Goal: Task Accomplishment & Management: Manage account settings

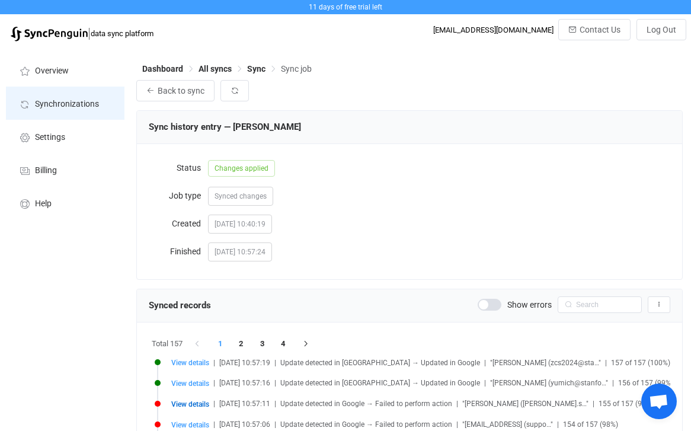
click at [50, 105] on span "Synchronizations" at bounding box center [67, 104] width 64 height 9
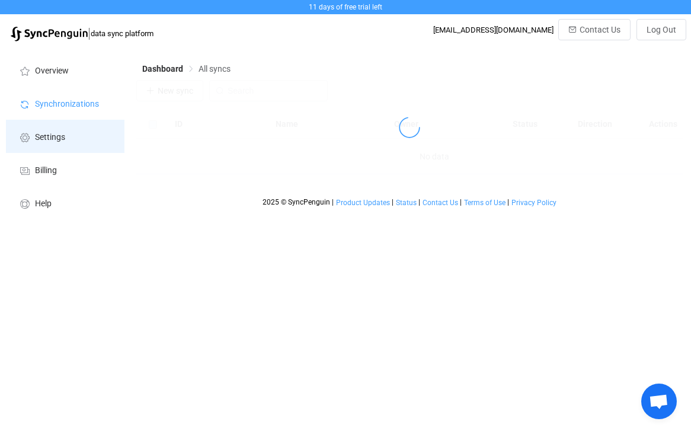
click at [50, 137] on span "Settings" at bounding box center [50, 137] width 30 height 9
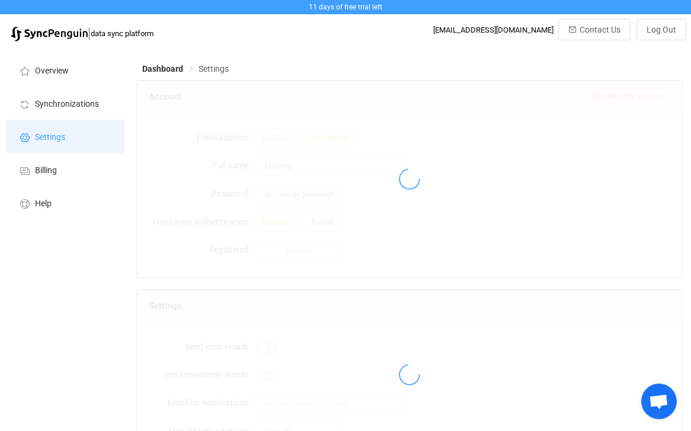
type input "Bryan Gibbs"
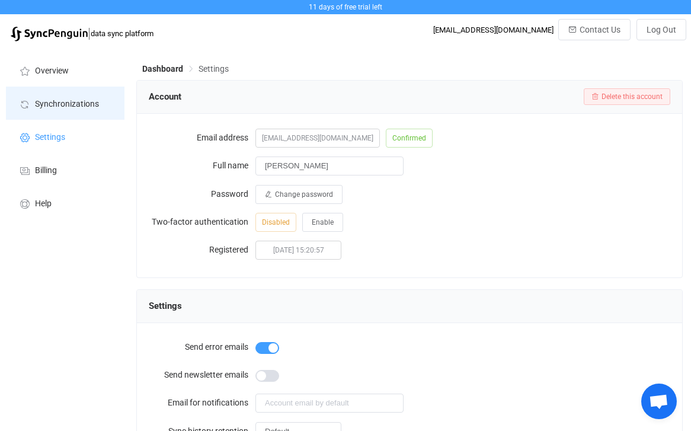
click at [70, 102] on span "Synchronizations" at bounding box center [67, 104] width 64 height 9
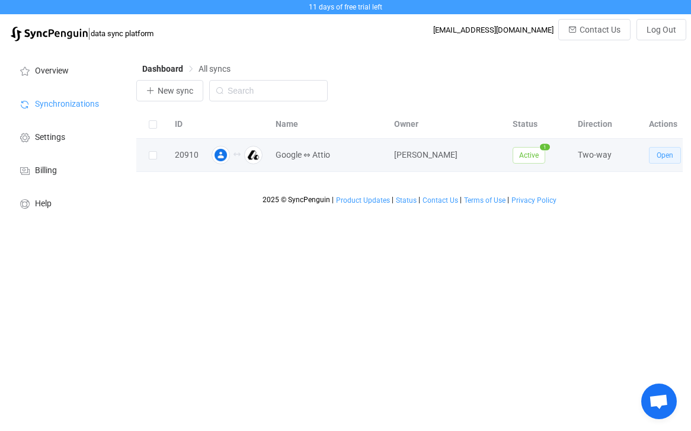
click at [655, 156] on button "Open" at bounding box center [665, 155] width 32 height 17
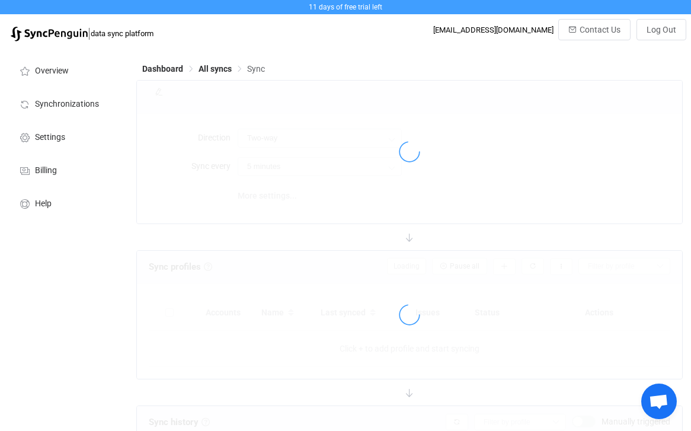
type input "15 minutes"
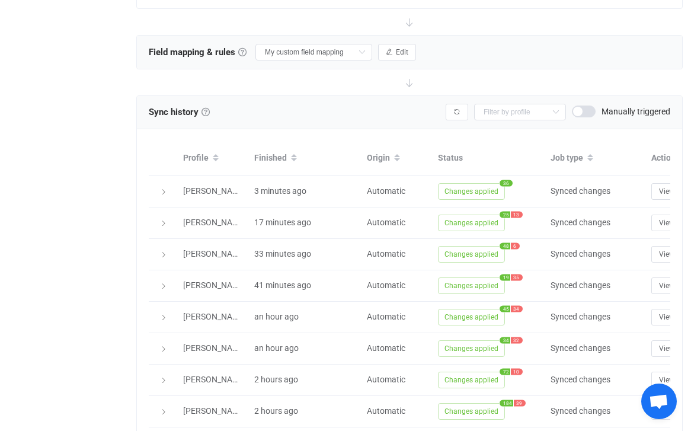
scroll to position [403, 0]
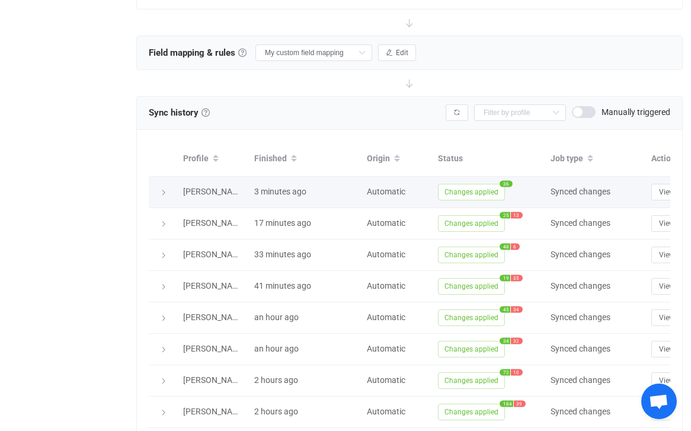
click at [163, 189] on icon at bounding box center [163, 192] width 7 height 7
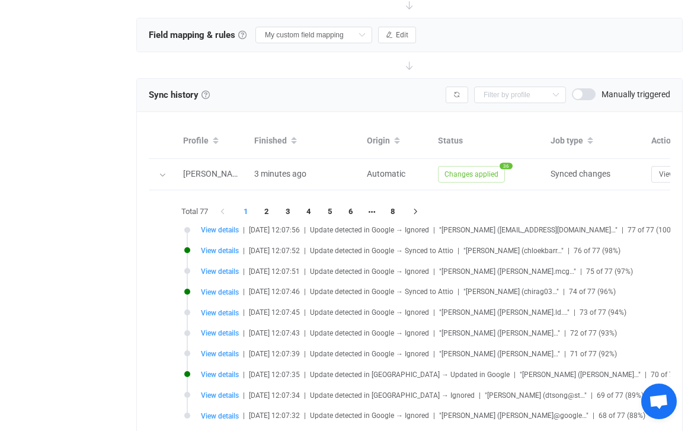
scroll to position [422, 0]
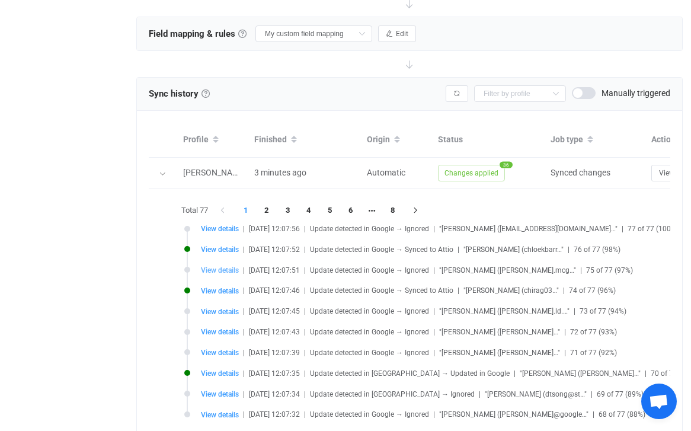
click at [223, 267] on span "View details" at bounding box center [220, 270] width 38 height 8
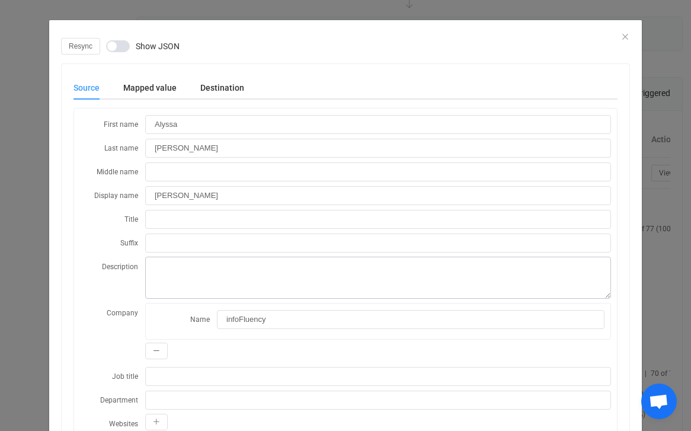
scroll to position [0, 0]
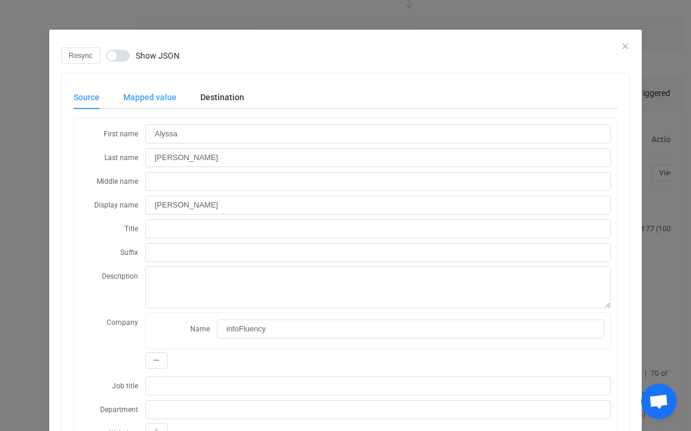
click at [150, 95] on div "Mapped value" at bounding box center [149, 97] width 77 height 24
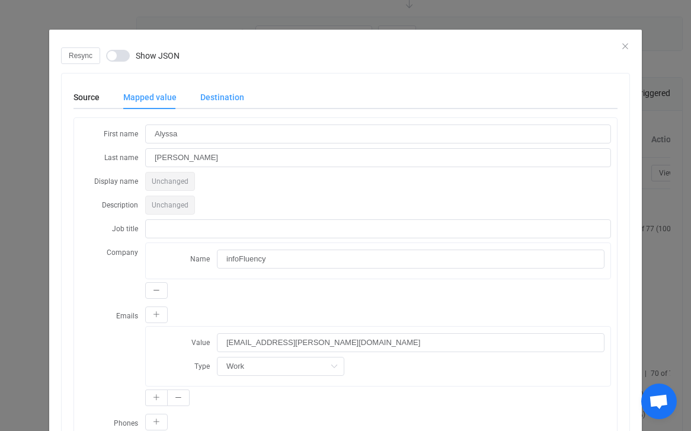
click at [233, 95] on div "Destination" at bounding box center [216, 97] width 56 height 24
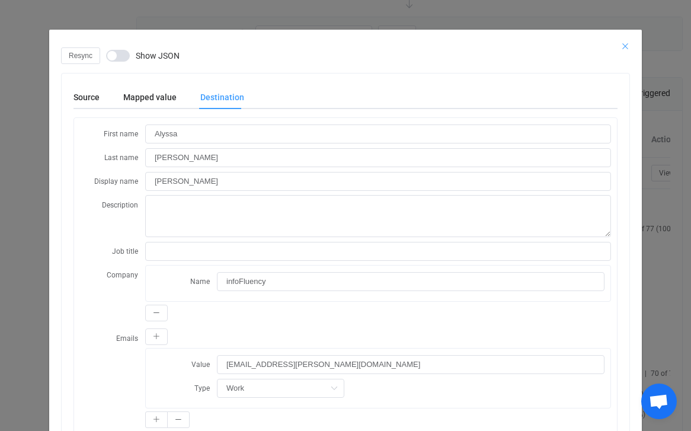
click at [624, 41] on button "Close" at bounding box center [624, 46] width 9 height 11
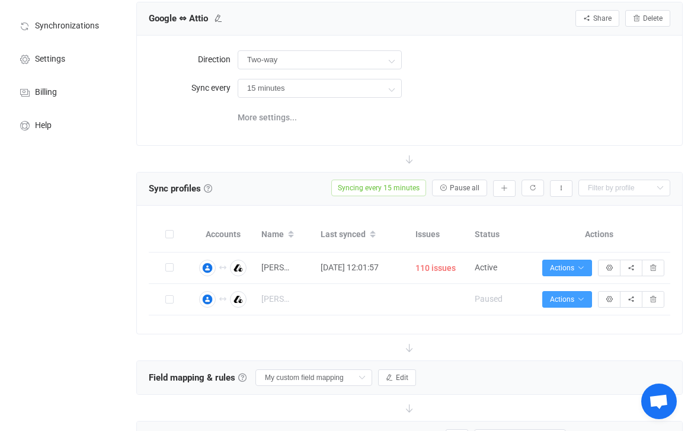
scroll to position [77, 0]
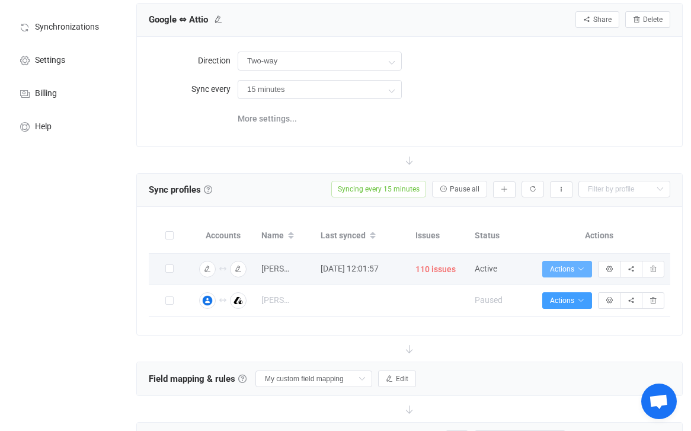
click at [577, 267] on icon "button" at bounding box center [580, 268] width 7 height 7
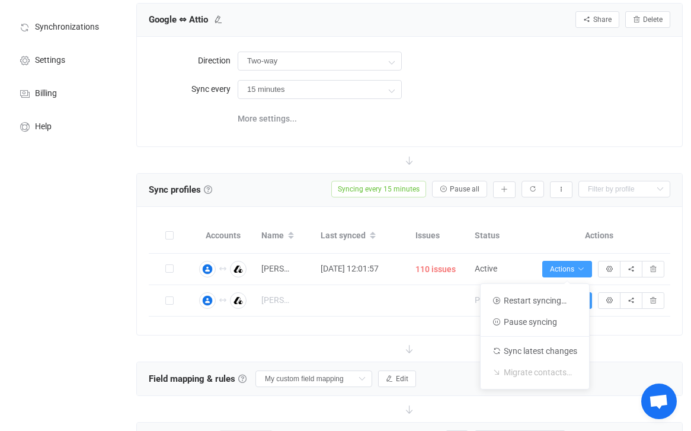
click at [526, 131] on div "Direction Two-way Two-way Google Attio Attio Google Sync every 15 minutes 15 mi…" at bounding box center [409, 91] width 521 height 85
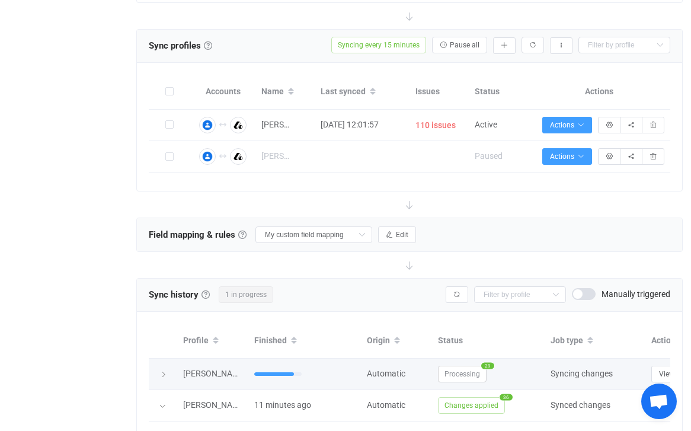
scroll to position [220, 0]
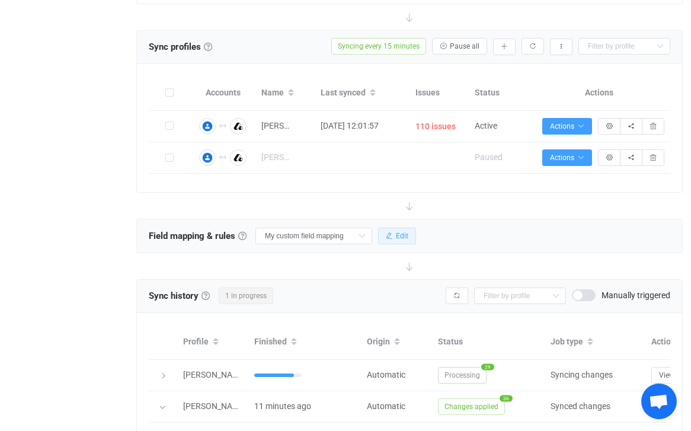
click at [396, 232] on span "Edit" at bounding box center [402, 236] width 12 height 8
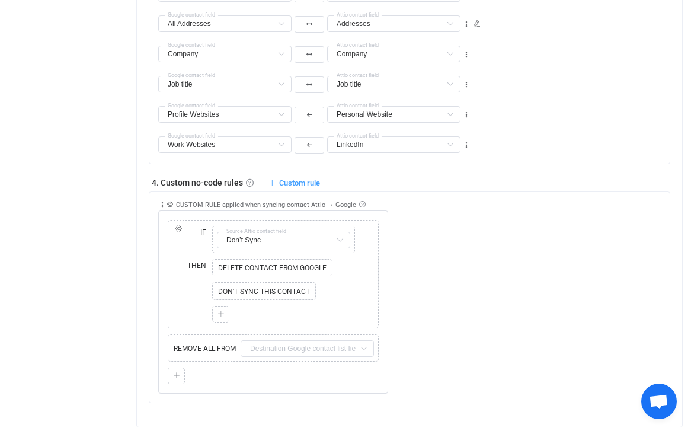
scroll to position [1022, 0]
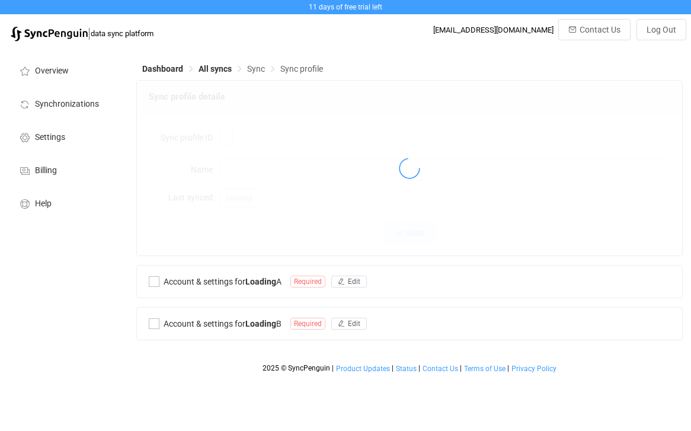
type input "Gianfranco"
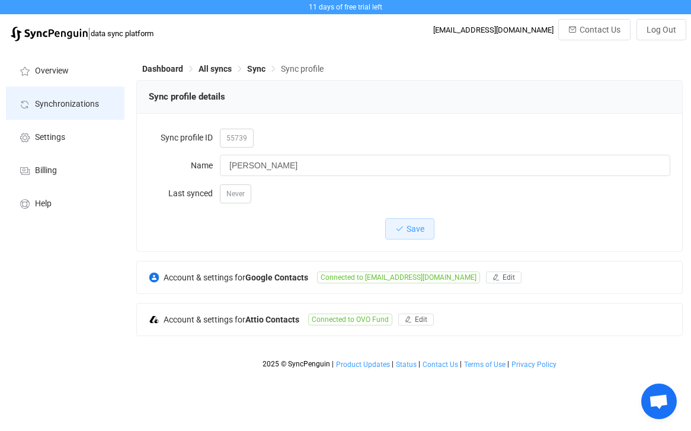
click at [76, 104] on span "Synchronizations" at bounding box center [67, 104] width 64 height 9
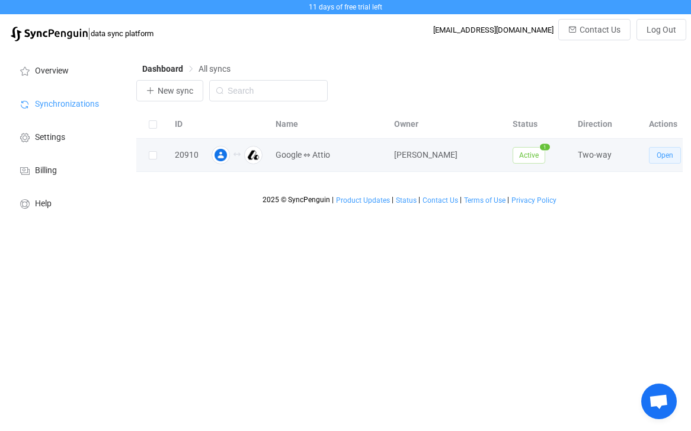
click at [667, 159] on span "Open" at bounding box center [664, 155] width 17 height 8
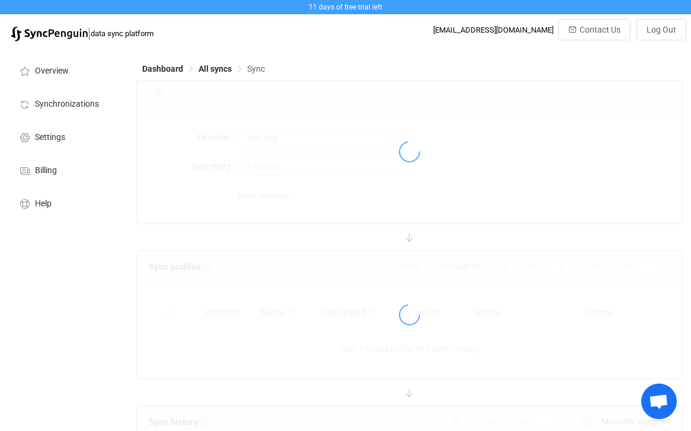
type input "15 minutes"
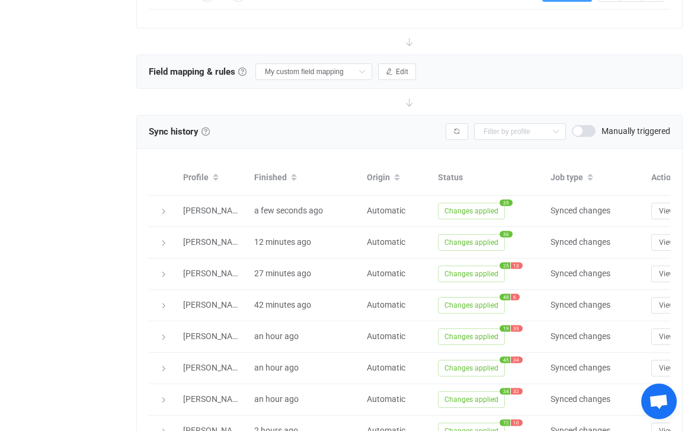
scroll to position [402, 0]
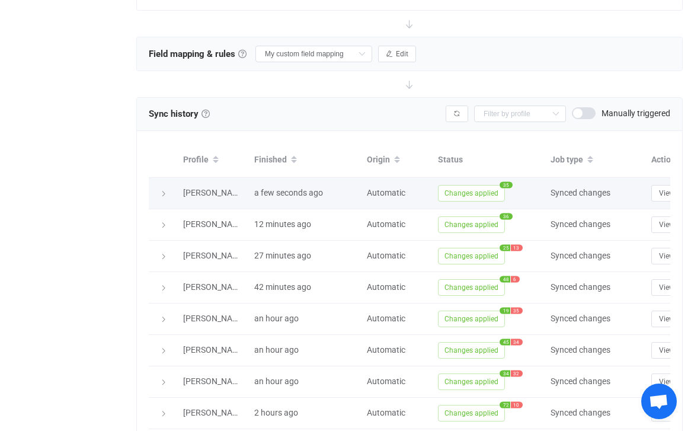
click at [165, 190] on icon at bounding box center [163, 193] width 7 height 7
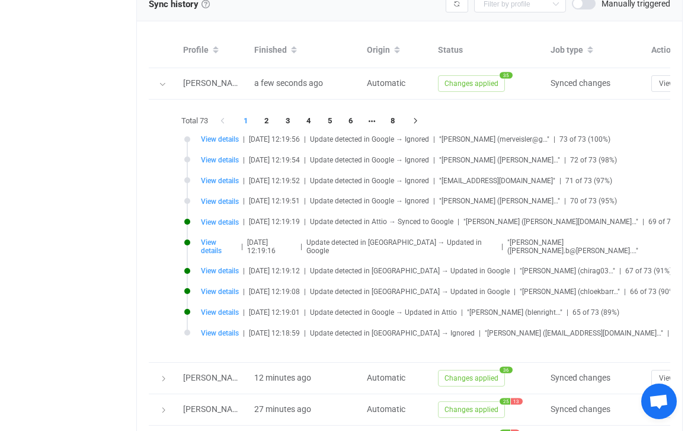
scroll to position [506, 0]
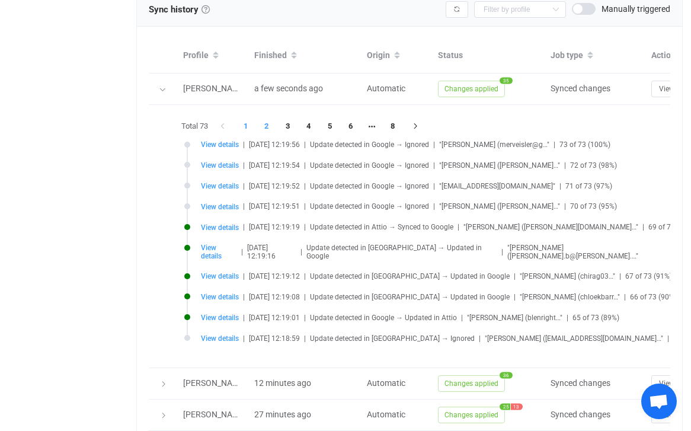
click at [269, 123] on li "2" at bounding box center [266, 126] width 21 height 17
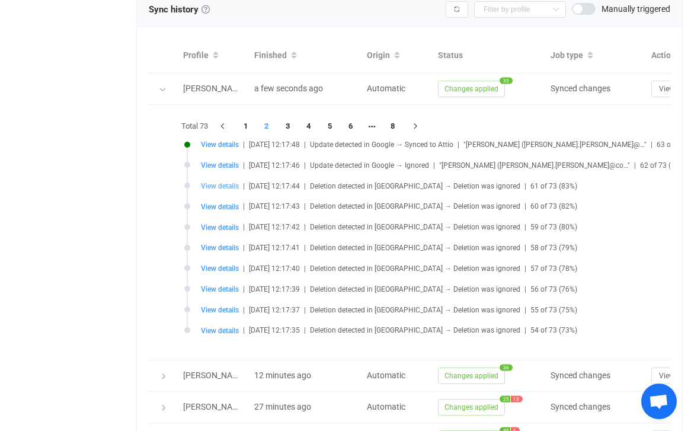
click at [217, 182] on span "View details" at bounding box center [220, 186] width 38 height 8
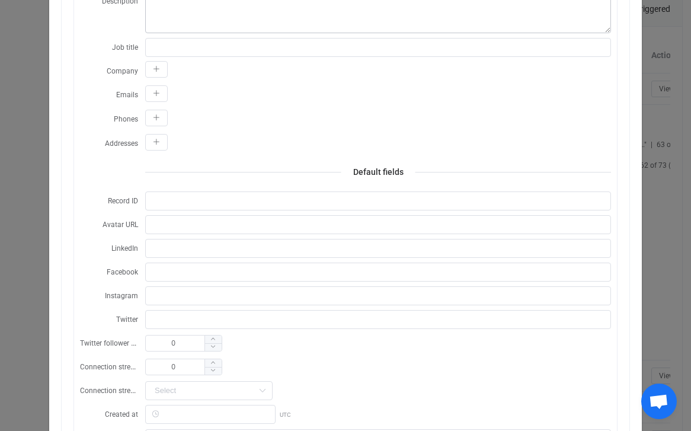
scroll to position [0, 0]
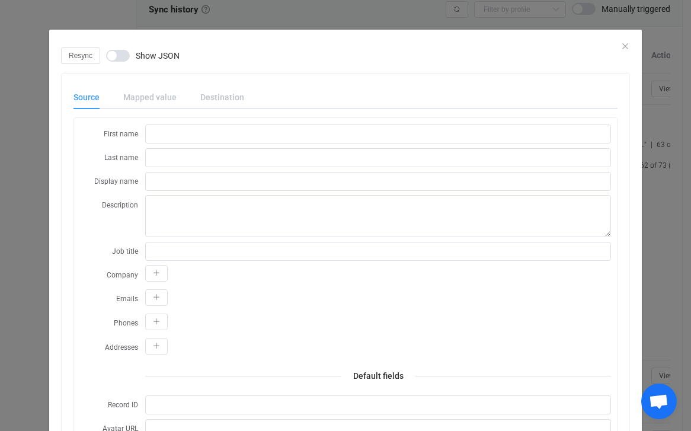
click at [124, 59] on span "dialog" at bounding box center [118, 56] width 24 height 12
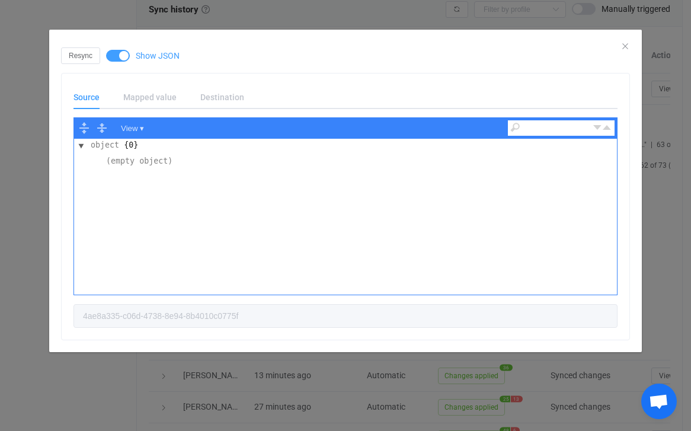
click at [630, 49] on div "Resync Show JSON Source Mapped value Destination View ▾ object {0} (empty objec…" at bounding box center [345, 199] width 592 height 304
click at [626, 45] on icon "Close" at bounding box center [624, 45] width 9 height 9
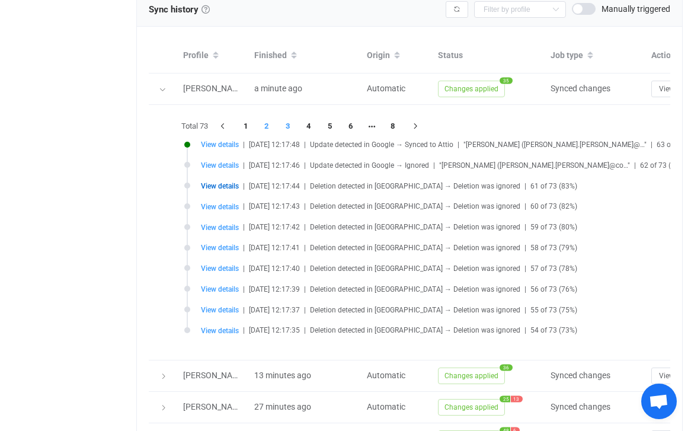
click at [287, 126] on li "3" at bounding box center [287, 126] width 21 height 17
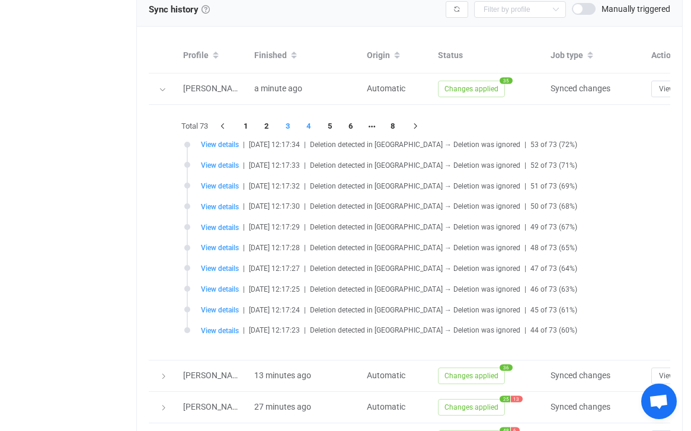
click at [313, 124] on li "4" at bounding box center [308, 126] width 21 height 17
click at [329, 126] on li "5" at bounding box center [329, 126] width 21 height 17
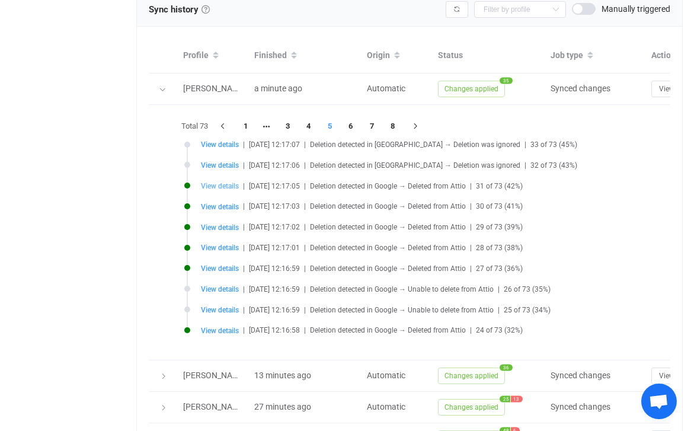
click at [227, 184] on span "View details" at bounding box center [220, 186] width 38 height 8
type input "people/c149379941997247838"
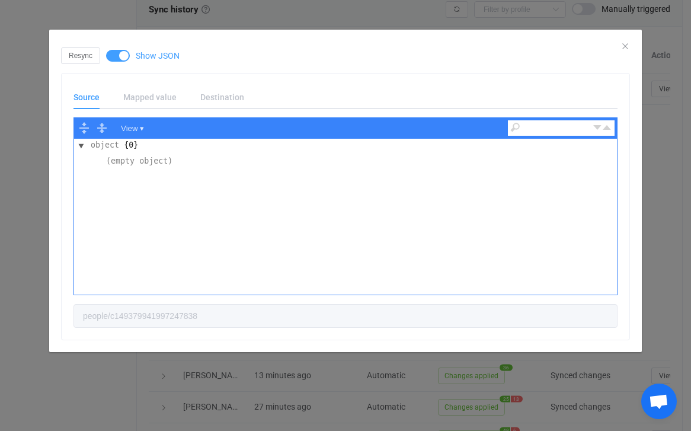
click at [165, 101] on div "Mapped value" at bounding box center [149, 97] width 77 height 24
click at [161, 98] on div "Mapped value" at bounding box center [149, 97] width 77 height 24
click at [120, 59] on span "dialog" at bounding box center [118, 56] width 24 height 12
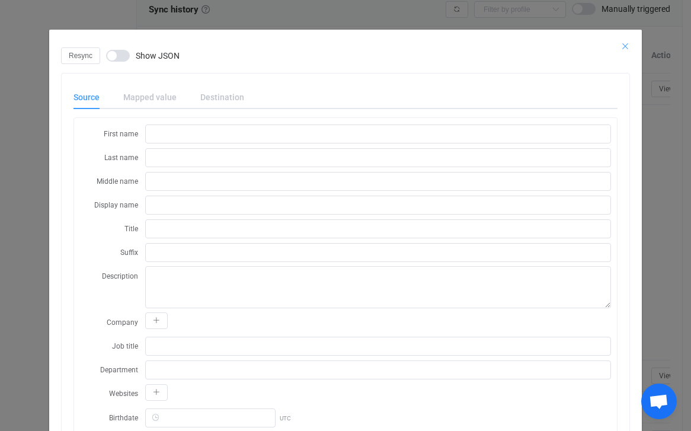
click at [625, 44] on icon "Close" at bounding box center [624, 45] width 9 height 9
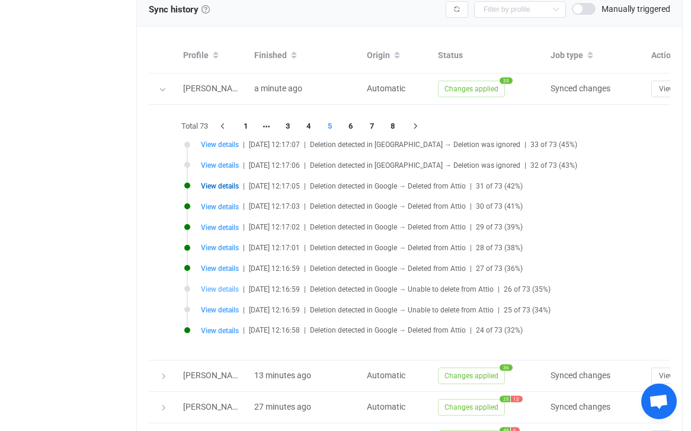
click at [222, 288] on span "View details" at bounding box center [220, 289] width 38 height 8
type input "people/c4151763809385265345"
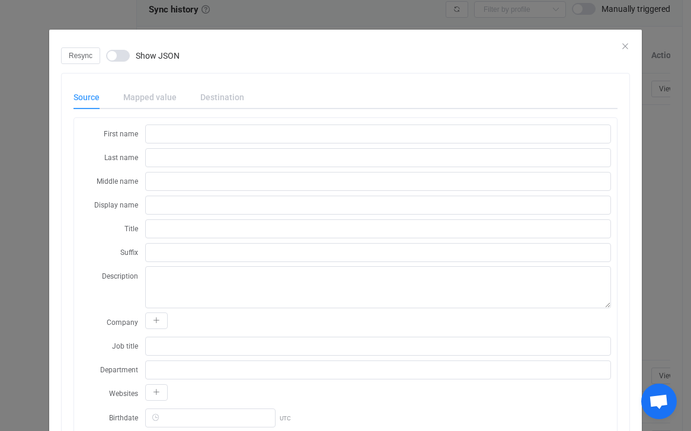
click at [162, 100] on div "Mapped value" at bounding box center [149, 97] width 77 height 24
click at [159, 95] on div "Mapped value" at bounding box center [149, 97] width 77 height 24
click at [228, 98] on div "Destination" at bounding box center [216, 97] width 56 height 24
click at [624, 45] on icon "Close" at bounding box center [624, 45] width 9 height 9
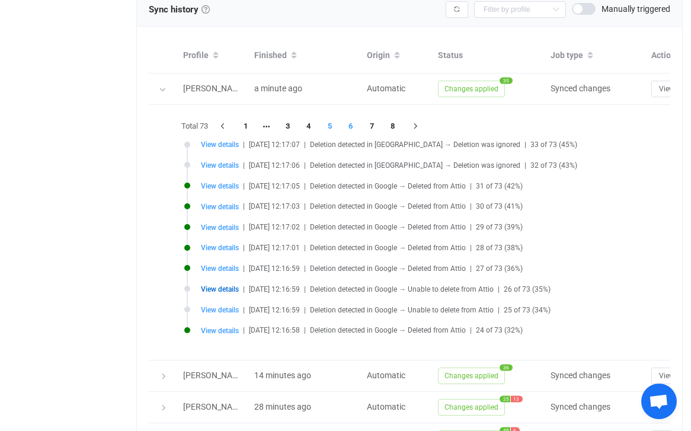
click at [354, 127] on li "6" at bounding box center [350, 126] width 21 height 17
click at [368, 120] on li "7" at bounding box center [371, 126] width 21 height 17
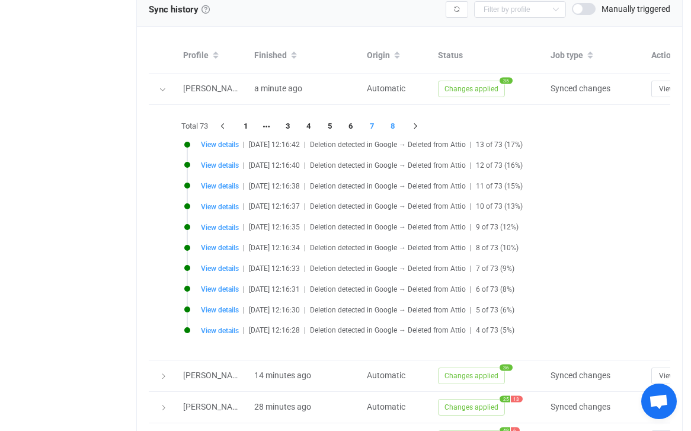
click at [390, 126] on li "8" at bounding box center [392, 126] width 21 height 17
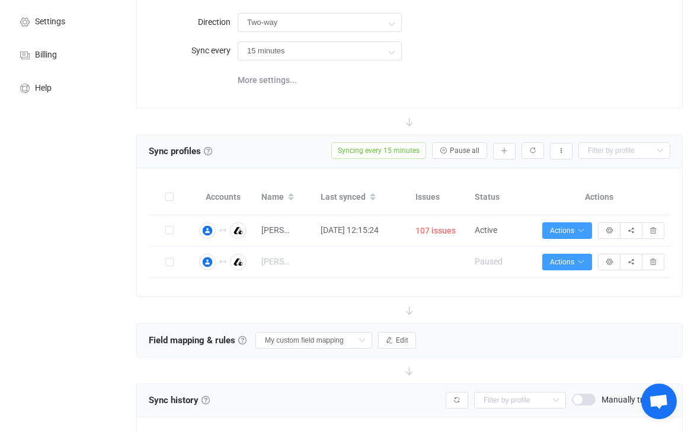
scroll to position [115, 0]
click at [396, 336] on span "Edit" at bounding box center [402, 340] width 12 height 8
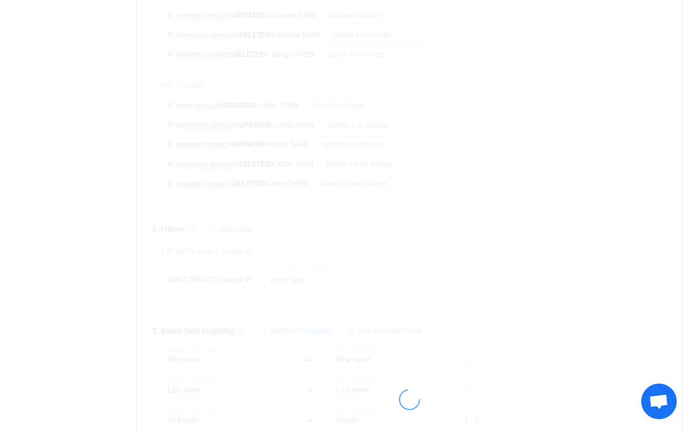
scroll to position [555, 0]
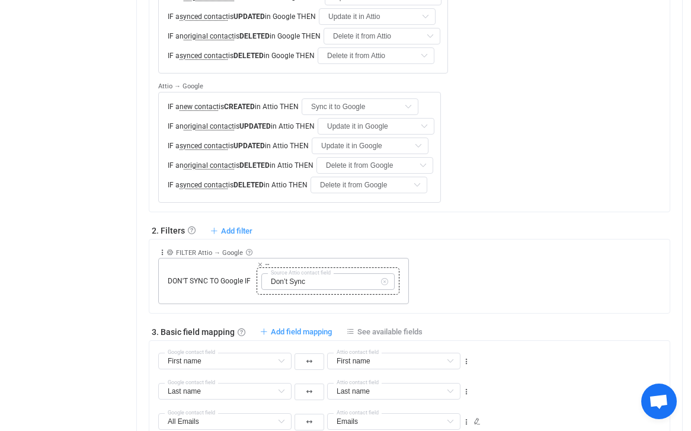
click at [377, 284] on icon at bounding box center [384, 281] width 15 height 17
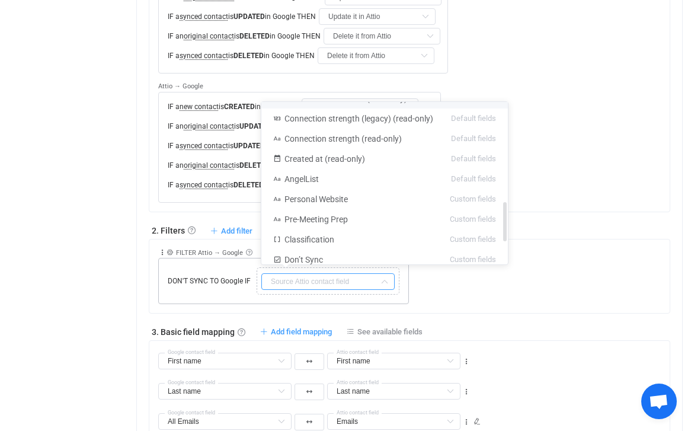
scroll to position [505, 0]
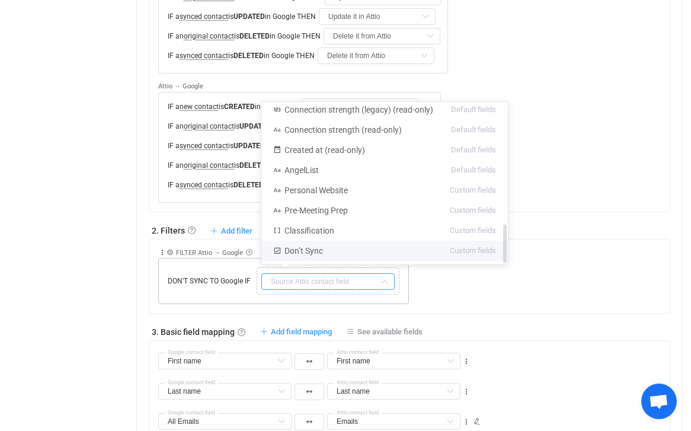
click at [369, 255] on li "Don’t Sync Custom fields" at bounding box center [384, 250] width 246 height 20
type input "Don’t Sync"
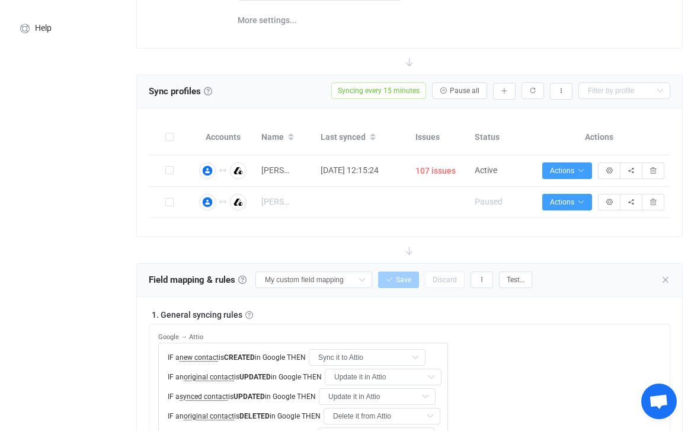
scroll to position [0, 0]
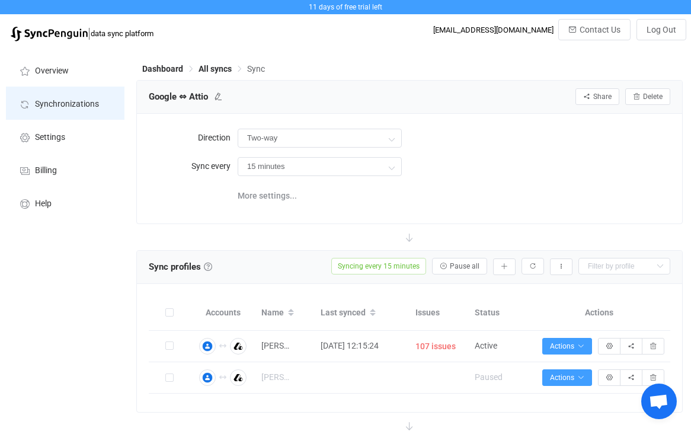
click at [62, 108] on li "Synchronizations" at bounding box center [65, 102] width 118 height 33
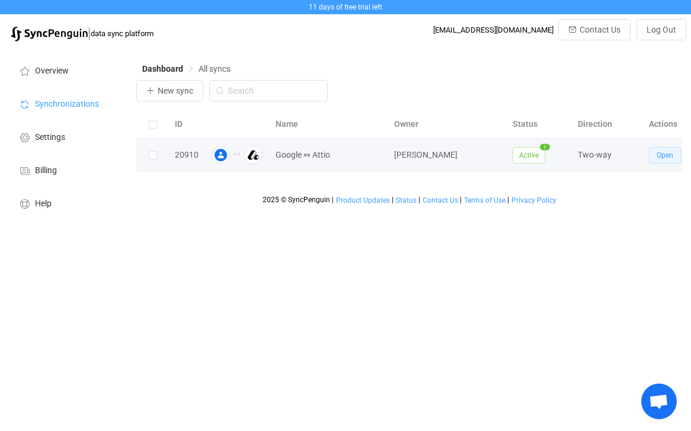
click at [664, 153] on span "Open" at bounding box center [664, 155] width 17 height 8
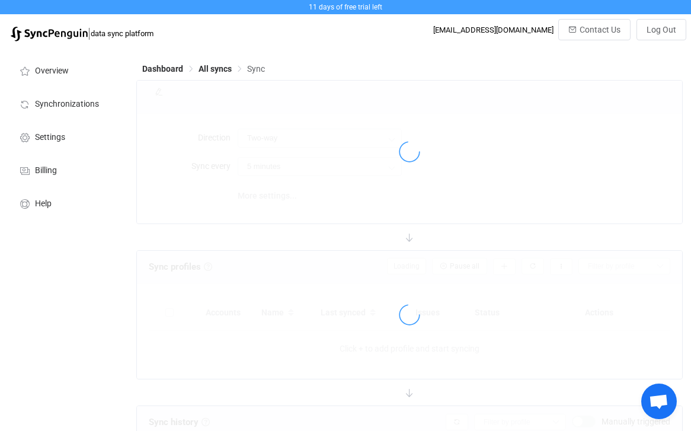
type input "15 minutes"
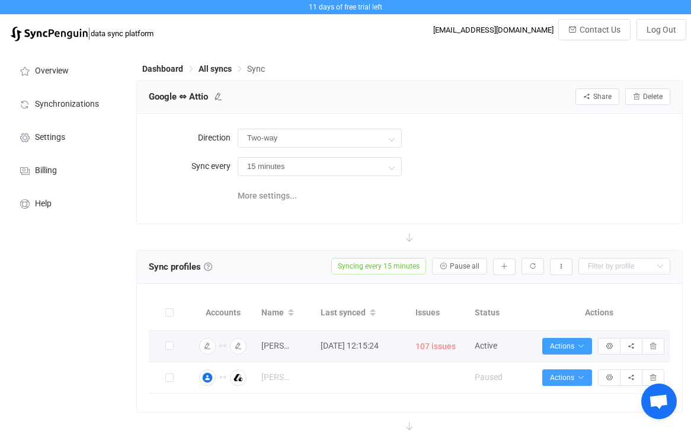
click at [427, 345] on span "107 issues" at bounding box center [435, 346] width 40 height 14
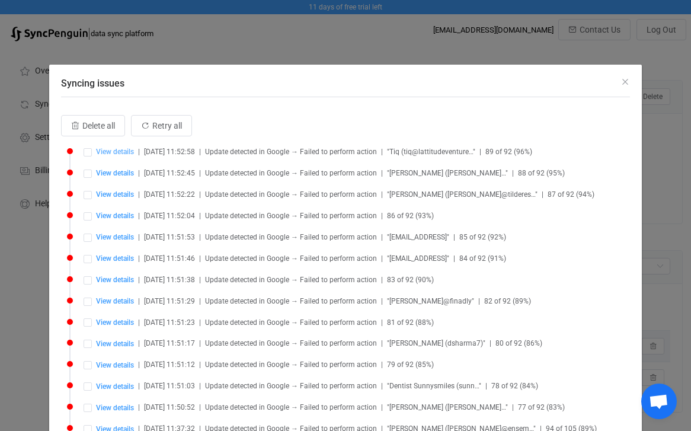
click at [107, 152] on span "View details" at bounding box center [115, 151] width 38 height 8
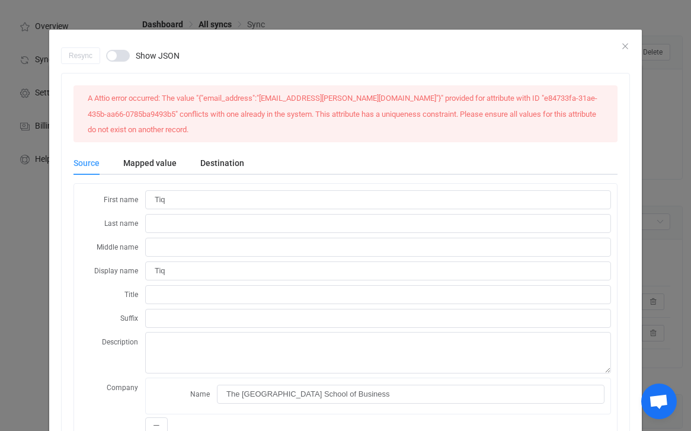
click at [625, 49] on div "Resync Show JSON" at bounding box center [345, 55] width 569 height 17
click at [624, 47] on div "Resync Show JSON" at bounding box center [345, 55] width 569 height 17
click at [412, 8] on div "Resync Show JSON A Attio error occurred: The value "{"email_address":"tiq.chapa…" at bounding box center [345, 215] width 691 height 431
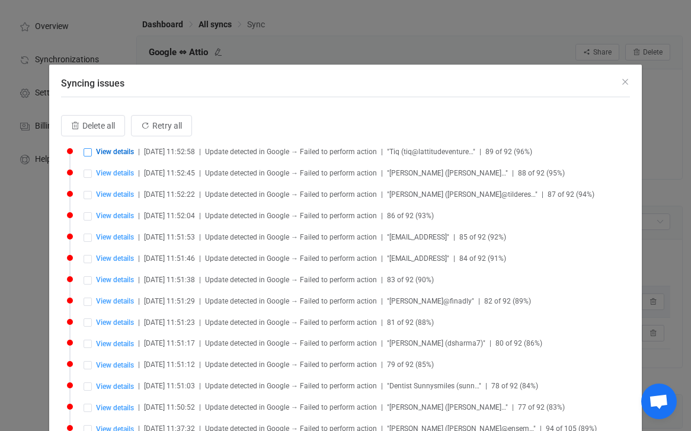
click at [88, 153] on span "Syncing issues" at bounding box center [88, 152] width 8 height 8
click at [99, 131] on button "Delete selected (1)" at bounding box center [110, 125] width 98 height 21
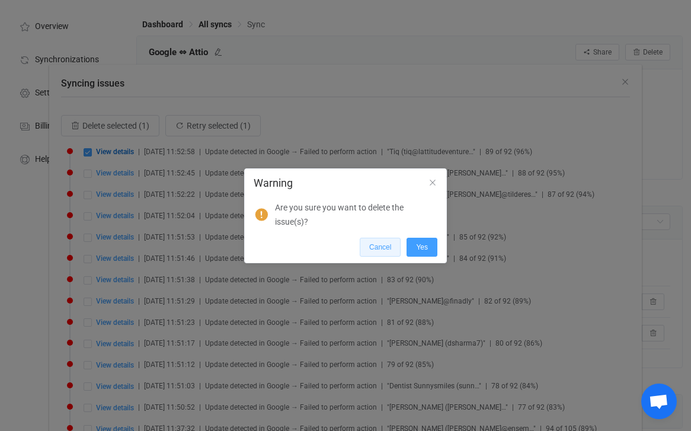
click at [385, 247] on span "Cancel" at bounding box center [380, 247] width 22 height 8
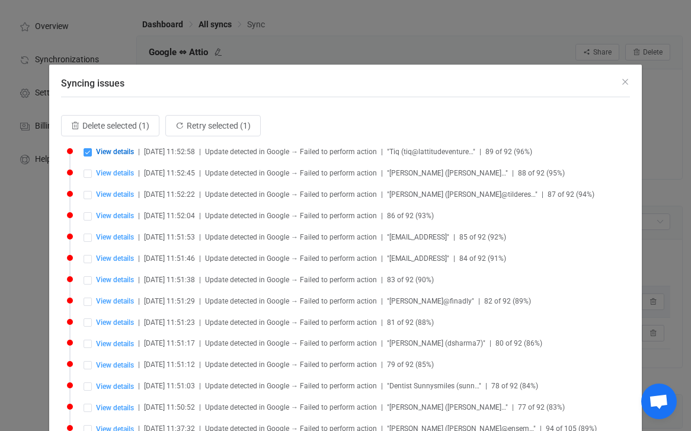
click at [85, 153] on span "Syncing issues" at bounding box center [88, 152] width 8 height 8
click at [622, 76] on button "Close" at bounding box center [624, 81] width 9 height 11
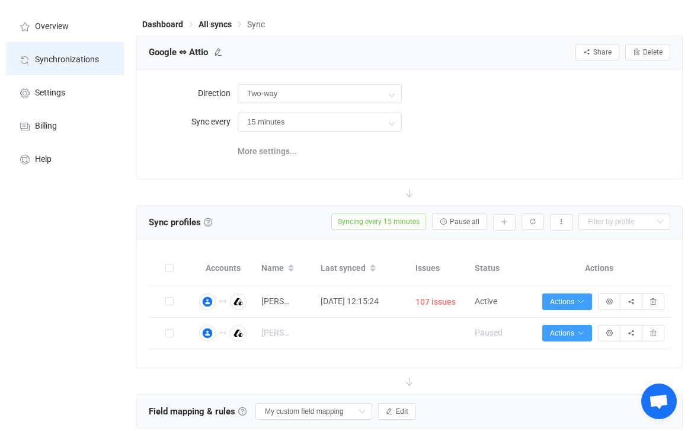
click at [78, 63] on span "Synchronizations" at bounding box center [67, 59] width 64 height 9
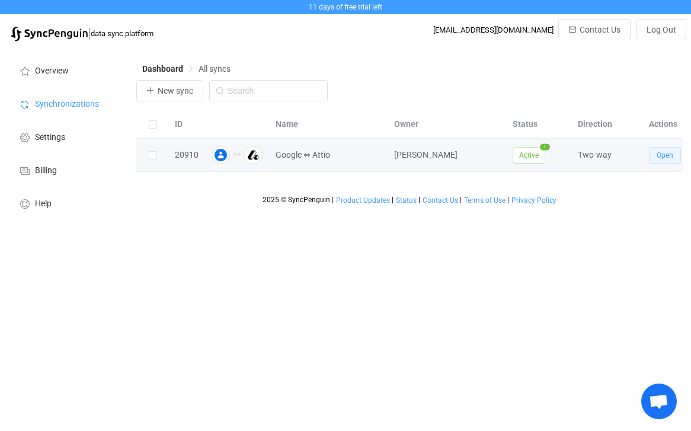
click at [668, 160] on button "Open" at bounding box center [665, 155] width 32 height 17
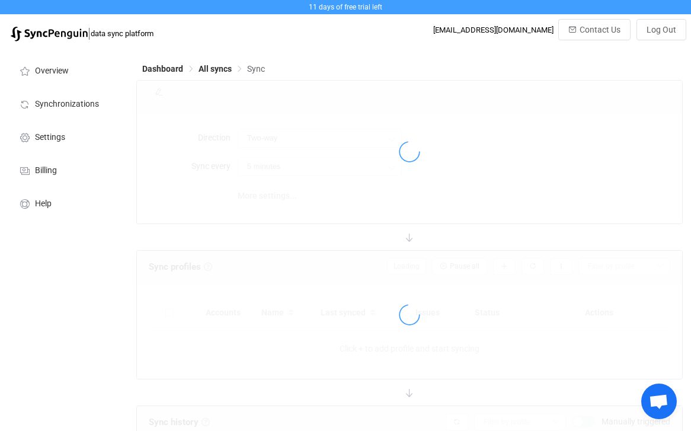
type input "15 minutes"
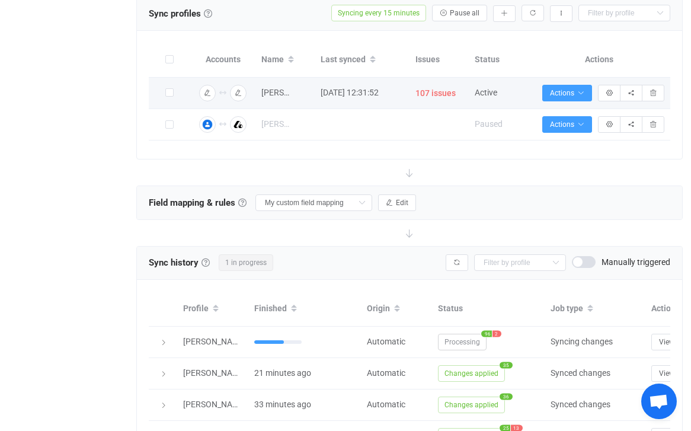
scroll to position [252, 0]
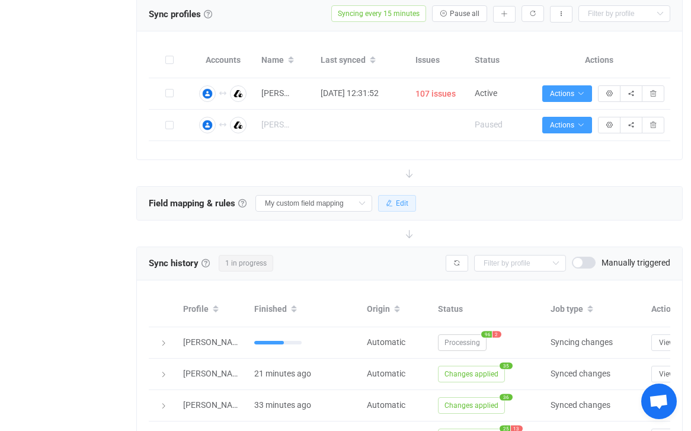
click at [380, 201] on button "Edit" at bounding box center [397, 203] width 38 height 17
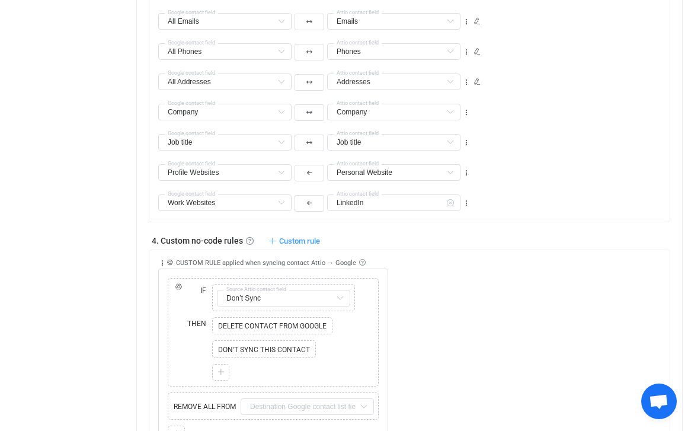
scroll to position [957, 0]
click at [221, 370] on icon at bounding box center [220, 370] width 7 height 7
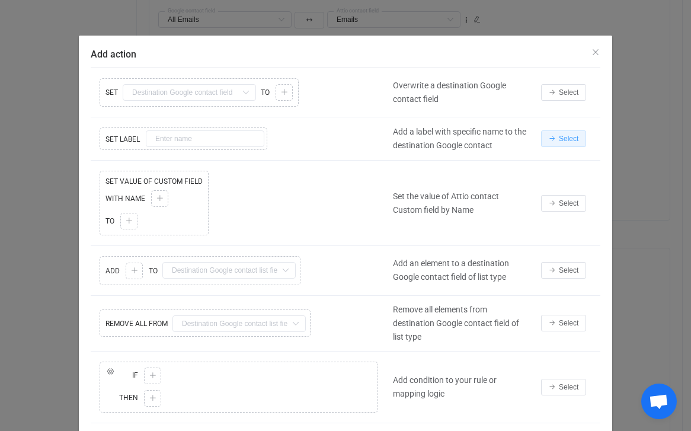
click at [566, 139] on span "Select" at bounding box center [569, 138] width 20 height 8
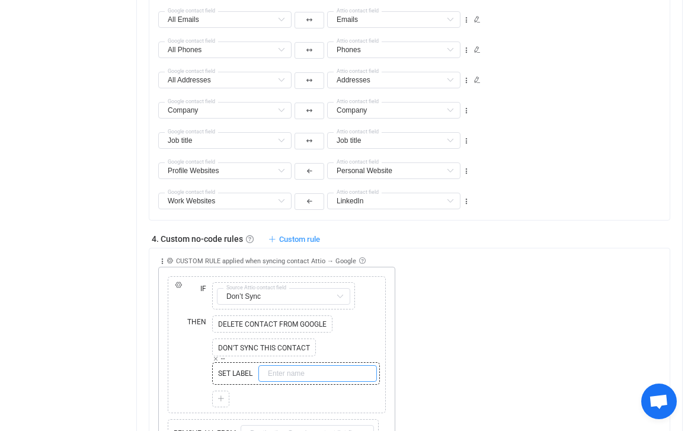
click at [287, 372] on input "text" at bounding box center [317, 373] width 118 height 17
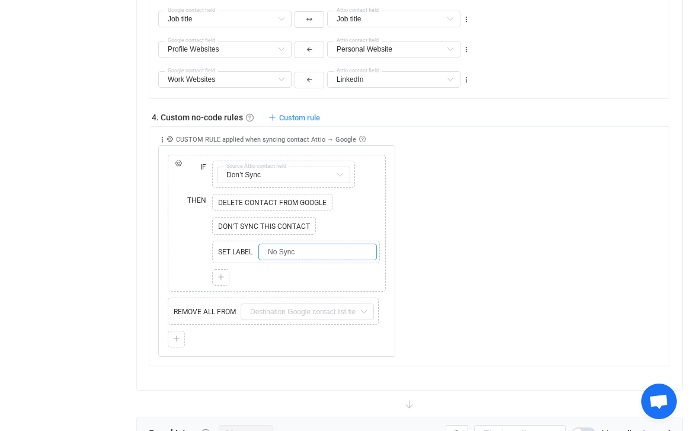
scroll to position [1081, 0]
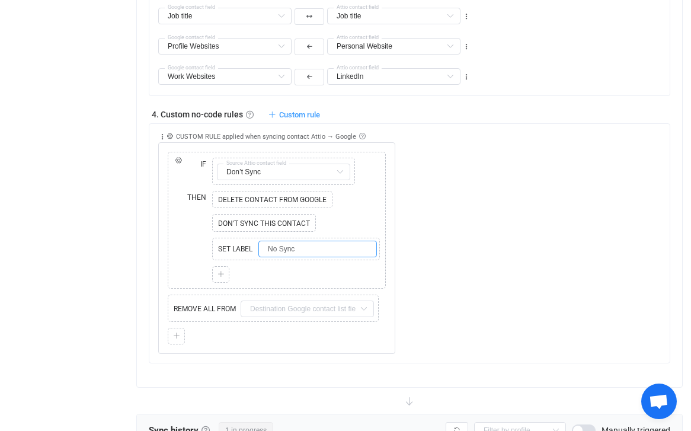
type input "No Sync"
click at [470, 329] on div "Collapse Move up Move down Delete Applied to Only contact(s) from Attio Only co…" at bounding box center [413, 239] width 511 height 230
click at [178, 291] on icon at bounding box center [178, 291] width 6 height 6
click at [232, 316] on div "REMOVE ALL FROM All Websites Default field All Emails Default field All Phones …" at bounding box center [273, 307] width 205 height 21
click at [179, 290] on icon at bounding box center [178, 291] width 6 height 6
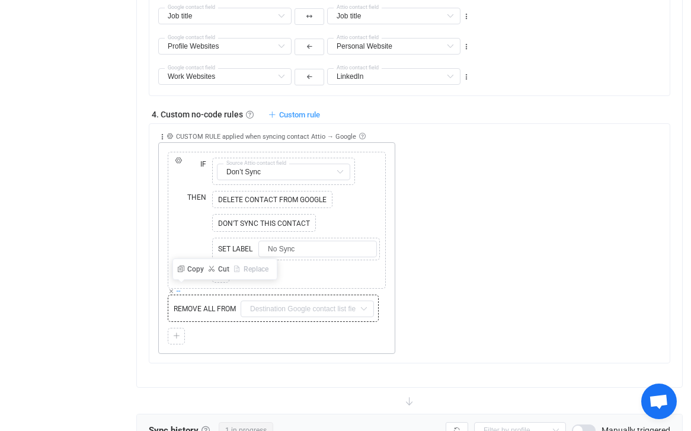
click at [179, 290] on icon at bounding box center [178, 291] width 6 height 6
click at [171, 290] on icon at bounding box center [171, 291] width 6 height 6
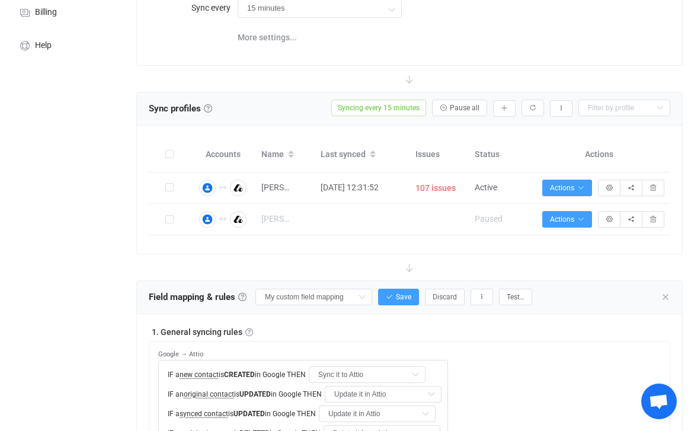
scroll to position [203, 0]
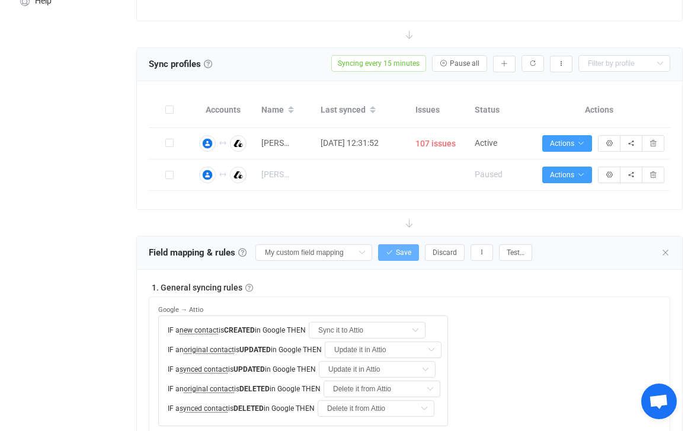
click at [396, 248] on span "Save" at bounding box center [403, 252] width 15 height 8
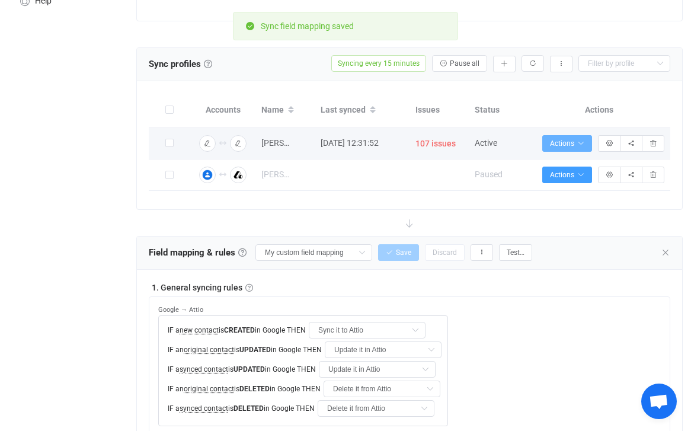
click at [551, 139] on span "Actions" at bounding box center [567, 143] width 34 height 8
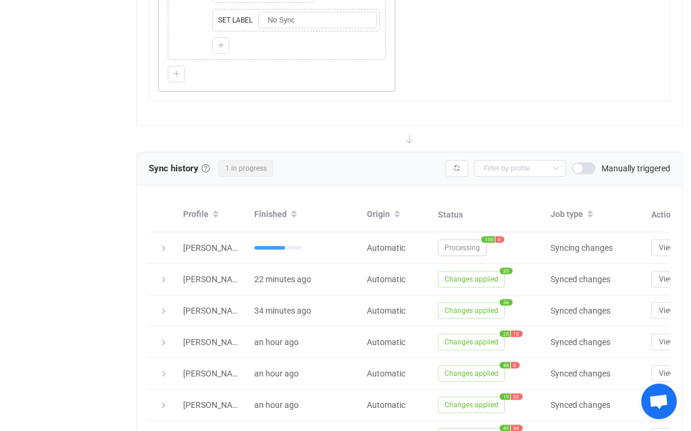
scroll to position [1329, 0]
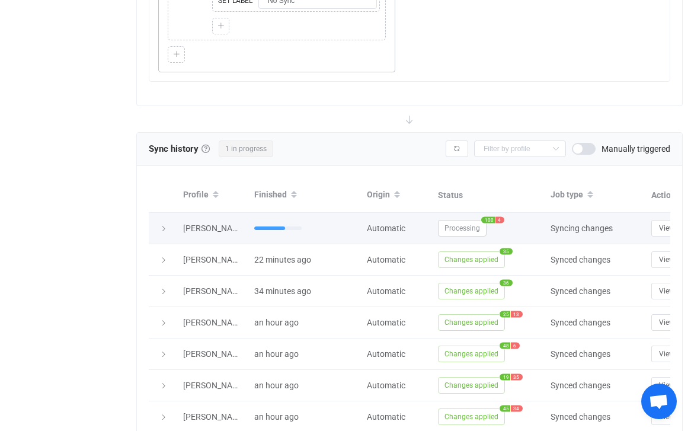
click at [166, 223] on div at bounding box center [163, 228] width 17 height 12
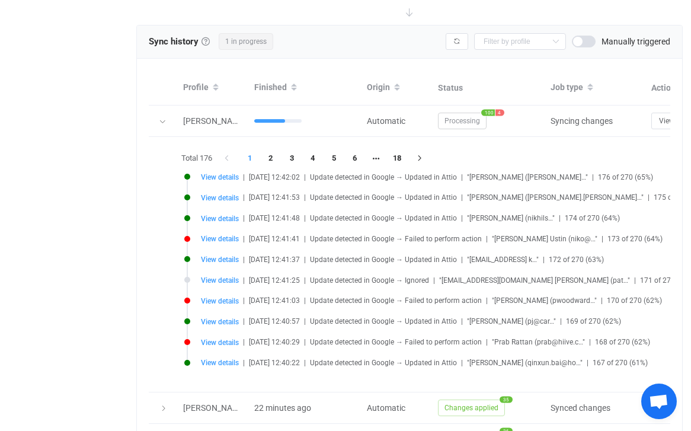
scroll to position [1437, 0]
click at [219, 275] on span "View details" at bounding box center [220, 279] width 38 height 8
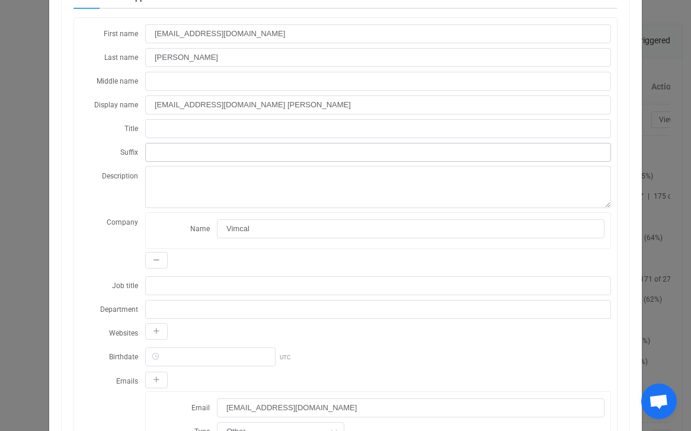
scroll to position [0, 0]
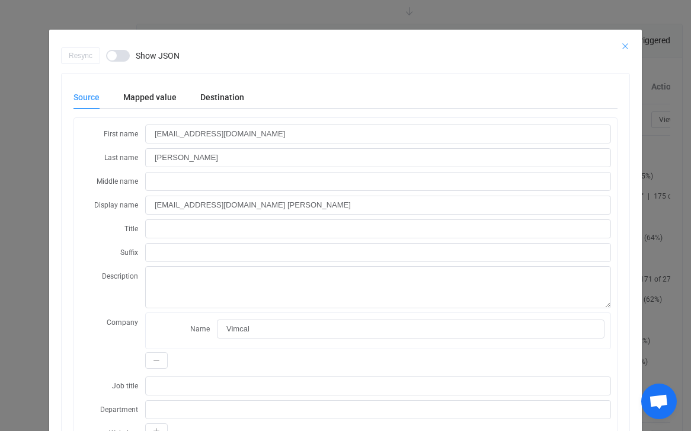
click at [625, 43] on icon "Close" at bounding box center [624, 45] width 9 height 9
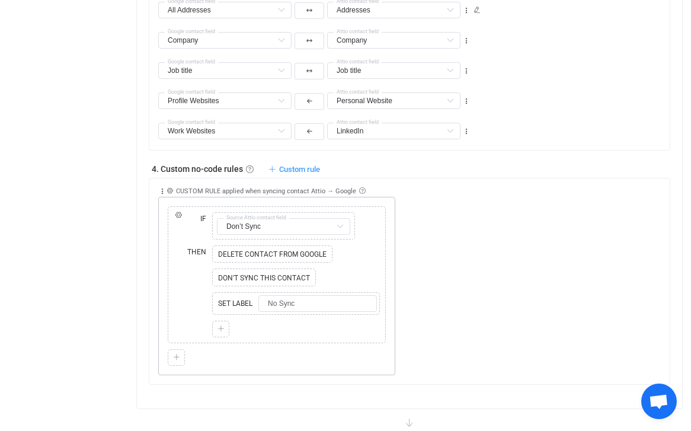
scroll to position [1022, 0]
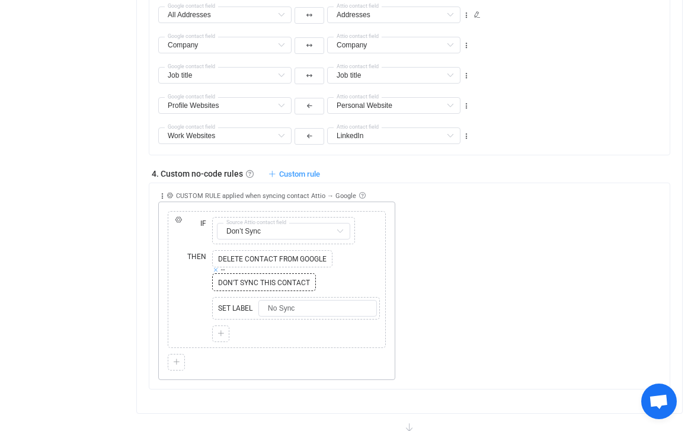
click at [214, 269] on icon at bounding box center [216, 270] width 6 height 6
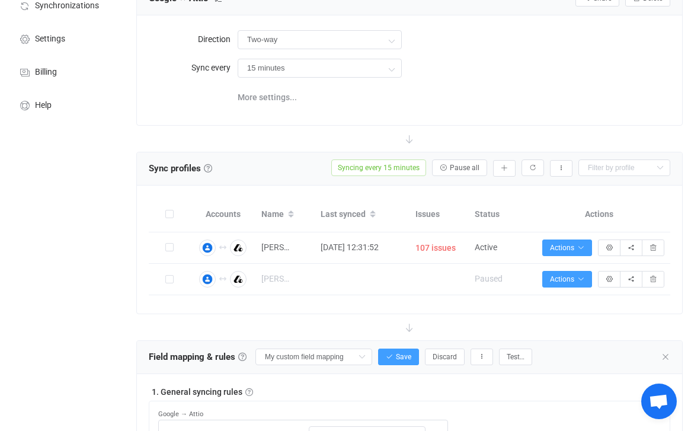
scroll to position [224, 0]
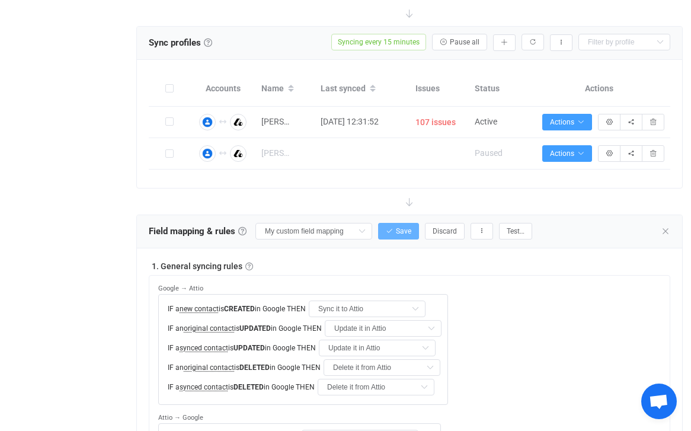
click at [396, 230] on span "Save" at bounding box center [403, 231] width 15 height 8
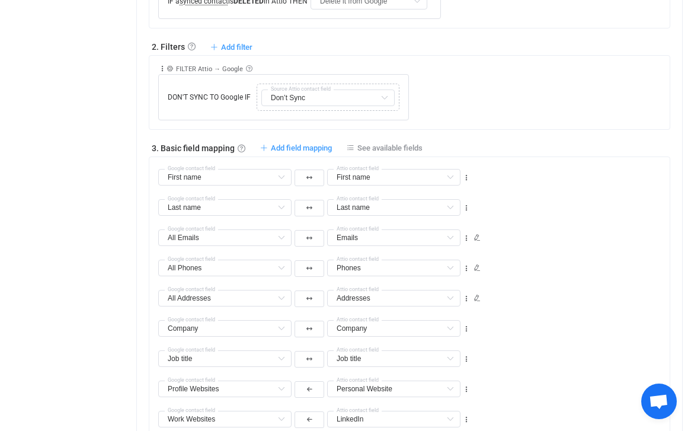
scroll to position [730, 0]
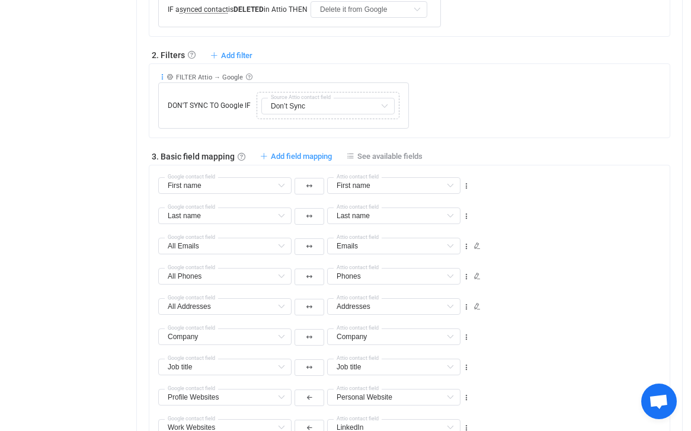
click at [162, 78] on icon at bounding box center [162, 77] width 8 height 8
click at [131, 167] on li "Delete" at bounding box center [126, 168] width 78 height 21
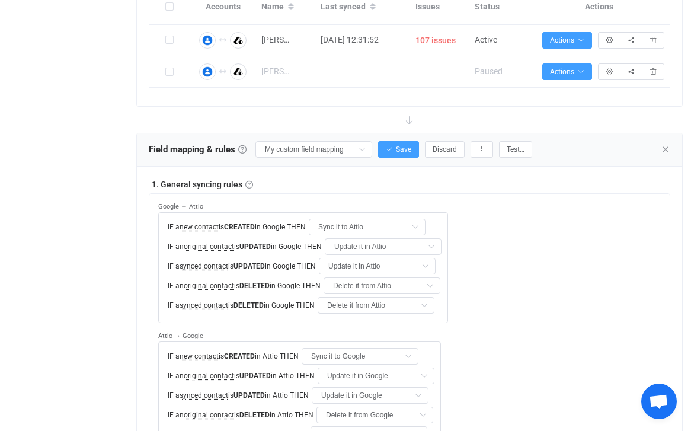
scroll to position [295, 0]
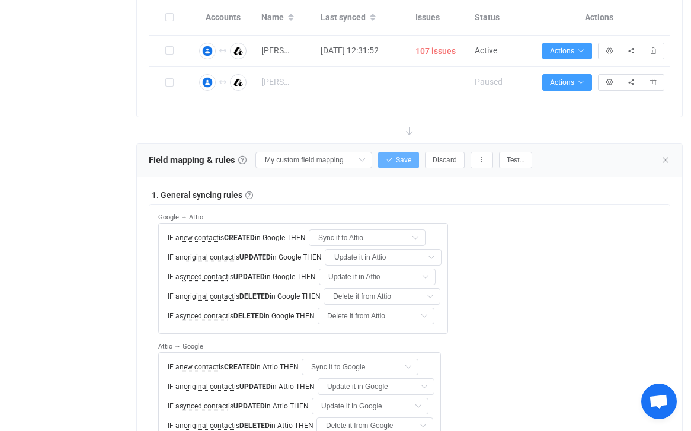
click at [396, 162] on span "Save" at bounding box center [403, 160] width 15 height 8
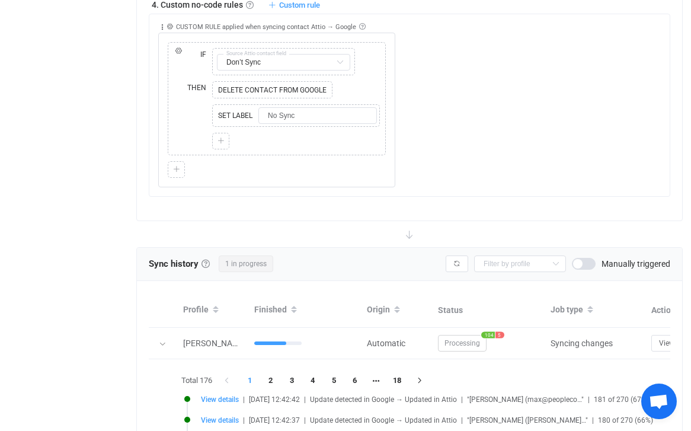
scroll to position [1141, 0]
click at [217, 102] on icon at bounding box center [216, 101] width 6 height 6
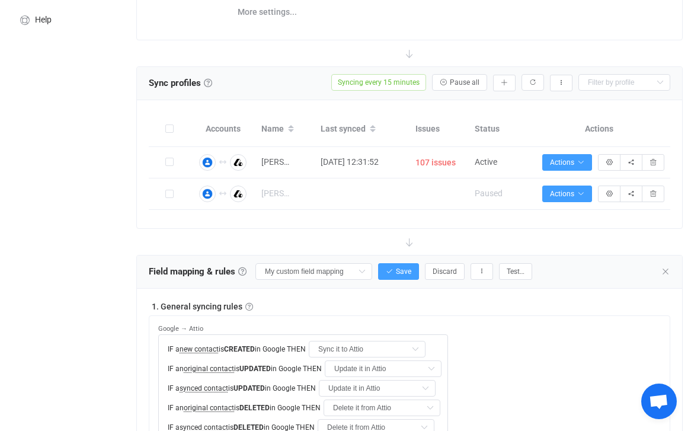
scroll to position [263, 0]
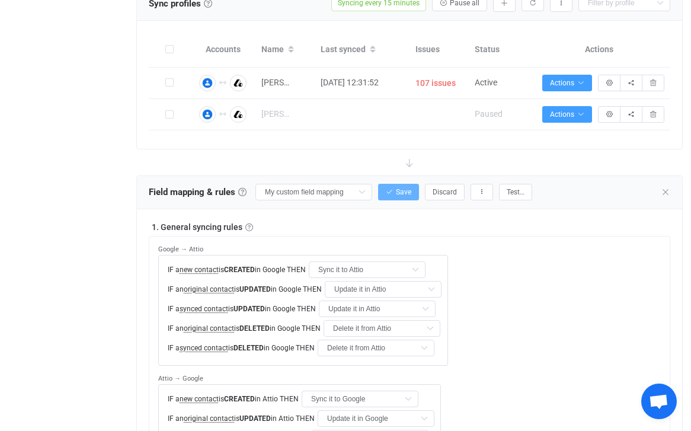
click at [396, 192] on span "Save" at bounding box center [403, 192] width 15 height 8
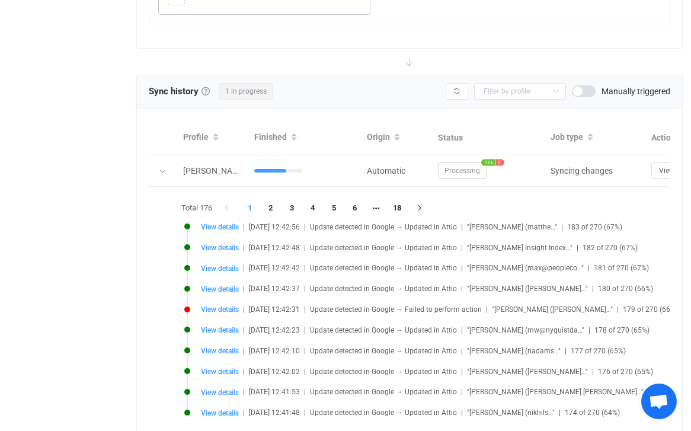
scroll to position [1305, 0]
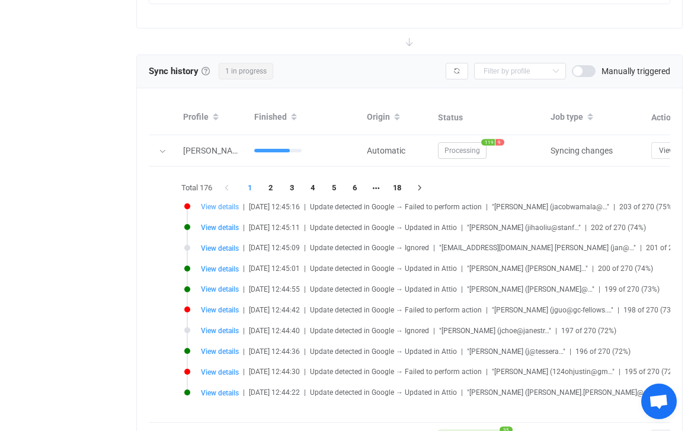
click at [216, 204] on span "View details" at bounding box center [220, 207] width 38 height 8
type input "Jake"
type input "Wamala"
type input "Jake Wamala"
type input "Global Research Analyst"
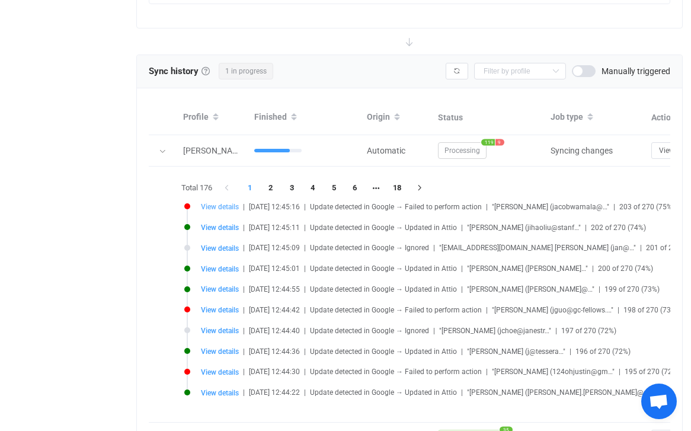
type input "jacobwamala@gmail.com"
type input "Work"
type input "My Contacts"
type input "people/c1227176077674970111"
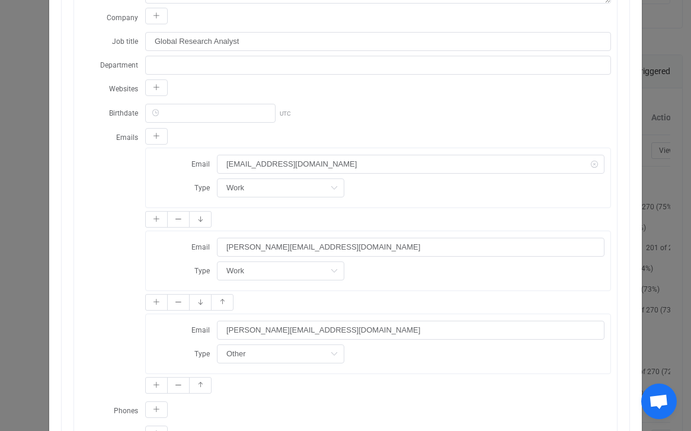
scroll to position [355, 0]
click at [180, 381] on icon "dialog" at bounding box center [178, 384] width 7 height 7
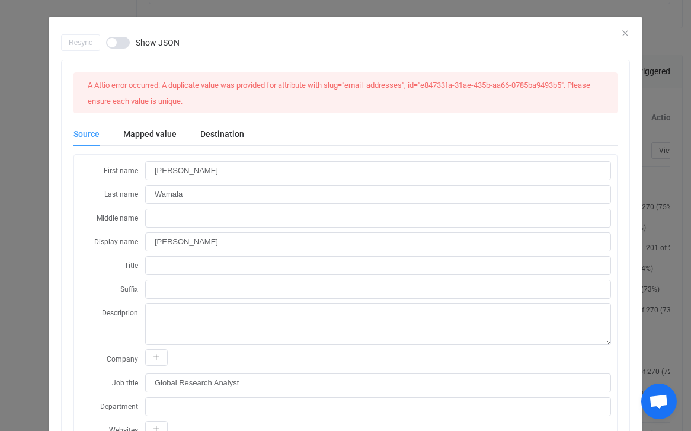
scroll to position [0, 0]
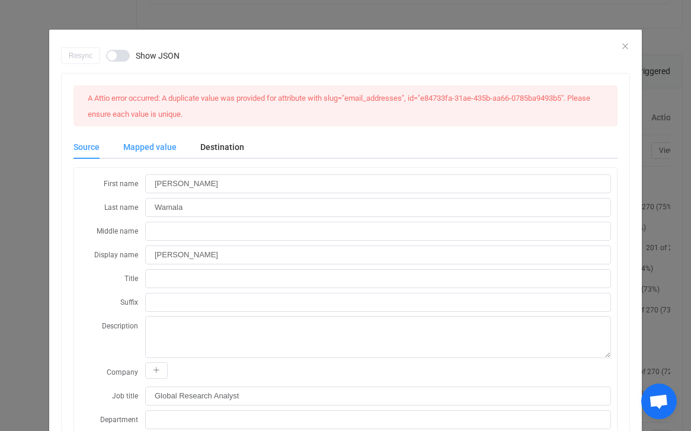
click at [172, 145] on div "Mapped value" at bounding box center [149, 147] width 77 height 24
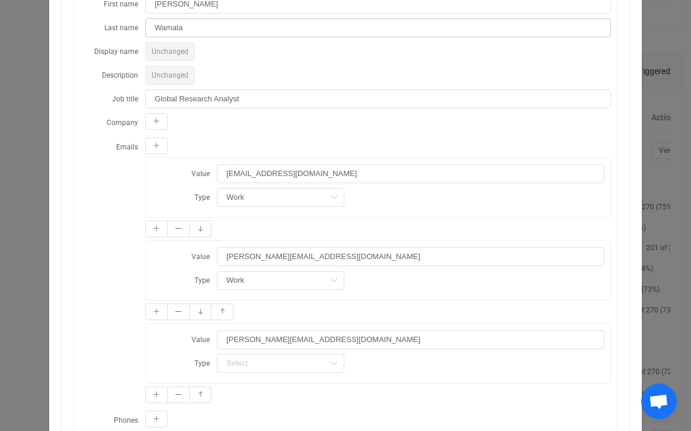
scroll to position [186, 0]
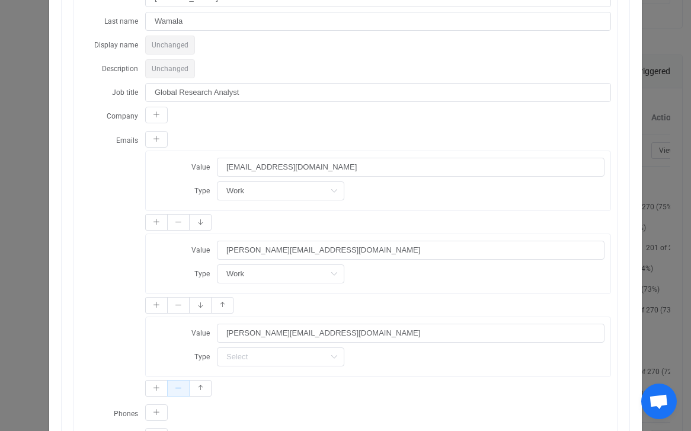
click at [177, 384] on icon "dialog" at bounding box center [178, 387] width 7 height 7
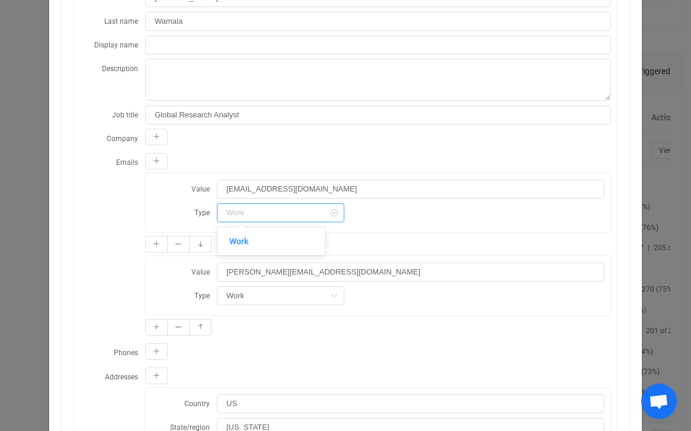
click at [304, 213] on input "dialog" at bounding box center [280, 212] width 127 height 19
click at [326, 208] on icon "dialog" at bounding box center [333, 212] width 15 height 19
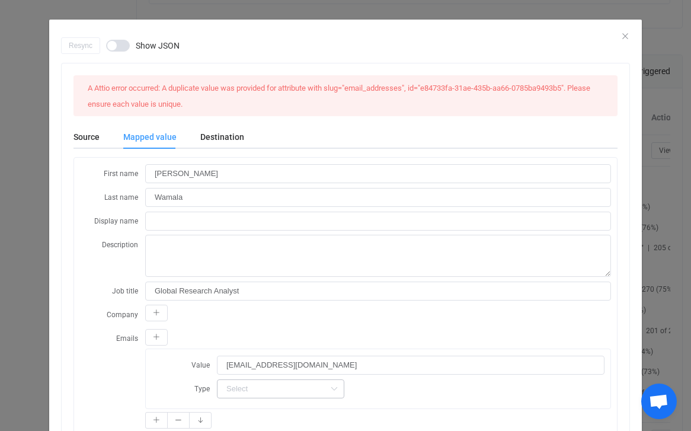
scroll to position [0, 0]
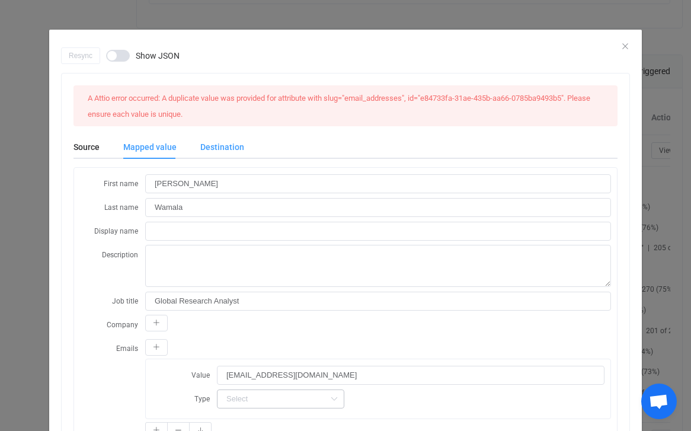
click at [220, 145] on div "Destination" at bounding box center [216, 147] width 56 height 24
click at [124, 59] on span "dialog" at bounding box center [118, 56] width 24 height 12
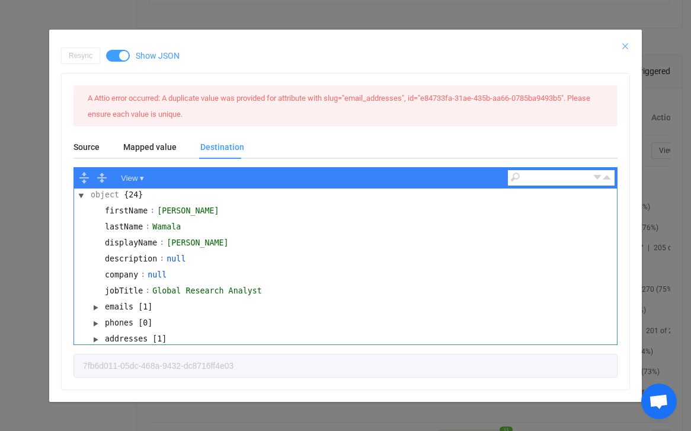
click at [622, 45] on icon "Close" at bounding box center [624, 45] width 9 height 9
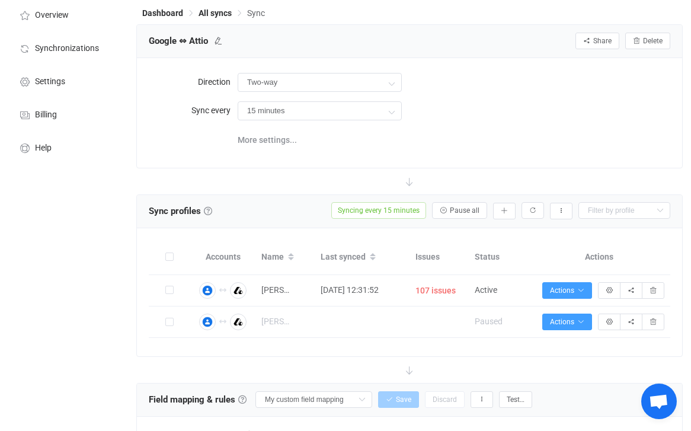
scroll to position [78, 0]
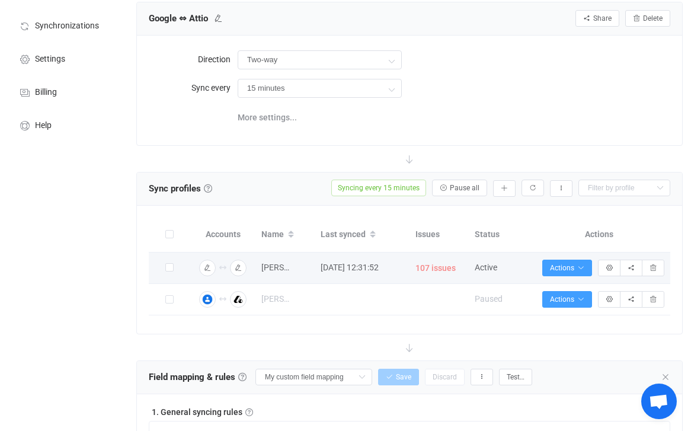
click at [435, 267] on span "107 issues" at bounding box center [435, 268] width 40 height 14
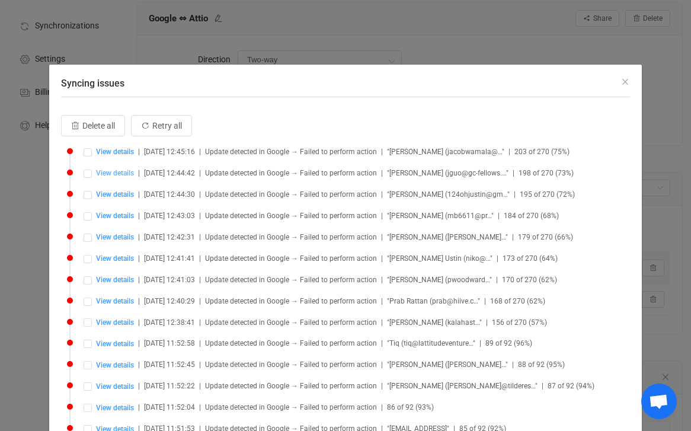
click at [127, 174] on span "View details" at bounding box center [115, 173] width 38 height 8
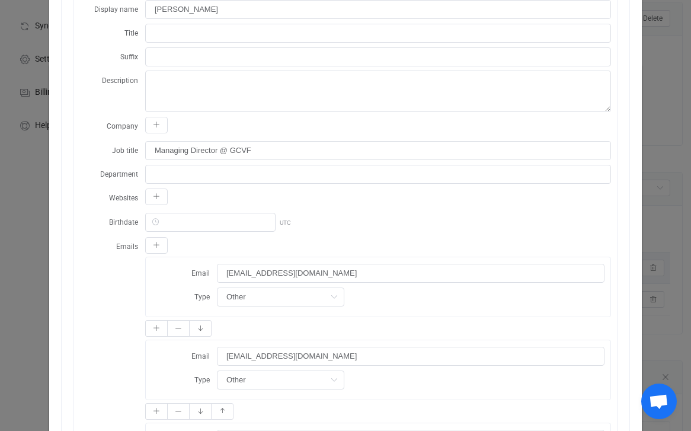
scroll to position [0, 0]
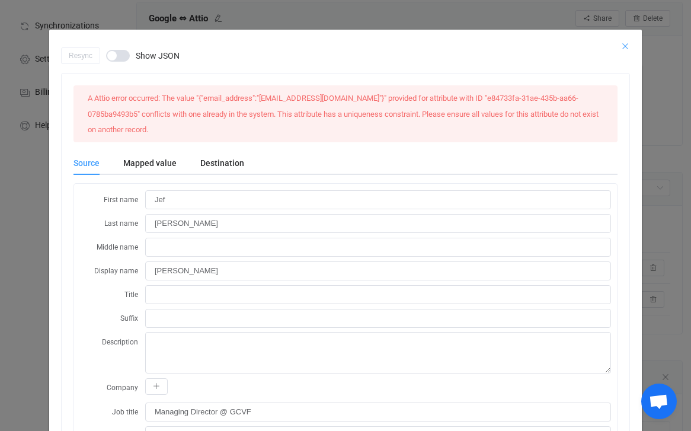
click at [628, 47] on icon "Close" at bounding box center [624, 45] width 9 height 9
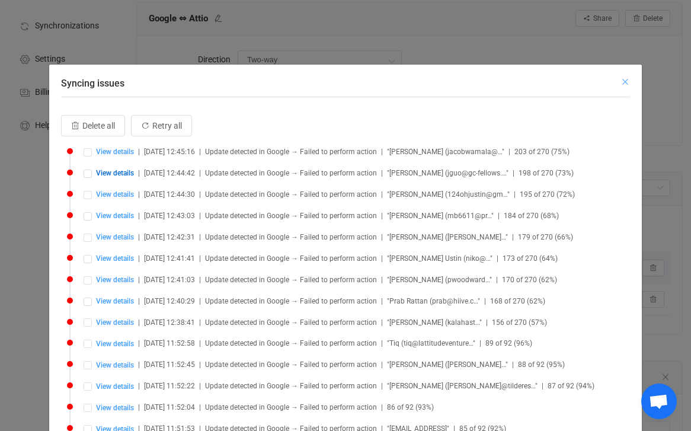
click at [625, 81] on icon "Close" at bounding box center [624, 81] width 9 height 9
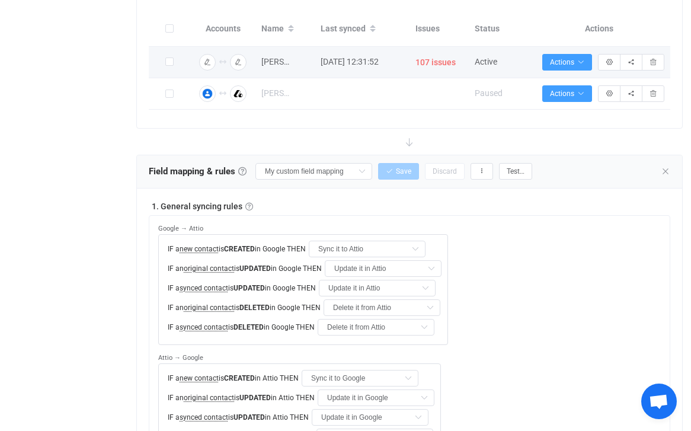
scroll to position [303, 0]
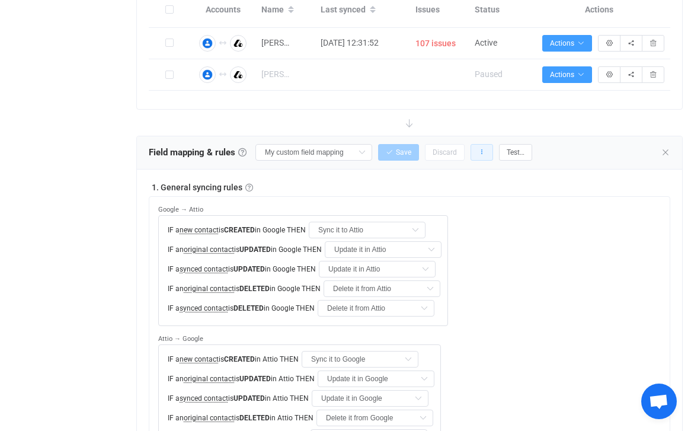
click at [478, 152] on icon "button" at bounding box center [481, 152] width 7 height 7
click at [577, 166] on div "Field mapping & rules Field mapping & rules By default, all contacts of the con…" at bounding box center [409, 152] width 545 height 33
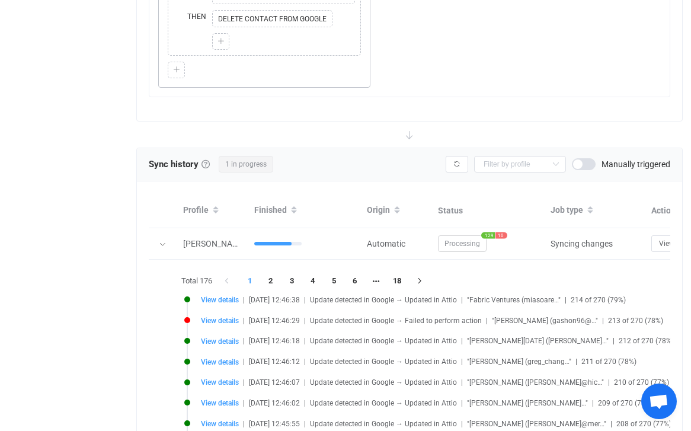
scroll to position [1338, 0]
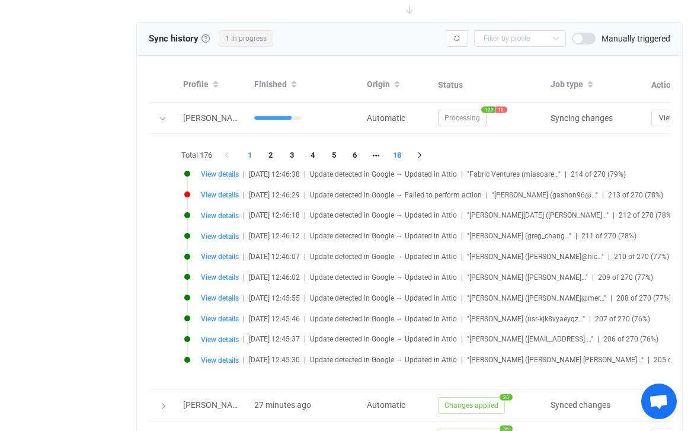
click at [394, 156] on li "18" at bounding box center [396, 155] width 21 height 17
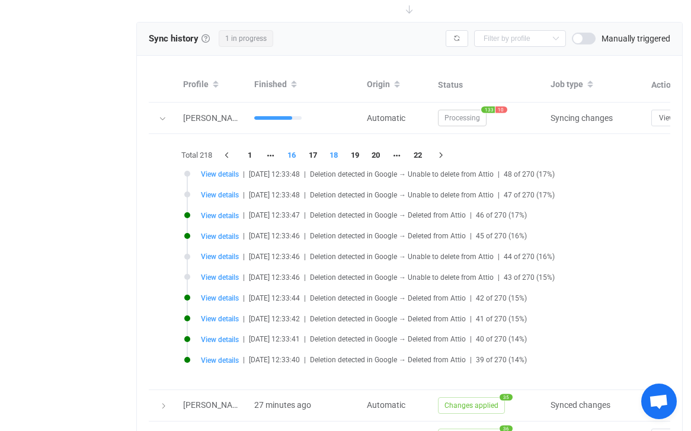
click at [297, 158] on li "16" at bounding box center [291, 155] width 21 height 17
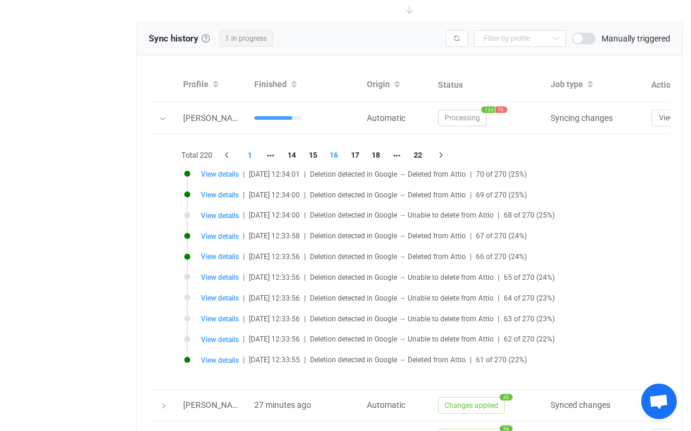
click at [253, 158] on li "1" at bounding box center [249, 155] width 21 height 17
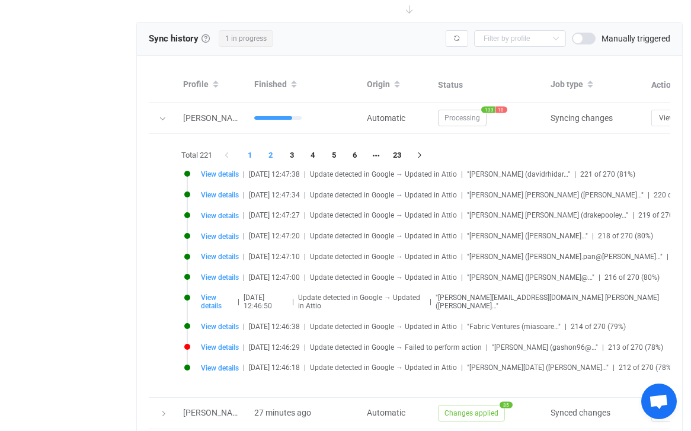
click at [269, 153] on li "2" at bounding box center [270, 155] width 21 height 17
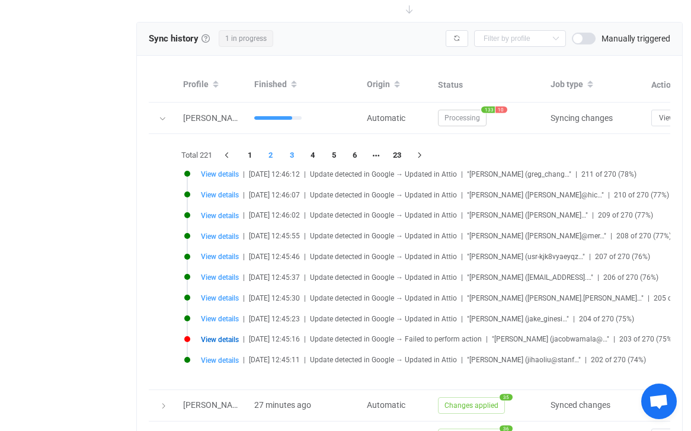
click at [289, 153] on li "3" at bounding box center [291, 155] width 21 height 17
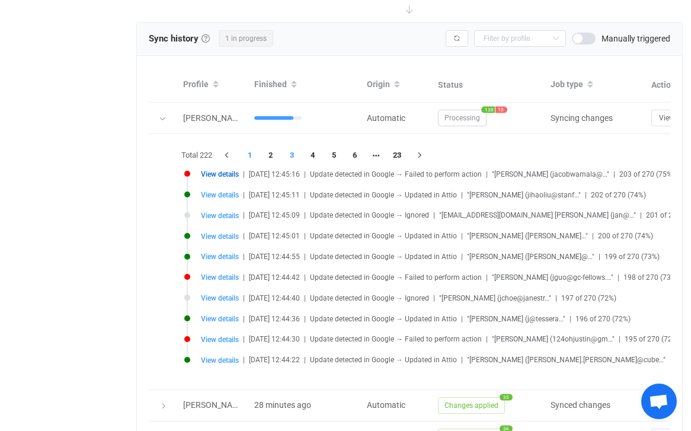
click at [252, 152] on li "1" at bounding box center [249, 155] width 21 height 17
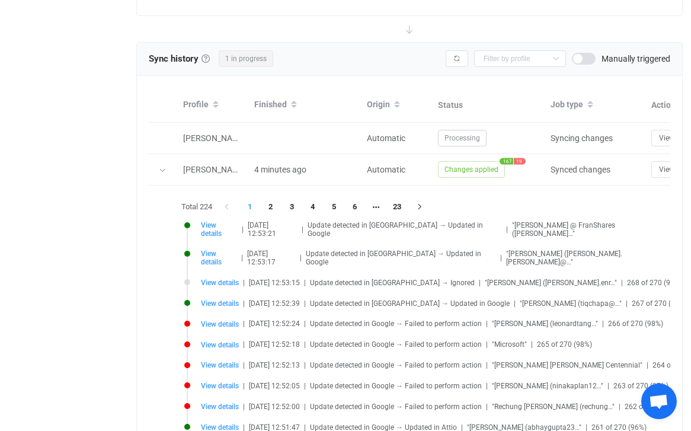
scroll to position [1301, 0]
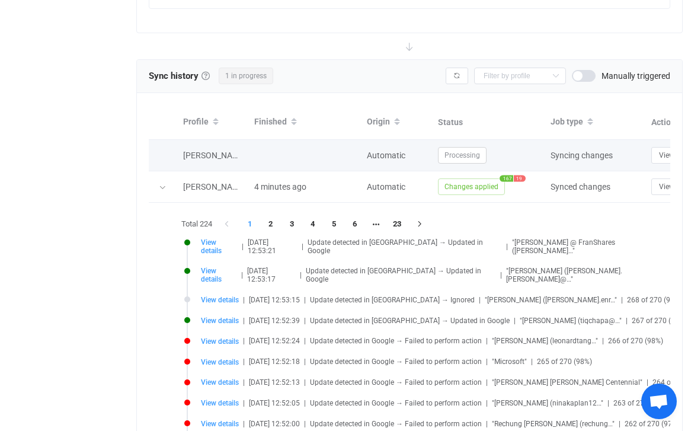
click at [466, 156] on span "Processing" at bounding box center [462, 155] width 49 height 17
click at [465, 156] on span "Processing" at bounding box center [462, 155] width 49 height 17
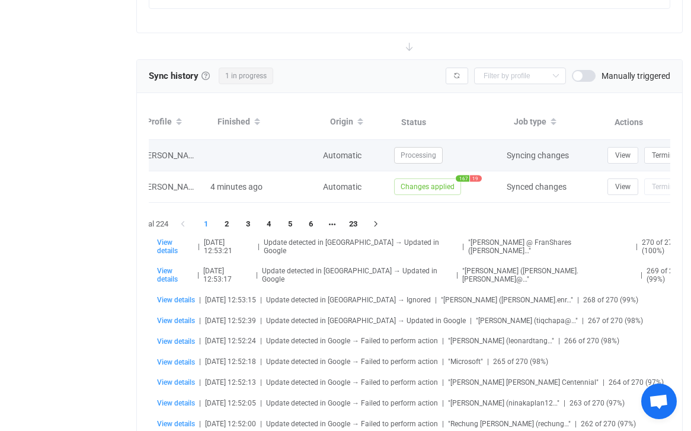
scroll to position [0, 62]
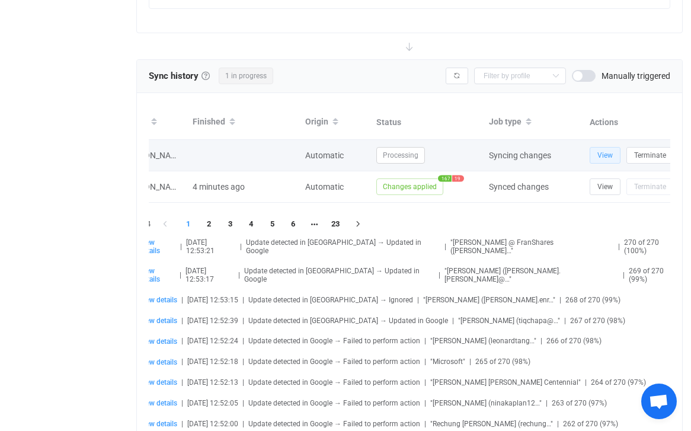
click at [602, 151] on span "View" at bounding box center [604, 155] width 15 height 8
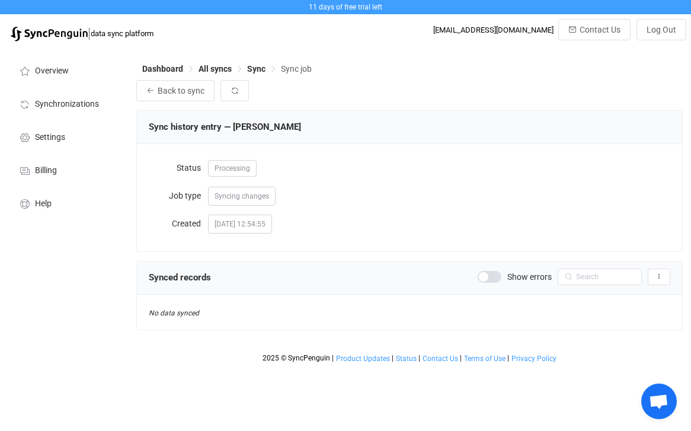
click at [487, 278] on span at bounding box center [489, 277] width 24 height 12
click at [186, 92] on span "Back to sync" at bounding box center [181, 90] width 47 height 9
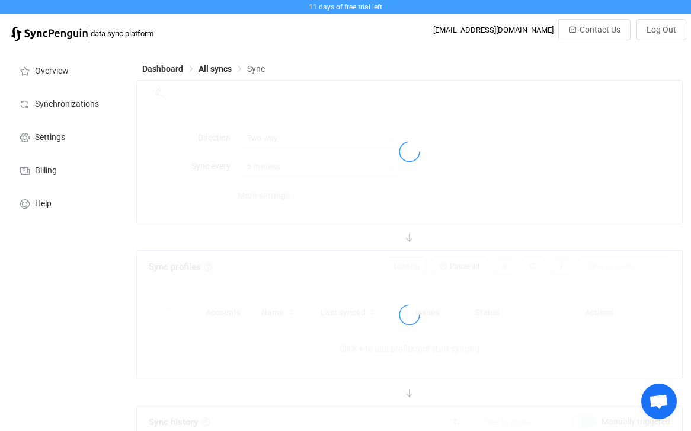
type input "15 minutes"
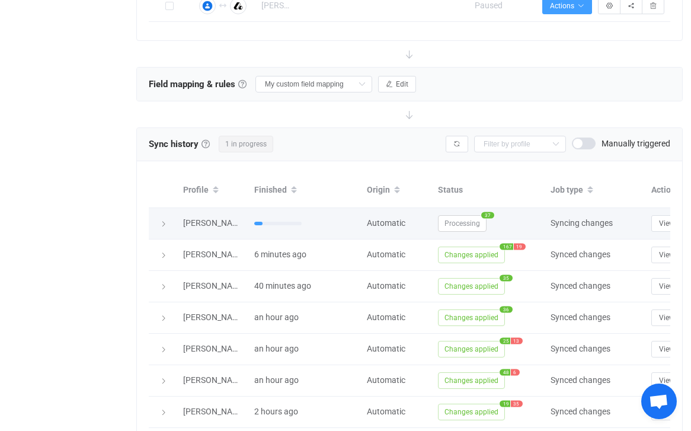
click at [163, 223] on icon at bounding box center [163, 223] width 7 height 7
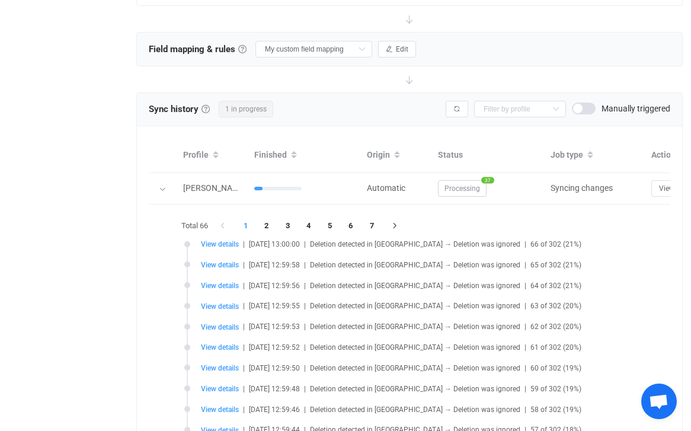
scroll to position [416, 0]
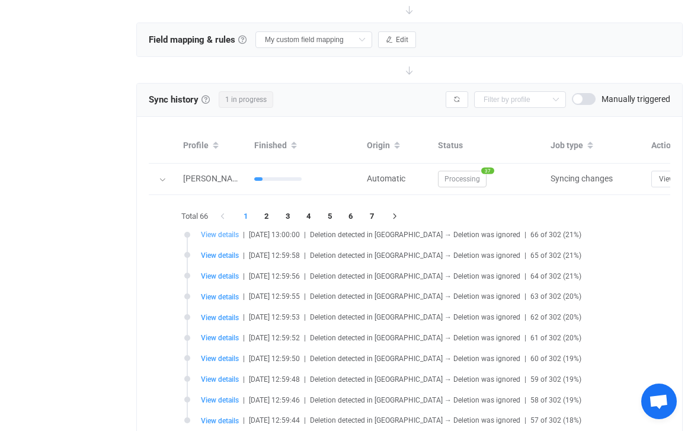
click at [229, 236] on span "View details" at bounding box center [220, 234] width 38 height 8
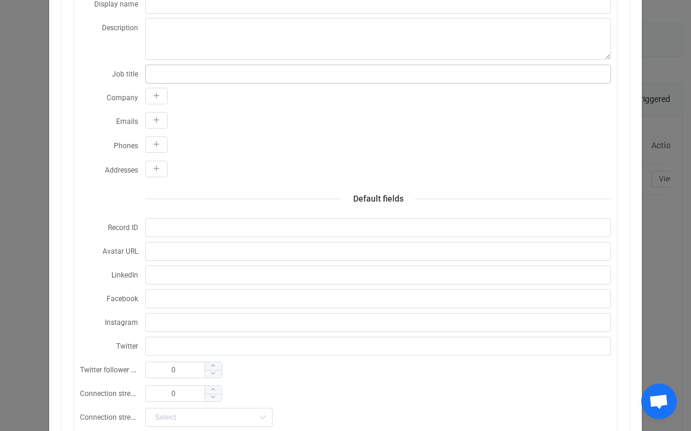
scroll to position [0, 0]
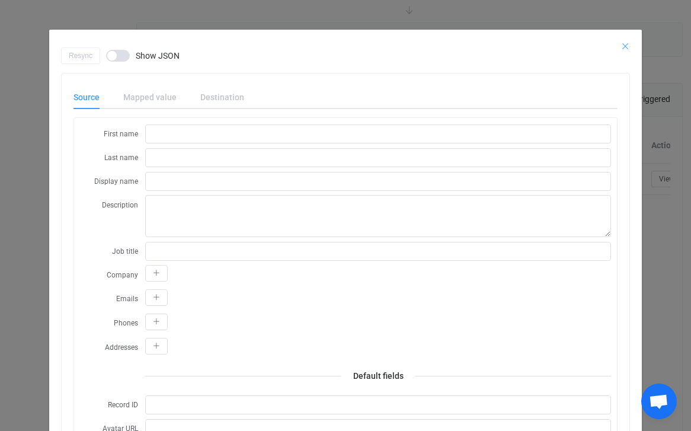
click at [622, 43] on icon "Close" at bounding box center [624, 45] width 9 height 9
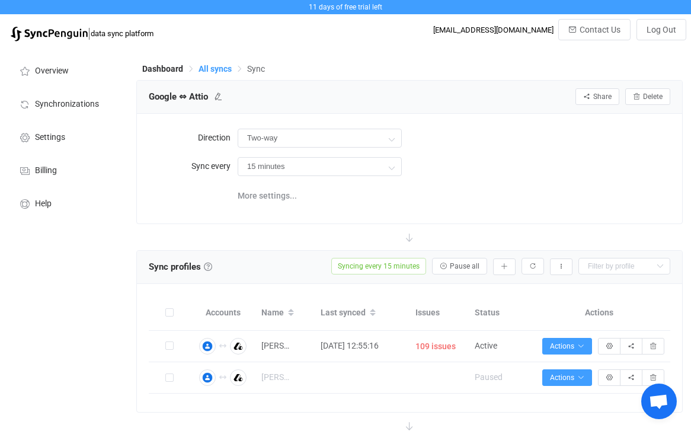
click at [210, 69] on span "All syncs" at bounding box center [214, 68] width 33 height 9
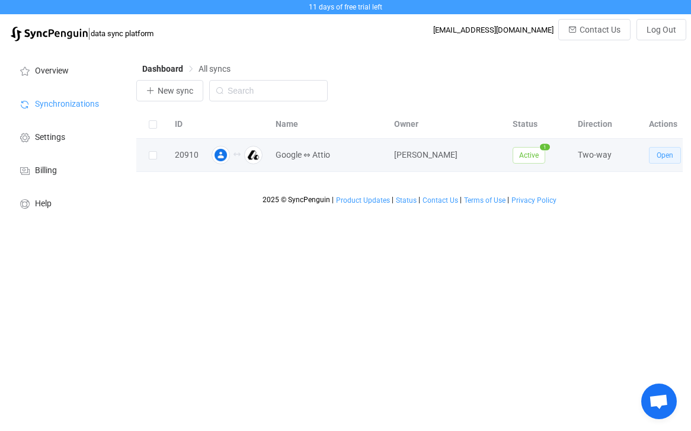
click at [660, 155] on span "Open" at bounding box center [664, 155] width 17 height 8
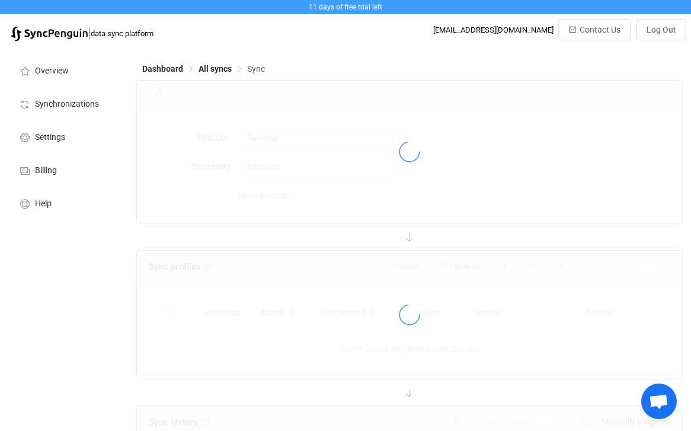
type input "15 minutes"
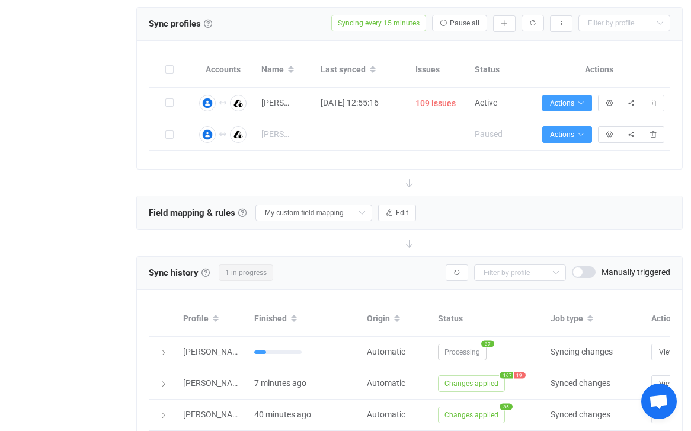
scroll to position [244, 0]
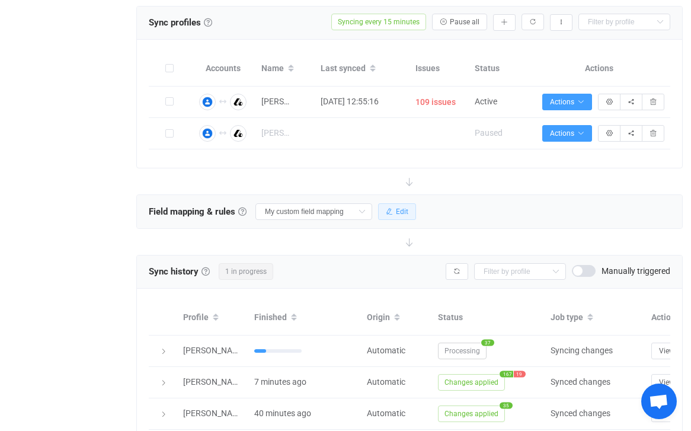
click at [386, 212] on icon "button" at bounding box center [389, 211] width 7 height 7
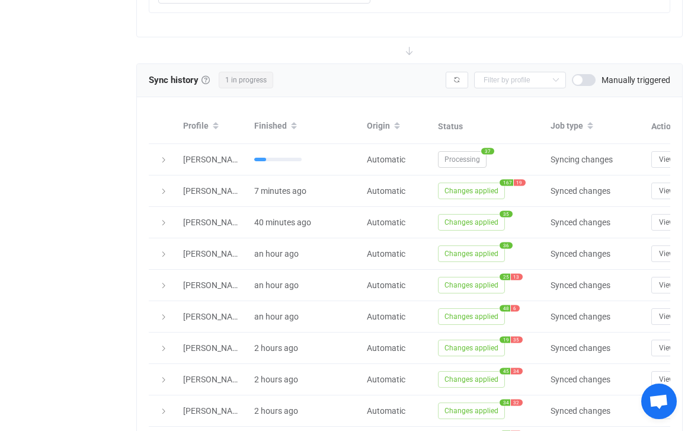
scroll to position [1292, 0]
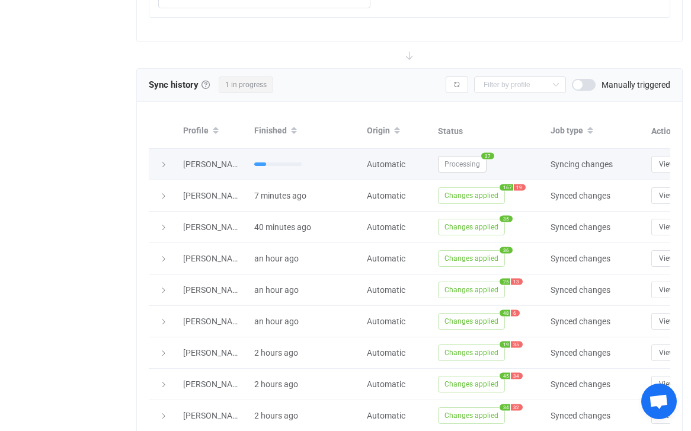
click at [162, 168] on div at bounding box center [163, 164] width 17 height 12
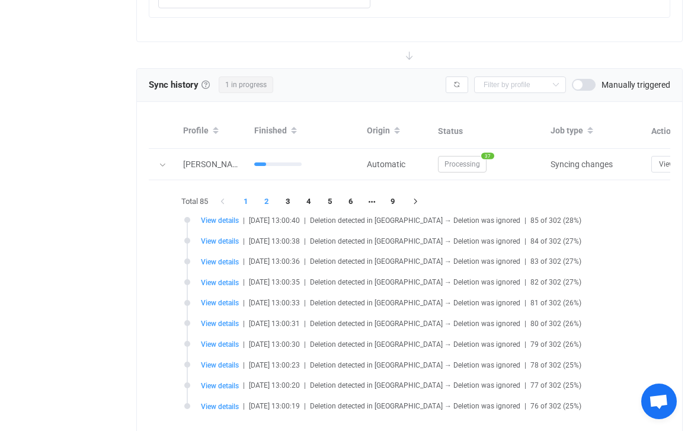
click at [266, 203] on li "2" at bounding box center [266, 201] width 21 height 17
click at [395, 203] on li "9" at bounding box center [392, 201] width 21 height 17
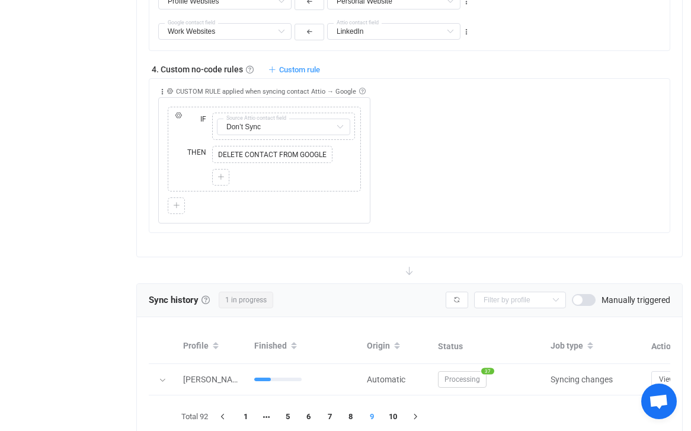
scroll to position [1076, 0]
click at [320, 129] on input "Don’t Sync" at bounding box center [283, 127] width 133 height 17
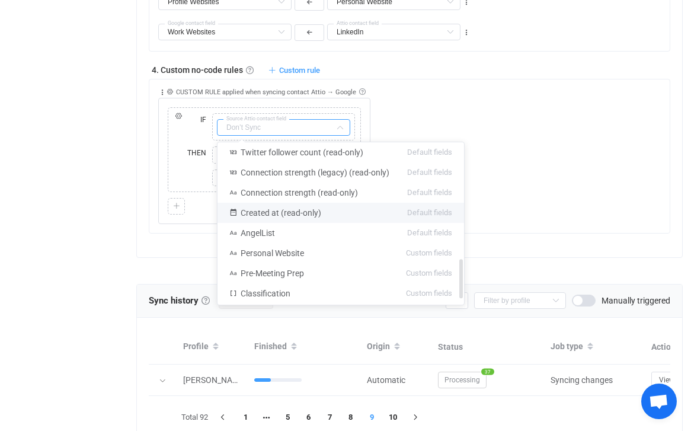
scroll to position [505, 0]
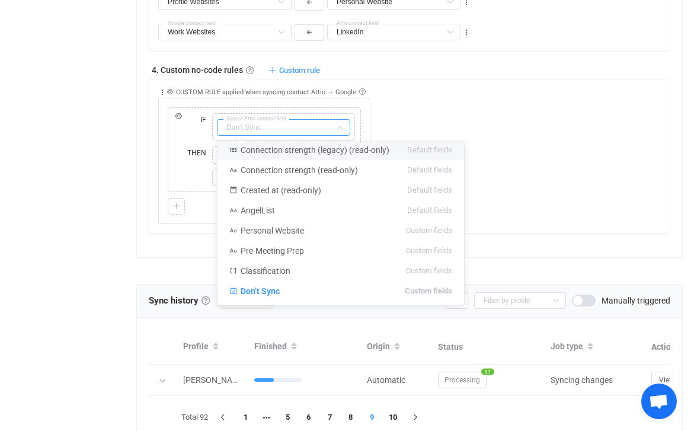
click at [449, 119] on div "Collapse Move up Move down Delete Applied to Only contact(s) from Attio Only co…" at bounding box center [413, 151] width 511 height 145
type input "Don’t Sync"
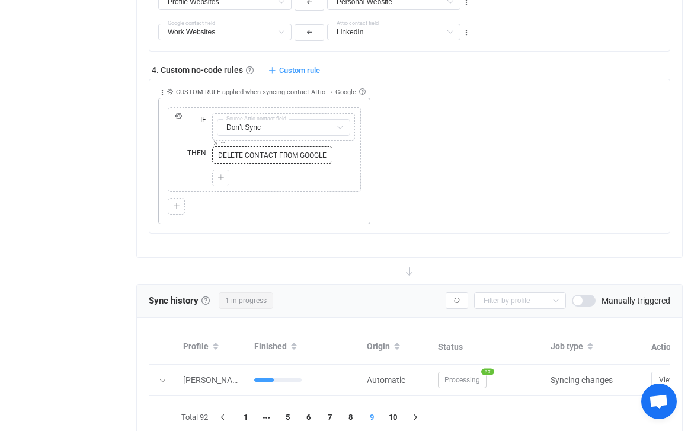
click at [319, 152] on span "DELETE CONTACT FROM GOOGLE" at bounding box center [272, 155] width 114 height 11
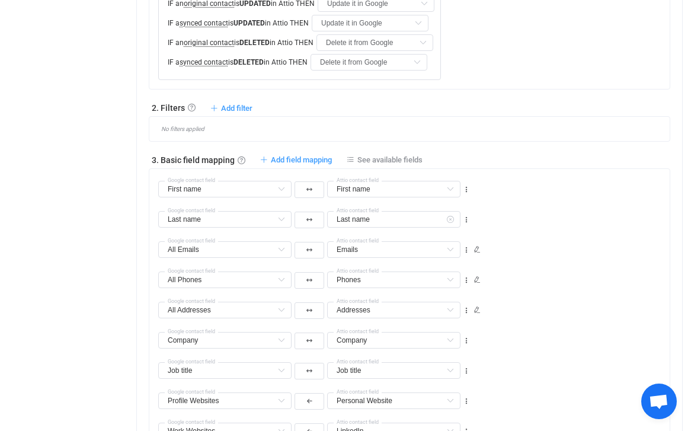
scroll to position [663, 0]
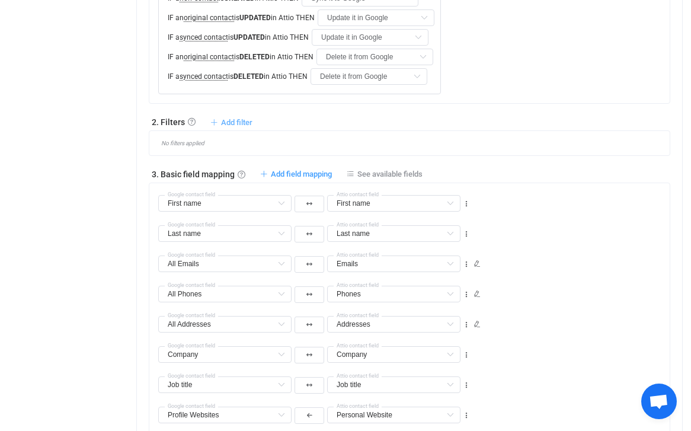
click at [235, 120] on span "Add filter" at bounding box center [236, 122] width 31 height 9
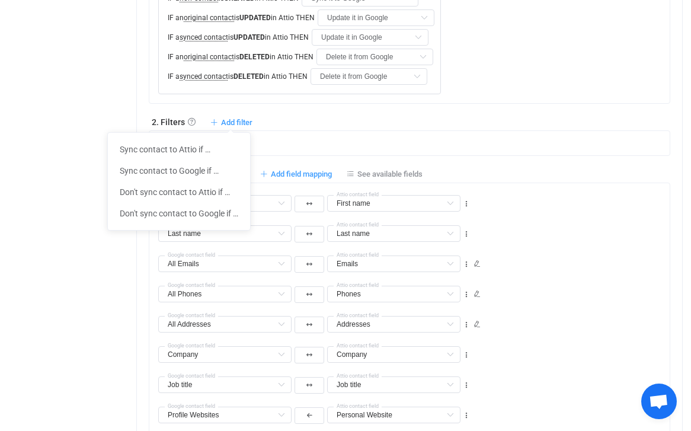
click at [529, 198] on div "First name First name Default field Middle name Default field Display name (rea…" at bounding box center [413, 198] width 511 height 30
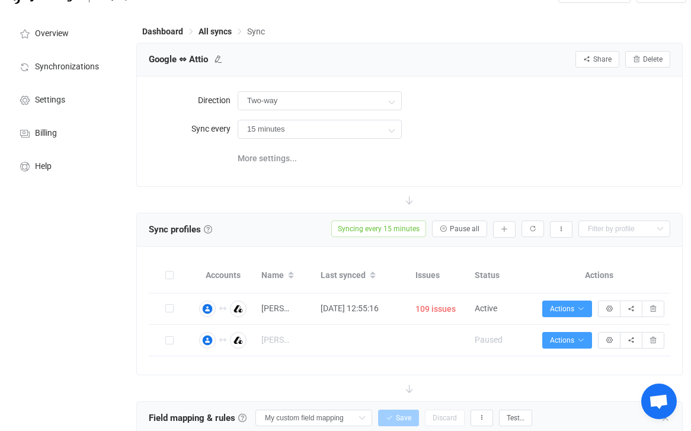
scroll to position [54, 0]
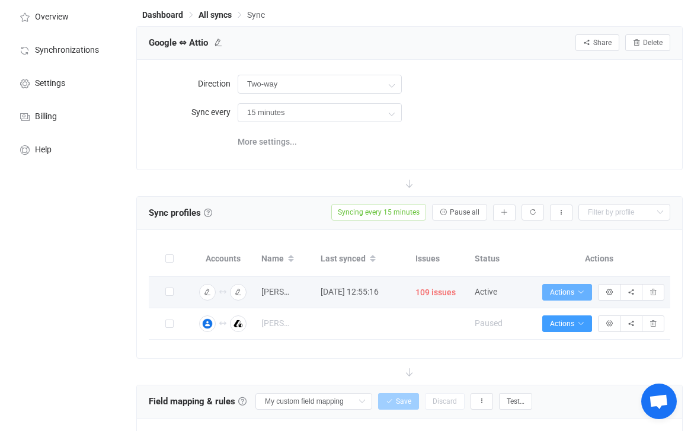
click at [572, 289] on span "Actions" at bounding box center [567, 292] width 34 height 8
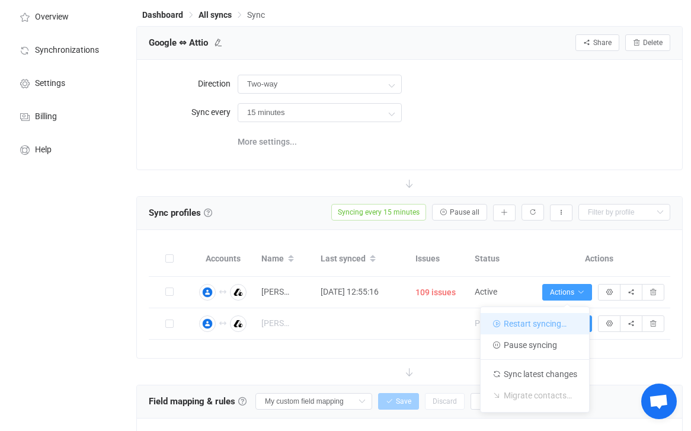
click at [526, 325] on li "Restart syncing…" at bounding box center [534, 323] width 108 height 21
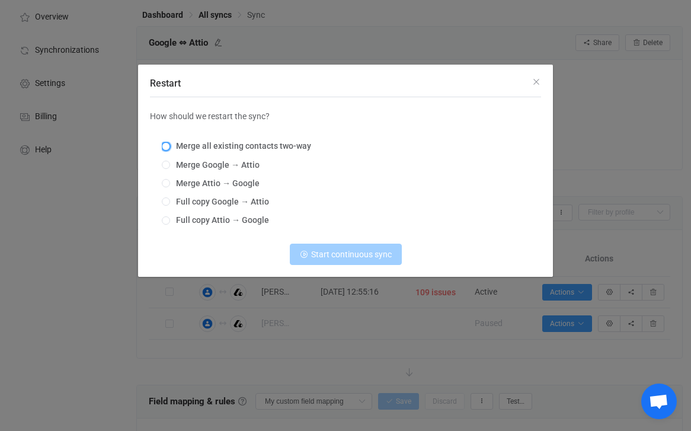
click at [164, 146] on span "Restart" at bounding box center [166, 146] width 8 height 8
click at [164, 146] on input "Merge all existing contacts two-way" at bounding box center [166, 146] width 8 height 9
radio input "true"
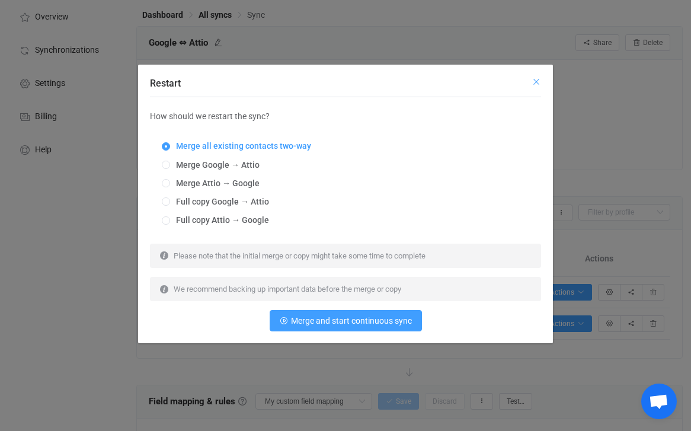
click at [535, 81] on icon "Close" at bounding box center [535, 81] width 9 height 9
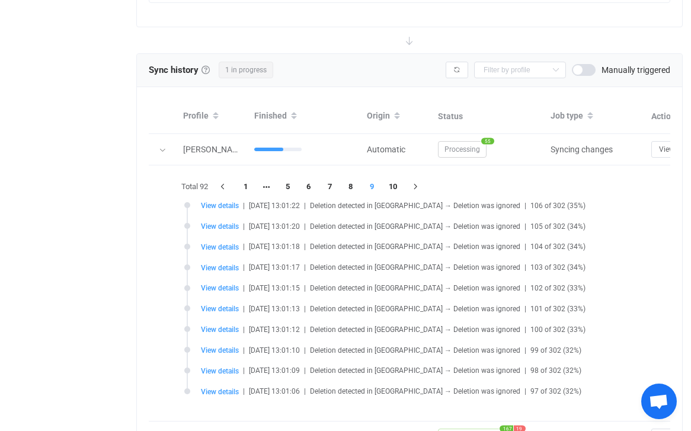
scroll to position [1357, 0]
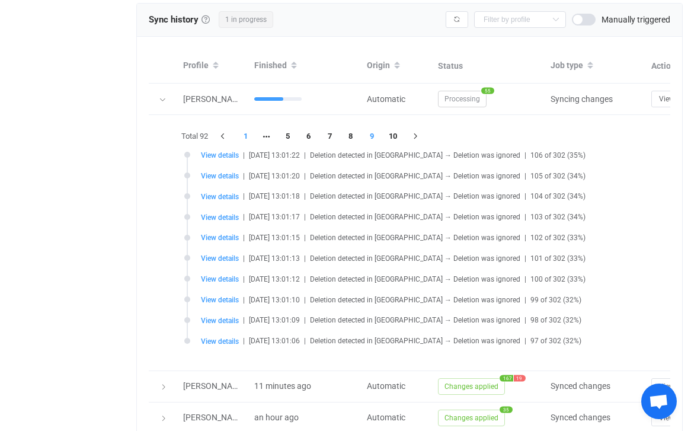
click at [247, 137] on li "1" at bounding box center [245, 136] width 21 height 17
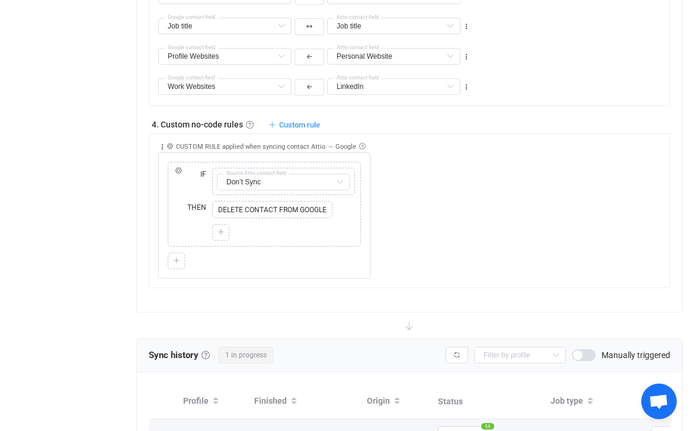
scroll to position [1021, 0]
click at [179, 171] on icon at bounding box center [178, 171] width 7 height 7
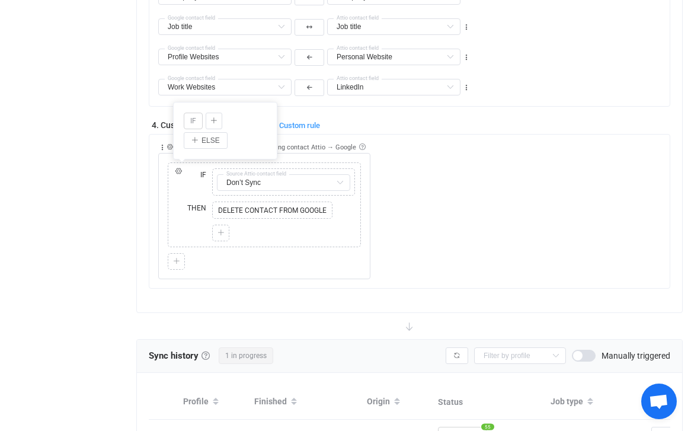
click at [447, 266] on div "Collapse Move up Move down Delete Applied to Only contact(s) from Attio Only co…" at bounding box center [413, 206] width 511 height 145
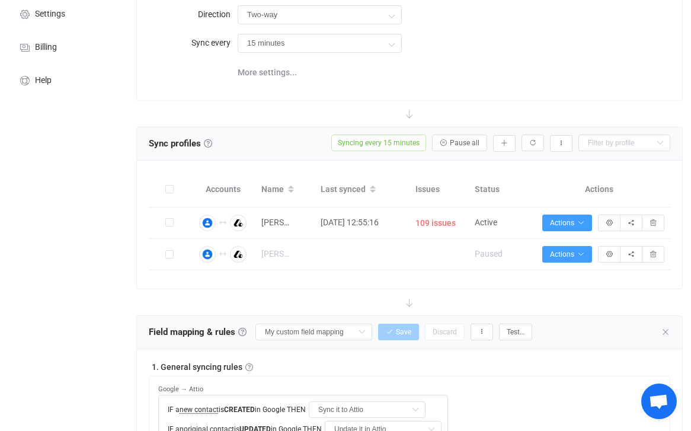
scroll to position [97, 0]
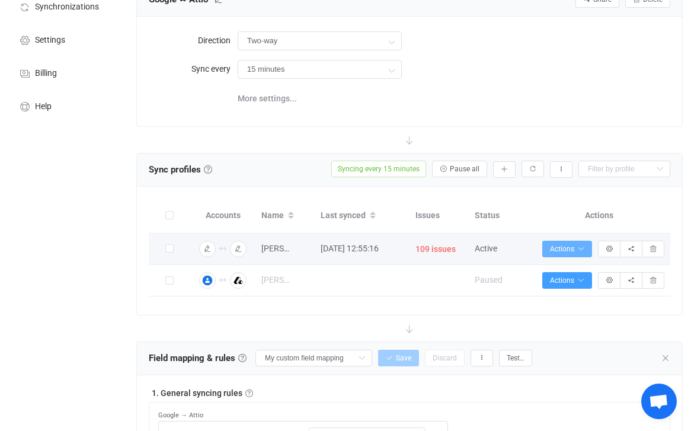
click at [576, 248] on span "Actions" at bounding box center [567, 249] width 34 height 8
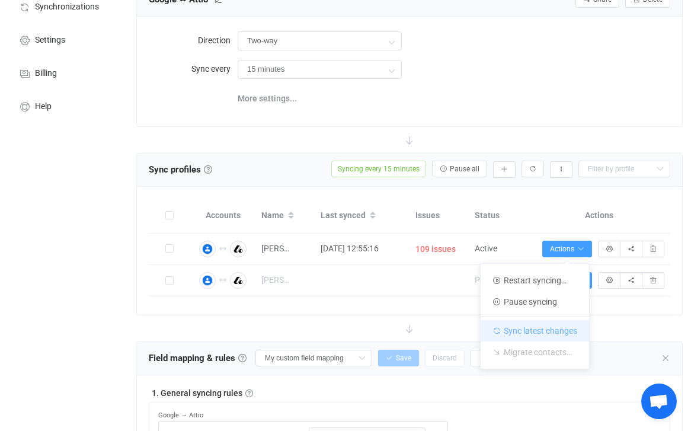
click at [548, 323] on li "Sync latest changes" at bounding box center [534, 328] width 108 height 25
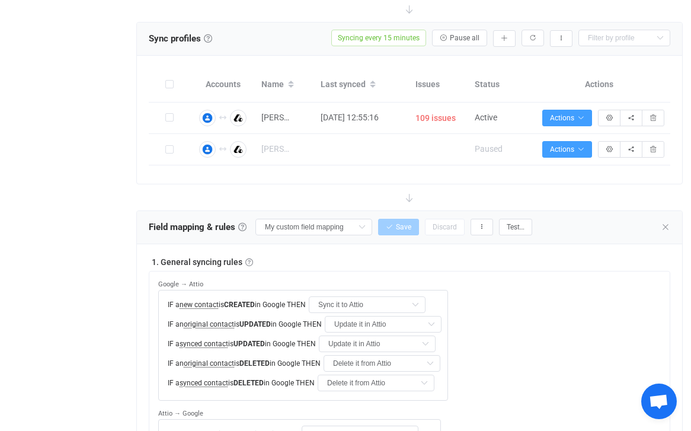
scroll to position [176, 0]
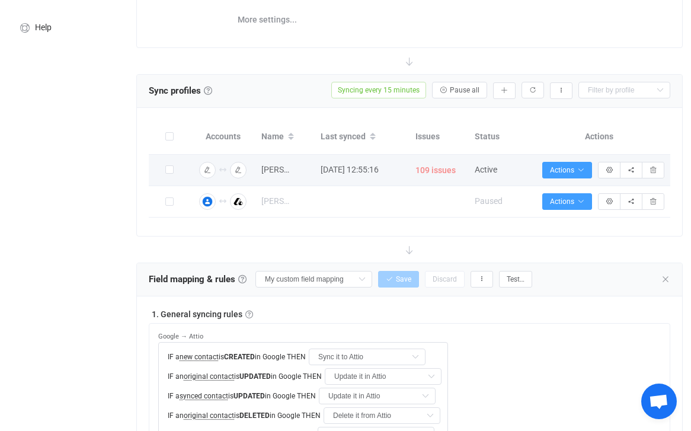
click at [439, 167] on span "109 issues" at bounding box center [435, 170] width 40 height 14
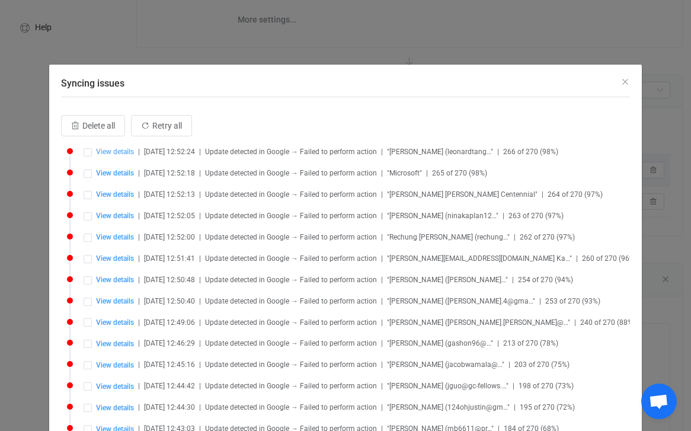
click at [124, 153] on span "View details" at bounding box center [115, 151] width 38 height 8
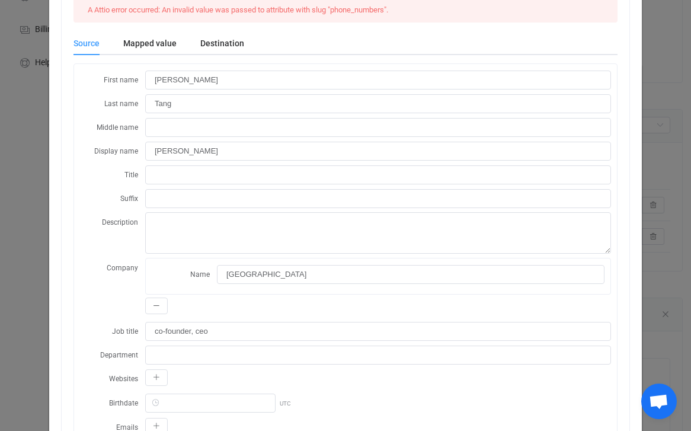
scroll to position [0, 0]
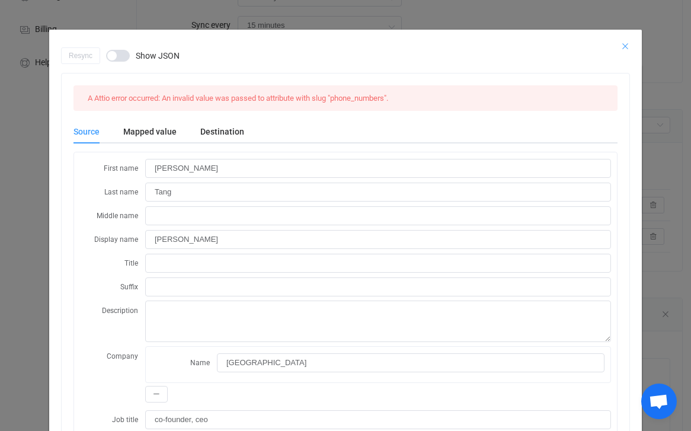
click at [625, 45] on icon "Close" at bounding box center [624, 45] width 9 height 9
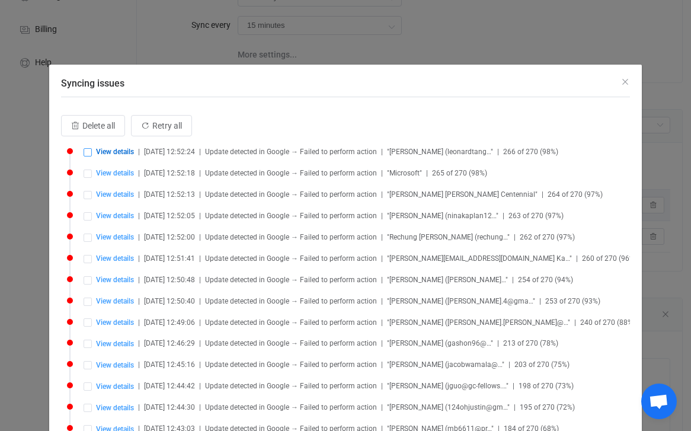
click at [87, 153] on span "Syncing issues" at bounding box center [88, 152] width 8 height 8
click at [200, 129] on span "Retry selected (1)" at bounding box center [219, 125] width 64 height 9
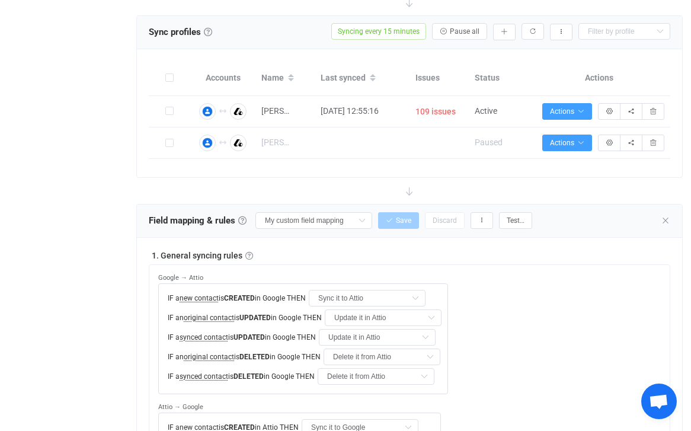
scroll to position [226, 0]
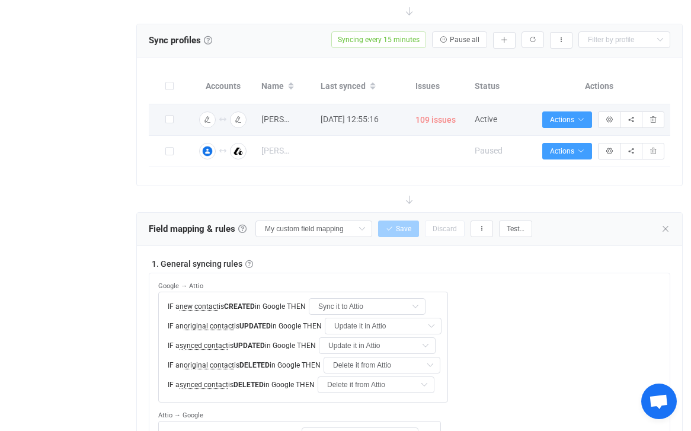
click at [430, 121] on span "109 issues" at bounding box center [435, 120] width 40 height 14
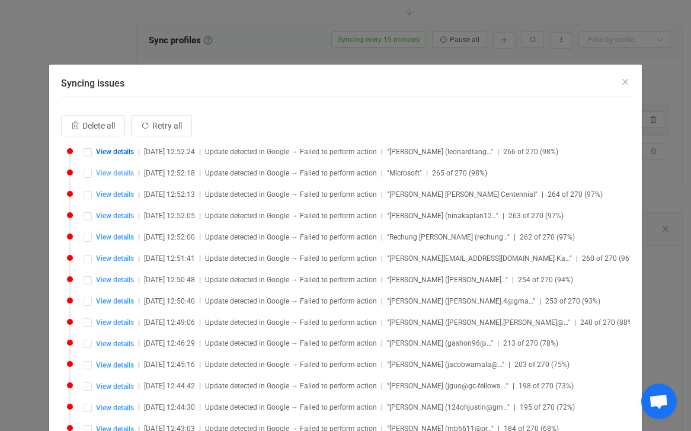
click at [124, 174] on span "View details" at bounding box center [115, 173] width 38 height 8
type input "Microsoft"
type input "91703"
type input "people/c7503401058468870057"
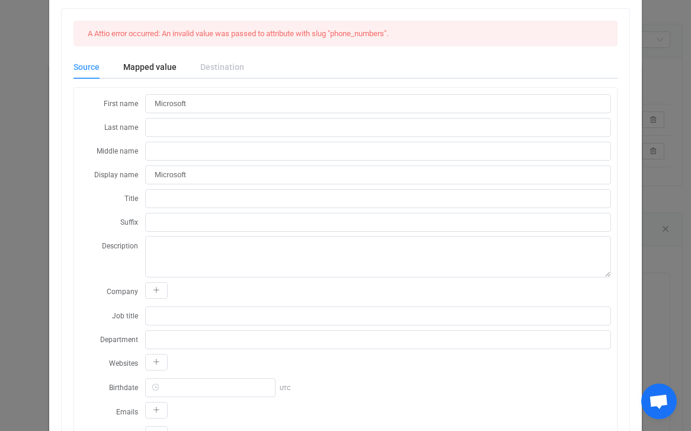
scroll to position [0, 0]
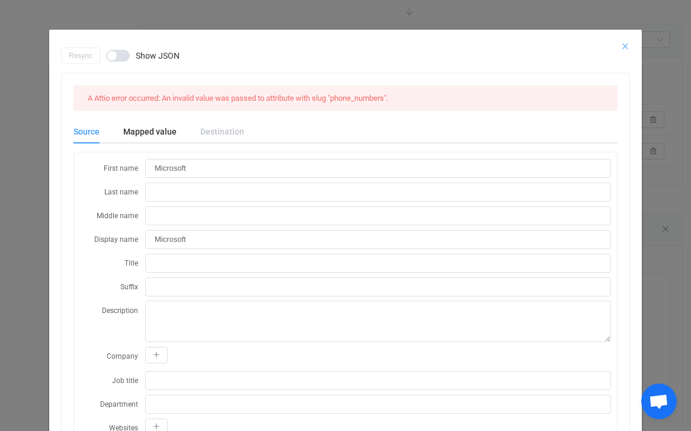
click at [622, 45] on icon "Close" at bounding box center [624, 45] width 9 height 9
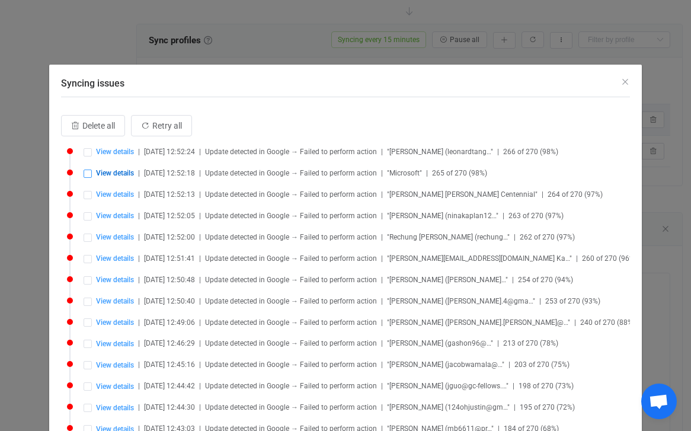
click at [88, 175] on span "Syncing issues" at bounding box center [88, 173] width 8 height 8
click at [201, 129] on span "Retry selected (1)" at bounding box center [219, 125] width 64 height 9
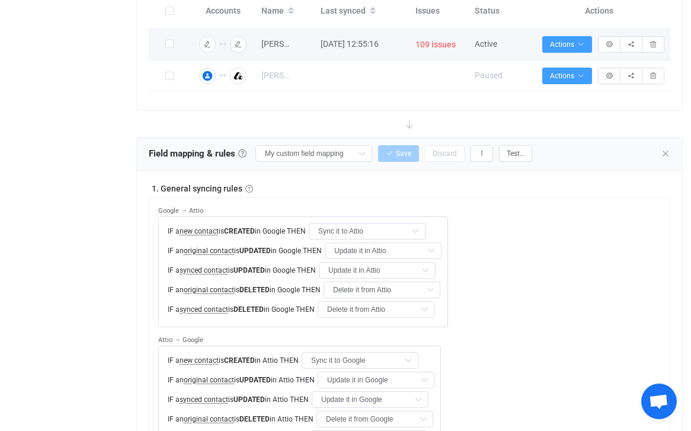
scroll to position [288, 0]
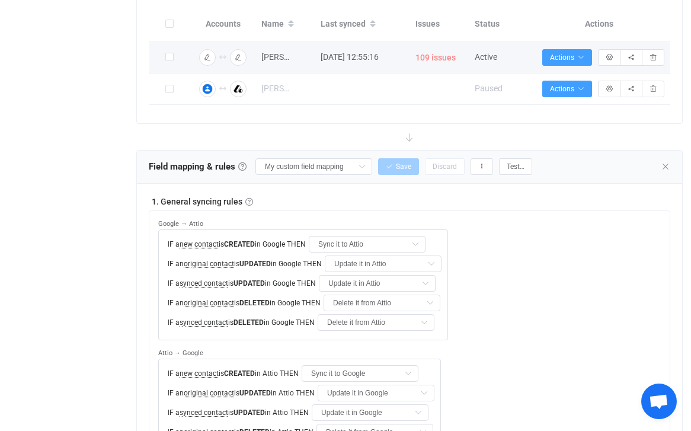
click at [439, 58] on span "109 issues" at bounding box center [435, 58] width 40 height 14
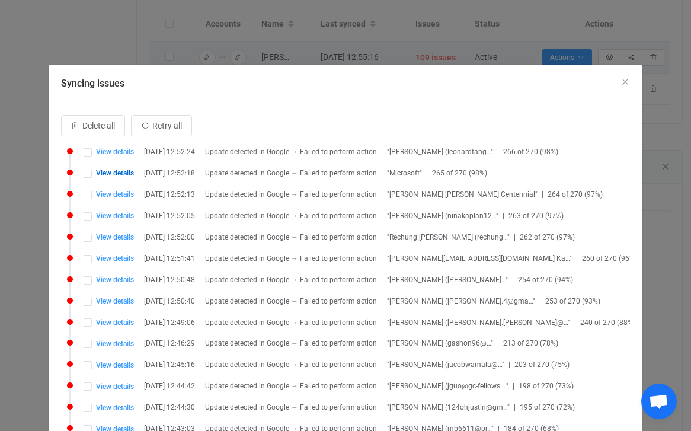
click at [122, 198] on li "View details | 2025-08-15 12:52:13 | Update detected in Google → Failed to perf…" at bounding box center [348, 201] width 563 height 21
click at [118, 194] on span "View details" at bounding box center [115, 194] width 38 height 8
type input "Morgan Hill Centennial"
type input "*67 (408) 782-2128"
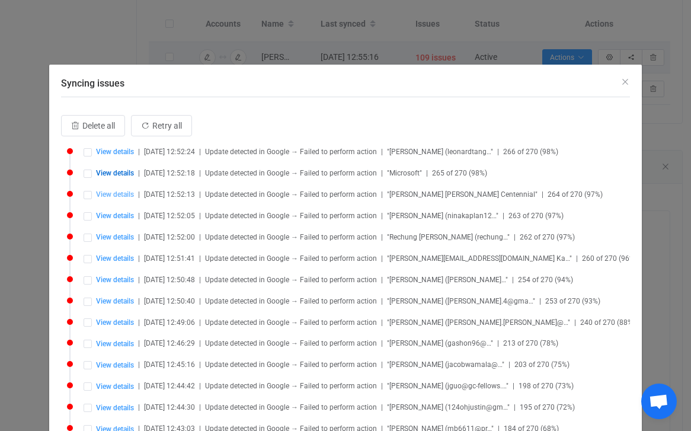
type input "people/c3595406177709327151"
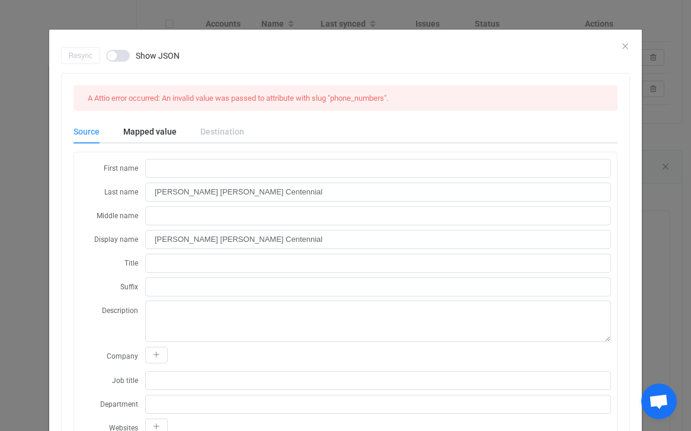
scroll to position [15, 0]
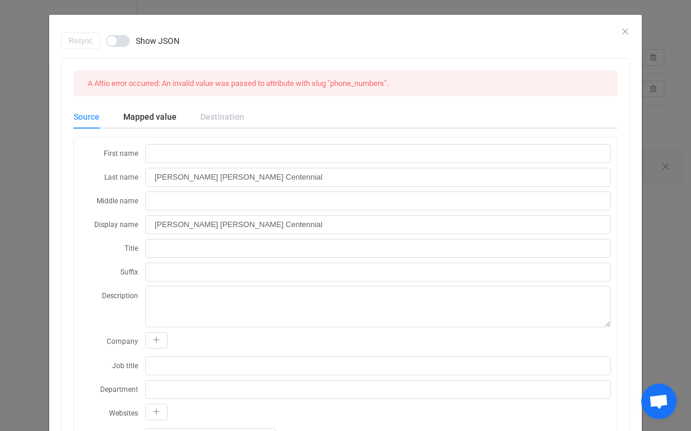
click at [653, 50] on div "Resync Show JSON A Attio error occurred: An invalid value was passed to attribu…" at bounding box center [345, 215] width 691 height 431
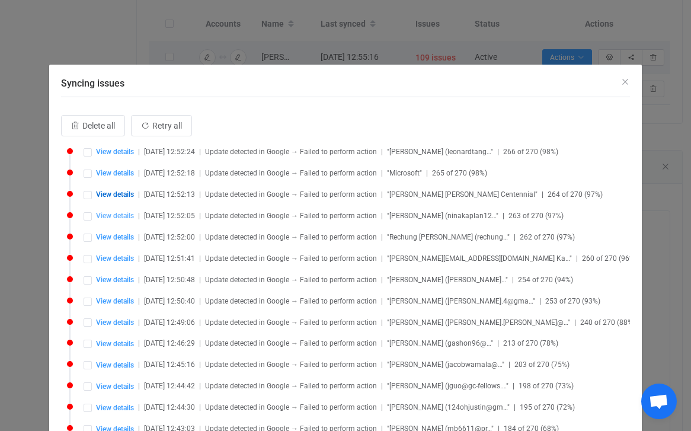
click at [124, 212] on span "View details" at bounding box center [115, 215] width 38 height 8
type input "Nina"
type input "Kaplan"
type input "Nina Kaplan"
type input "+12017458529,+12017458529,We met at FTX | SALT Crypto Bahamas,We met at FTX | S…"
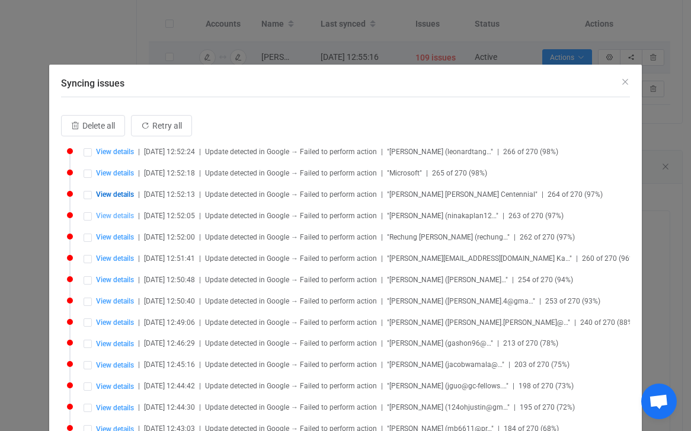
type input "people/c8781651830570846290"
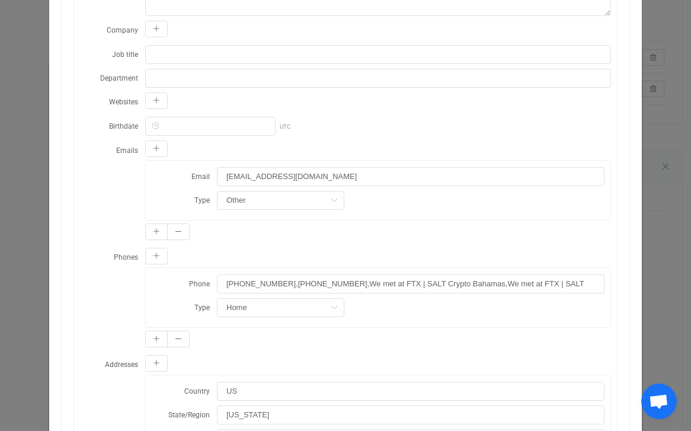
scroll to position [330, 0]
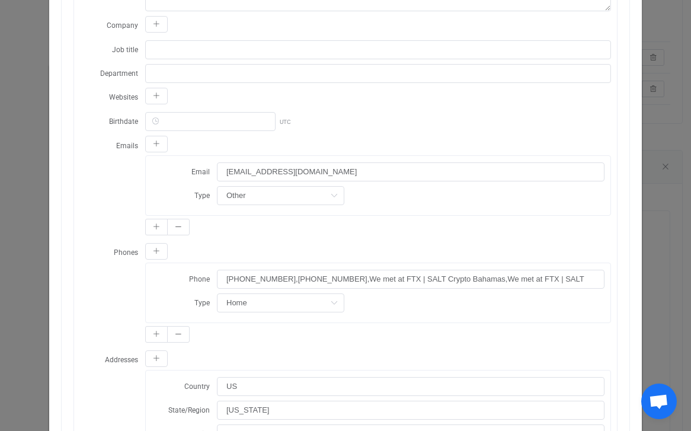
click at [35, 95] on div "Resync Show JSON A Attio error occurred: An invalid value was passed to attribu…" at bounding box center [345, 215] width 691 height 431
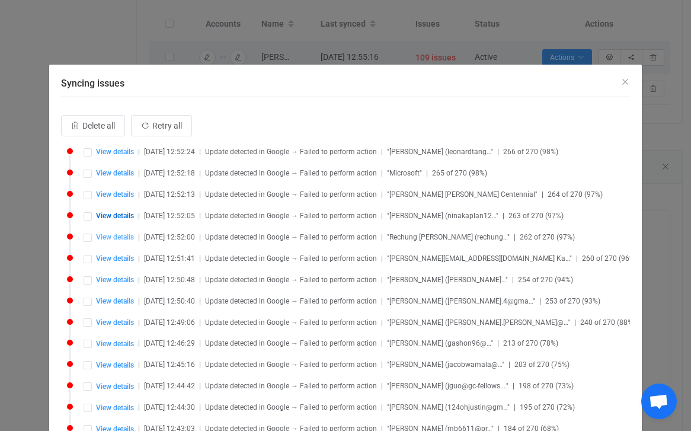
click at [102, 233] on span "View details" at bounding box center [115, 237] width 38 height 8
type input "Rechung"
type input "Fujihira"
type input "Rechung Fujihira"
type input "rechung.fujihira@gmail.com"
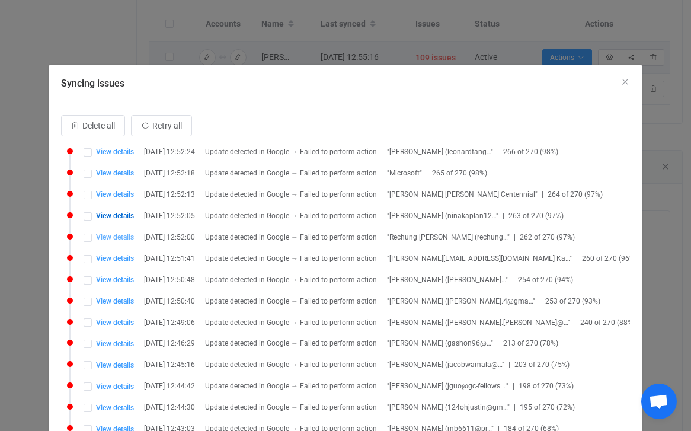
type input "(808) 840-337"
type input "Hawaii"
type input "Honolulu"
type input "people/c3485016676993705863"
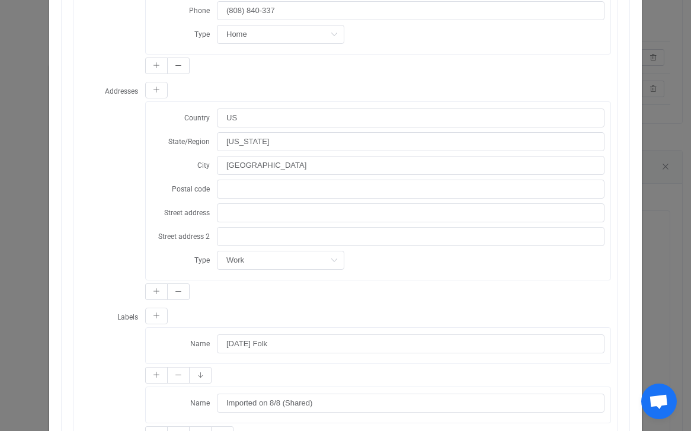
scroll to position [708, 0]
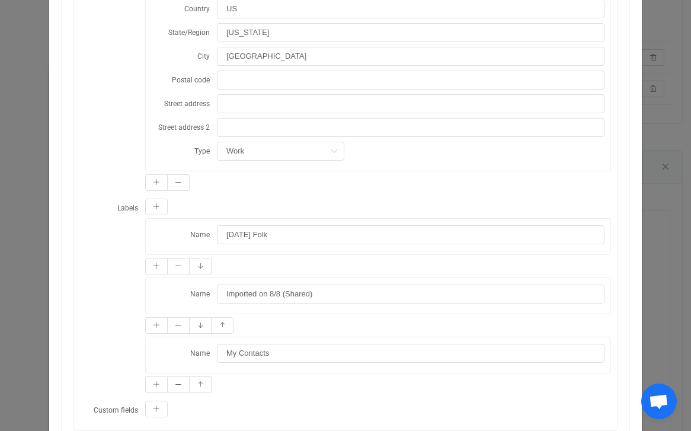
click at [669, 133] on div "Resync Show JSON A Attio error occurred: An invalid value was passed to attribu…" at bounding box center [345, 215] width 691 height 431
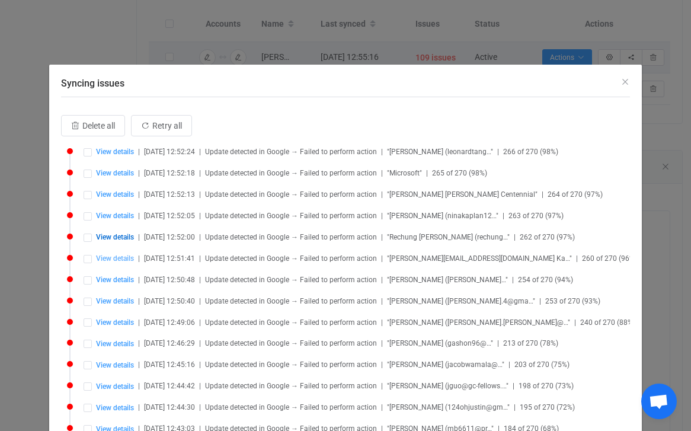
click at [126, 254] on span "View details" at bounding box center [115, 258] width 38 height 8
type input "adam@up2foundation.org"
type input "Kaufman"
type input "adam@up2foundation.org Kaufman"
type input "Founder and General Partner"
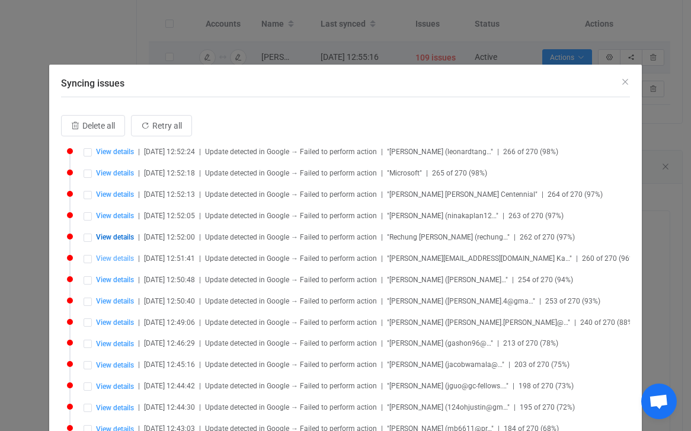
type input "adam@up2foundation.org"
type input "+14405031544"
type input "United States"
type input "OH"
type input "Lakewood"
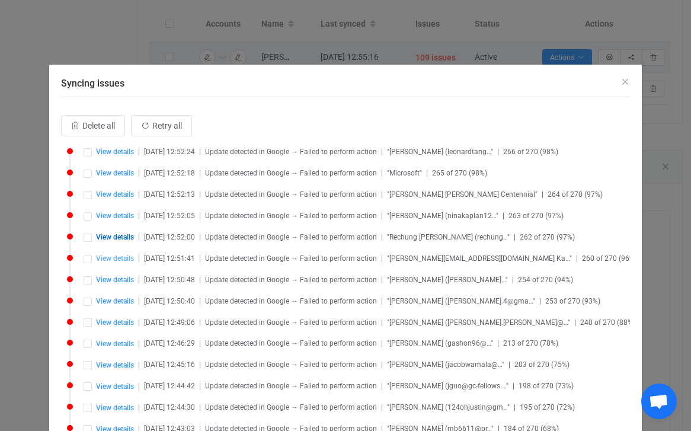
type input "44107"
type input "13842 Lake Avenue"
type input "people/c5966183949150399277"
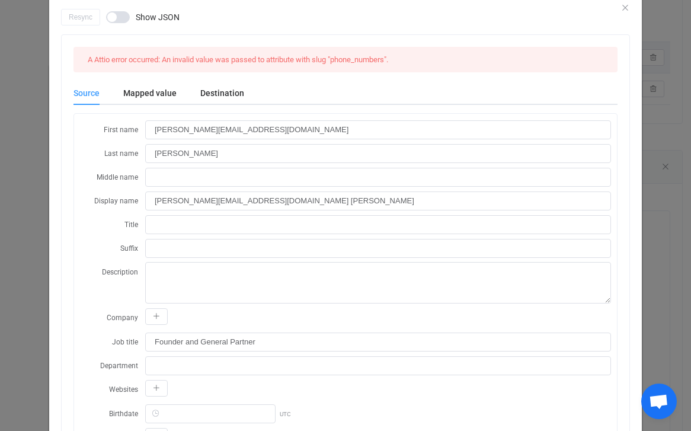
scroll to position [41, 0]
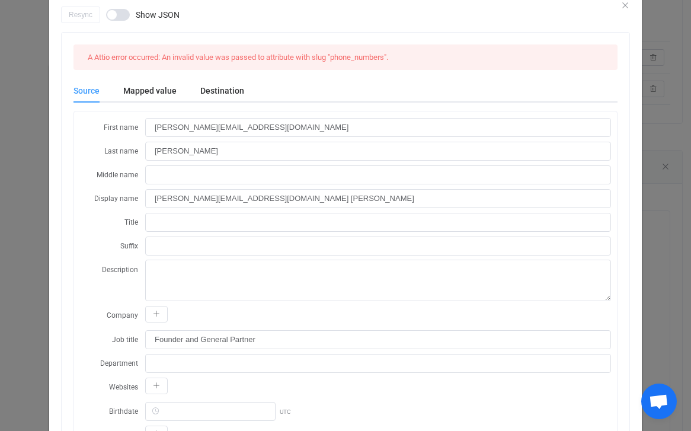
click at [658, 138] on div "Resync Show JSON A Attio error occurred: An invalid value was passed to attribu…" at bounding box center [345, 215] width 691 height 431
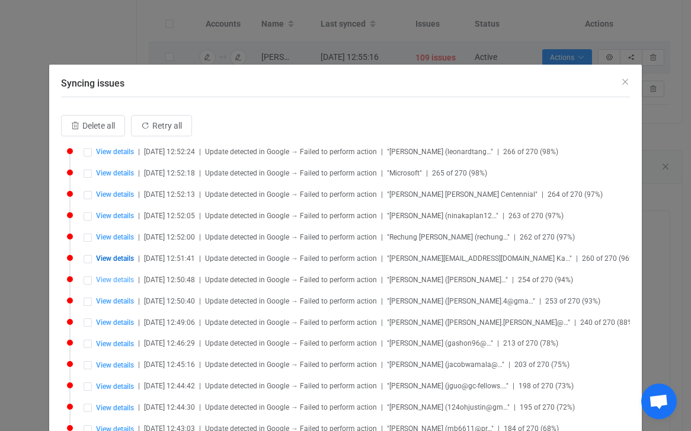
click at [123, 278] on span "View details" at bounding box center [115, 279] width 38 height 8
type input "Amelia"
type input "Riegel"
type input "Amelia Riegel"
type input "amelia@ovofund.com"
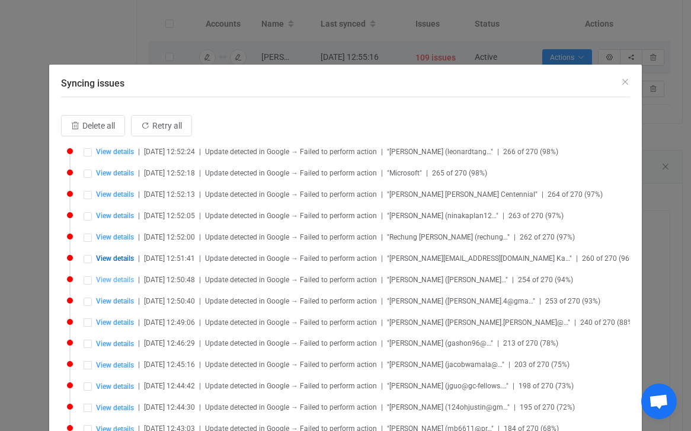
type input "Work"
type input "amelia.riegel@stern.nyu.edu"
type input "914.602.6117"
type input "Work"
type input "My Contacts"
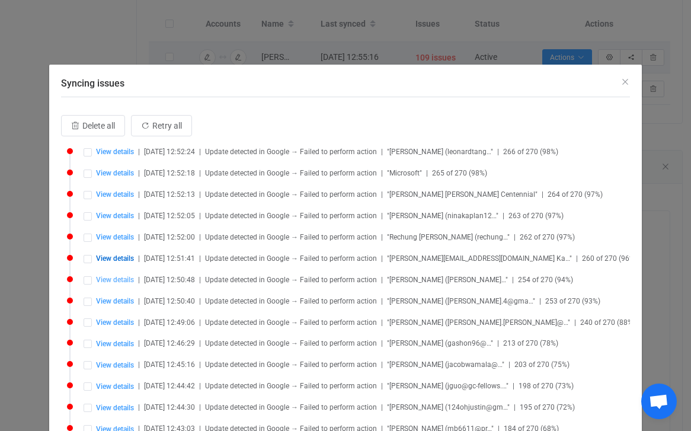
type input "people/c6026422323698293981"
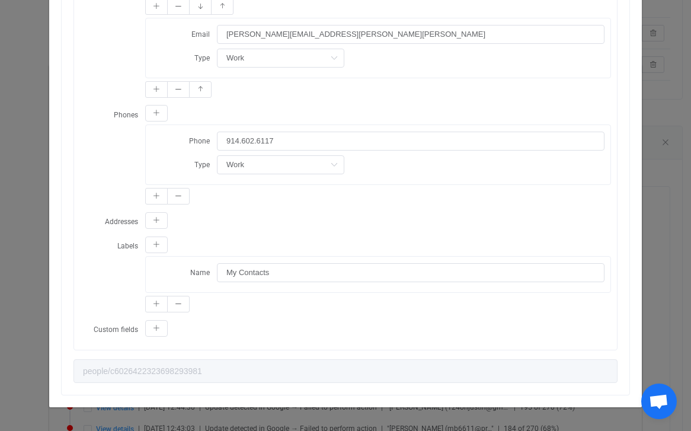
scroll to position [316, 0]
click at [672, 195] on div "Resync Show JSON A Attio error occurred: An invalid value was passed to attribu…" at bounding box center [345, 215] width 691 height 431
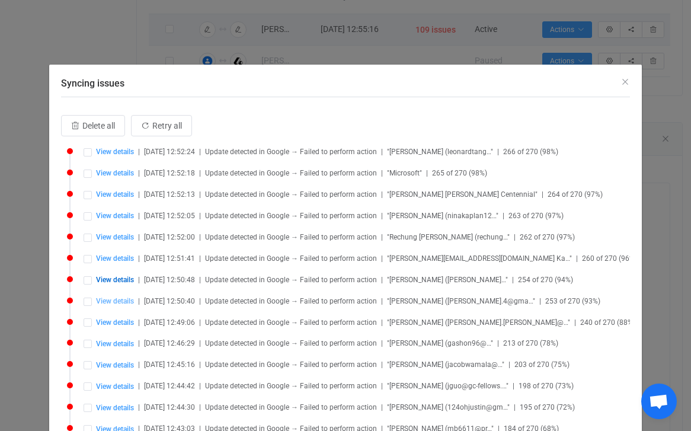
click at [123, 299] on span "View details" at bounding box center [115, 301] width 38 height 8
type input "Andrew"
type input "Spott"
type input "Andrew Spott"
type input "President & Co-Founder"
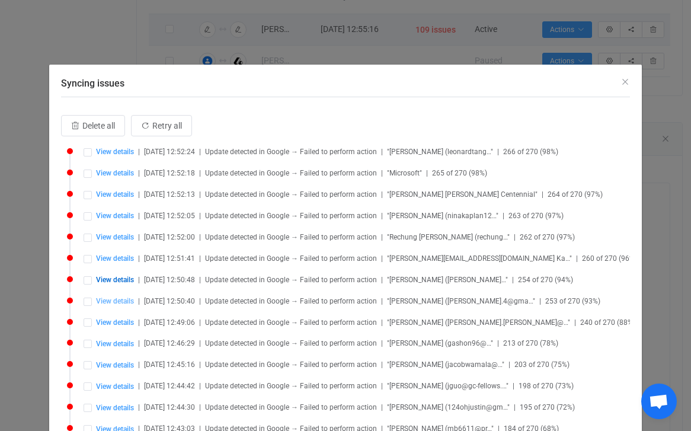
type input "spott.4@gmail.com"
type input "Other"
type input "andrew@hrsignal.com"
type input "6146544833"
type input "Home"
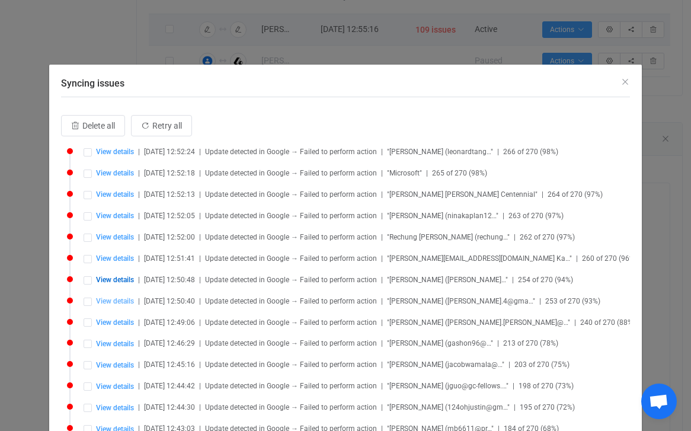
type input "2025-08-08 Folk"
type input "people/c4477061548690422911"
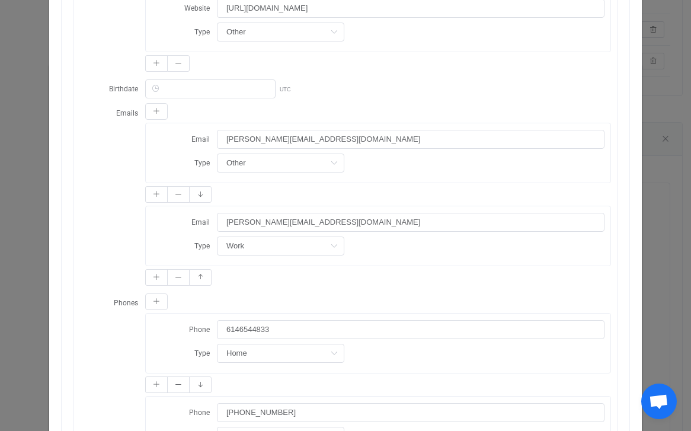
scroll to position [0, 0]
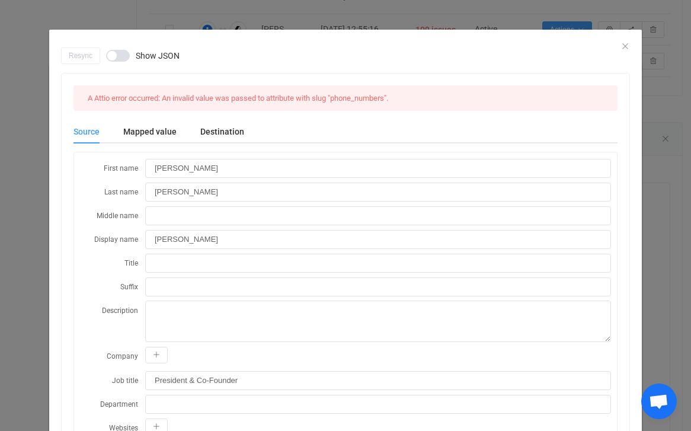
click at [625, 47] on div "Resync Show JSON" at bounding box center [345, 55] width 569 height 17
click at [670, 115] on div "Resync Show JSON A Attio error occurred: An invalid value was passed to attribu…" at bounding box center [345, 215] width 691 height 431
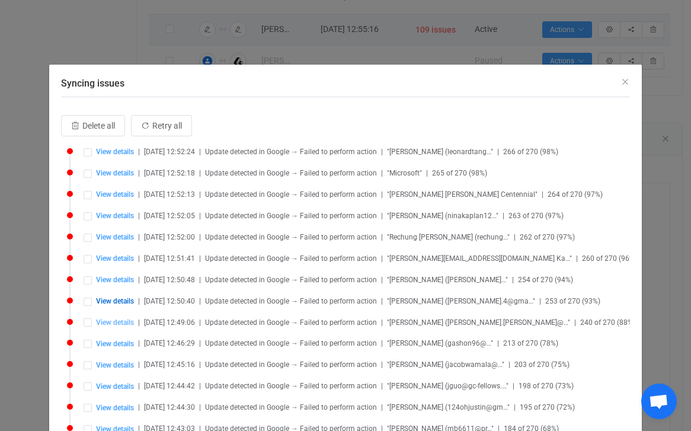
click at [121, 318] on span "View details" at bounding box center [115, 322] width 38 height 8
type input "[PERSON_NAME]"
type input "Gibbs"
type input "Bryan Gibbs"
type input "http://www.change.org/petitions/new-jersey-transit-stop-constant-service-disrup…"
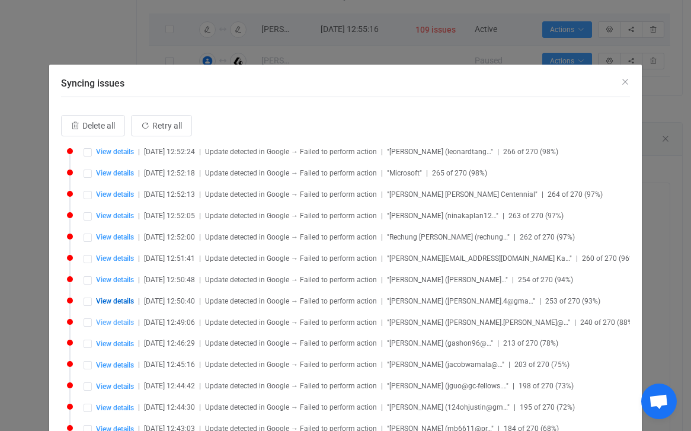
type input "Work"
type input "bryan.gibbs@boldly.com"
type input "Work"
type input "[EMAIL_ADDRESS][DOMAIN_NAME]"
type input "+16616071476"
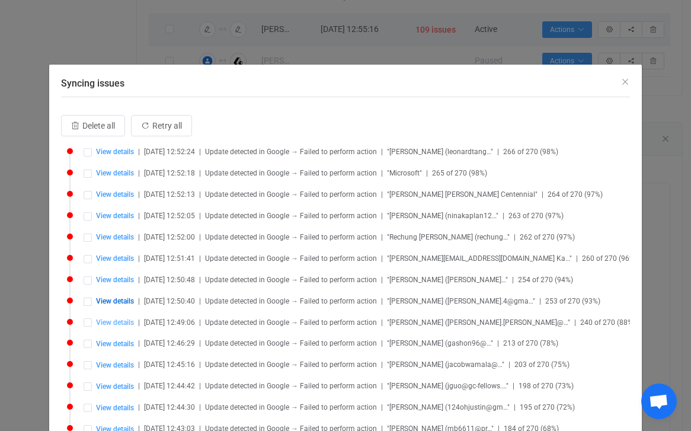
type input "Work"
type input "My Contacts"
type input "people/c6767242731997991082"
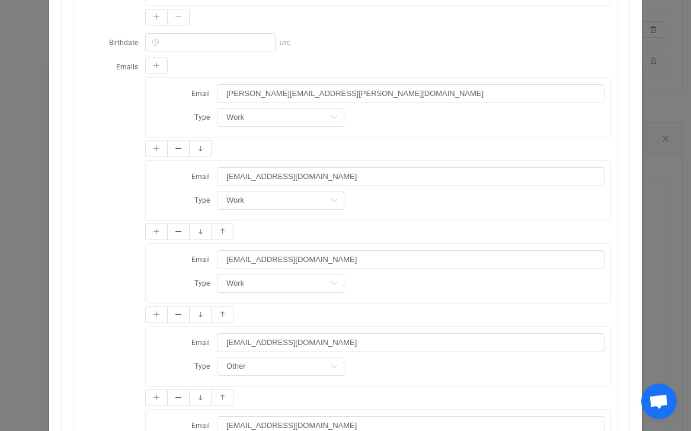
scroll to position [574, 0]
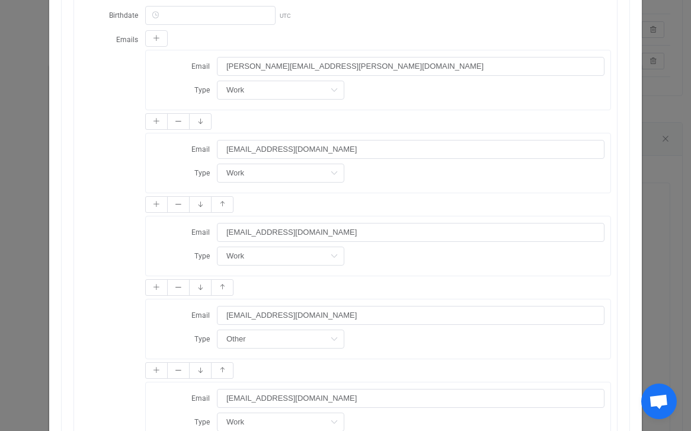
click at [666, 161] on div "Resync Show JSON A Attio error occurred: A duplicate value was provided for att…" at bounding box center [345, 215] width 691 height 431
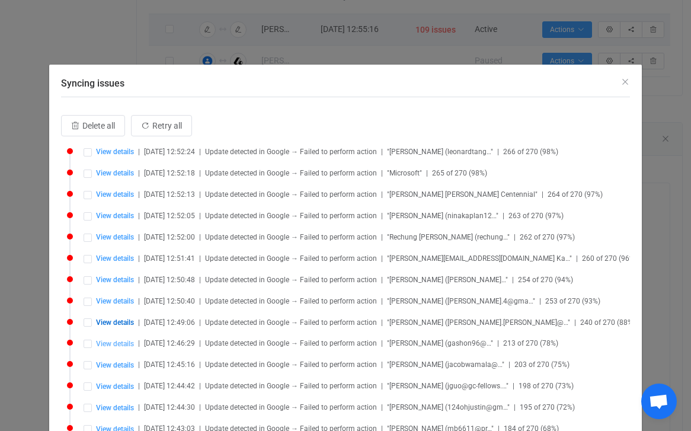
click at [115, 341] on span "View details" at bounding box center [115, 343] width 38 height 8
type input "Gashon"
type input "Hussein"
type input "Gashon Hussein"
type input "Research"
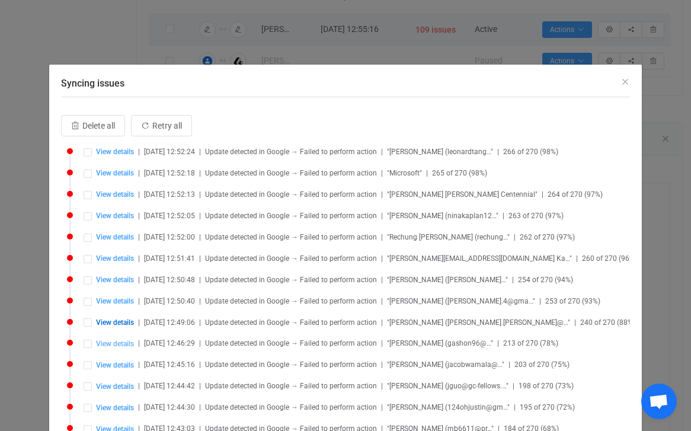
type input "gashon96@gmail.com"
type input "ghussein@stanford.edu"
type input "Other"
type input "gashon.hussein@physicalintelligence.company"
type input "Other"
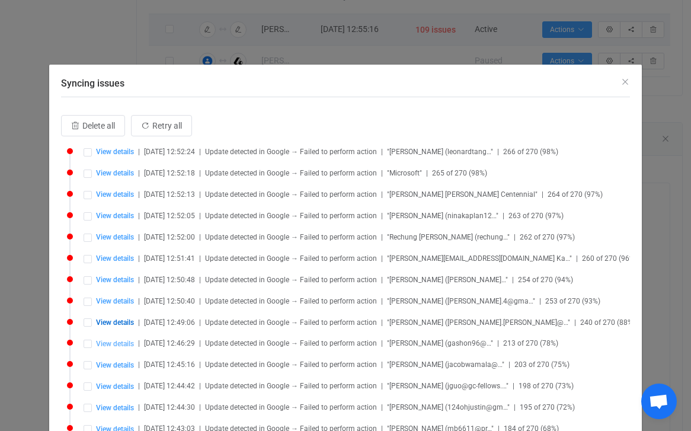
type input "+17208221827"
type input "Home"
type input "2025-08-08 Folk"
type input "people/c7195062077089939797"
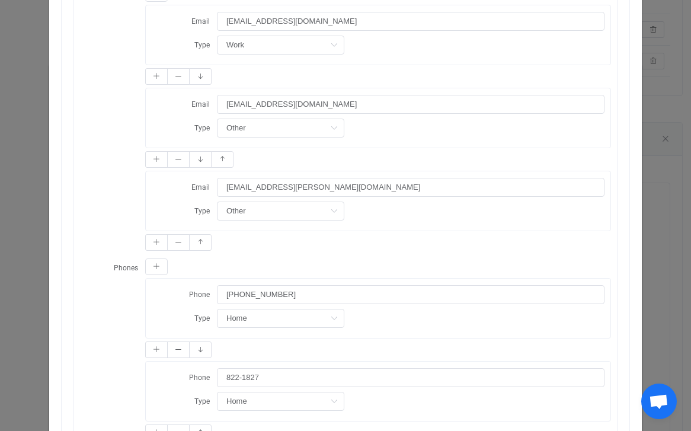
scroll to position [490, 0]
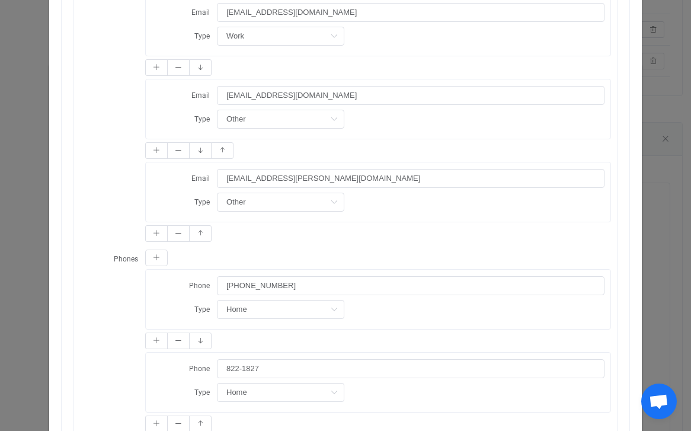
click at [659, 49] on div "Resync Show JSON A Attio error occurred: An invalid value was passed to attribu…" at bounding box center [345, 215] width 691 height 431
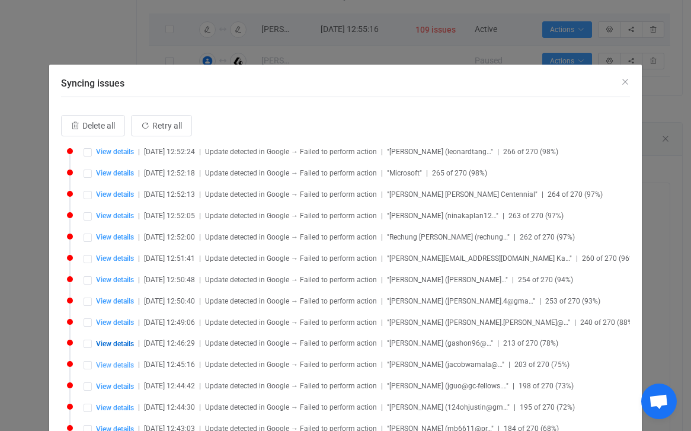
click at [130, 361] on span "View details" at bounding box center [115, 365] width 38 height 8
type input "Jake"
type input "Wamala"
type input "Jake Wamala"
type input "Global Research Analyst"
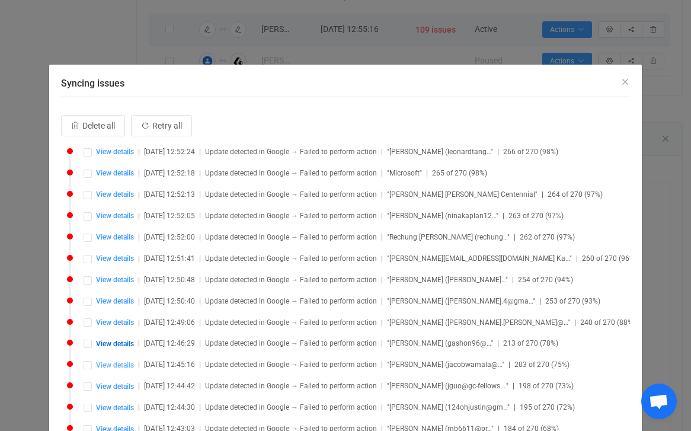
type input "jacobwamala@gmail.com"
type input "jake@ovofund.com"
type input "Work"
type input "jake@ovofund.com"
type input "US"
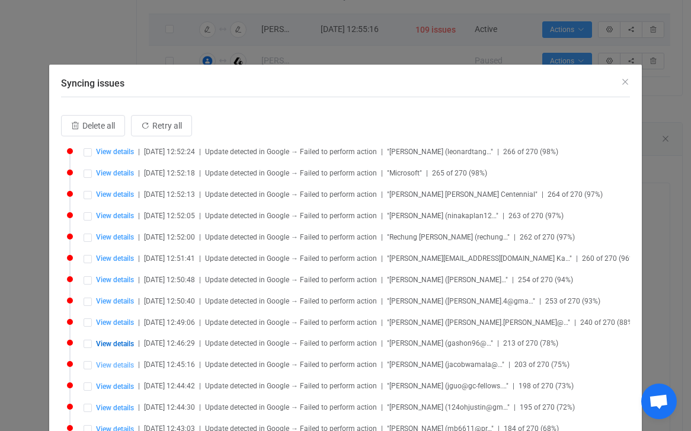
type input "California"
type input "Los Angeles"
type input "My Contacts"
type input "people/c1227176077674970111"
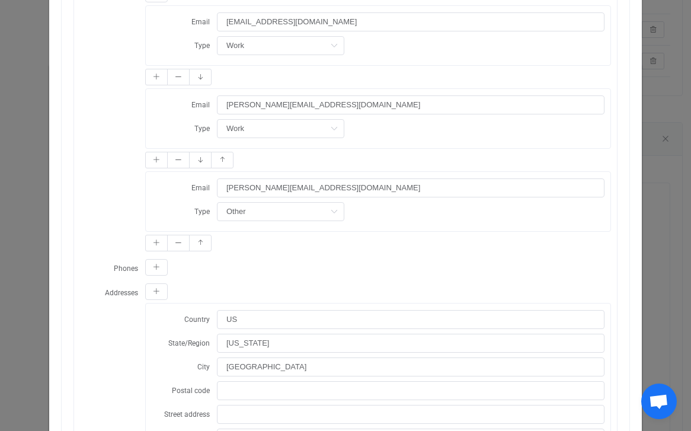
scroll to position [498, 0]
click at [21, 148] on div "Resync Show JSON A Attio error occurred: A duplicate value was provided for att…" at bounding box center [345, 215] width 691 height 431
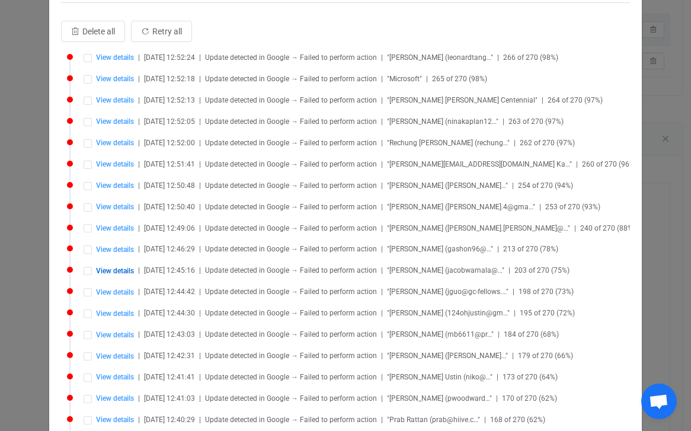
scroll to position [99, 0]
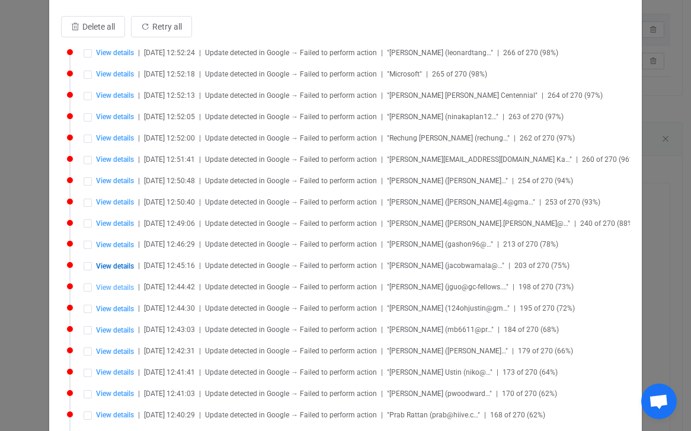
click at [121, 283] on span "View details" at bounding box center [115, 287] width 38 height 8
type input "Jef"
type input "Guo"
type input "Jef Guo"
type input "Managing Director @ GCVF"
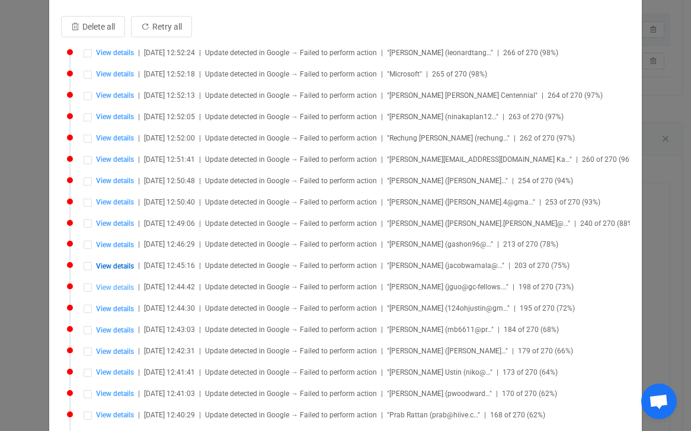
type input "jguo@gc-fellows.com"
type input "Other"
type input "junanguo@stanford.edu"
type input "Other"
type input "jef@crv.com"
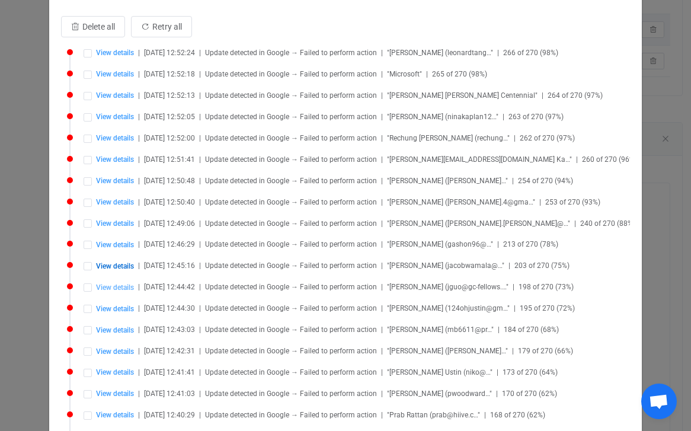
type input "Work"
type input "United States"
type input "CA"
type input "Stanford"
type input "2025-08-08 Folk"
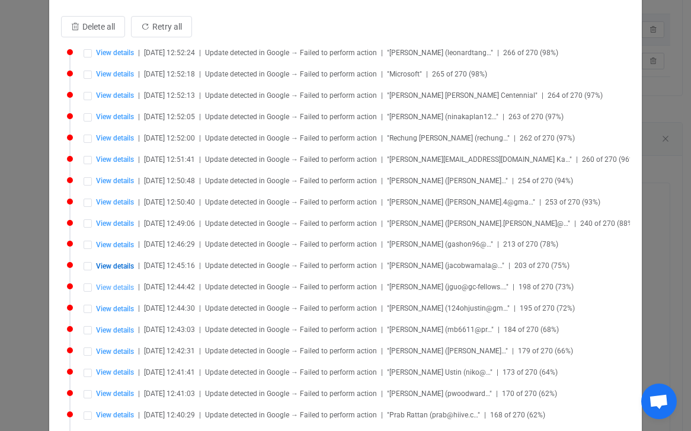
type input "people/c9180838308065166930"
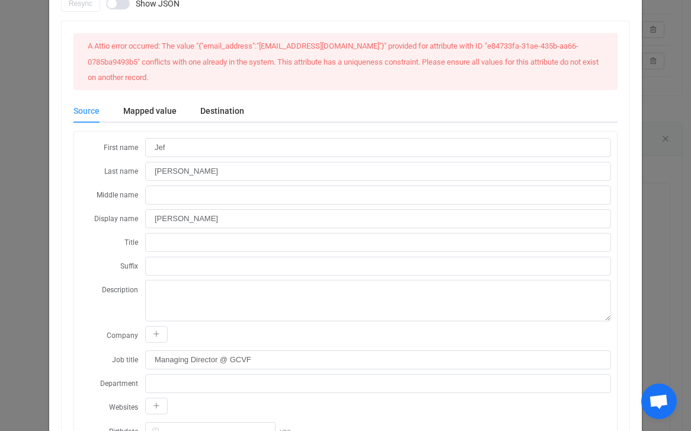
scroll to position [0, 0]
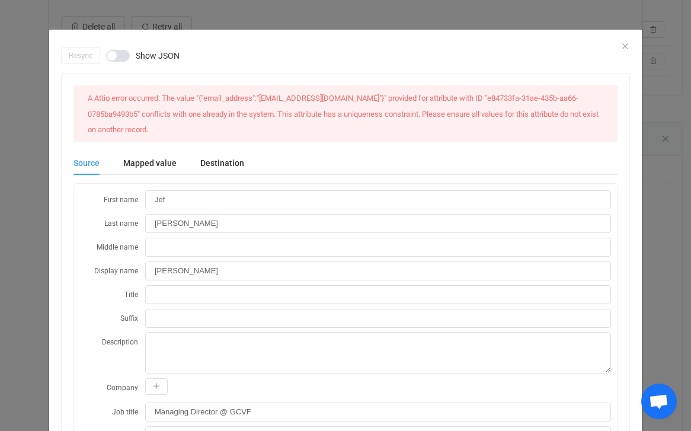
click at [658, 127] on div "Resync Show JSON A Attio error occurred: The value "{"email_address":"junanguo@…" at bounding box center [345, 215] width 691 height 431
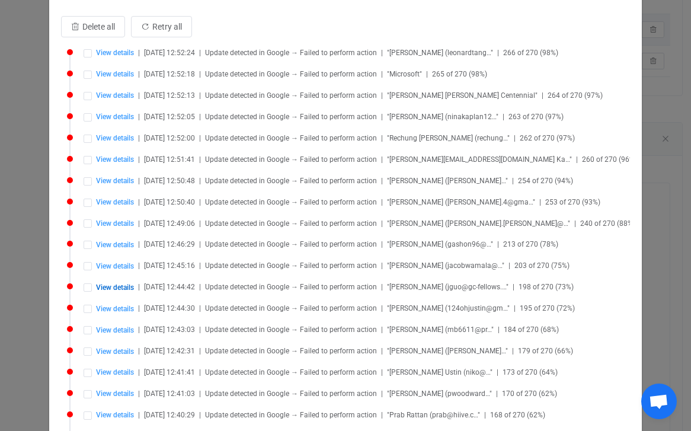
click at [669, 146] on div "Syncing issues Delete all Retry all View details | 2025-08-15 12:52:24 | Update…" at bounding box center [345, 215] width 691 height 431
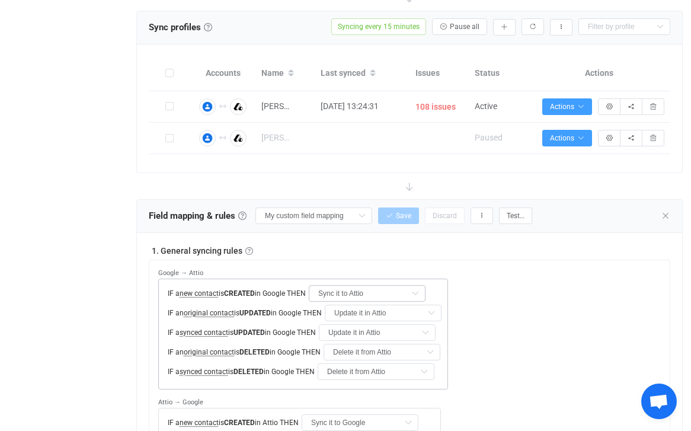
scroll to position [218, 0]
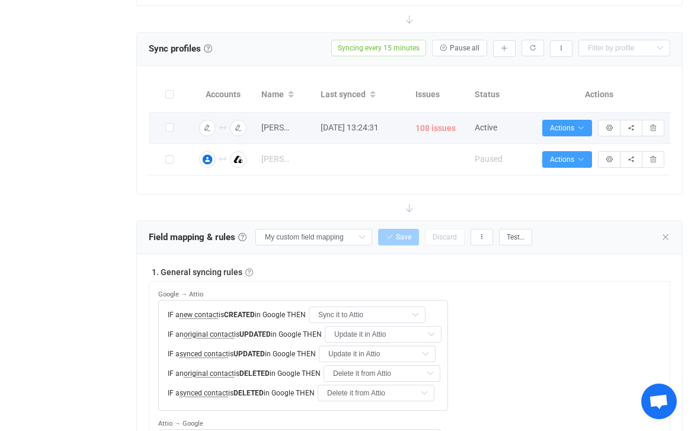
click at [434, 130] on span "108 issues" at bounding box center [435, 128] width 40 height 14
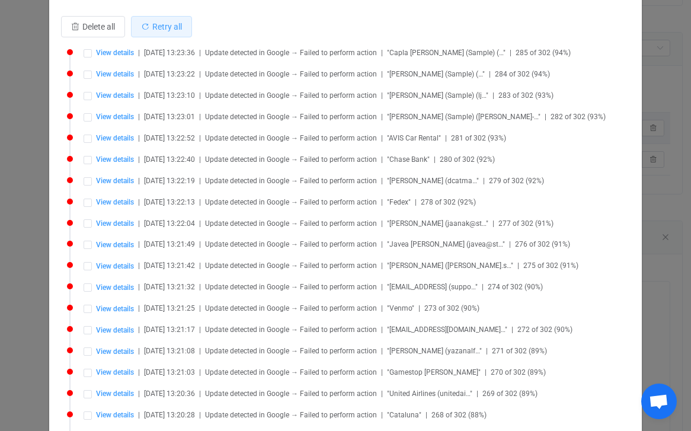
click at [182, 33] on button "Retry all" at bounding box center [161, 26] width 61 height 21
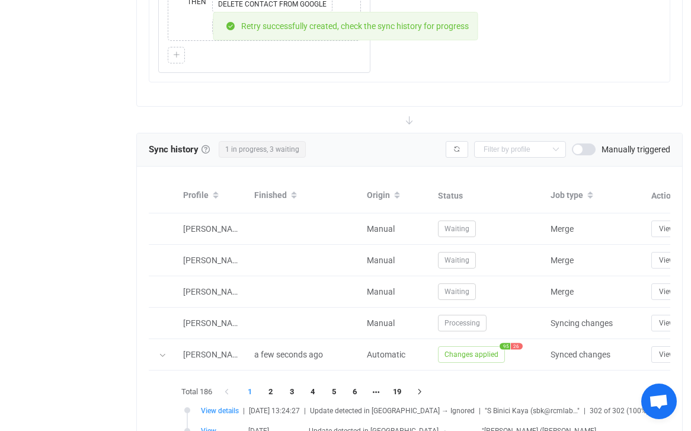
scroll to position [1234, 0]
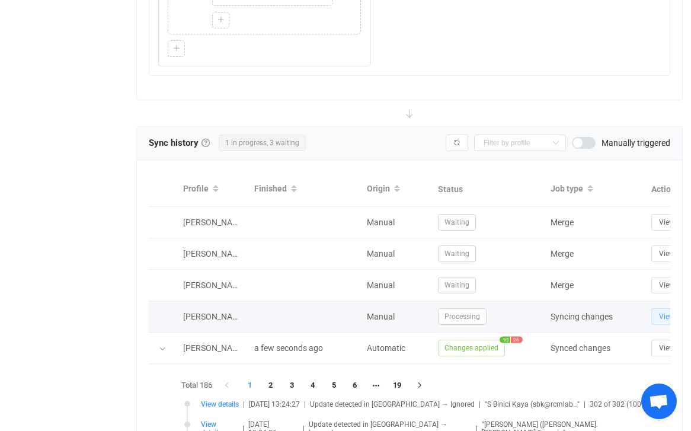
click at [654, 317] on button "View" at bounding box center [666, 316] width 31 height 17
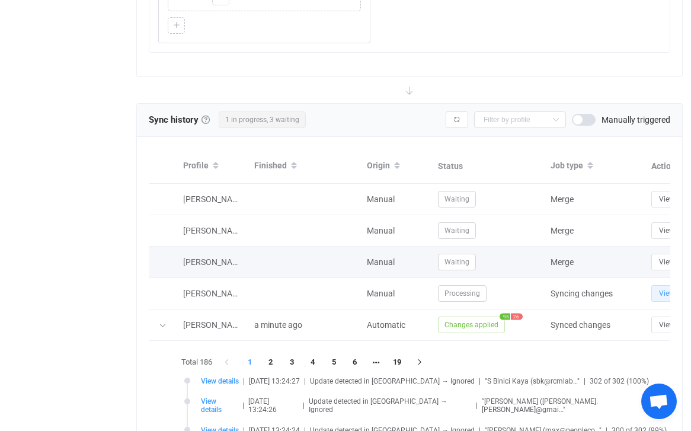
scroll to position [1257, 0]
click at [388, 277] on td "Manual" at bounding box center [396, 292] width 71 height 31
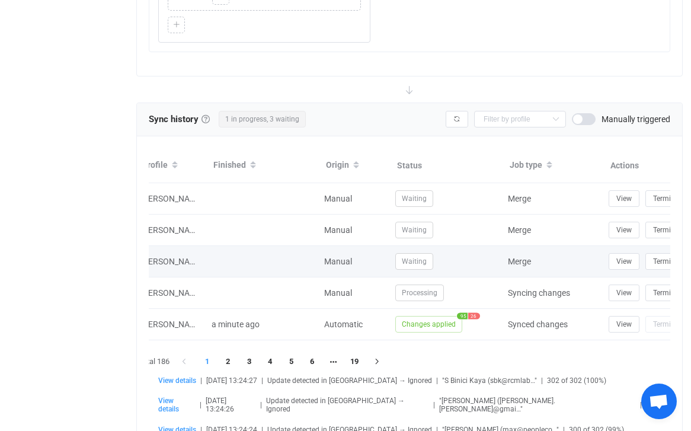
scroll to position [0, 57]
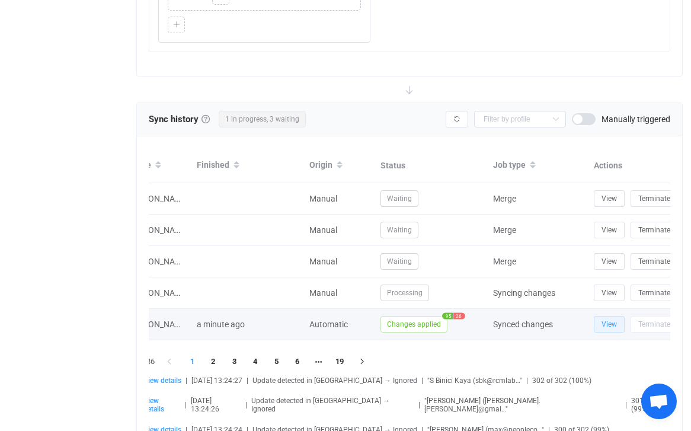
click at [609, 322] on span "View" at bounding box center [608, 324] width 15 height 8
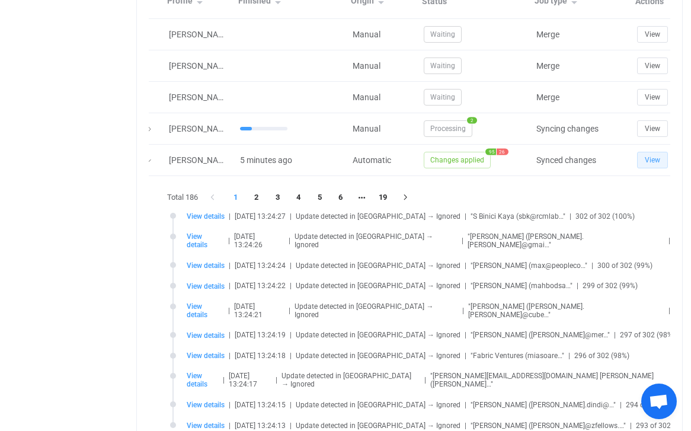
scroll to position [0, 0]
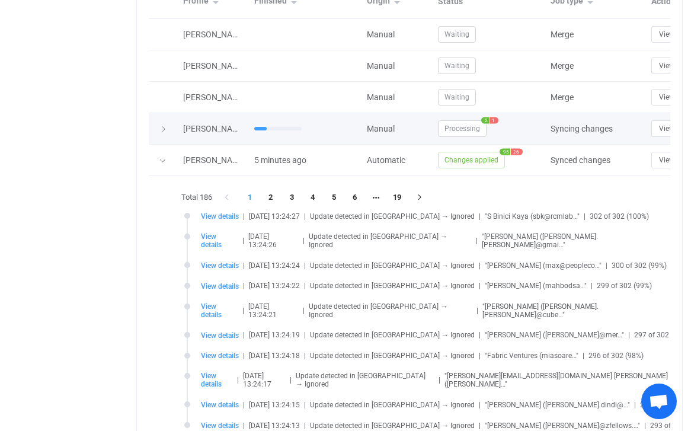
click at [166, 131] on icon at bounding box center [163, 129] width 7 height 7
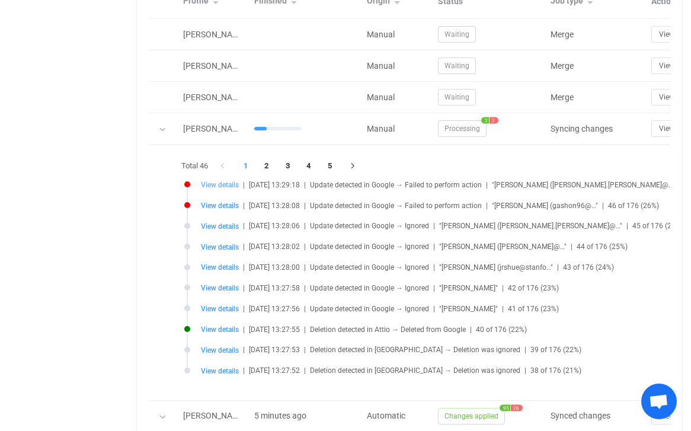
click at [220, 183] on span "View details" at bounding box center [220, 185] width 38 height 8
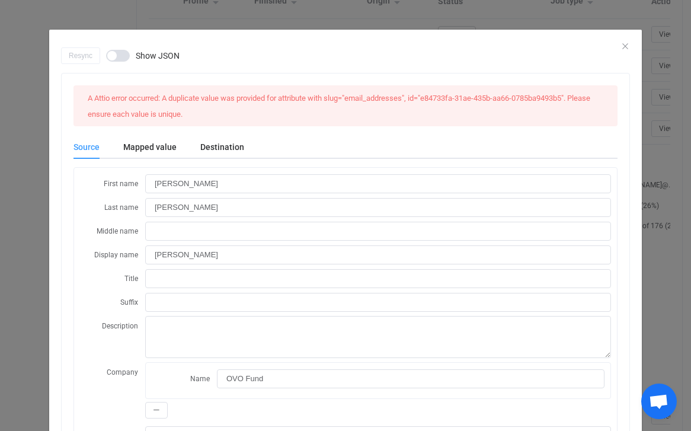
click at [623, 46] on icon "Close" at bounding box center [624, 45] width 9 height 9
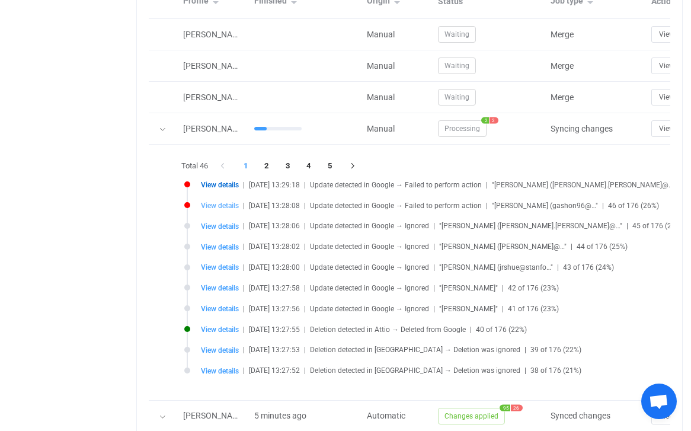
click at [216, 205] on span "View details" at bounding box center [220, 205] width 38 height 8
type input "Gashon"
type input "Hussein"
type input "Gashon Hussein"
type input "Research"
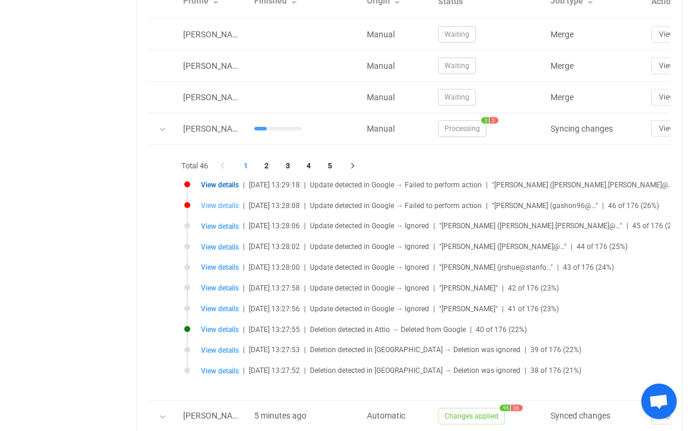
type input "gashon96@gmail.com"
type input "ghussein@stanford.edu"
type input "Other"
type input "gashon.hussein@physicalintelligence.company"
type input "gashon96@gmail.com"
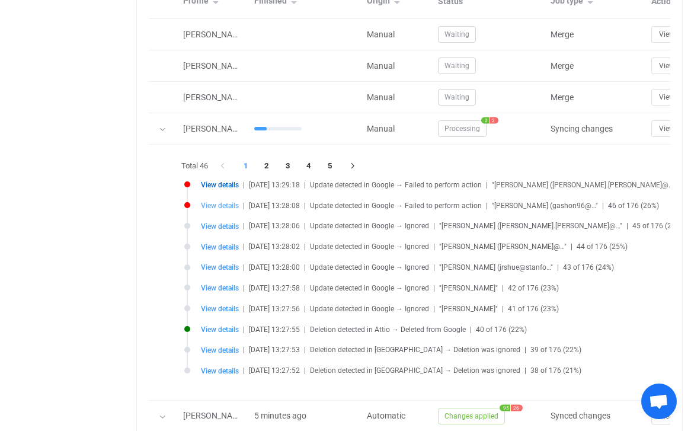
type input "(720) 822-1827"
type input "Other"
type input "2025-08-08 Folk"
type input "people/c7195062077089939797"
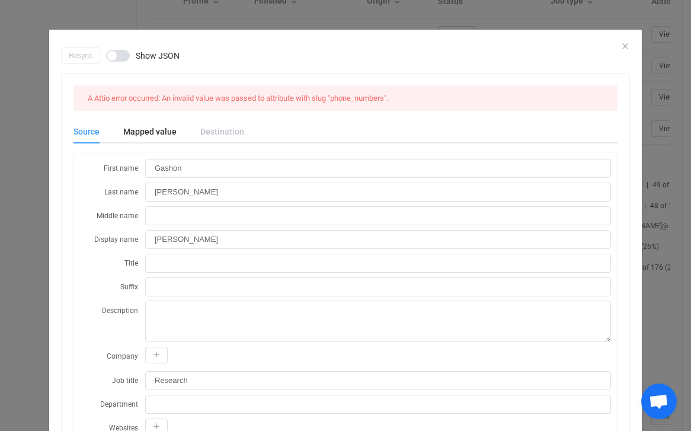
click at [626, 48] on div "Resync Show JSON" at bounding box center [345, 55] width 569 height 17
click at [625, 43] on icon "Close" at bounding box center [624, 45] width 9 height 9
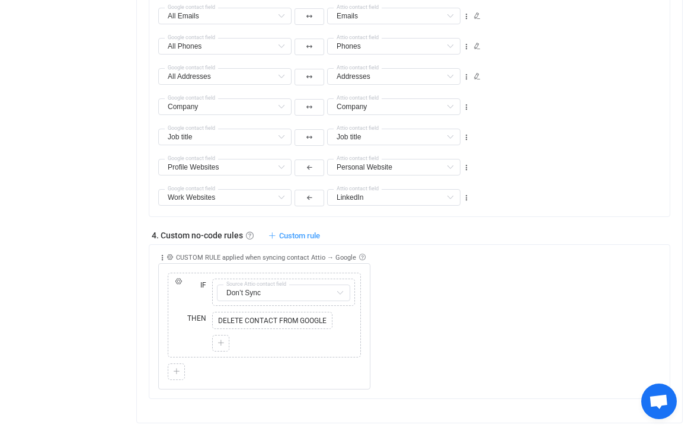
scroll to position [961, 0]
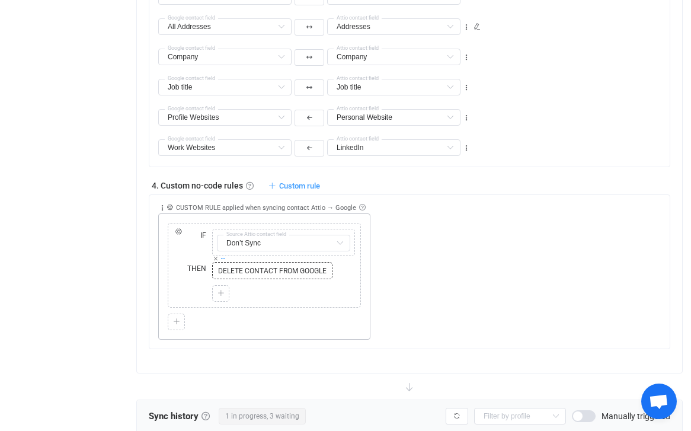
click at [223, 256] on icon at bounding box center [223, 258] width 6 height 6
click at [427, 266] on div "Collapse Move up Move down Delete Applied to Only contact(s) from Attio Only co…" at bounding box center [413, 267] width 511 height 145
click at [359, 206] on link at bounding box center [362, 207] width 7 height 7
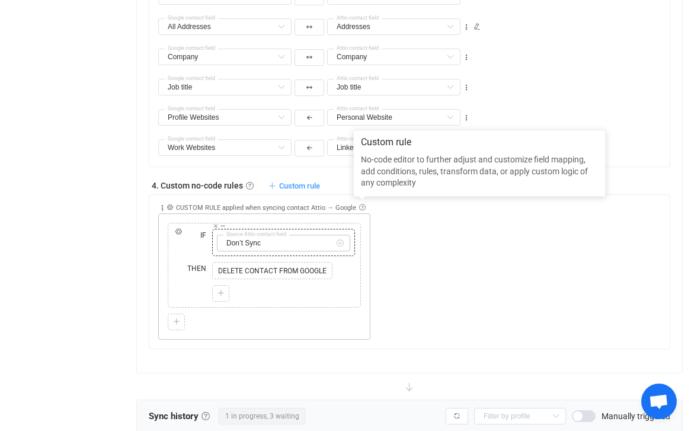
click at [343, 238] on icon at bounding box center [339, 243] width 15 height 17
click at [342, 240] on icon at bounding box center [339, 243] width 15 height 17
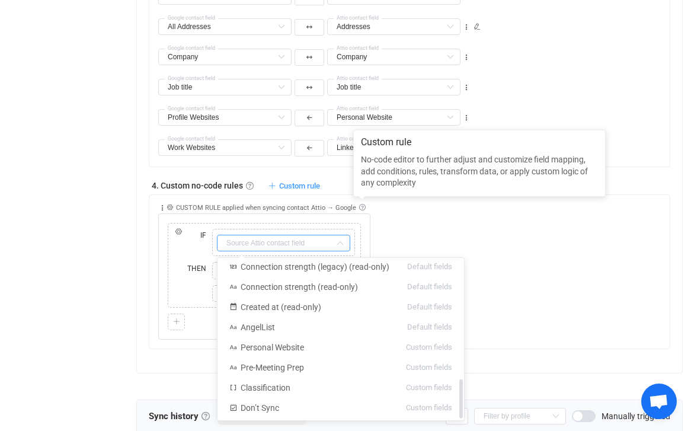
scroll to position [505, 0]
click at [330, 404] on li "Don’t Sync Custom fields" at bounding box center [340, 406] width 246 height 20
type input "Don’t Sync"
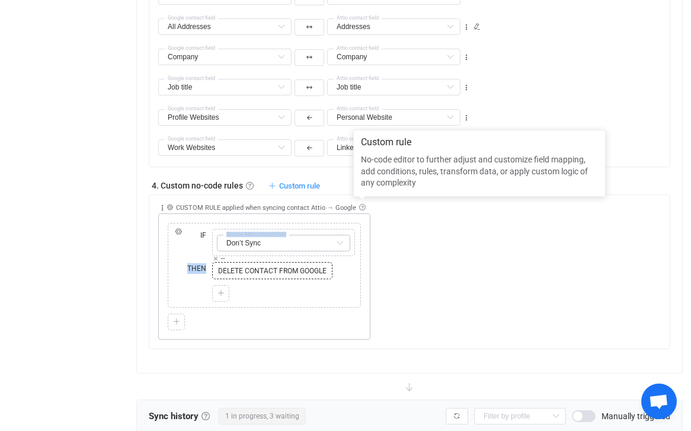
drag, startPoint x: 341, startPoint y: 242, endPoint x: 302, endPoint y: 262, distance: 44.2
click at [426, 291] on div "Collapse Move up Move down Delete Applied to Only contact(s) from Attio Only co…" at bounding box center [413, 267] width 511 height 145
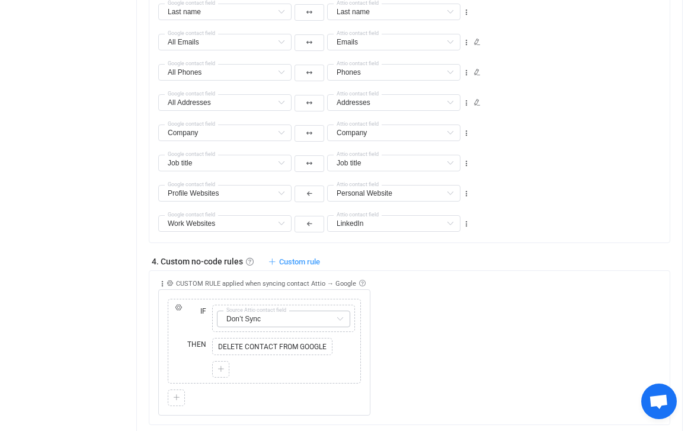
scroll to position [896, 0]
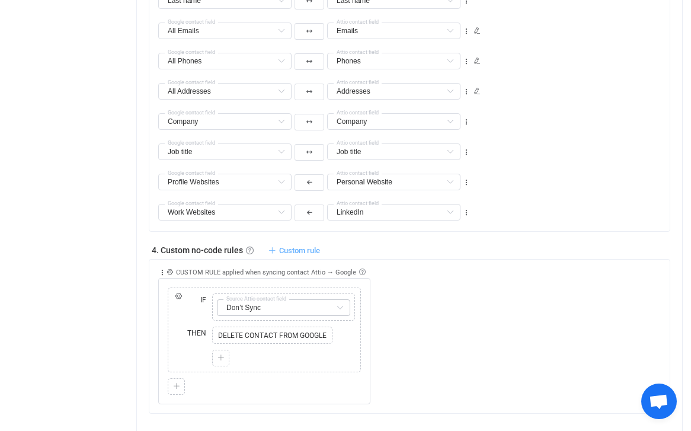
click at [303, 248] on span "Custom rule" at bounding box center [299, 250] width 41 height 9
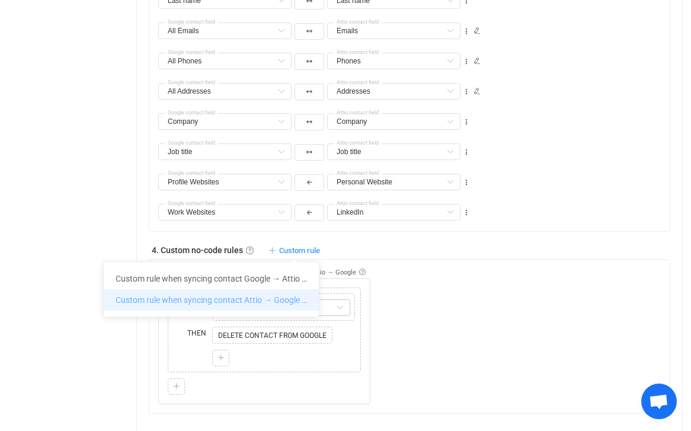
click at [296, 298] on li "Custom rule when syncing contact Attio → Google …" at bounding box center [211, 299] width 215 height 21
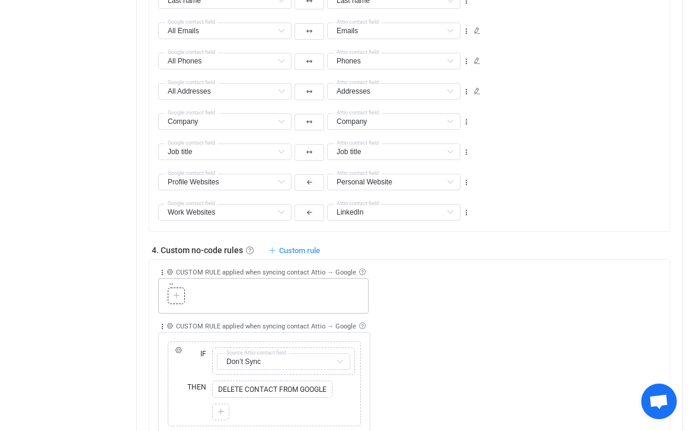
click at [174, 299] on div at bounding box center [176, 295] width 11 height 11
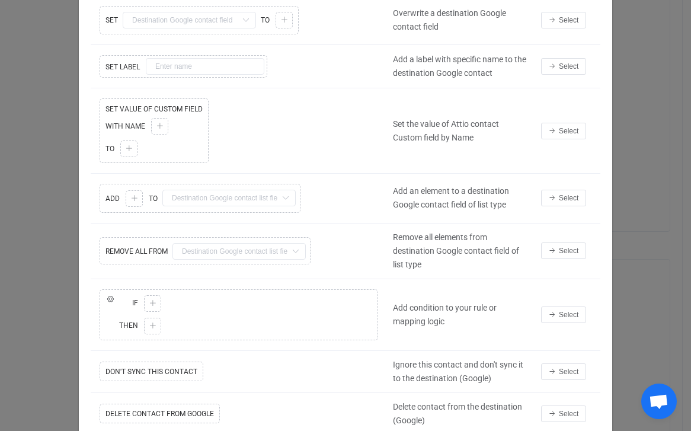
scroll to position [85, 0]
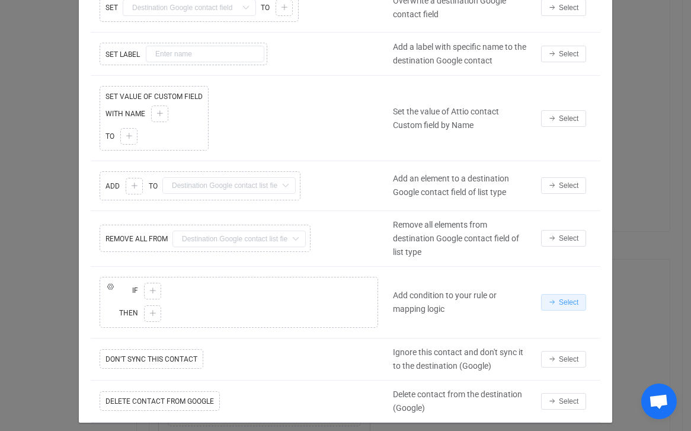
click at [563, 298] on span "Select" at bounding box center [569, 302] width 20 height 8
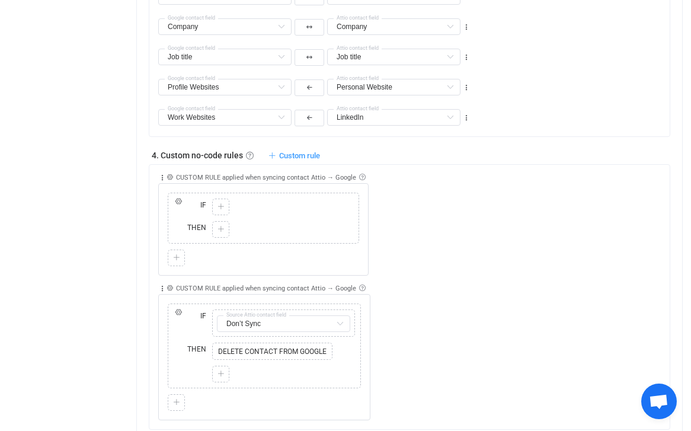
scroll to position [995, 0]
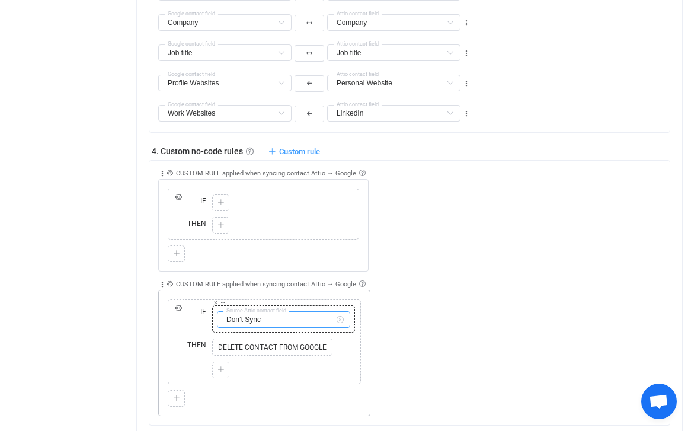
click at [300, 319] on input "Don’t Sync" at bounding box center [283, 319] width 133 height 17
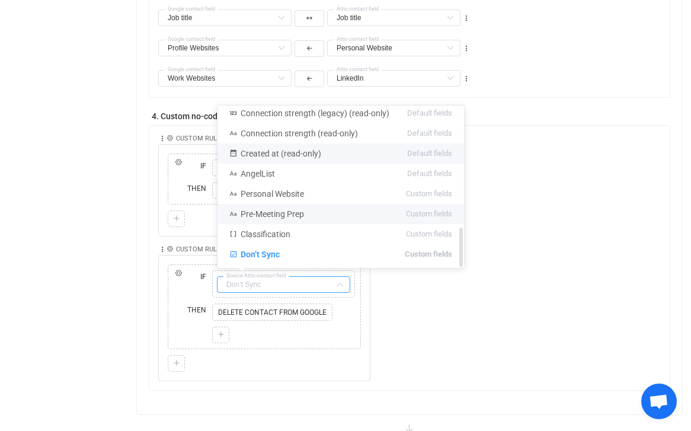
scroll to position [1031, 0]
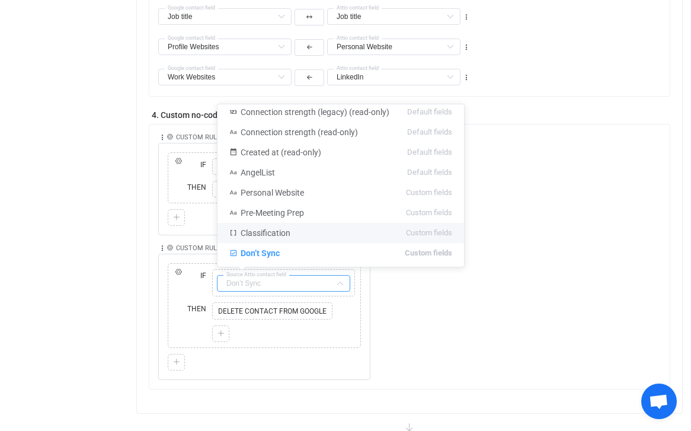
click at [483, 235] on div "Collapse Move up Move down Delete Applied to Only contact(s) from Attio Only co…" at bounding box center [413, 307] width 511 height 145
type input "Don’t Sync"
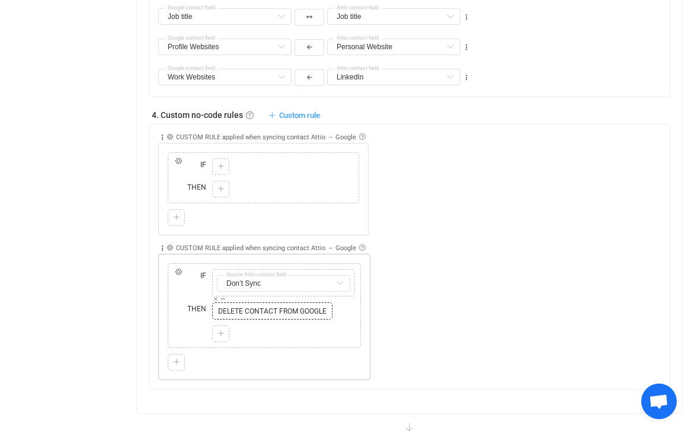
click at [316, 312] on span "DELETE CONTACT FROM GOOGLE" at bounding box center [272, 311] width 114 height 11
click at [224, 310] on span "DELETE CONTACT FROM GOOGLE" at bounding box center [272, 311] width 114 height 11
click at [223, 192] on div at bounding box center [220, 189] width 11 height 11
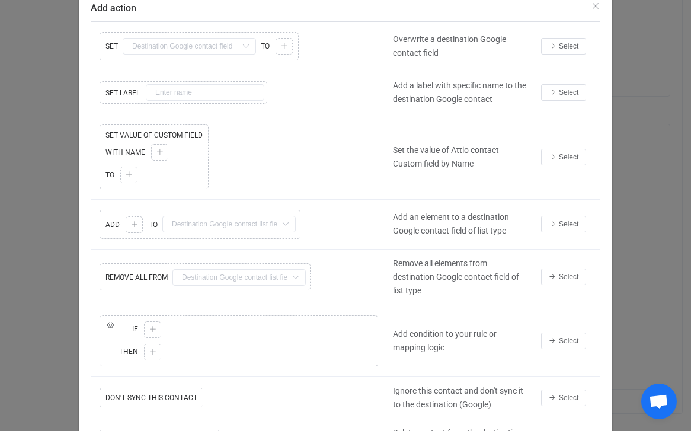
scroll to position [37, 0]
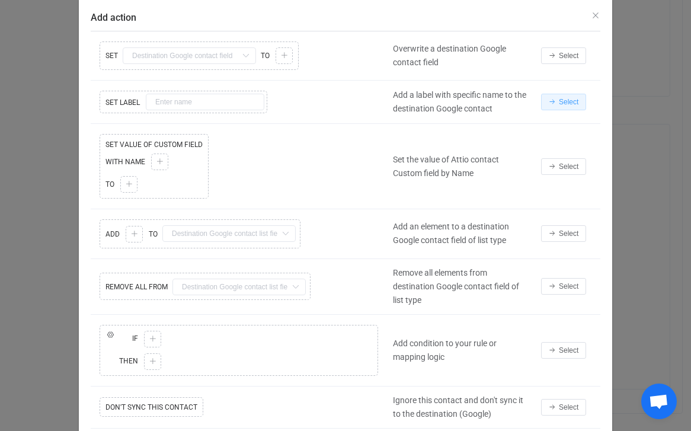
click at [547, 100] on button "Select" at bounding box center [563, 102] width 45 height 17
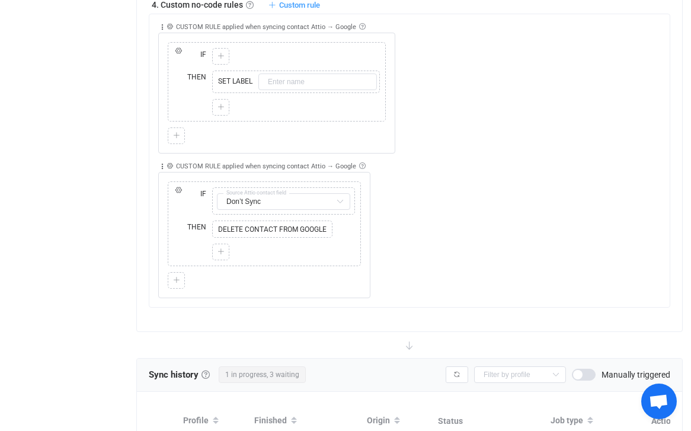
scroll to position [1126, 0]
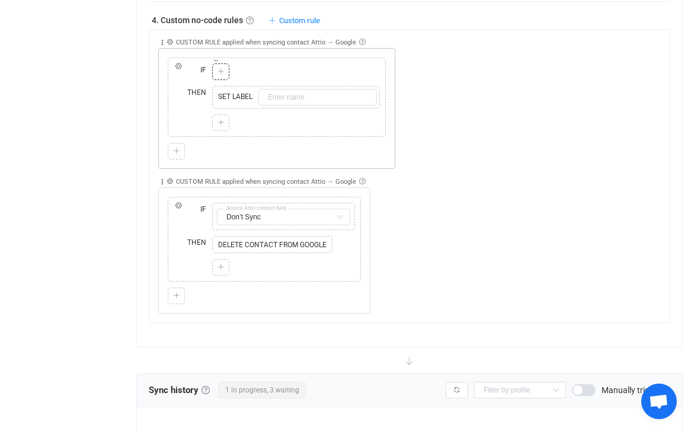
click at [222, 69] on icon at bounding box center [220, 71] width 7 height 7
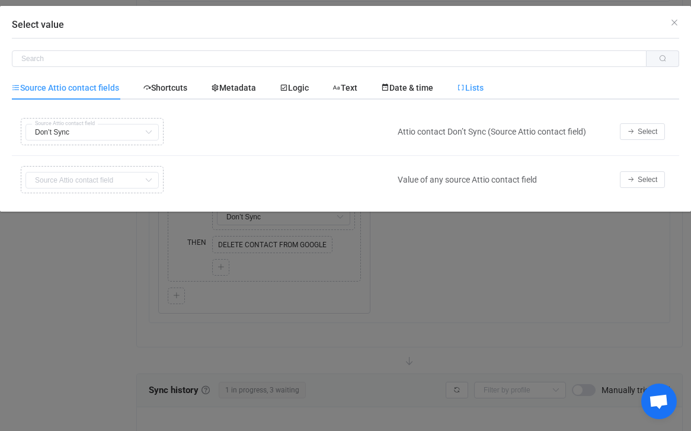
click at [479, 91] on span "Lists" at bounding box center [470, 87] width 27 height 9
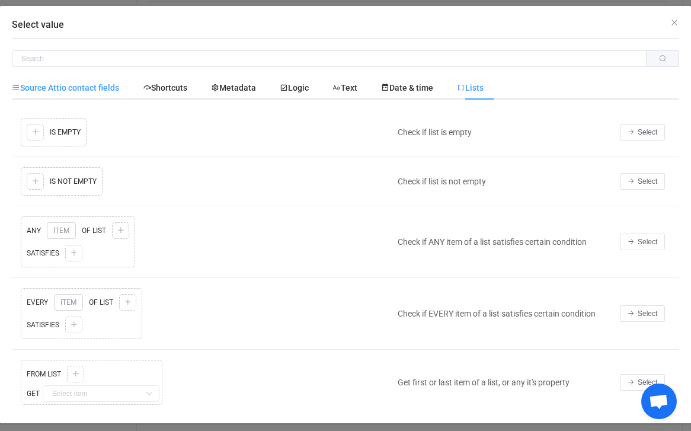
click at [103, 89] on span "Source Attio contact fields" at bounding box center [65, 87] width 107 height 9
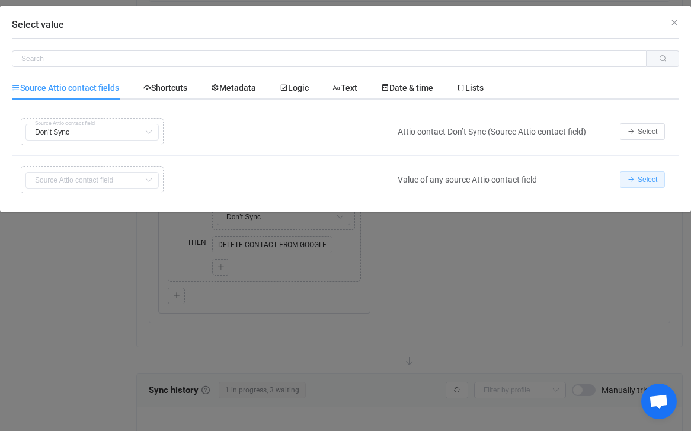
click at [640, 184] on button "Select" at bounding box center [642, 179] width 45 height 17
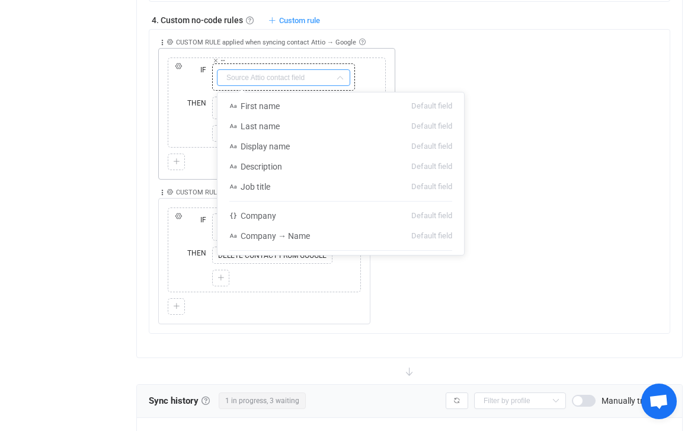
click at [325, 81] on input "text" at bounding box center [283, 77] width 133 height 17
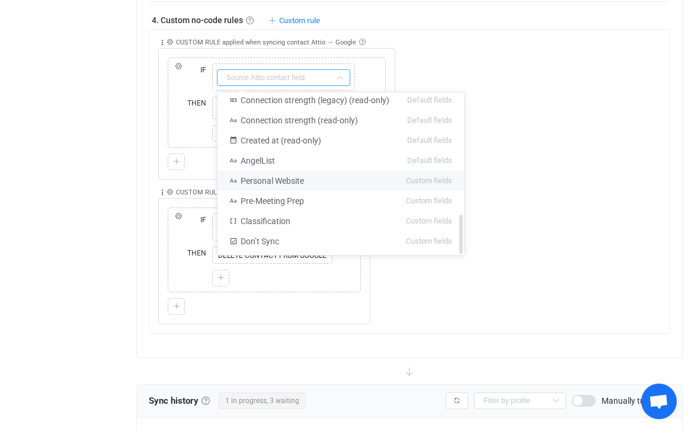
scroll to position [1153, 0]
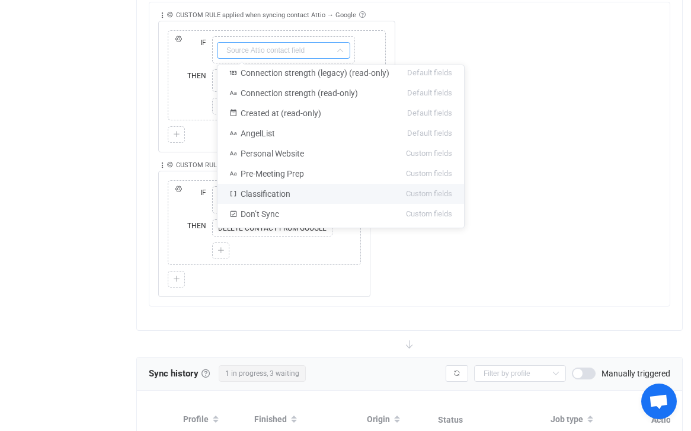
click at [549, 194] on div "Collapse Move up Move down Delete Applied to Only contact(s) from Attio Only co…" at bounding box center [413, 224] width 511 height 145
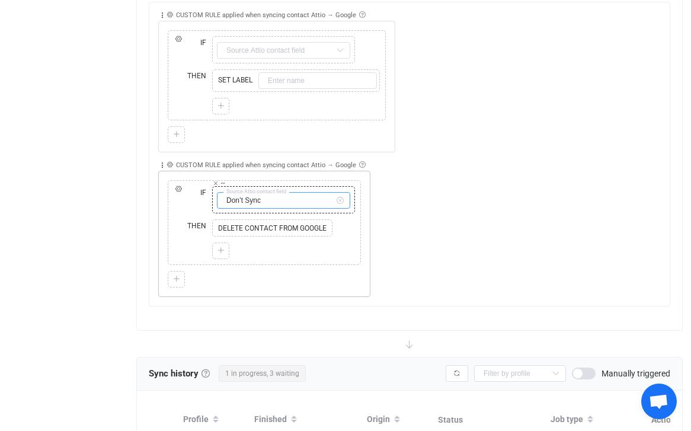
click at [287, 203] on input "Don’t Sync" at bounding box center [283, 200] width 133 height 17
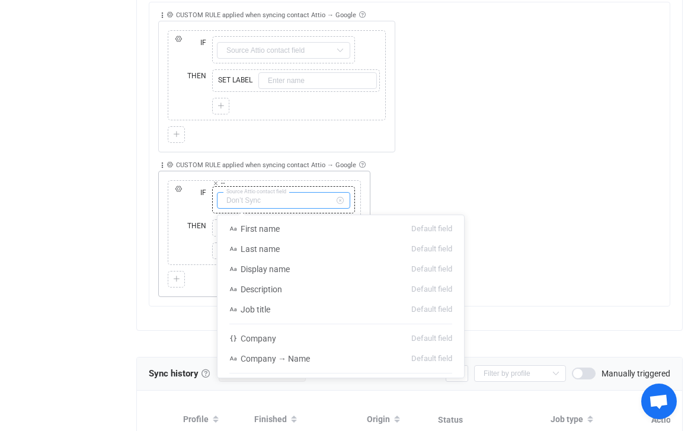
scroll to position [501, 0]
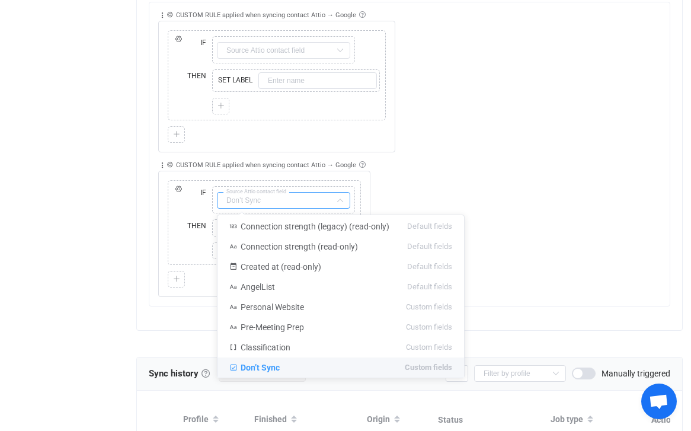
click at [448, 159] on div "Collapse Move up Move down Delete Applied to Only contact(s) from Attio Only co…" at bounding box center [413, 224] width 511 height 145
type input "Don’t Sync"
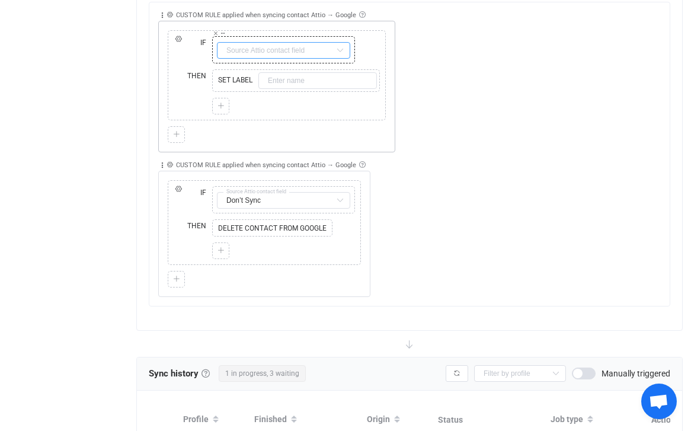
click at [304, 49] on input "text" at bounding box center [283, 50] width 133 height 17
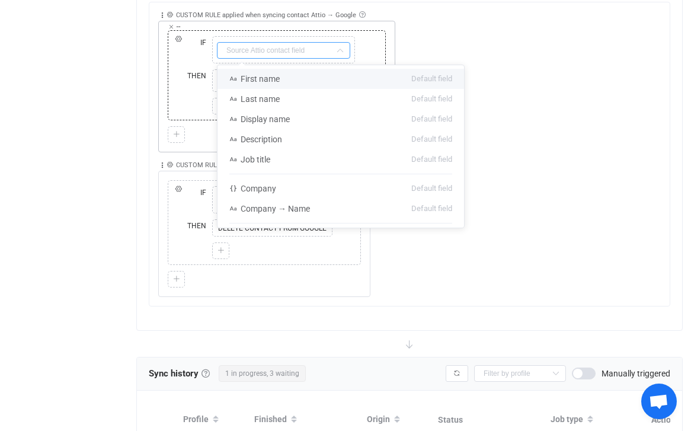
click at [192, 92] on div "THEN" at bounding box center [190, 91] width 38 height 51
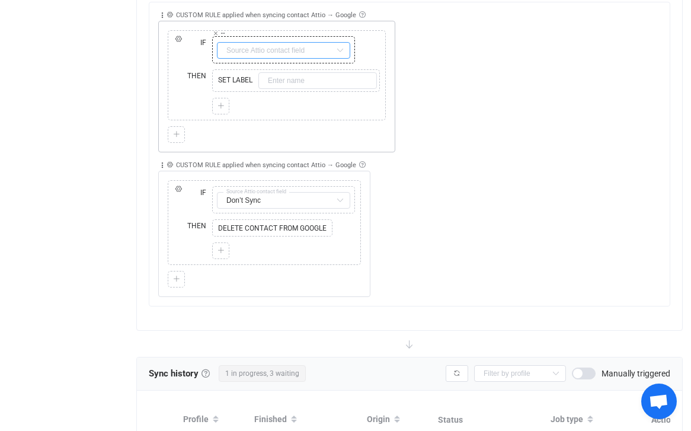
click at [240, 49] on input "text" at bounding box center [283, 50] width 133 height 17
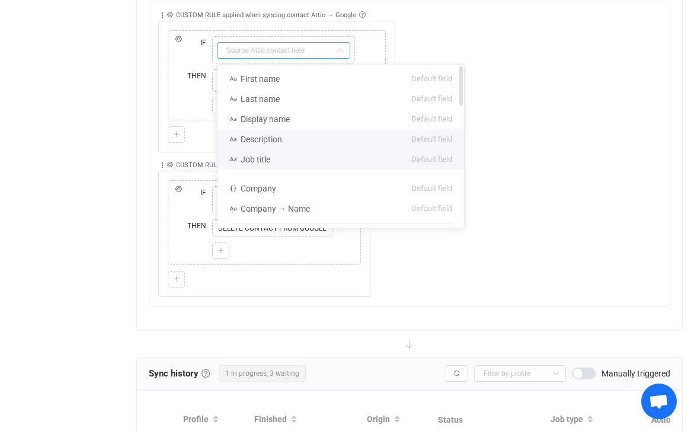
click at [298, 150] on li "Job title Default field" at bounding box center [340, 159] width 246 height 20
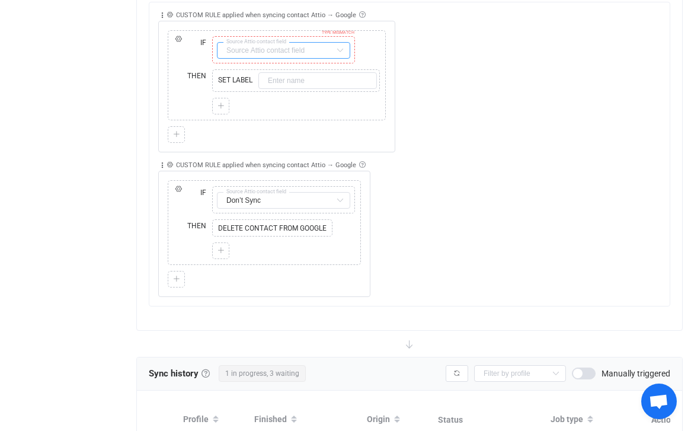
type input "Job title"
click at [339, 47] on icon at bounding box center [339, 50] width 15 height 17
click at [336, 50] on icon at bounding box center [339, 50] width 15 height 17
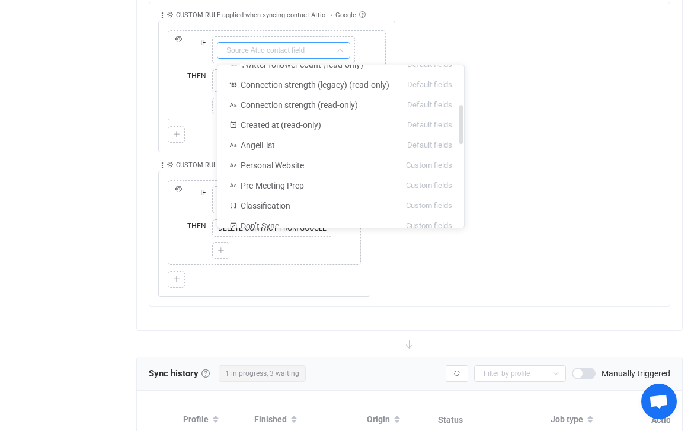
scroll to position [505, 0]
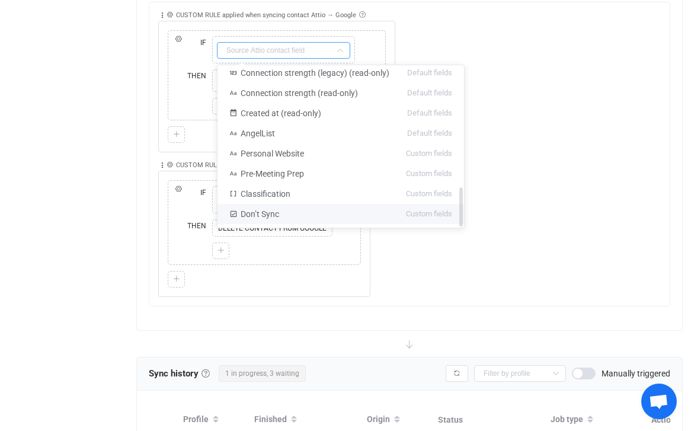
click at [313, 208] on li "Don’t Sync Custom fields" at bounding box center [340, 214] width 246 height 20
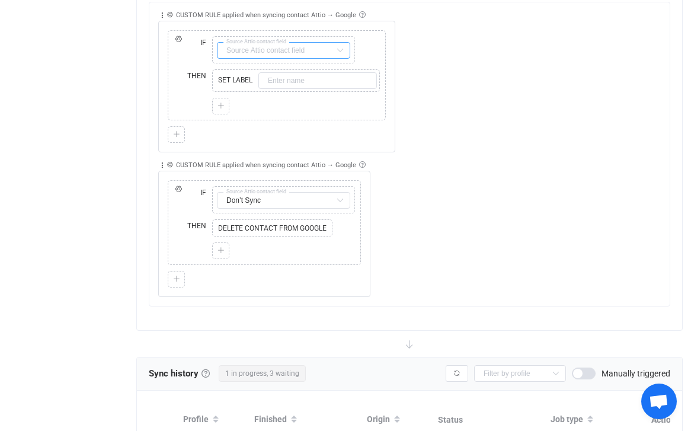
type input "Don’t Sync"
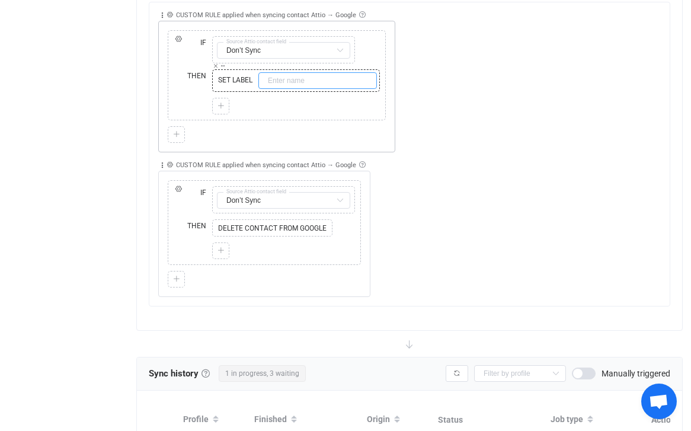
click at [297, 79] on input "text" at bounding box center [317, 80] width 118 height 17
click at [312, 81] on input "Delete" at bounding box center [317, 80] width 118 height 17
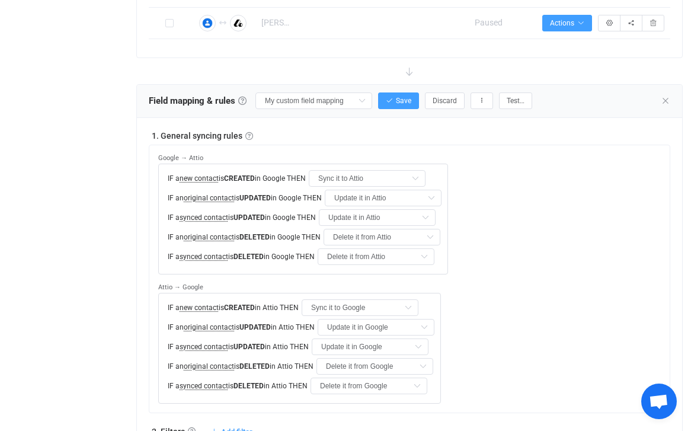
scroll to position [340, 0]
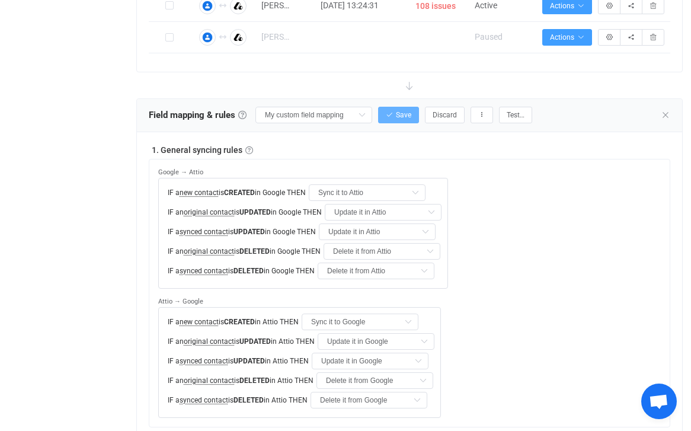
type input "Delete"
click at [387, 117] on button "Save" at bounding box center [398, 115] width 41 height 17
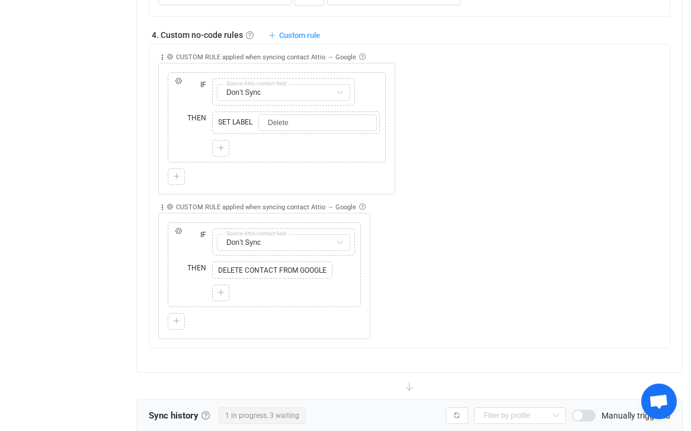
scroll to position [1113, 0]
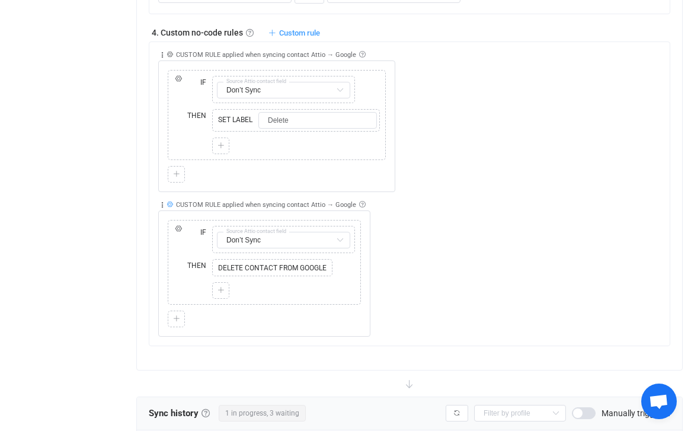
click at [169, 203] on icon at bounding box center [169, 204] width 7 height 7
click at [161, 204] on icon at bounding box center [162, 205] width 8 height 8
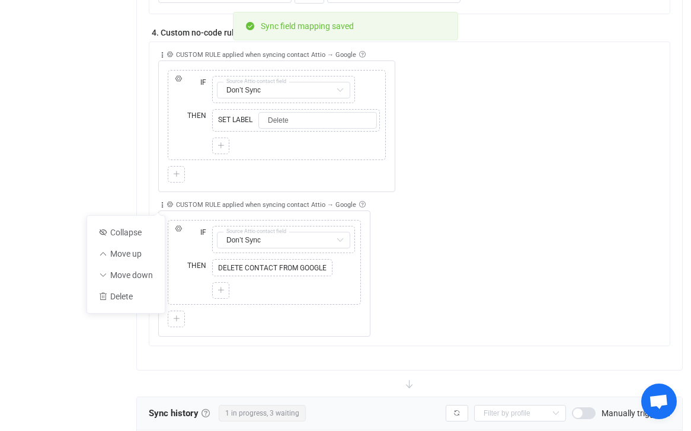
click at [173, 204] on span at bounding box center [170, 205] width 9 height 8
click at [169, 203] on icon at bounding box center [169, 204] width 7 height 7
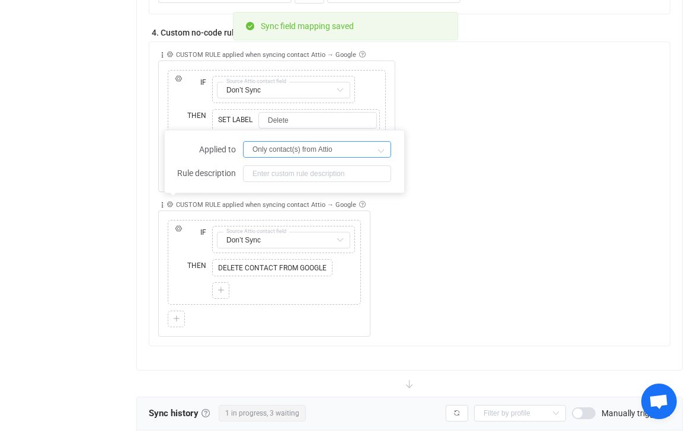
click at [312, 151] on input "Only contact(s) from Attio" at bounding box center [317, 149] width 148 height 17
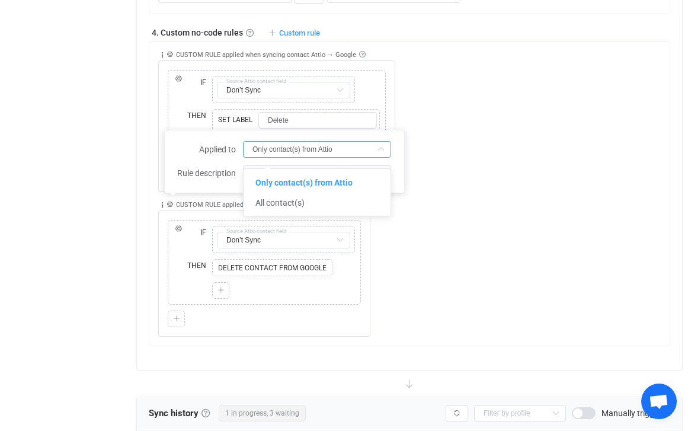
click at [210, 161] on label "Rule description" at bounding box center [207, 173] width 71 height 24
click at [190, 207] on span "CUSTOM RULE applied when syncing contact Attio → Google" at bounding box center [266, 205] width 180 height 8
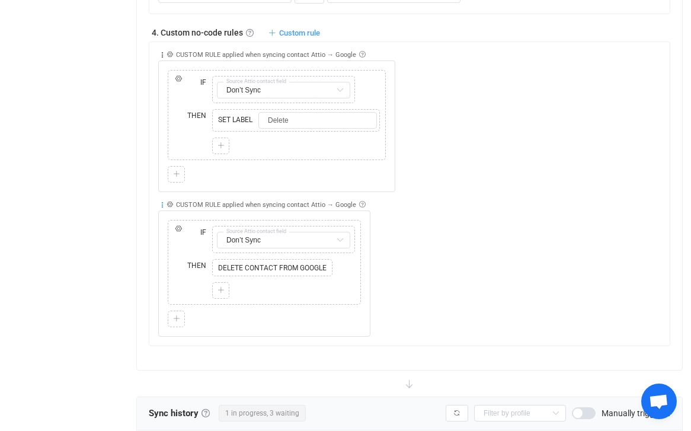
click at [162, 203] on icon at bounding box center [162, 205] width 8 height 8
click at [143, 290] on li "Delete" at bounding box center [126, 295] width 78 height 21
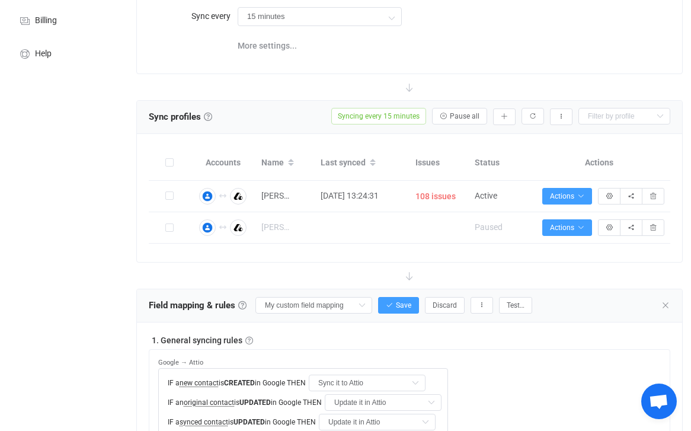
scroll to position [168, 0]
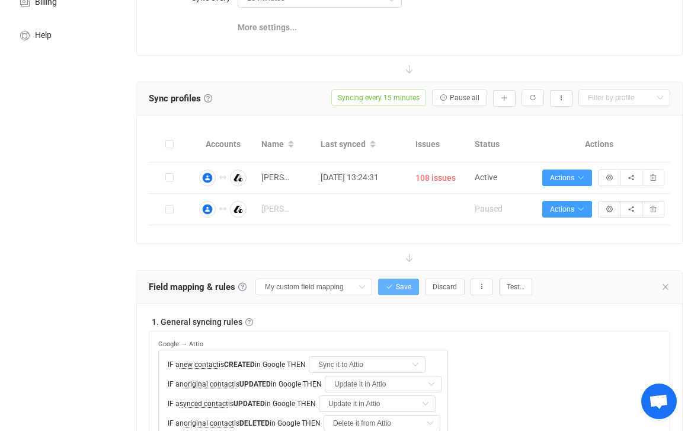
click at [396, 287] on span "Save" at bounding box center [403, 287] width 15 height 8
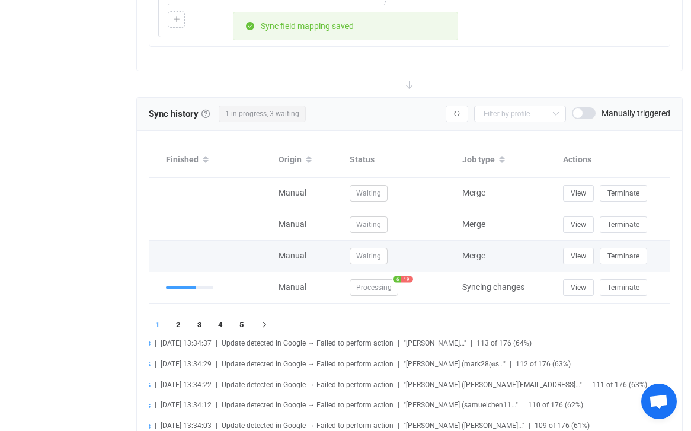
scroll to position [0, 97]
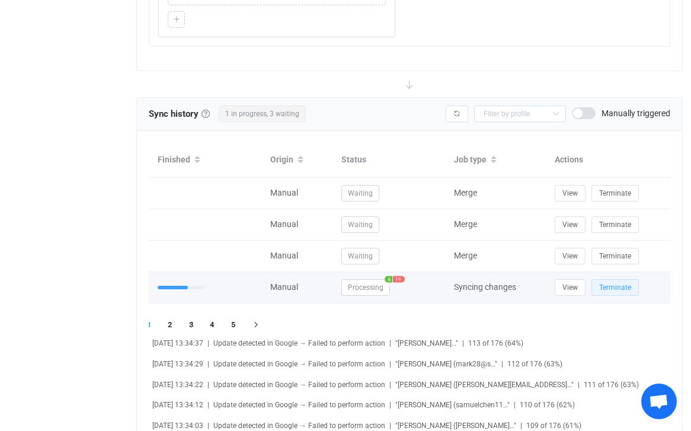
click at [619, 283] on span "Terminate" at bounding box center [615, 287] width 32 height 8
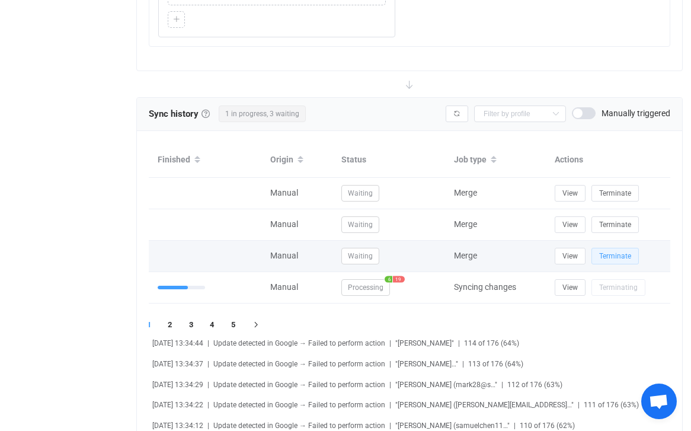
click at [612, 258] on span "Terminate" at bounding box center [615, 256] width 32 height 8
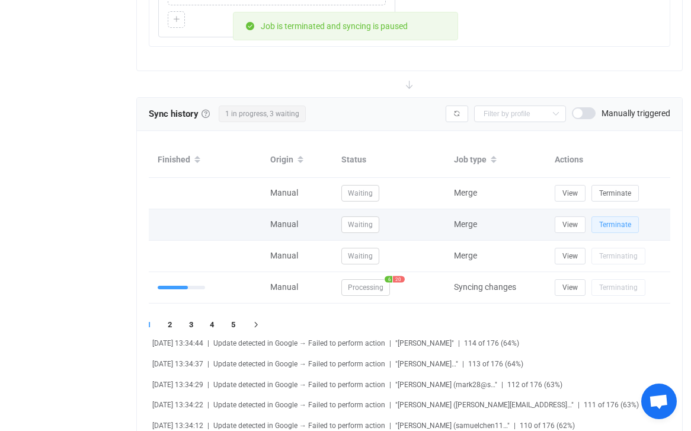
click at [612, 226] on span "Terminate" at bounding box center [615, 224] width 32 height 8
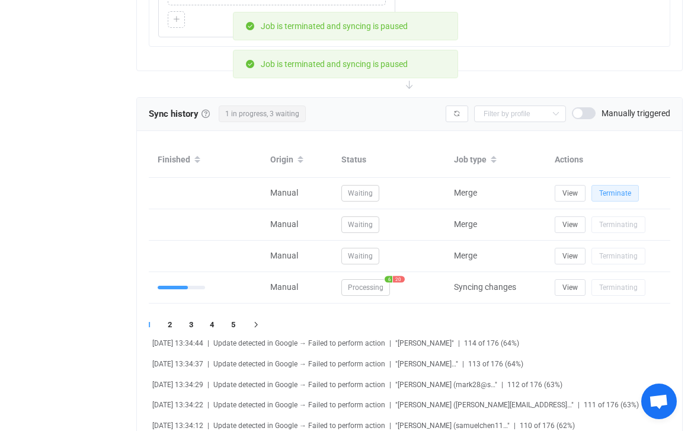
click at [616, 194] on span "Terminate" at bounding box center [615, 193] width 32 height 8
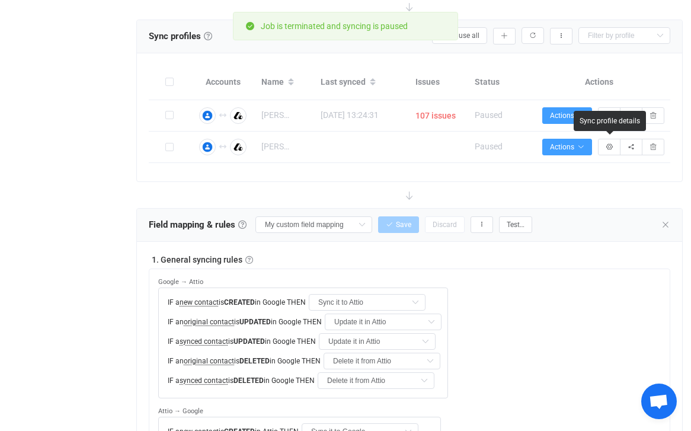
scroll to position [241, 0]
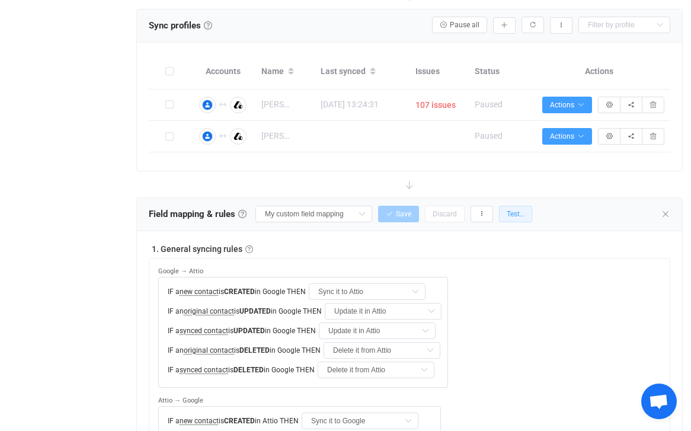
click at [506, 214] on span "Test…" at bounding box center [515, 214] width 18 height 8
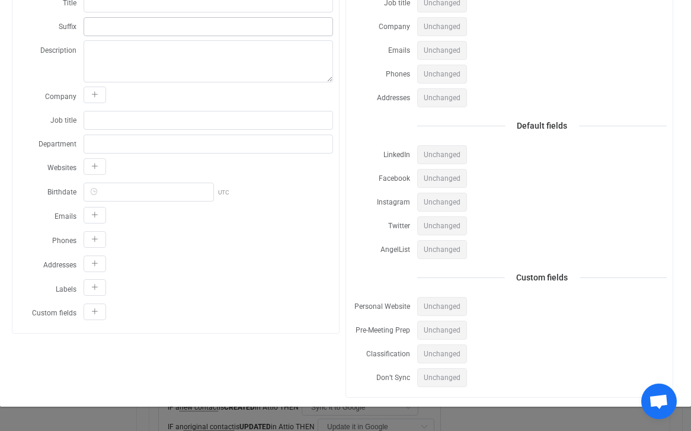
scroll to position [258, 0]
click at [97, 309] on icon "dialog" at bounding box center [94, 311] width 7 height 7
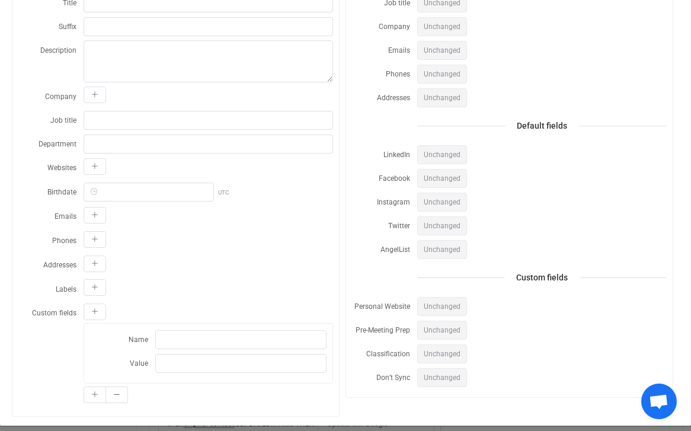
click at [439, 377] on span "Unchanged" at bounding box center [442, 377] width 50 height 19
click at [439, 368] on span "Unchanged" at bounding box center [442, 377] width 50 height 19
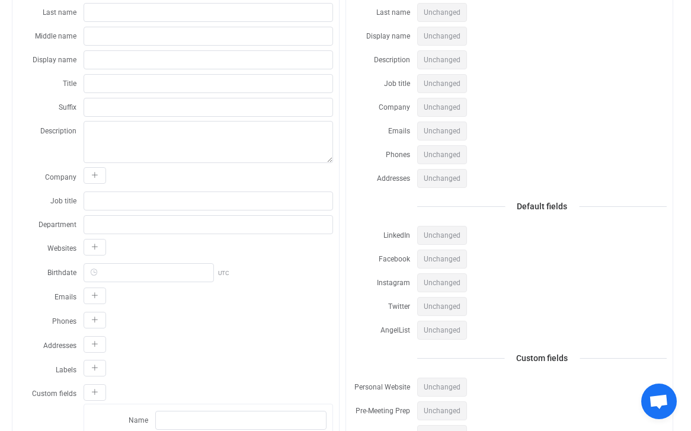
scroll to position [0, 0]
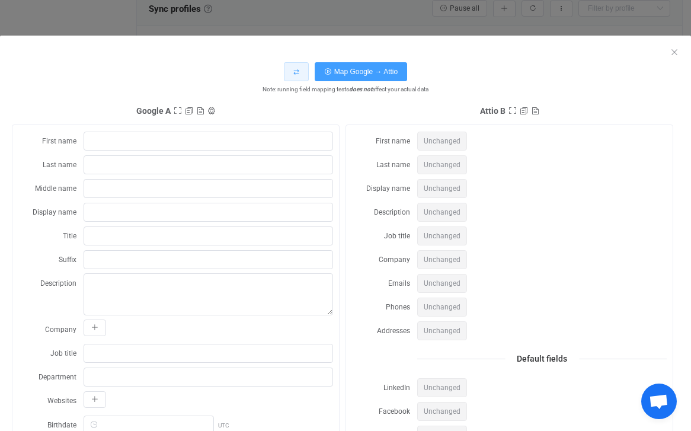
click at [304, 70] on button "⇄" at bounding box center [296, 71] width 25 height 19
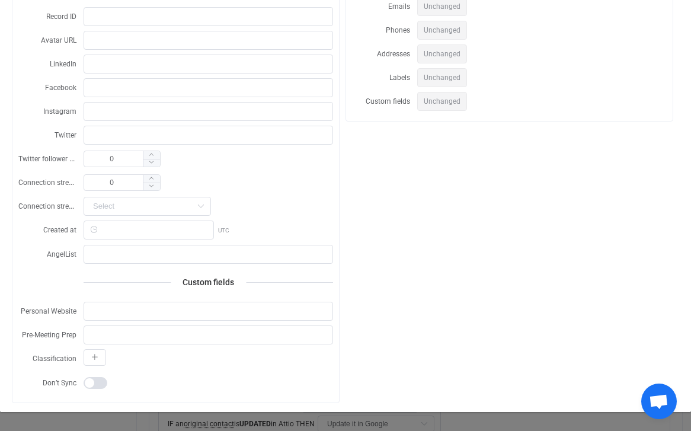
scroll to position [399, 0]
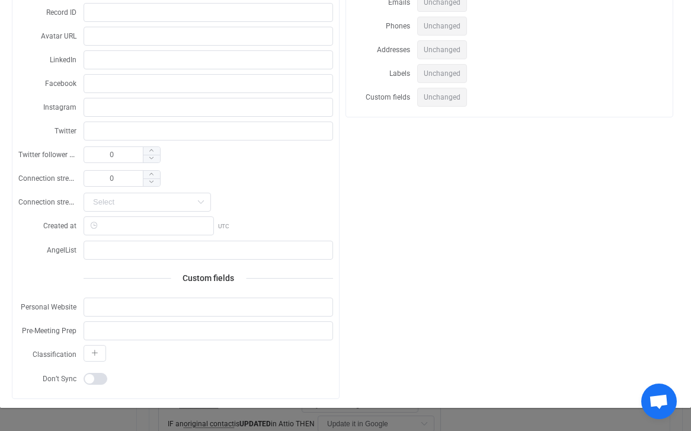
click at [81, 371] on label "Don’t Sync" at bounding box center [50, 378] width 65 height 20
click at [98, 373] on span "dialog" at bounding box center [96, 379] width 24 height 12
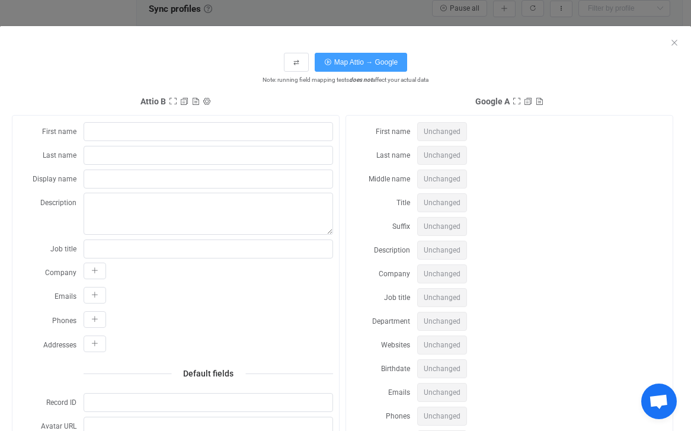
scroll to position [0, 0]
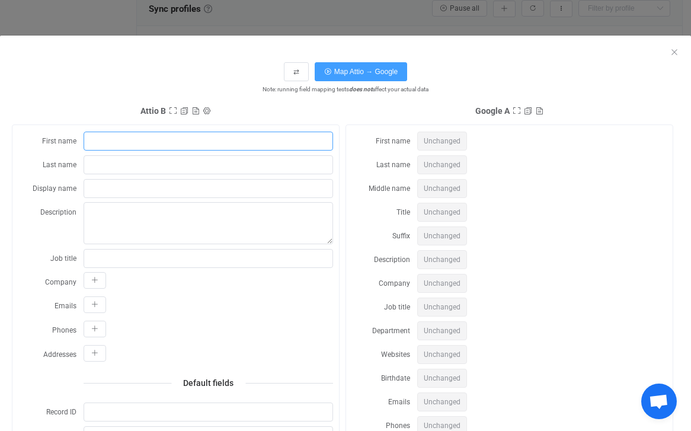
click at [206, 145] on input "dialog" at bounding box center [208, 140] width 249 height 19
type input "Test"
click at [301, 164] on input "dialog" at bounding box center [208, 164] width 249 height 19
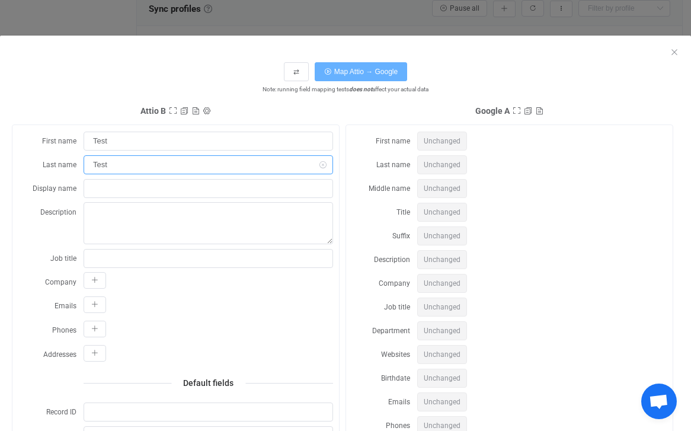
type input "Test"
click at [354, 69] on span "Map Attio → Google" at bounding box center [365, 72] width 63 height 8
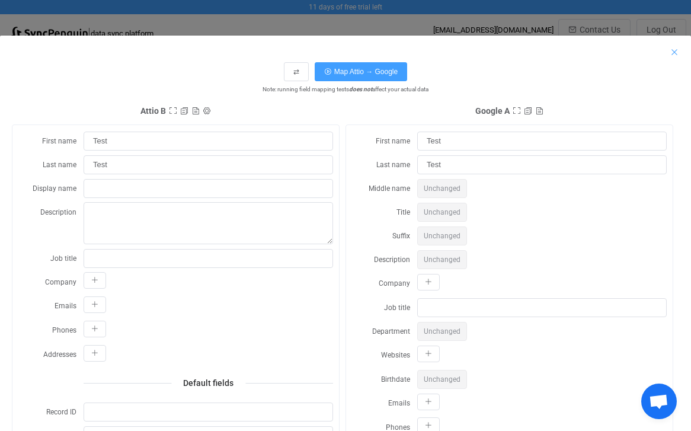
click at [676, 49] on icon "Close" at bounding box center [673, 51] width 9 height 9
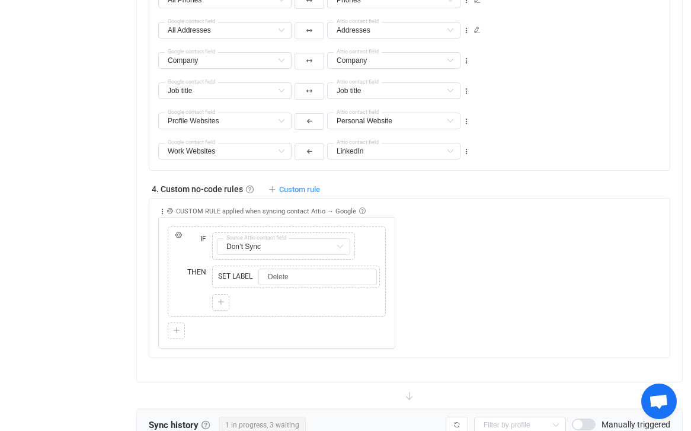
scroll to position [959, 0]
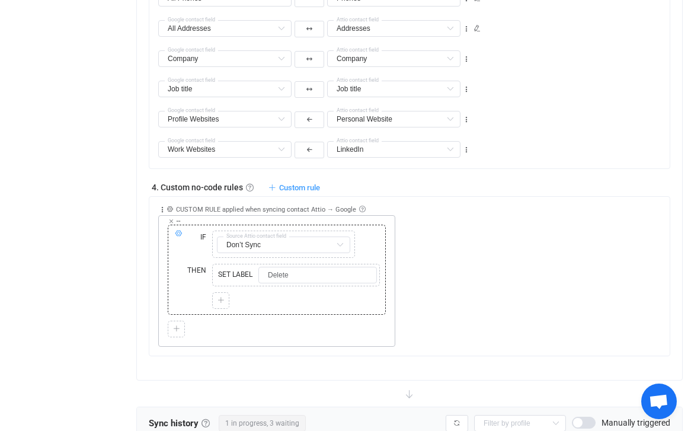
click at [177, 230] on icon at bounding box center [178, 233] width 7 height 7
click at [461, 245] on div "Collapse Move up Move down Delete Applied to Only contact(s) from Attio Only co…" at bounding box center [413, 272] width 511 height 150
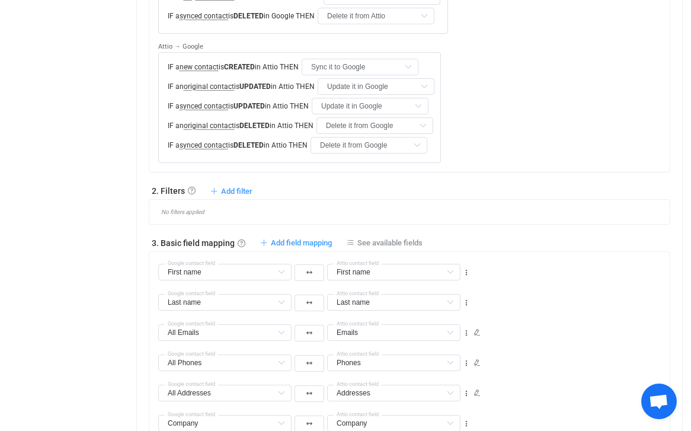
scroll to position [604, 0]
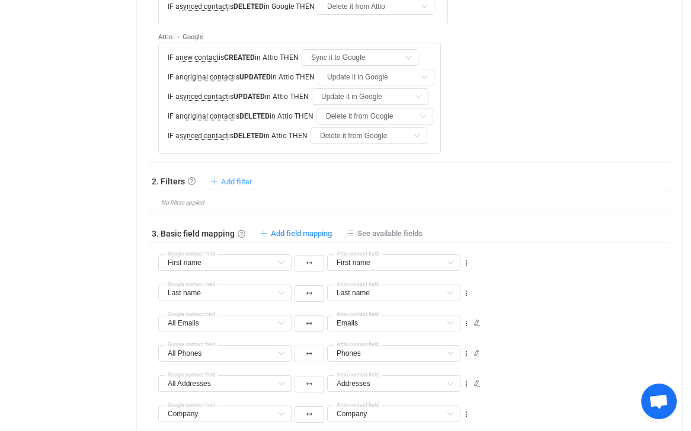
click at [240, 179] on span "Add filter" at bounding box center [236, 181] width 31 height 9
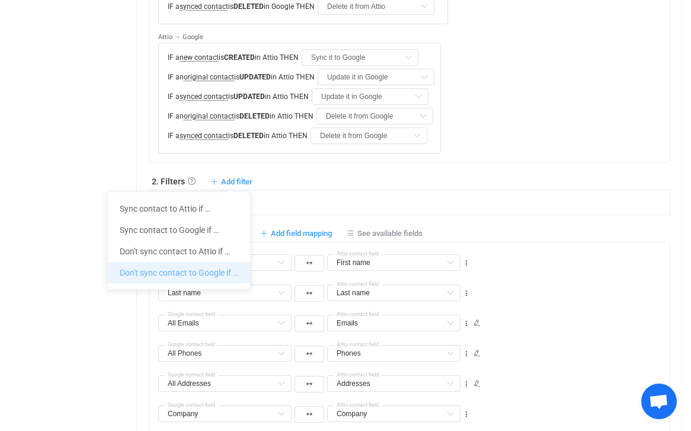
click at [232, 266] on li "Don't sync contact to Google if …" at bounding box center [179, 272] width 142 height 21
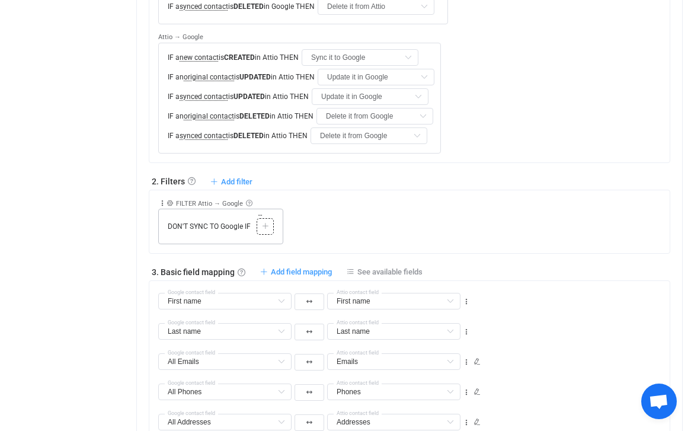
click at [264, 226] on icon at bounding box center [265, 226] width 7 height 7
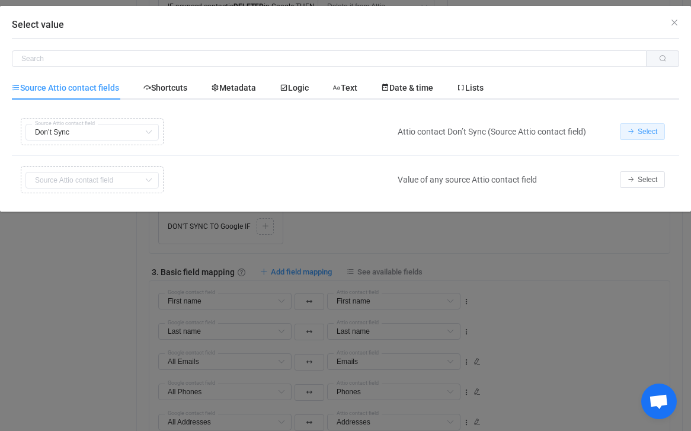
click at [653, 133] on span "Select" at bounding box center [647, 131] width 20 height 8
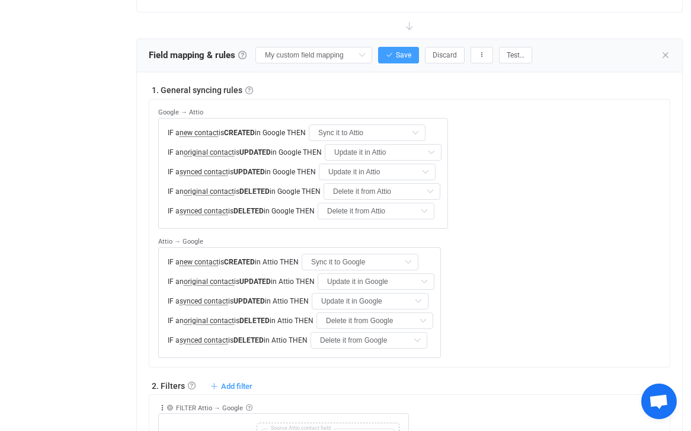
scroll to position [387, 0]
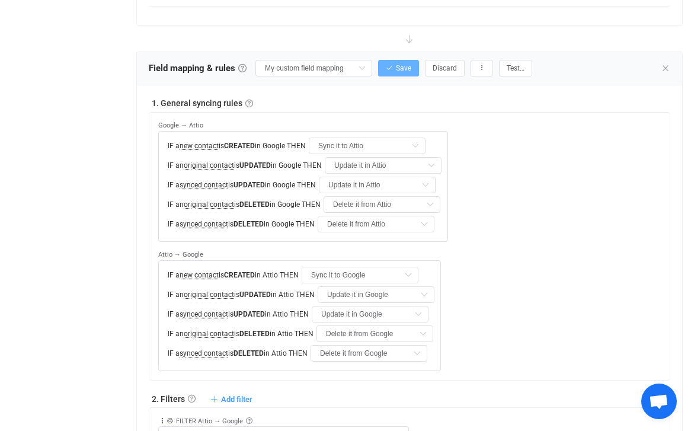
click at [381, 64] on button "Save" at bounding box center [398, 68] width 41 height 17
click at [506, 69] on span "Test…" at bounding box center [515, 68] width 18 height 8
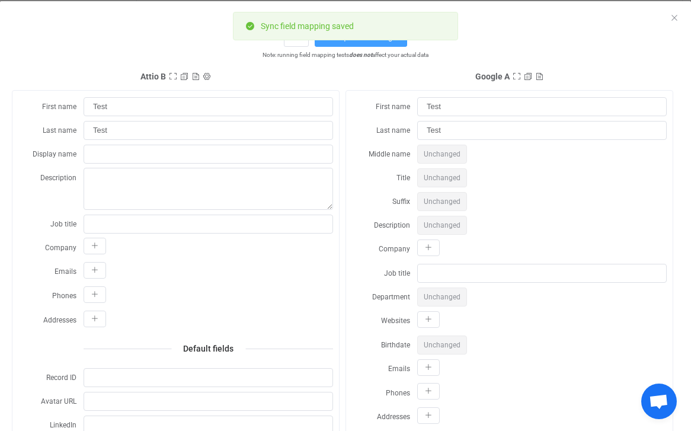
scroll to position [0, 0]
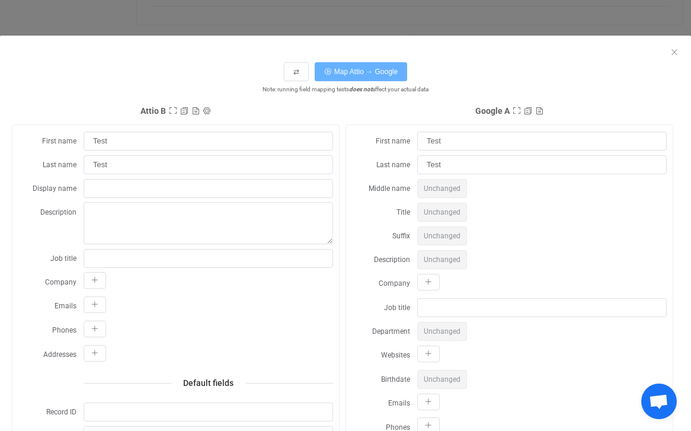
click at [378, 76] on button "Map Attio → Google" at bounding box center [361, 71] width 92 height 19
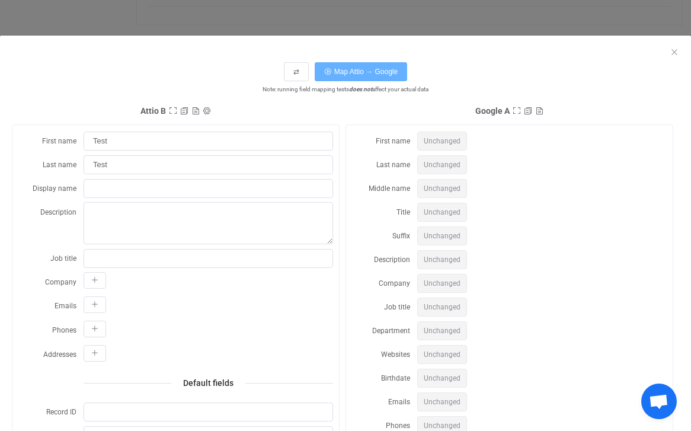
click at [378, 76] on button "Map Attio → Google" at bounding box center [361, 71] width 92 height 19
click at [675, 49] on icon "Close" at bounding box center [673, 51] width 9 height 9
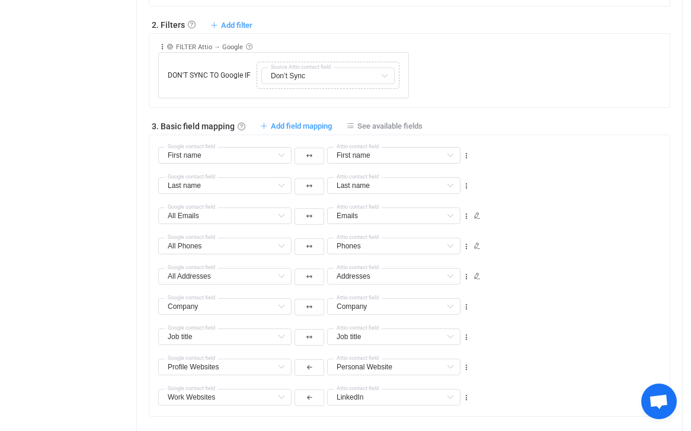
scroll to position [756, 0]
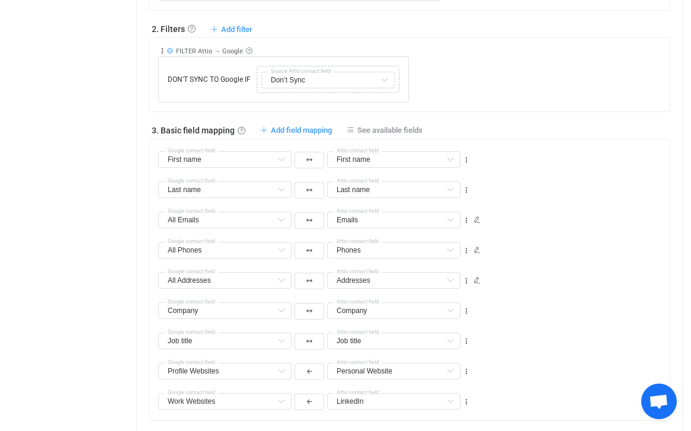
click at [171, 49] on icon at bounding box center [169, 50] width 7 height 7
click at [178, 44] on div "Collapse Move up Move down Delete FILTER Attio → Google Exclusion filter Contac…" at bounding box center [283, 70] width 251 height 65
click at [162, 49] on icon at bounding box center [162, 51] width 8 height 8
click at [147, 45] on div "1. General syncing rules General syncing rules Control how SyncPengin reacts to…" at bounding box center [409, 174] width 545 height 916
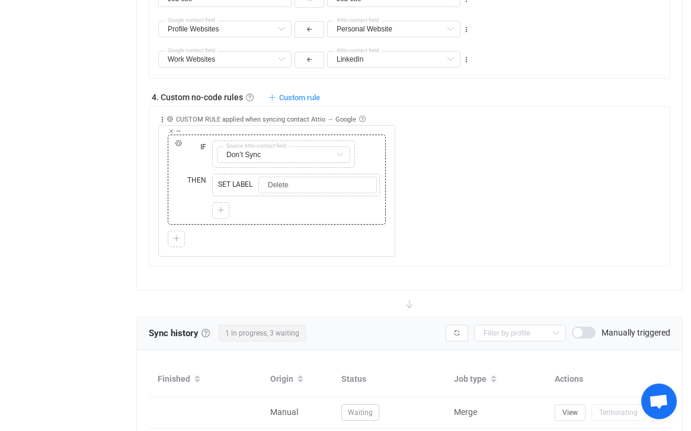
scroll to position [1100, 0]
click at [178, 143] on icon at bounding box center [178, 141] width 7 height 7
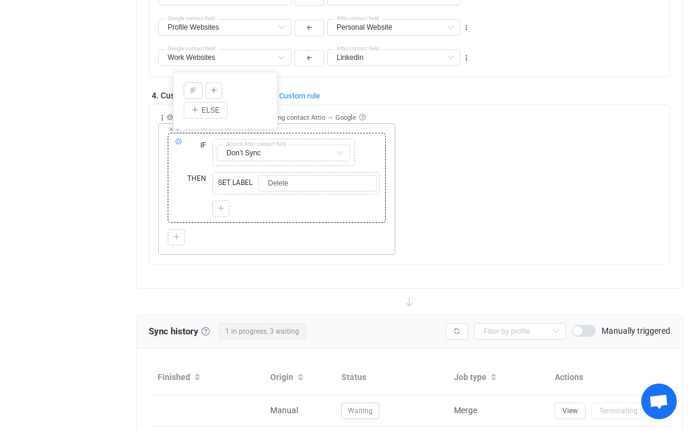
click at [178, 143] on icon at bounding box center [178, 141] width 7 height 7
click at [245, 186] on span "SET LABEL" at bounding box center [235, 182] width 40 height 11
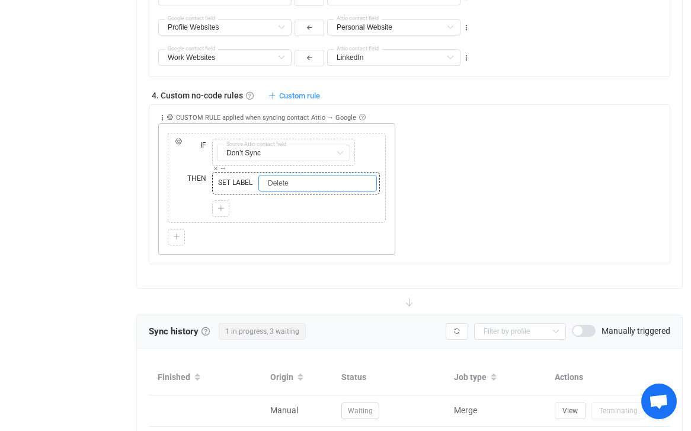
click at [298, 179] on input "Delete" at bounding box center [317, 183] width 118 height 17
click at [364, 185] on input "Delete" at bounding box center [317, 183] width 118 height 17
click at [219, 183] on span "SET LABEL" at bounding box center [235, 182] width 40 height 11
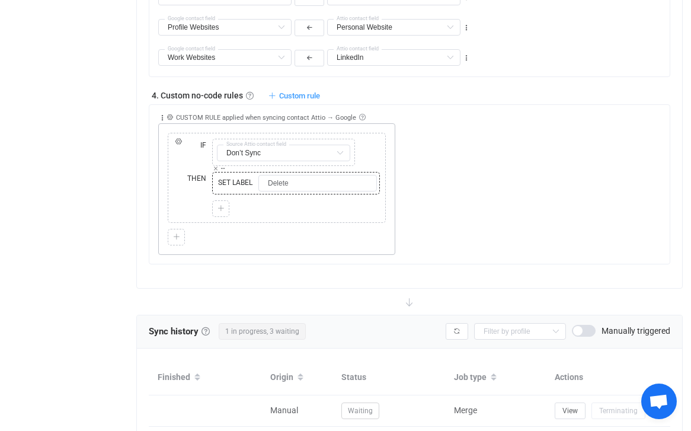
click at [232, 175] on div "SET LABEL Delete" at bounding box center [296, 183] width 162 height 17
click at [214, 168] on icon at bounding box center [216, 168] width 6 height 6
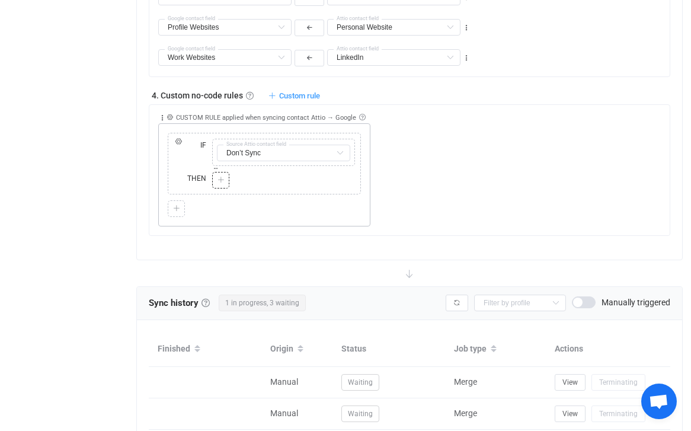
click at [228, 182] on div at bounding box center [220, 180] width 17 height 17
click at [218, 177] on icon at bounding box center [220, 180] width 7 height 7
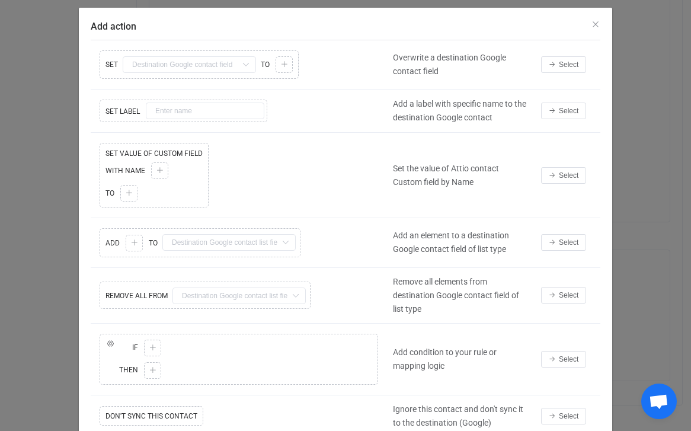
scroll to position [23, 0]
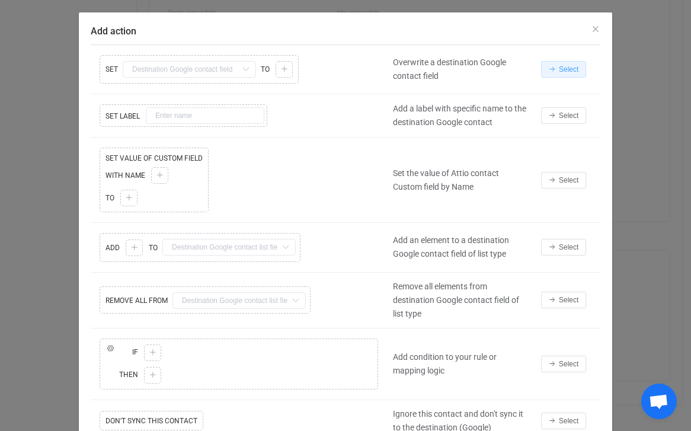
click at [556, 69] on button "Select" at bounding box center [563, 69] width 45 height 17
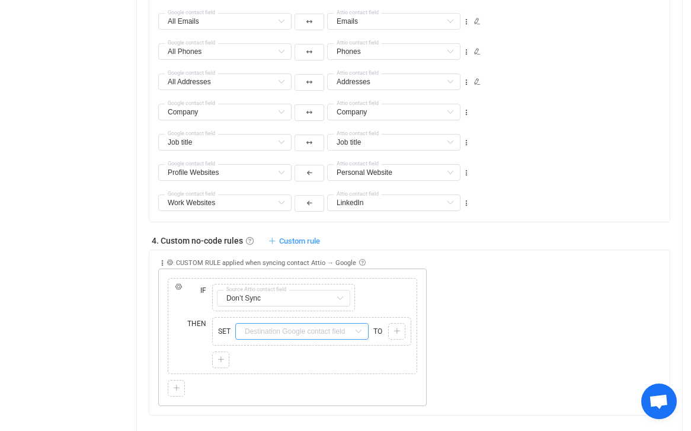
click at [331, 330] on input "text" at bounding box center [301, 331] width 133 height 17
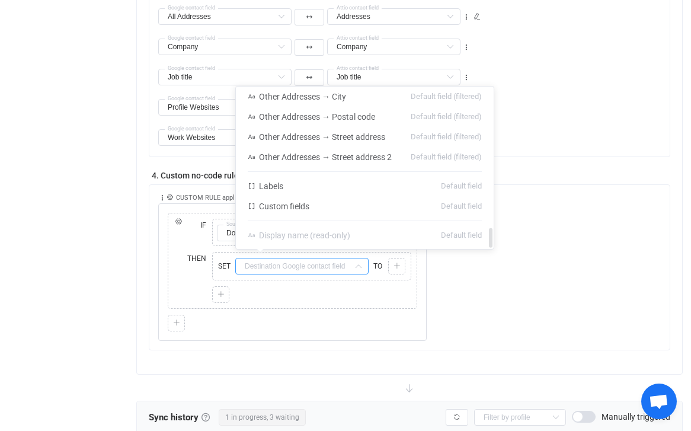
scroll to position [1025, 0]
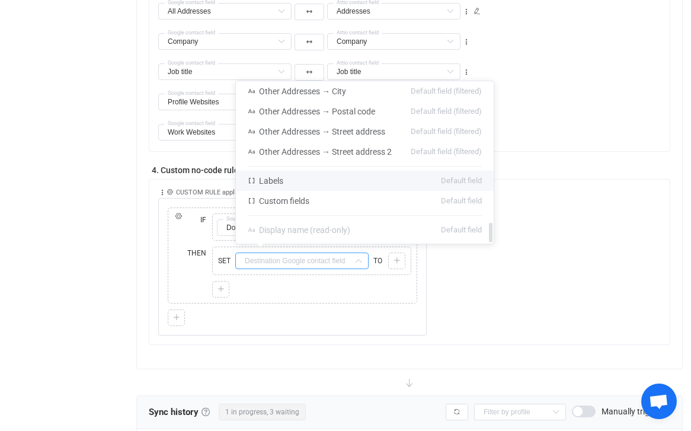
click at [324, 184] on li "Labels Default field" at bounding box center [365, 181] width 258 height 20
type input "Labels"
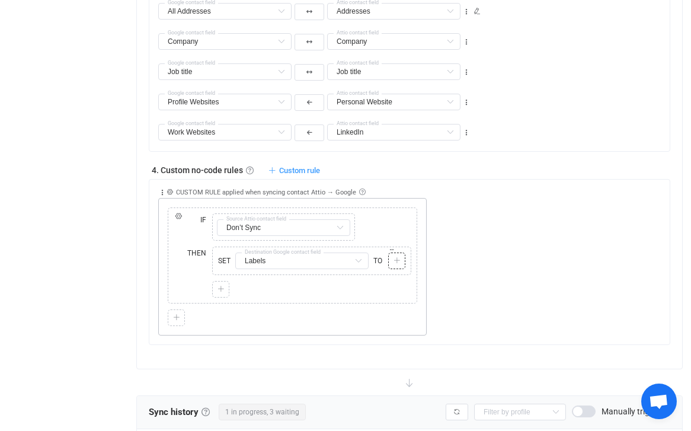
click at [393, 261] on icon at bounding box center [396, 260] width 7 height 7
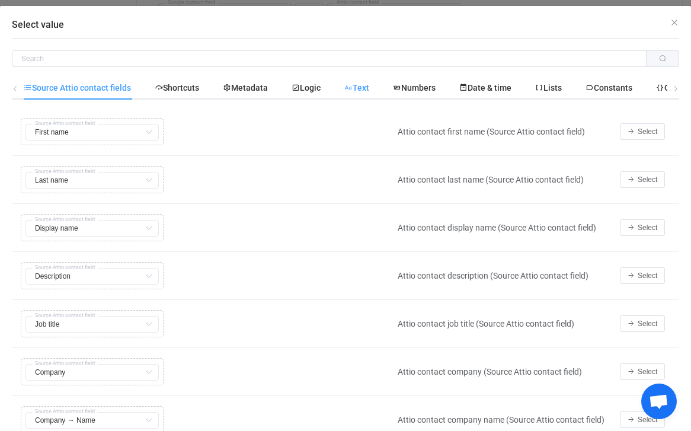
click at [360, 88] on span "Text" at bounding box center [356, 87] width 25 height 9
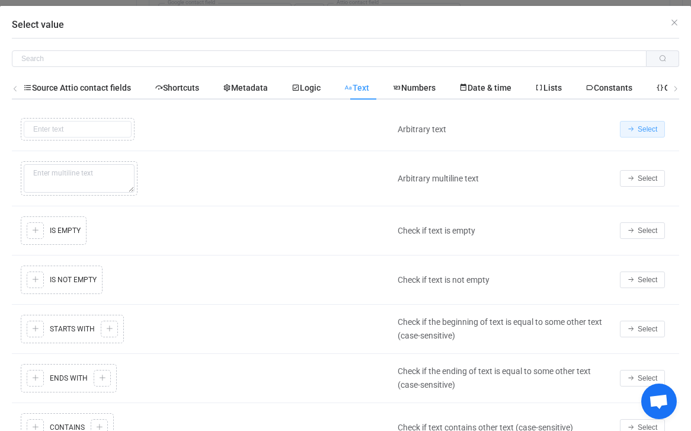
click at [633, 128] on icon "Select value" at bounding box center [630, 129] width 7 height 7
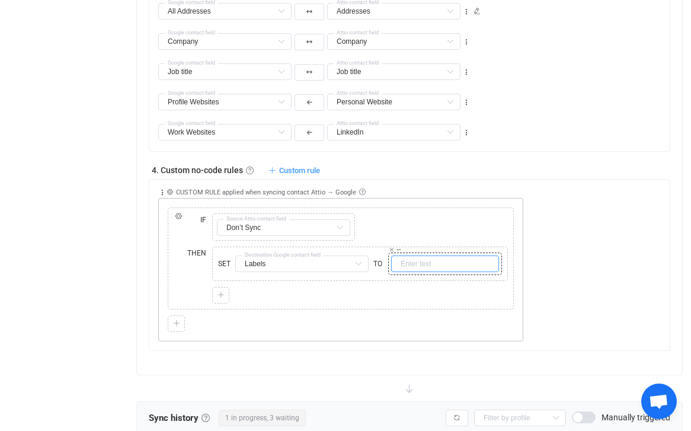
click at [427, 264] on input "text" at bounding box center [445, 263] width 108 height 17
type input "Delete"
click at [439, 309] on div "Copy Cut Replace IF Copy Cut Replace TYPE MISMATCH Don’t Sync Source Attio cont…" at bounding box center [341, 269] width 352 height 124
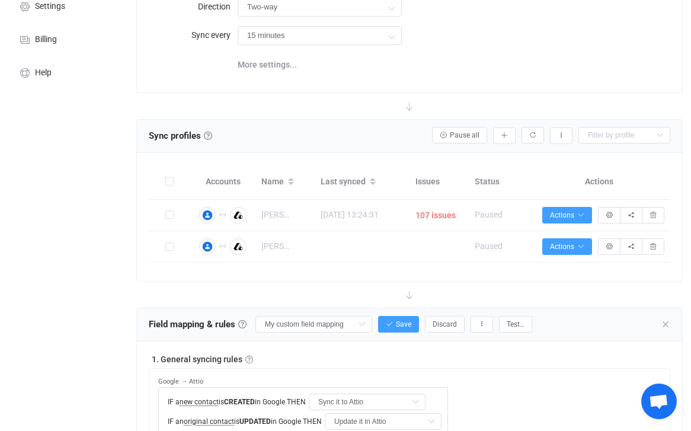
scroll to position [116, 0]
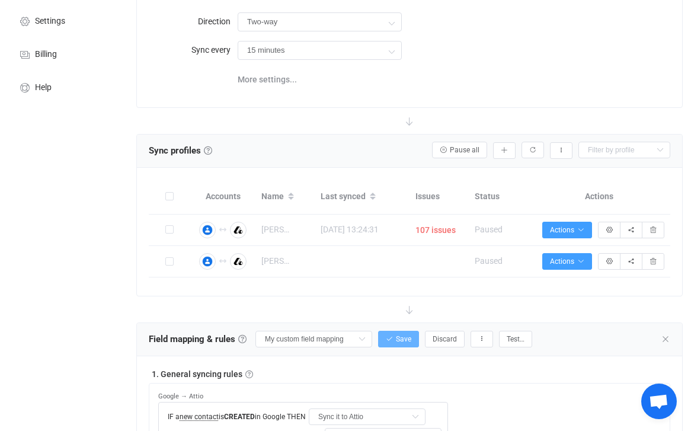
click at [396, 337] on span "Save" at bounding box center [403, 339] width 15 height 8
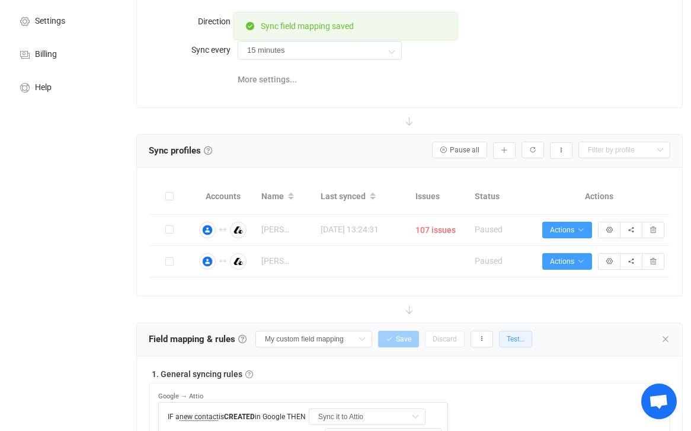
click at [506, 339] on span "Test…" at bounding box center [515, 339] width 18 height 8
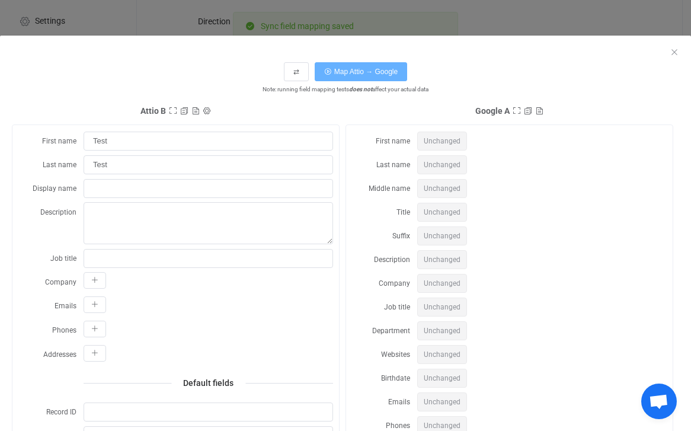
click at [378, 76] on button "Map Attio → Google" at bounding box center [361, 71] width 92 height 19
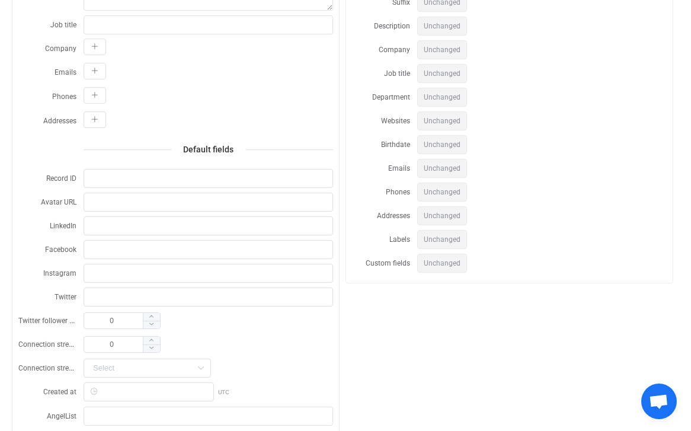
scroll to position [399, 0]
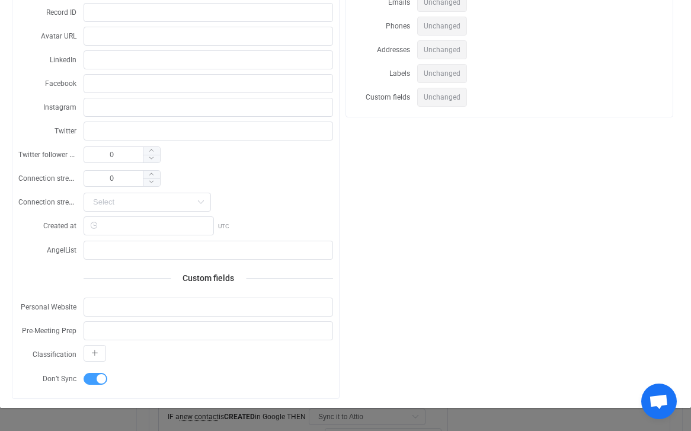
click at [95, 378] on div "dialog" at bounding box center [208, 377] width 249 height 19
click at [94, 373] on span "dialog" at bounding box center [96, 379] width 24 height 12
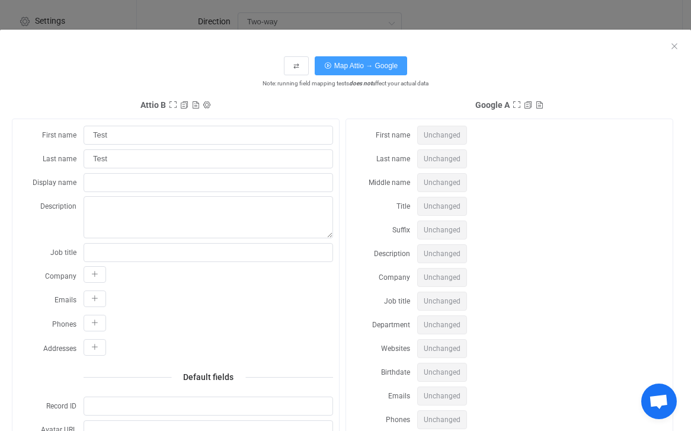
scroll to position [0, 0]
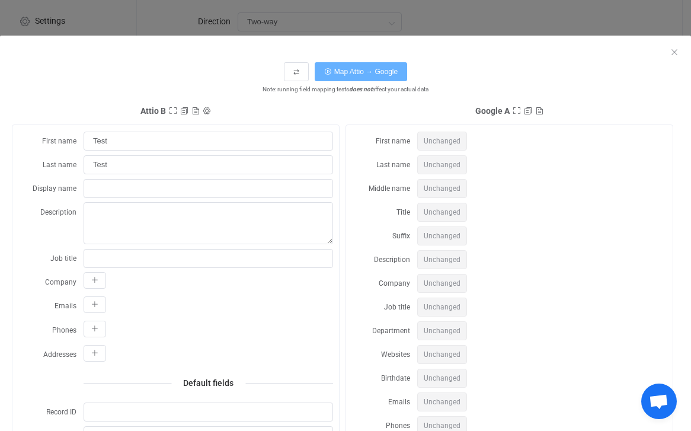
click at [344, 69] on span "Map Attio → Google" at bounding box center [365, 72] width 63 height 8
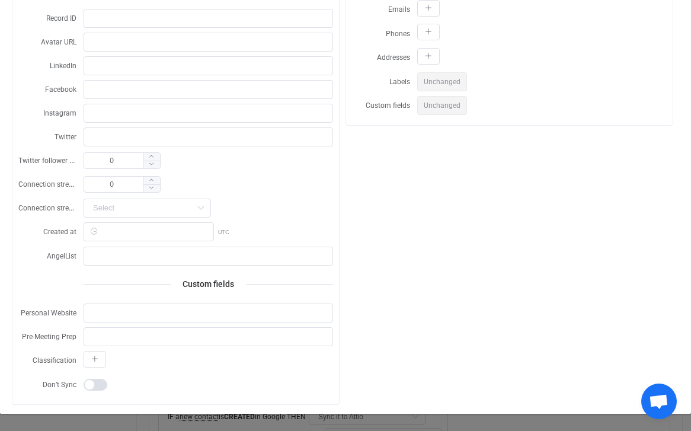
scroll to position [399, 0]
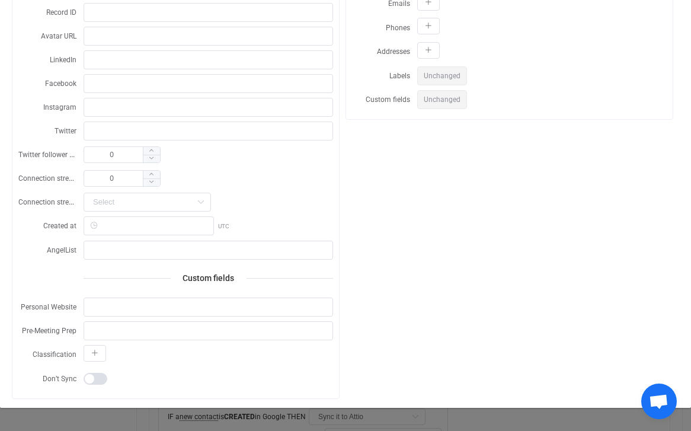
click at [95, 376] on span "dialog" at bounding box center [96, 379] width 24 height 12
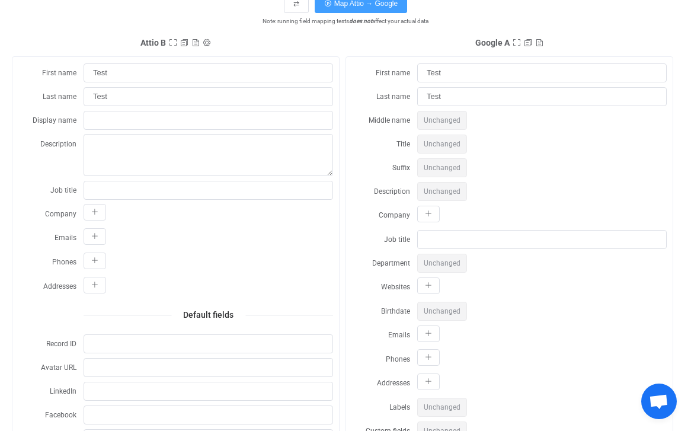
scroll to position [0, 0]
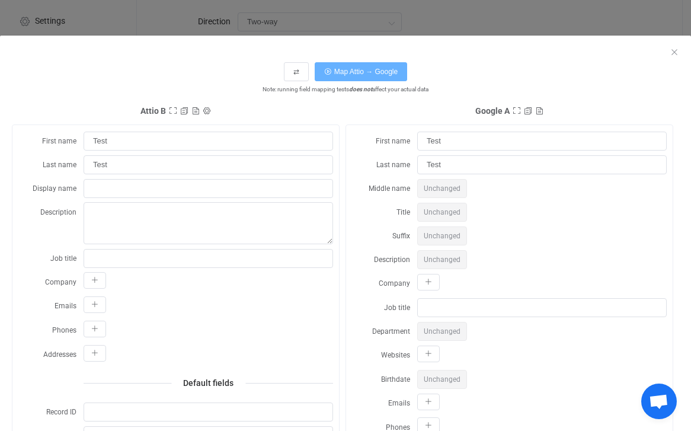
click at [347, 70] on span "Map Attio → Google" at bounding box center [365, 72] width 63 height 8
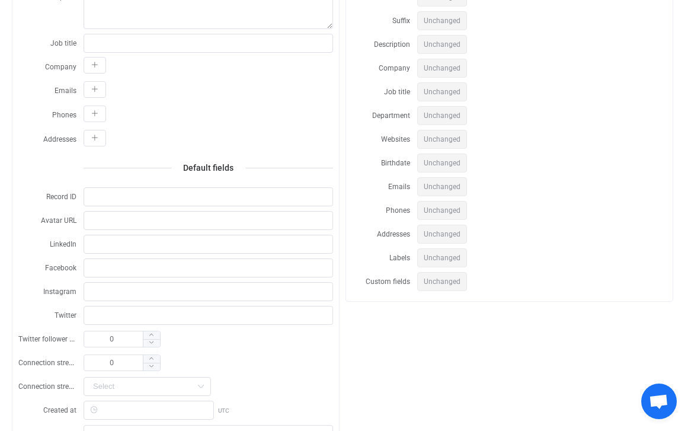
scroll to position [274, 0]
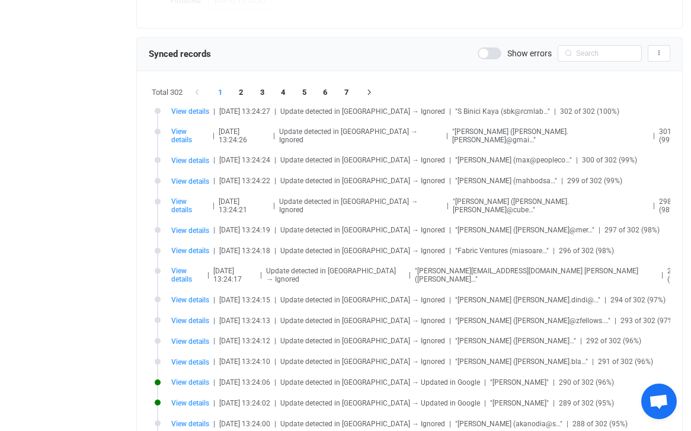
scroll to position [253, 0]
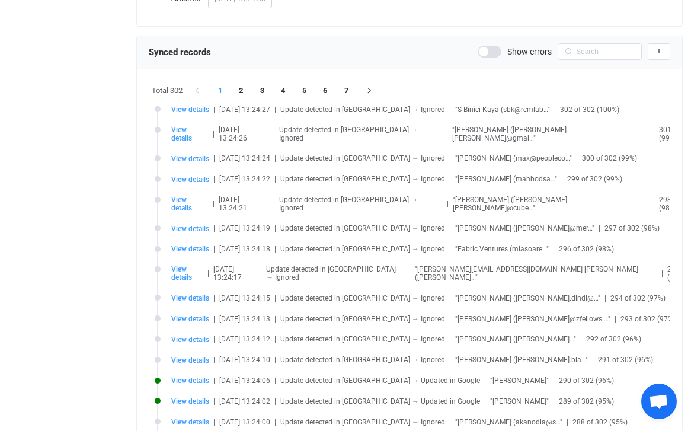
click at [495, 57] on span at bounding box center [489, 52] width 24 height 12
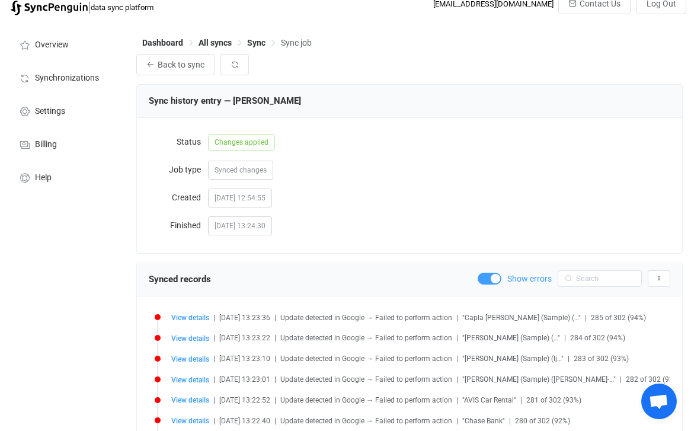
scroll to position [0, 0]
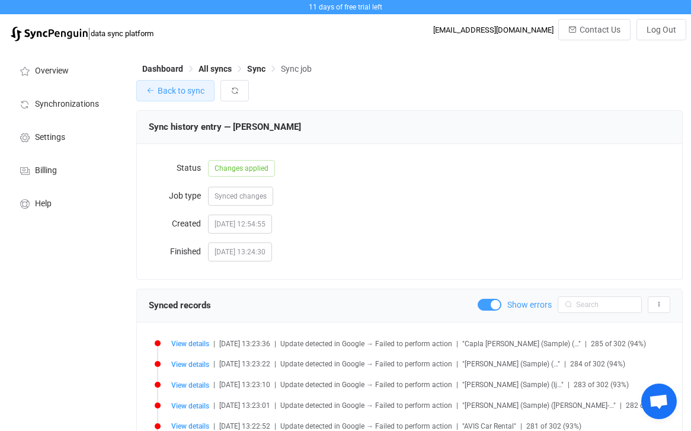
click at [161, 95] on span "Back to sync" at bounding box center [181, 90] width 47 height 9
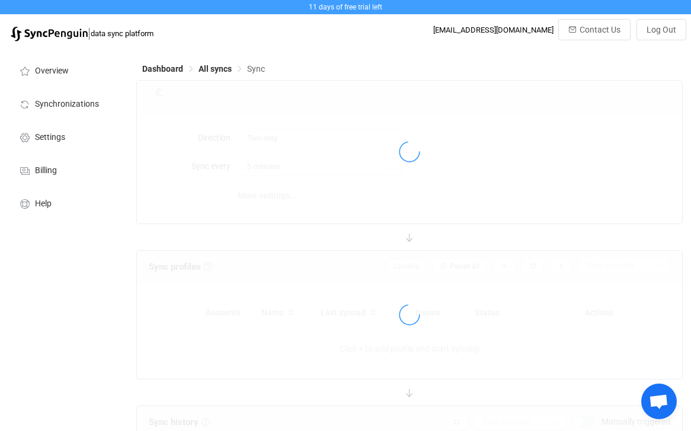
type input "15 minutes"
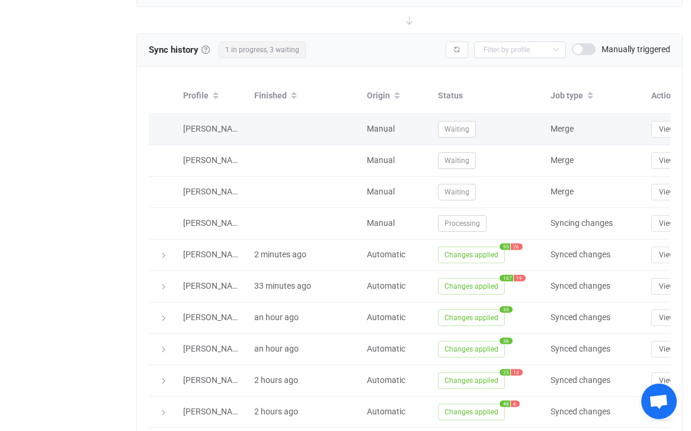
scroll to position [0, 1]
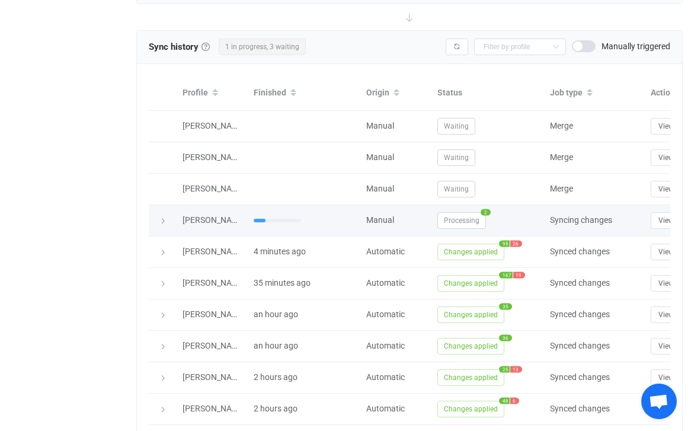
click at [478, 212] on span "Processing" at bounding box center [461, 220] width 49 height 17
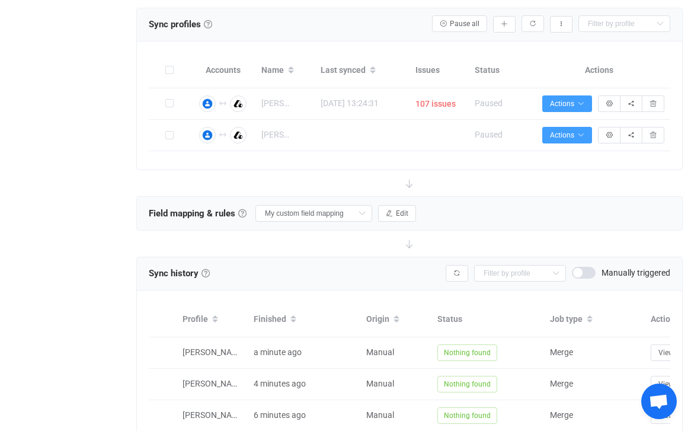
scroll to position [246, 0]
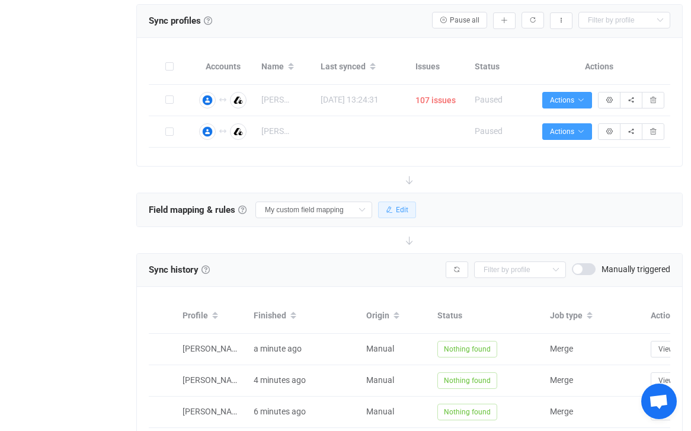
click at [396, 206] on span "Edit" at bounding box center [402, 210] width 12 height 8
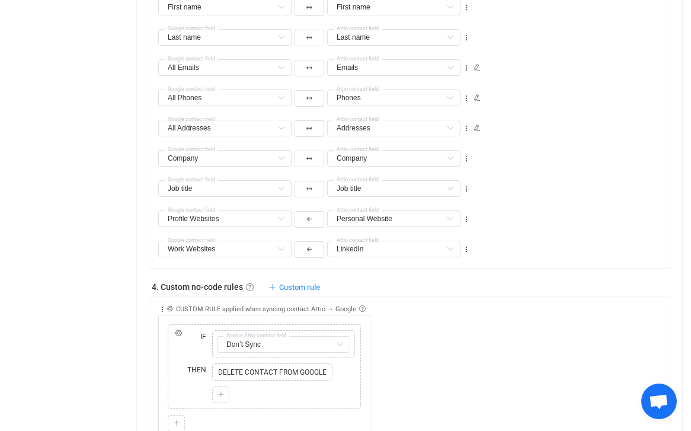
scroll to position [609, 0]
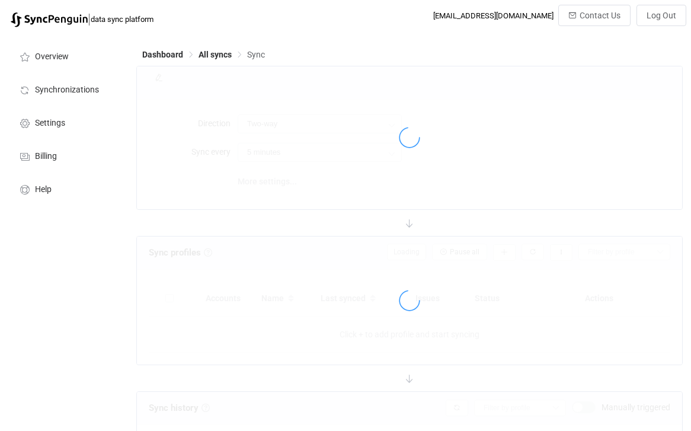
type input "15 minutes"
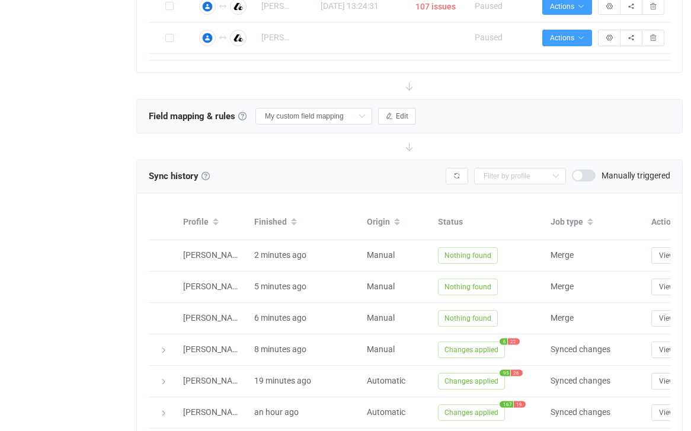
scroll to position [352, 0]
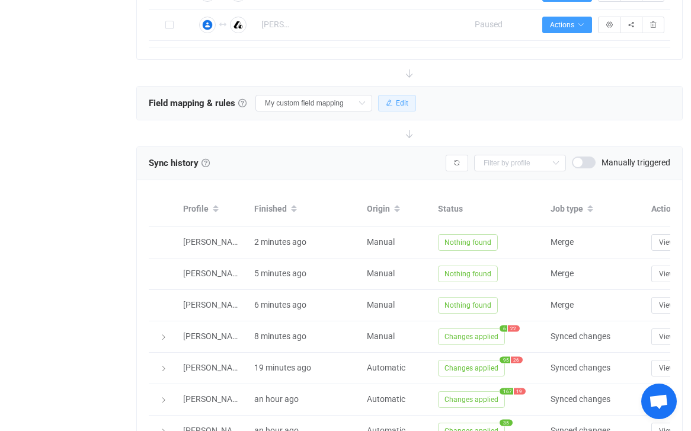
click at [396, 103] on span "Edit" at bounding box center [402, 103] width 12 height 8
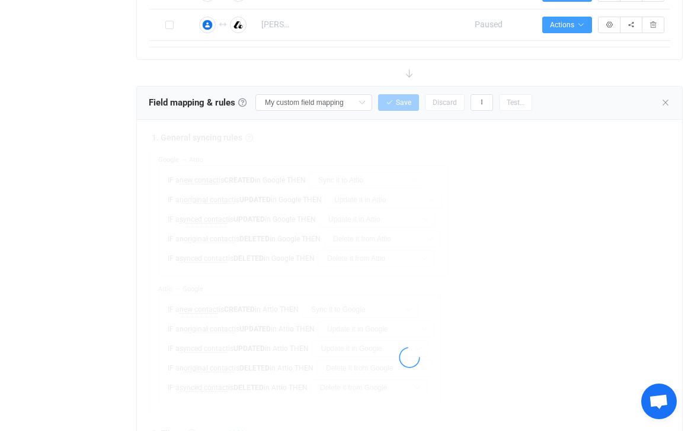
click at [396, 221] on div at bounding box center [409, 357] width 521 height 452
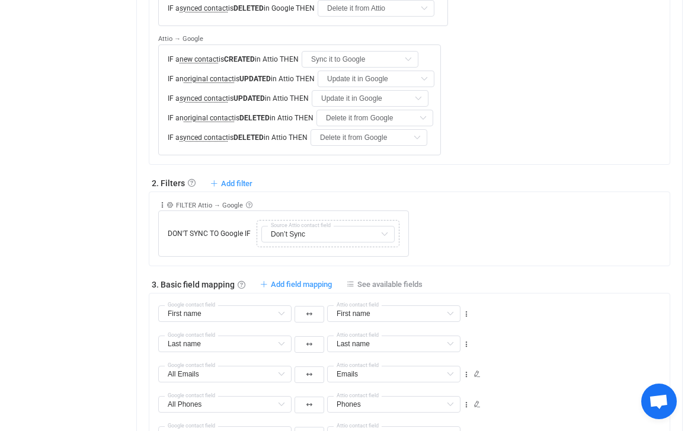
scroll to position [609, 0]
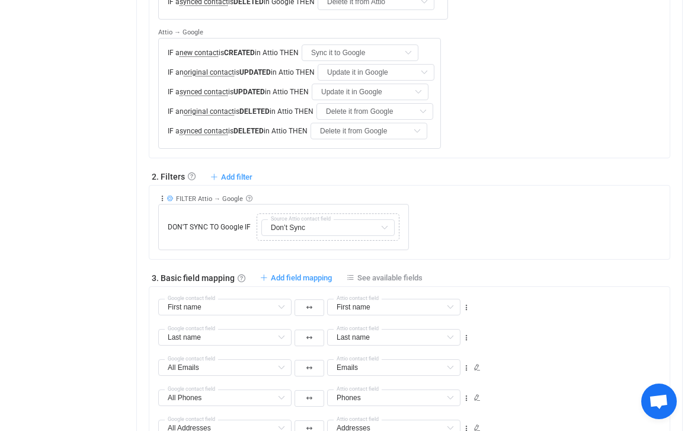
click at [166, 195] on icon at bounding box center [169, 198] width 7 height 7
click at [163, 195] on icon at bounding box center [162, 198] width 8 height 8
click at [149, 287] on li "Delete" at bounding box center [126, 289] width 78 height 21
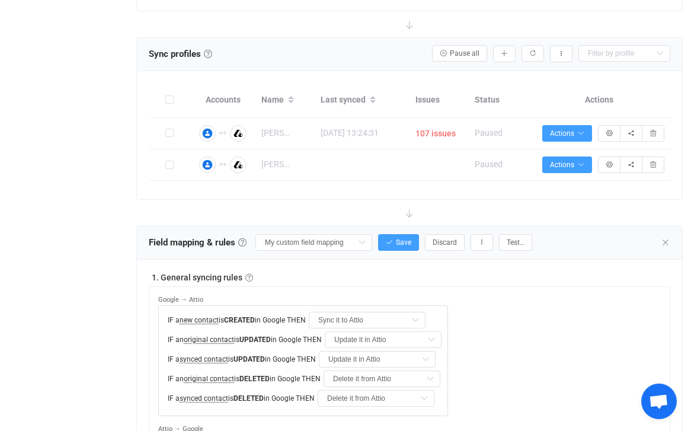
scroll to position [206, 0]
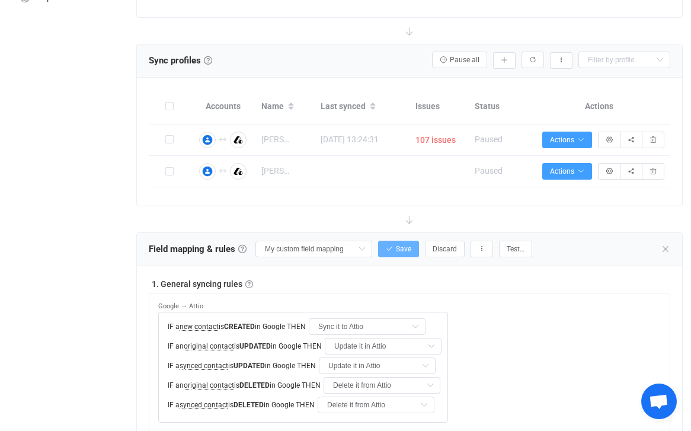
click at [396, 251] on span "Save" at bounding box center [403, 249] width 15 height 8
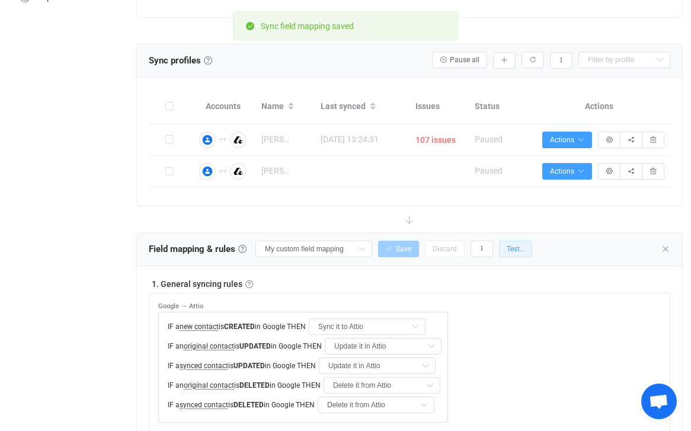
click at [506, 248] on span "Test…" at bounding box center [515, 249] width 18 height 8
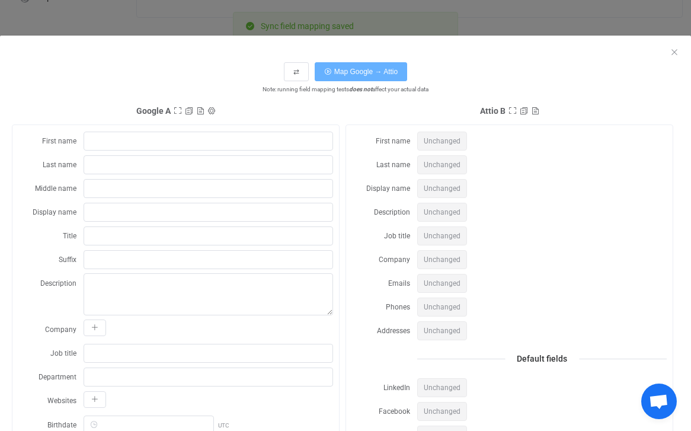
click at [354, 69] on span "Map Google → Attio" at bounding box center [365, 72] width 63 height 8
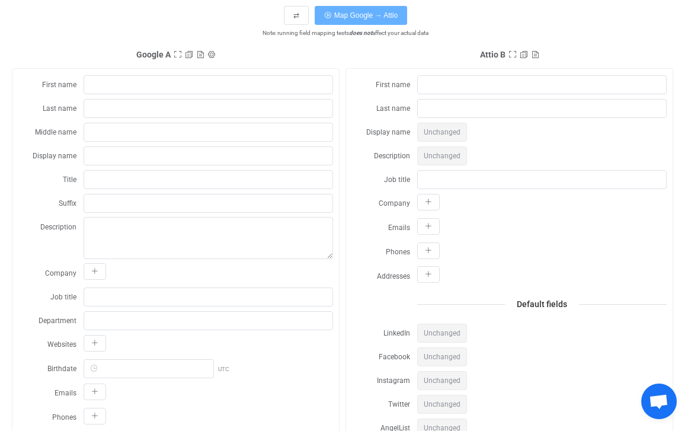
scroll to position [40, 0]
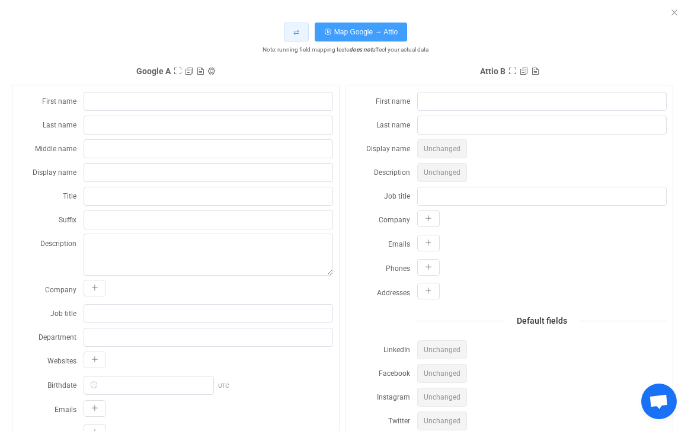
click at [299, 33] on span "⇄" at bounding box center [296, 32] width 6 height 8
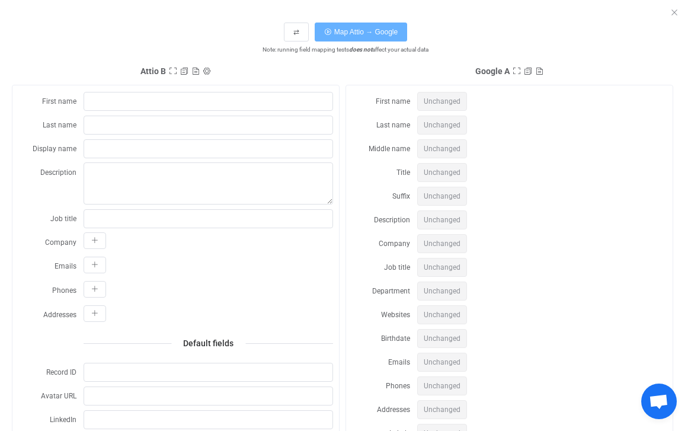
click at [346, 32] on span "Map Attio → Google" at bounding box center [365, 32] width 63 height 8
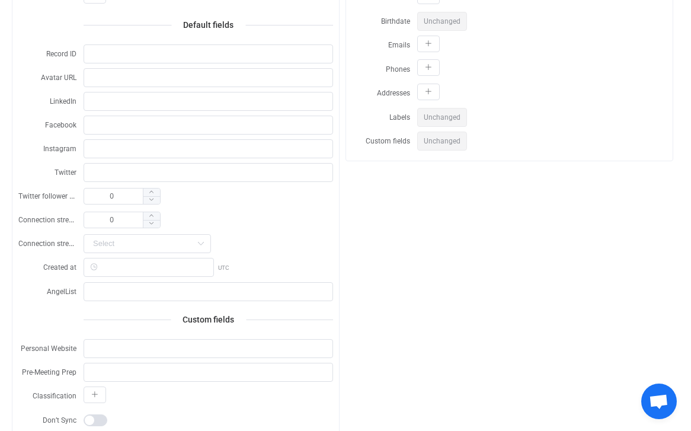
scroll to position [399, 0]
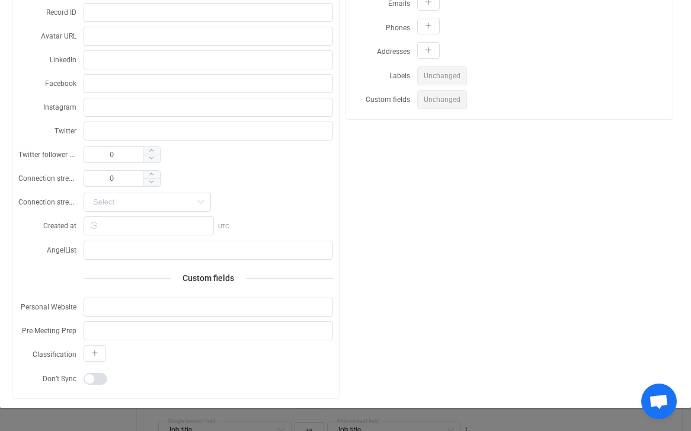
click at [96, 373] on span "dialog" at bounding box center [96, 379] width 24 height 12
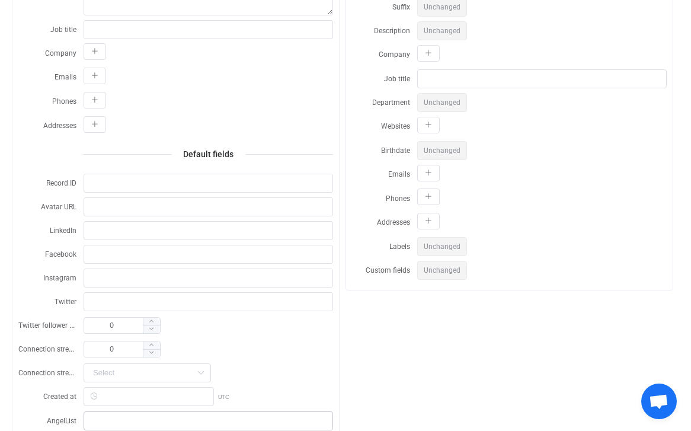
scroll to position [0, 0]
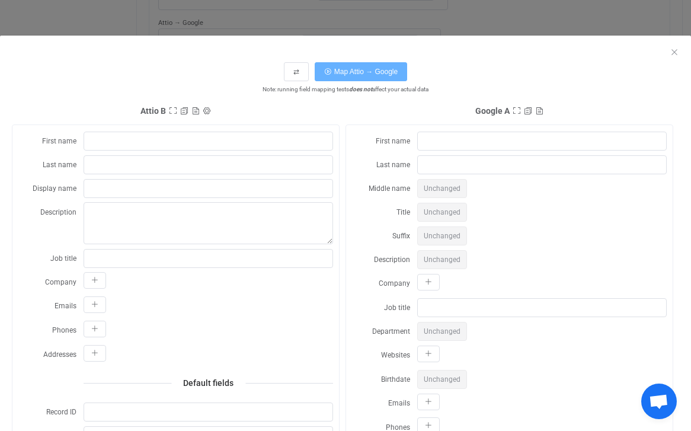
click at [352, 77] on button "Map Attio → Google" at bounding box center [361, 71] width 92 height 19
click at [673, 56] on icon "Close" at bounding box center [673, 51] width 9 height 9
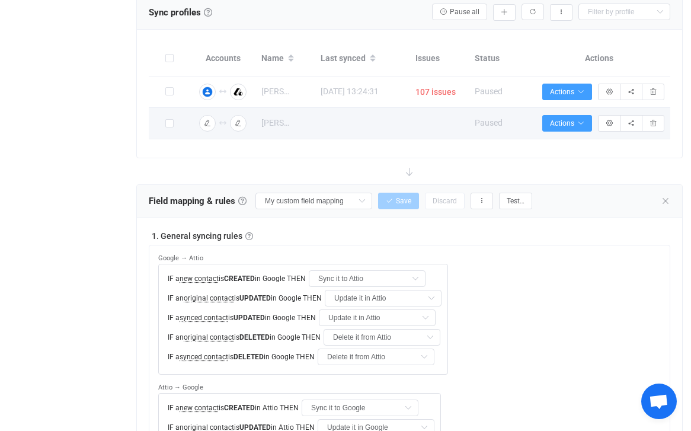
scroll to position [243, 0]
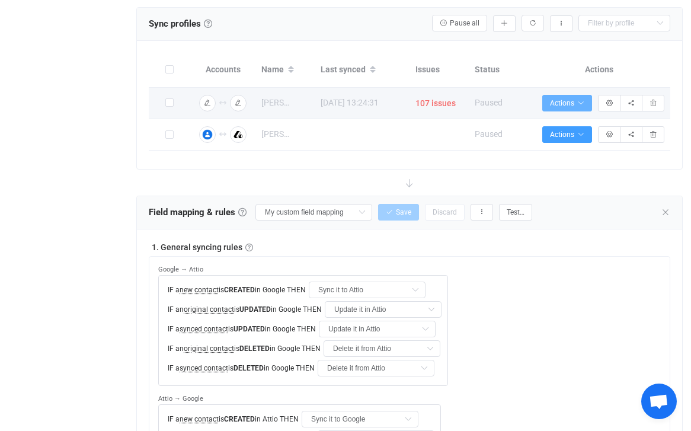
click at [570, 102] on span "Actions" at bounding box center [567, 103] width 34 height 8
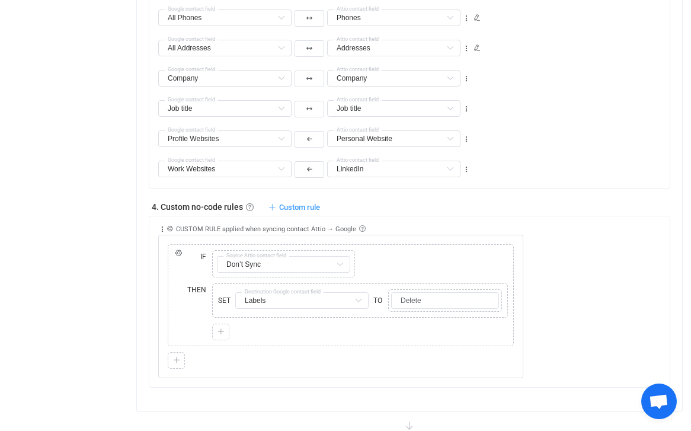
scroll to position [981, 0]
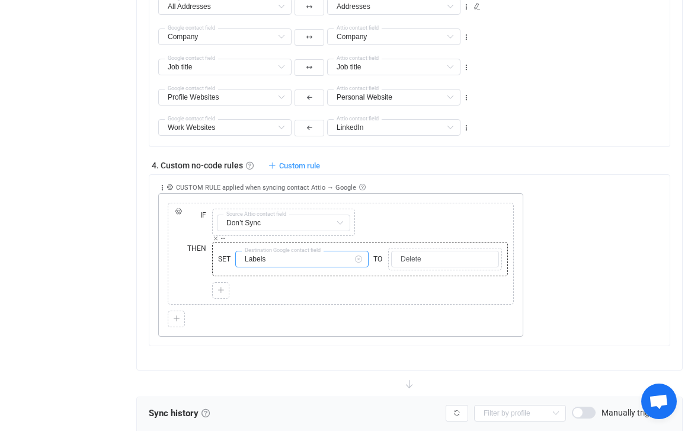
click at [290, 258] on input "Labels" at bounding box center [301, 259] width 133 height 17
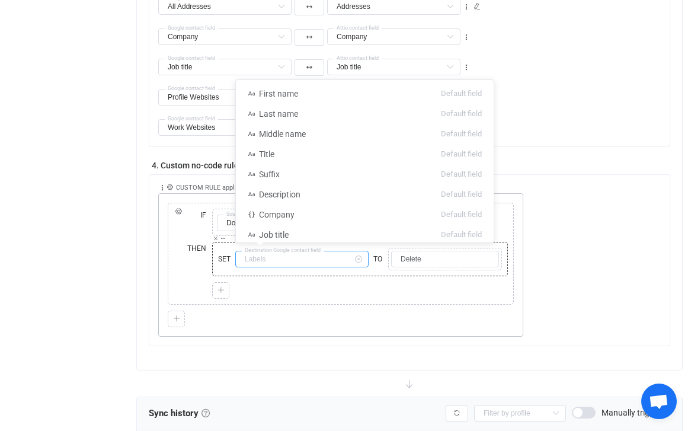
scroll to position [1103, 0]
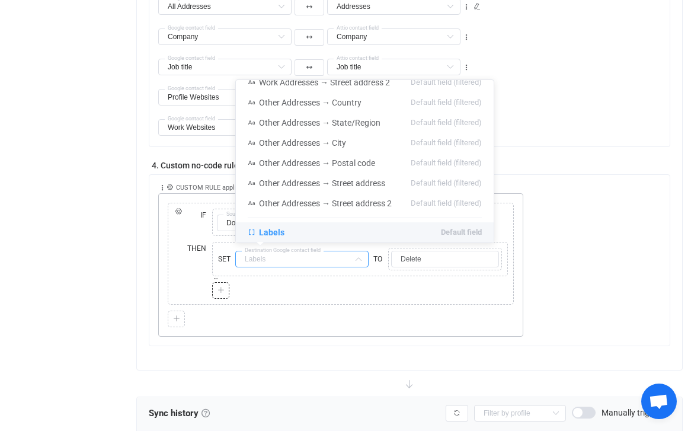
click at [313, 293] on div at bounding box center [360, 290] width 296 height 17
type input "Labels"
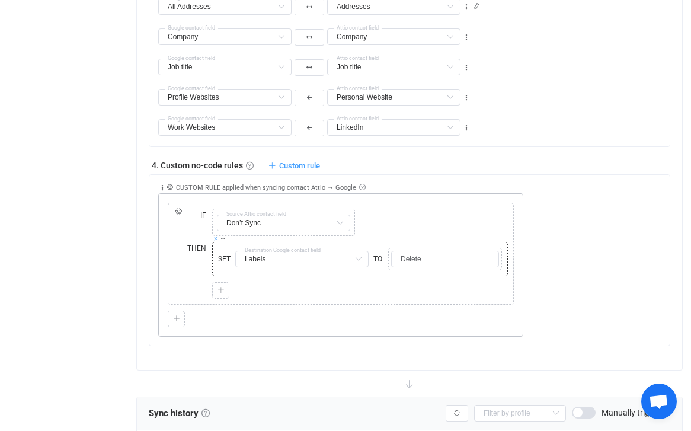
click at [214, 239] on icon at bounding box center [216, 238] width 6 height 6
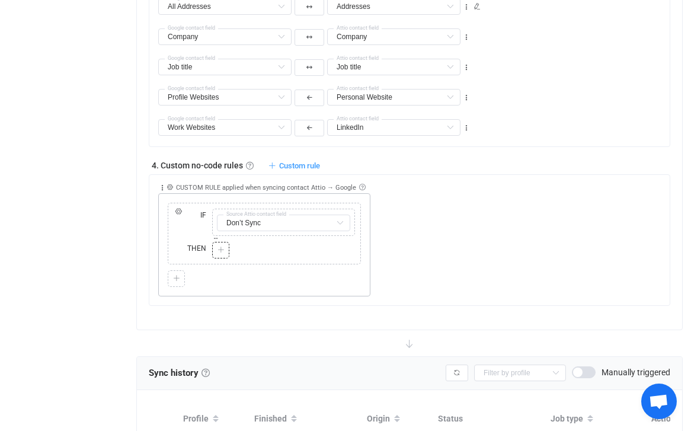
click at [223, 248] on icon at bounding box center [220, 249] width 7 height 7
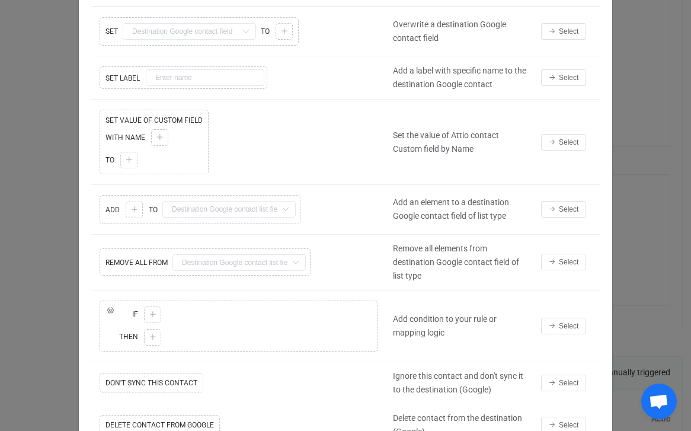
scroll to position [105, 0]
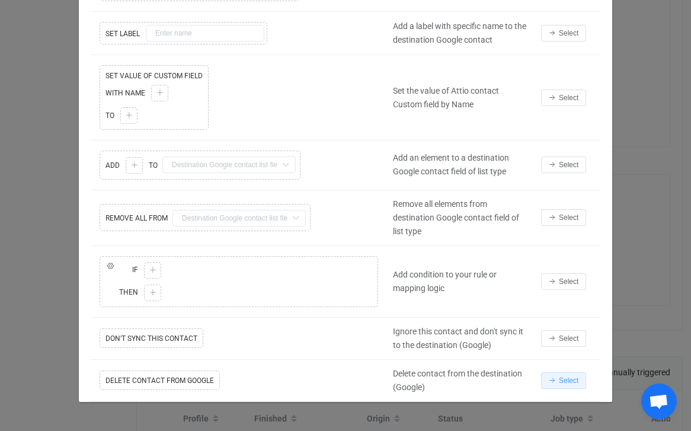
click at [568, 378] on span "Select" at bounding box center [569, 380] width 20 height 8
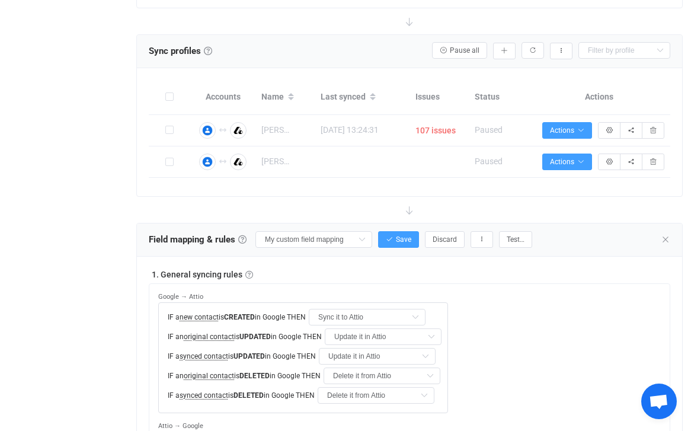
scroll to position [181, 0]
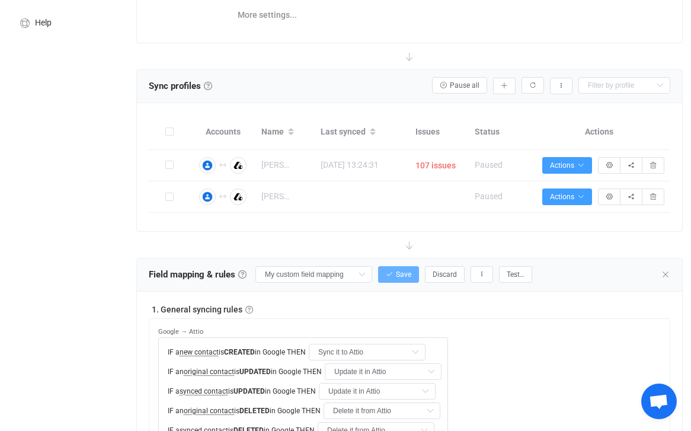
click at [396, 274] on span "Save" at bounding box center [403, 274] width 15 height 8
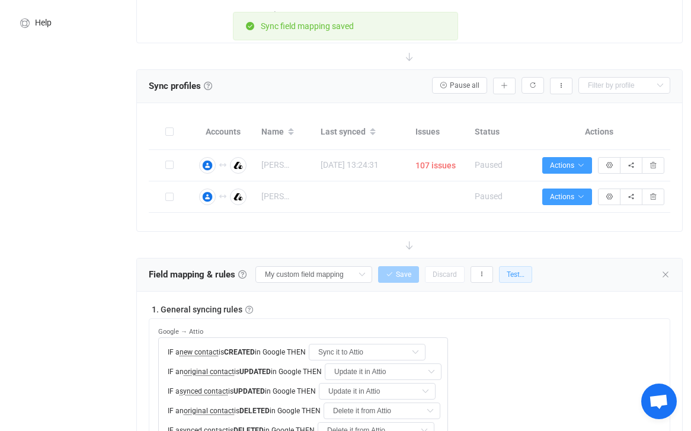
click at [503, 279] on button "Test…" at bounding box center [515, 274] width 33 height 17
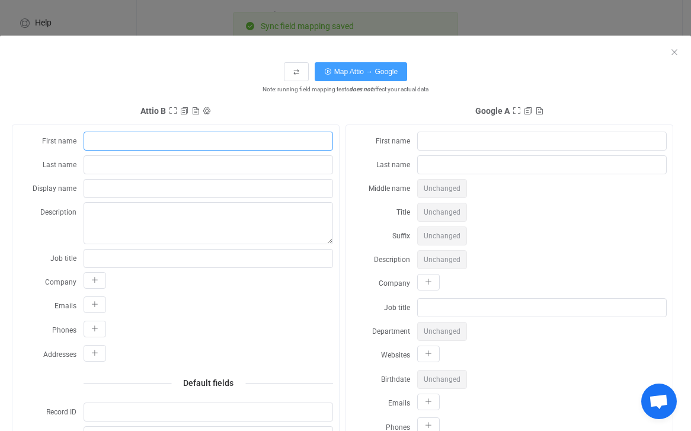
click at [273, 140] on input "dialog" at bounding box center [208, 140] width 249 height 19
type input "Test"
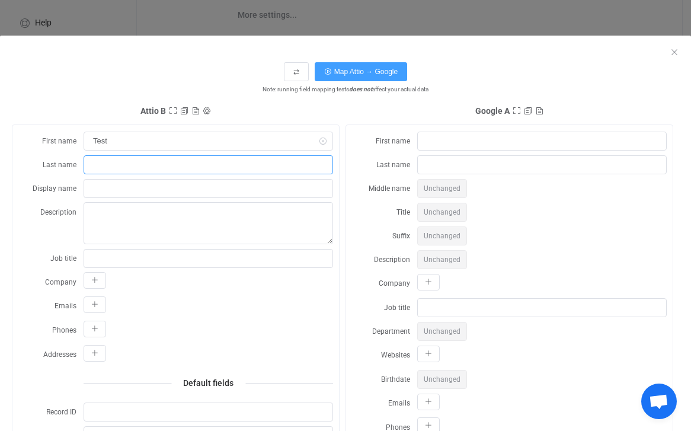
click at [292, 168] on input "dialog" at bounding box center [208, 164] width 249 height 19
type input "Test"
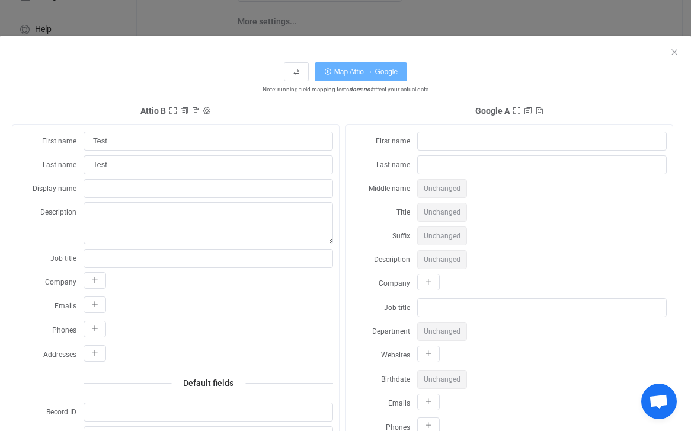
click at [344, 66] on button "Map Attio → Google" at bounding box center [361, 71] width 92 height 19
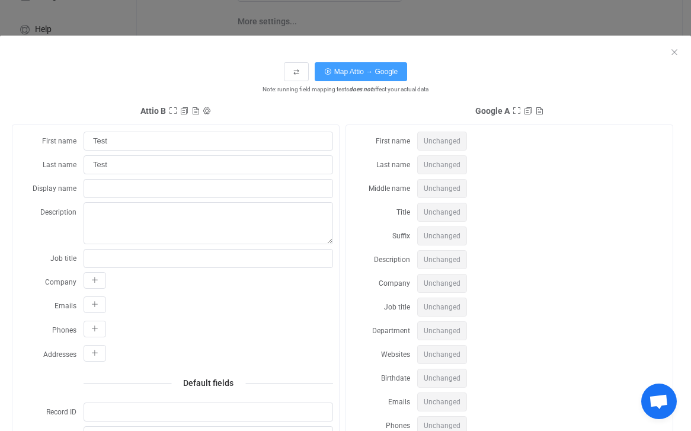
click at [433, 142] on span "Unchanged" at bounding box center [442, 140] width 50 height 19
click at [300, 73] on button "⇄" at bounding box center [296, 71] width 25 height 19
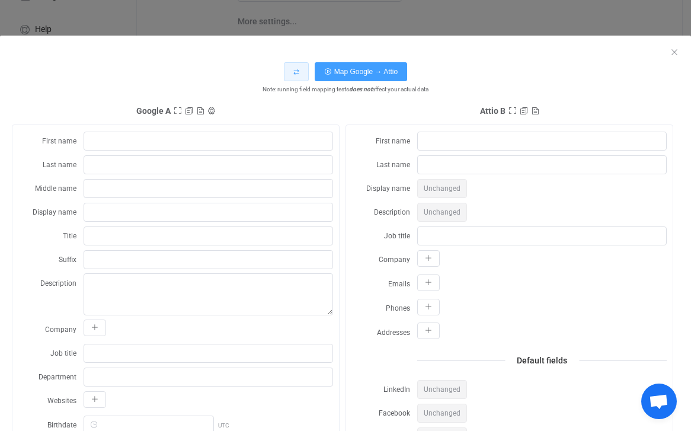
click at [300, 73] on button "⇄" at bounding box center [296, 71] width 25 height 19
type input "Test"
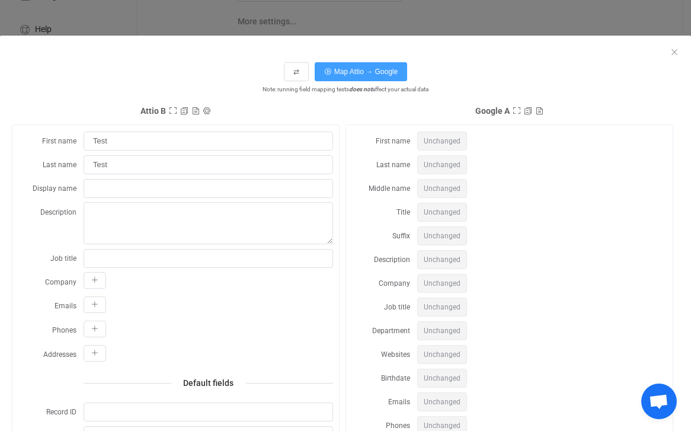
click at [429, 142] on span "Unchanged" at bounding box center [442, 140] width 50 height 19
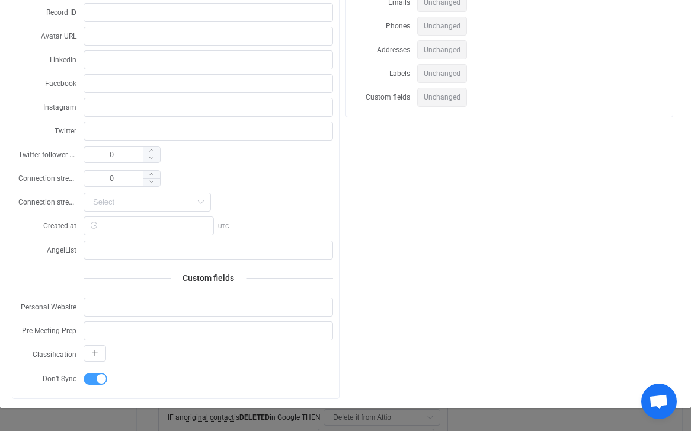
scroll to position [188, 0]
click at [95, 374] on span "dialog" at bounding box center [96, 379] width 24 height 12
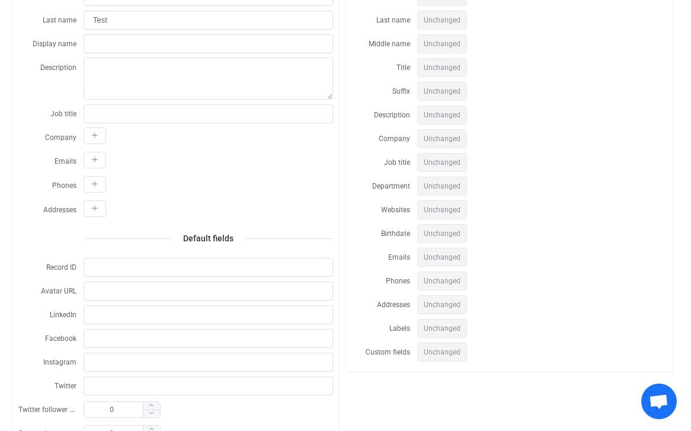
scroll to position [0, 0]
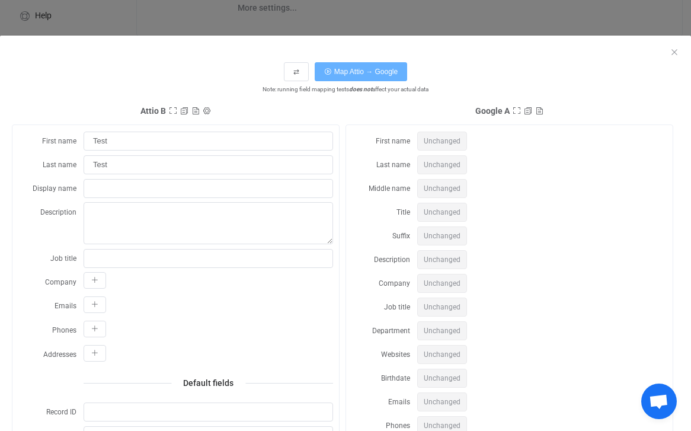
click at [336, 76] on button "Map Attio → Google" at bounding box center [361, 71] width 92 height 19
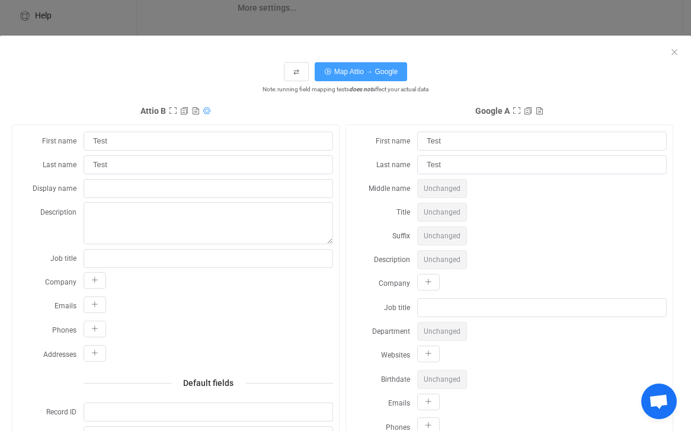
click at [207, 110] on icon "dialog" at bounding box center [207, 111] width 8 height 8
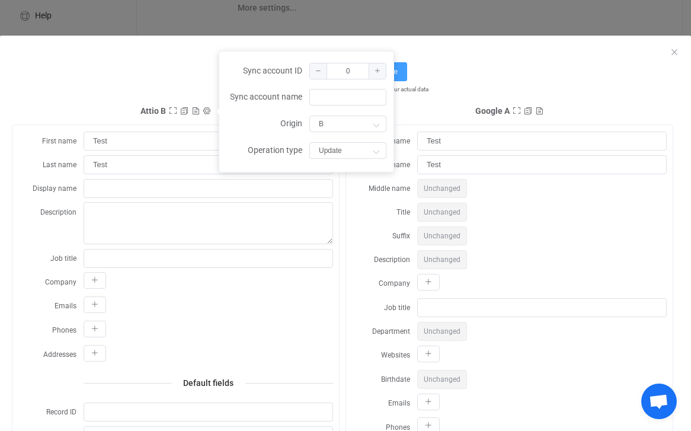
click at [191, 84] on span "Note: running field mapping tests does not affect your actual data" at bounding box center [345, 89] width 667 height 11
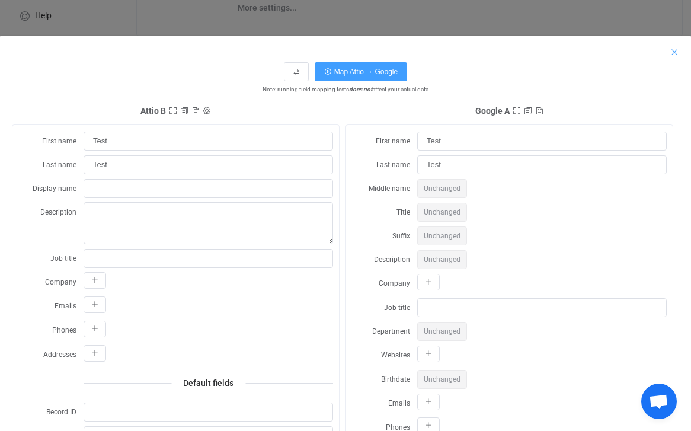
click at [672, 52] on icon "Close" at bounding box center [673, 51] width 9 height 9
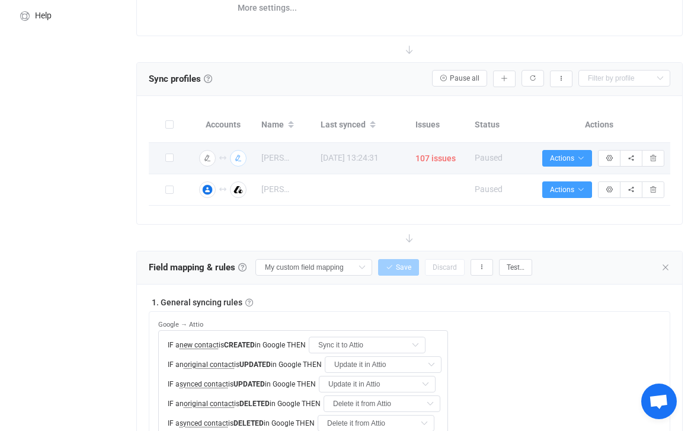
click at [241, 158] on icon "button" at bounding box center [238, 158] width 7 height 7
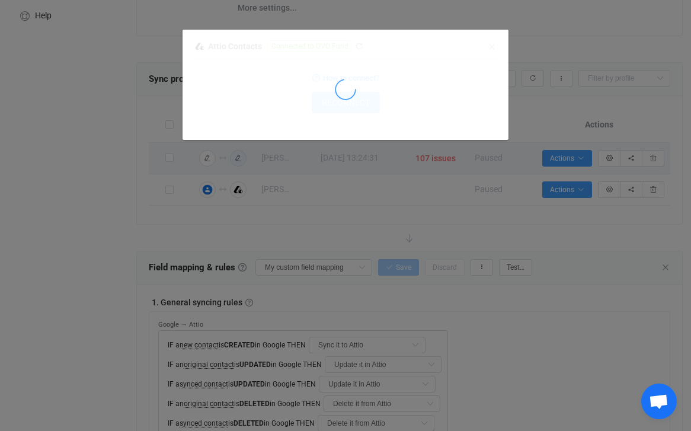
click at [547, 98] on div "Attio Contacts Connected to OVO Fund 1 { { "accessToken": "***" } Standard outp…" at bounding box center [345, 215] width 691 height 431
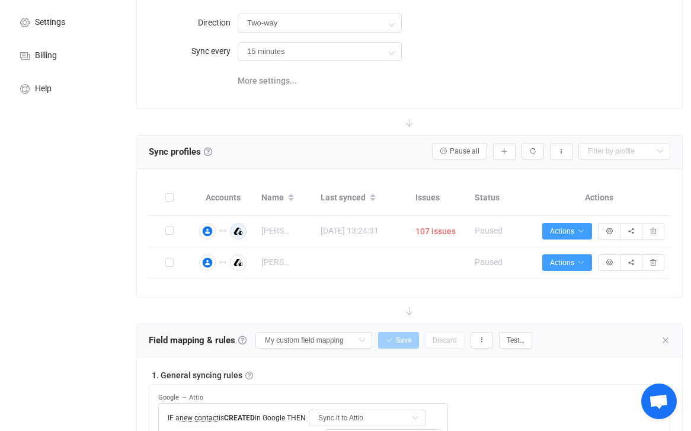
scroll to position [120, 0]
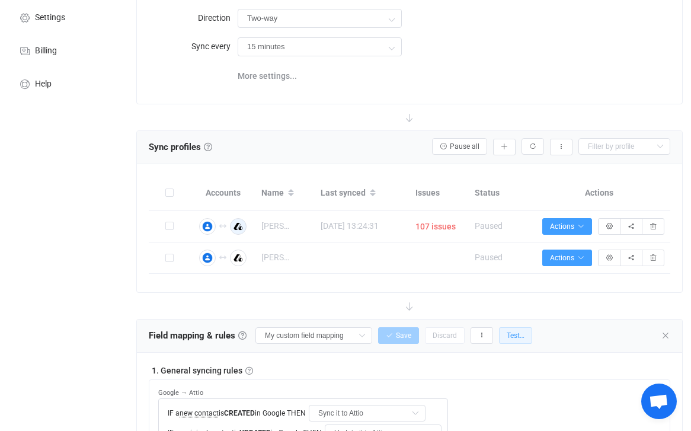
click at [506, 332] on span "Test…" at bounding box center [515, 335] width 18 height 8
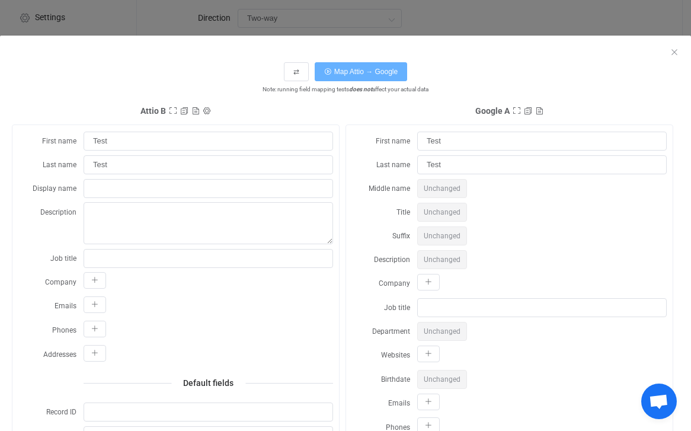
click at [374, 79] on button "Map Attio → Google" at bounding box center [361, 71] width 92 height 19
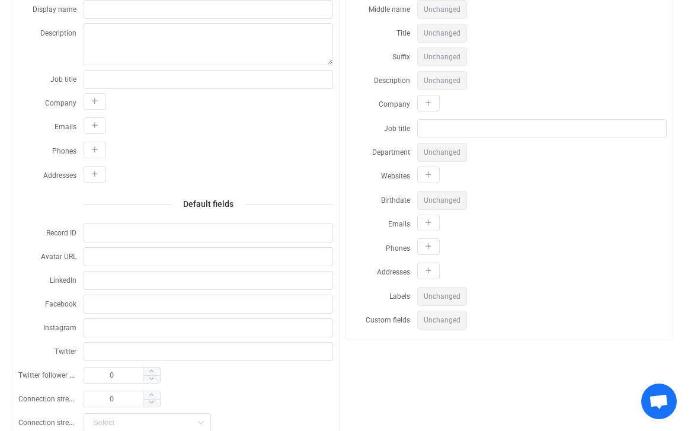
scroll to position [399, 0]
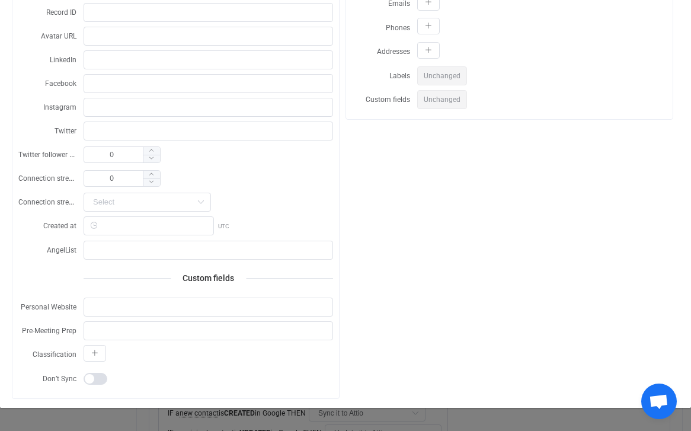
click at [100, 373] on span "dialog" at bounding box center [96, 379] width 24 height 12
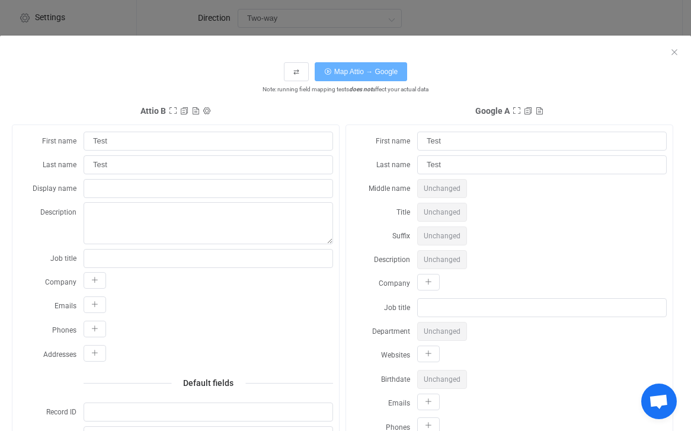
click at [392, 68] on span "Map Attio → Google" at bounding box center [365, 72] width 63 height 8
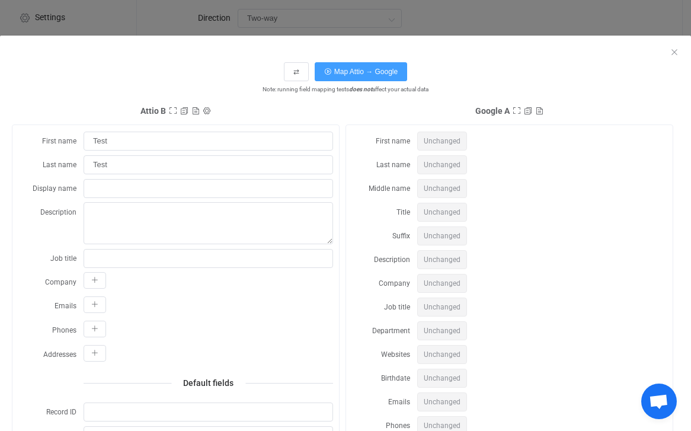
click at [444, 136] on span "Unchanged" at bounding box center [442, 140] width 50 height 19
click at [672, 51] on icon "Close" at bounding box center [673, 51] width 9 height 9
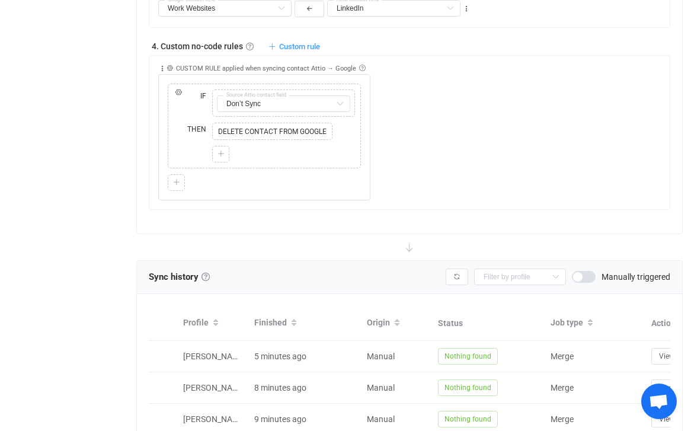
scroll to position [999, 0]
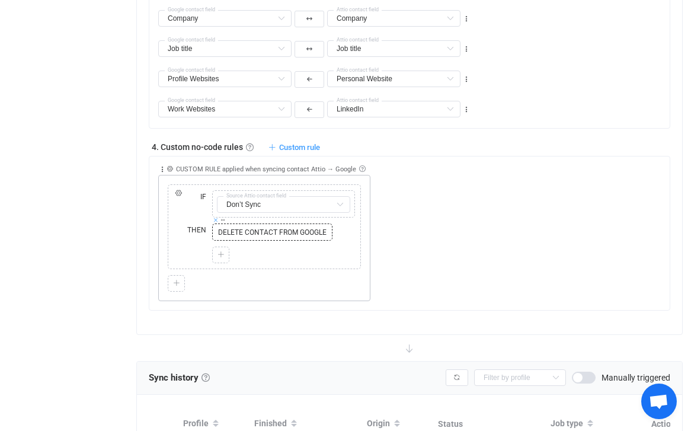
click at [215, 219] on icon at bounding box center [216, 220] width 6 height 6
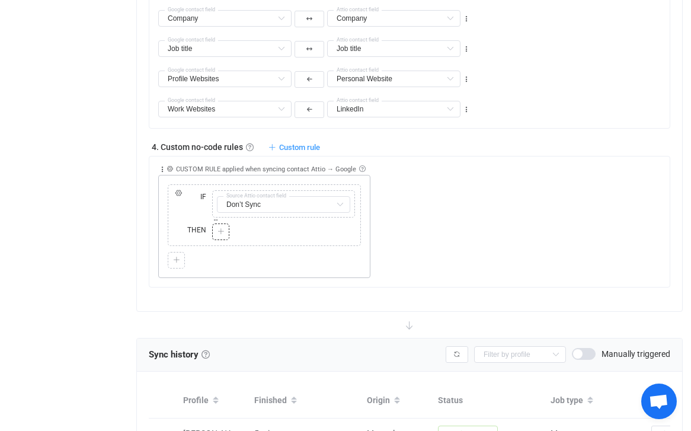
click at [221, 229] on icon at bounding box center [220, 231] width 7 height 7
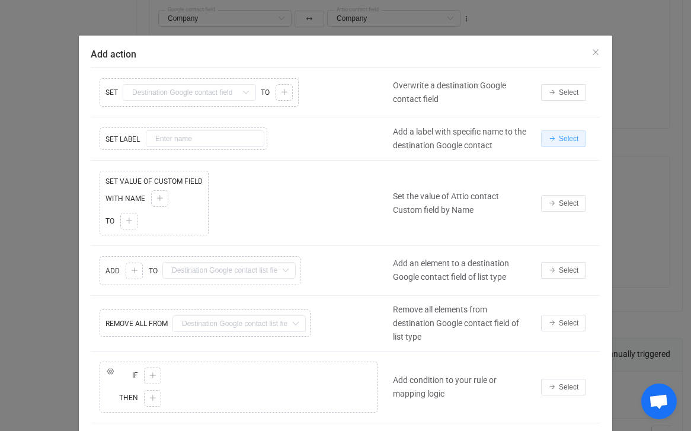
click at [561, 143] on button "Select" at bounding box center [563, 138] width 45 height 17
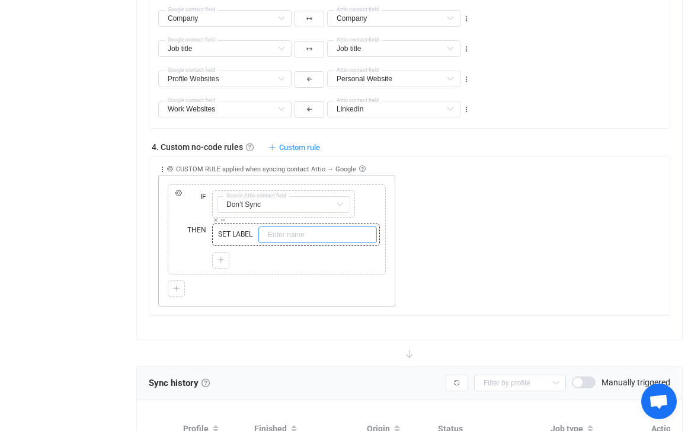
click at [332, 236] on input "text" at bounding box center [317, 234] width 118 height 17
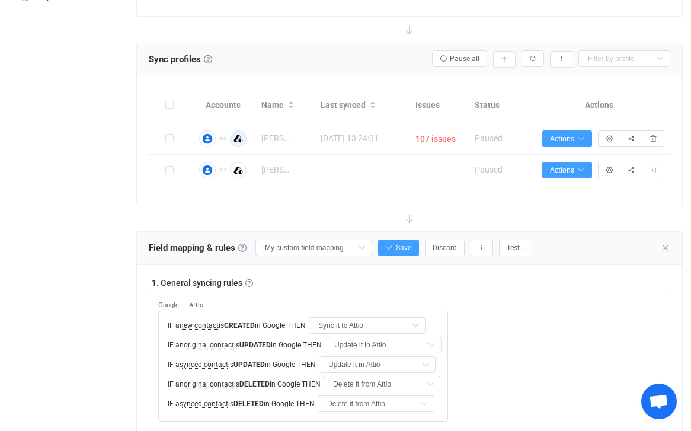
scroll to position [212, 0]
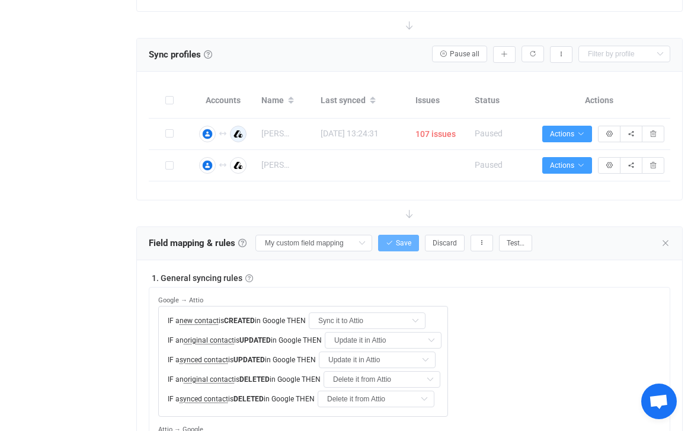
type input "Delete"
click at [396, 240] on span "Save" at bounding box center [403, 243] width 15 height 8
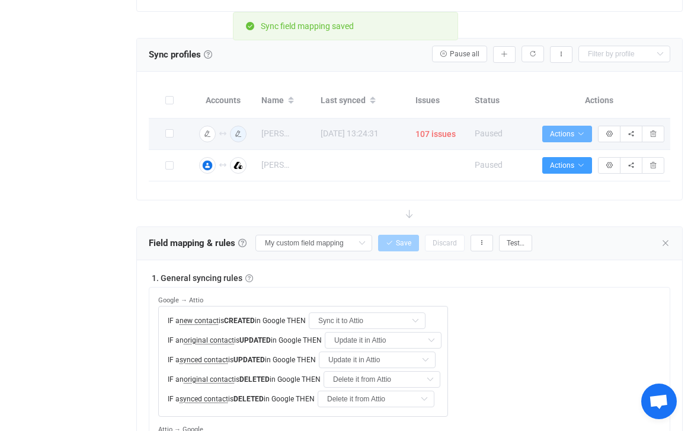
click at [579, 135] on icon "button" at bounding box center [580, 133] width 7 height 7
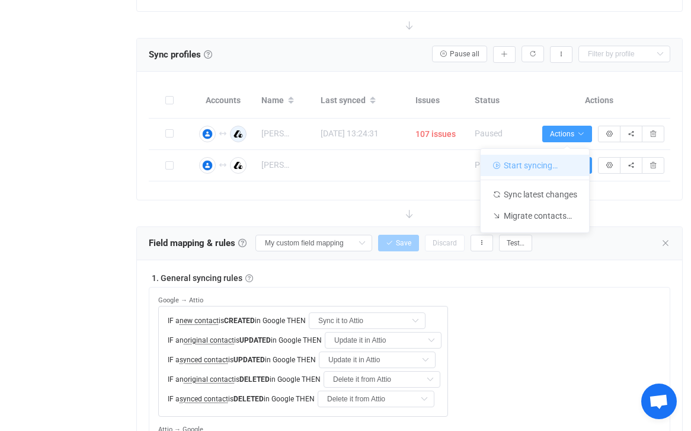
click at [499, 175] on li "Start syncing…" at bounding box center [534, 165] width 108 height 21
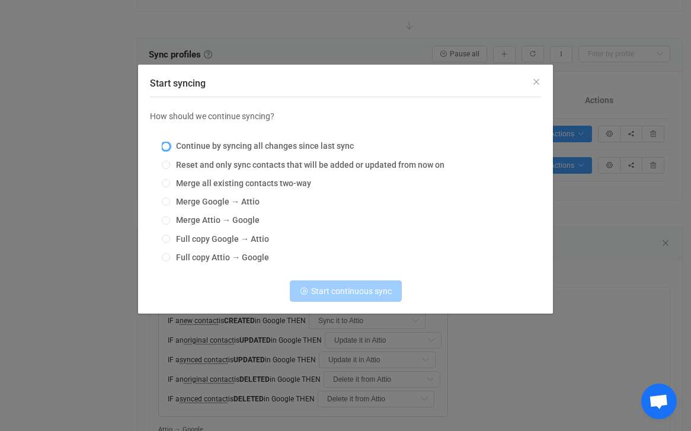
click at [168, 147] on span "Start syncing" at bounding box center [166, 146] width 8 height 8
click at [168, 147] on input "Continue by syncing all changes since last sync" at bounding box center [166, 146] width 8 height 9
radio input "true"
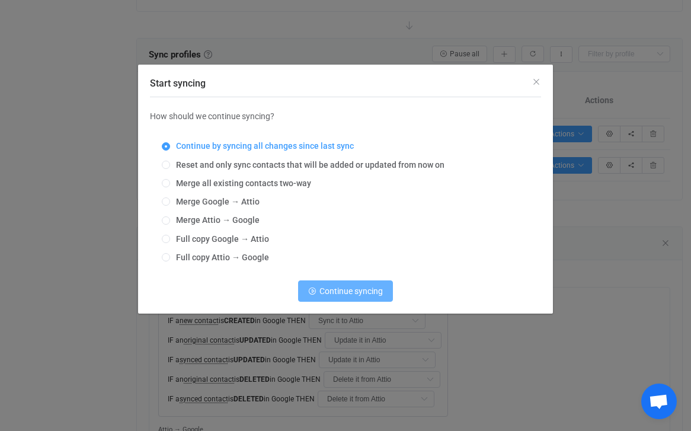
click at [348, 290] on span "Continue syncing" at bounding box center [350, 290] width 63 height 9
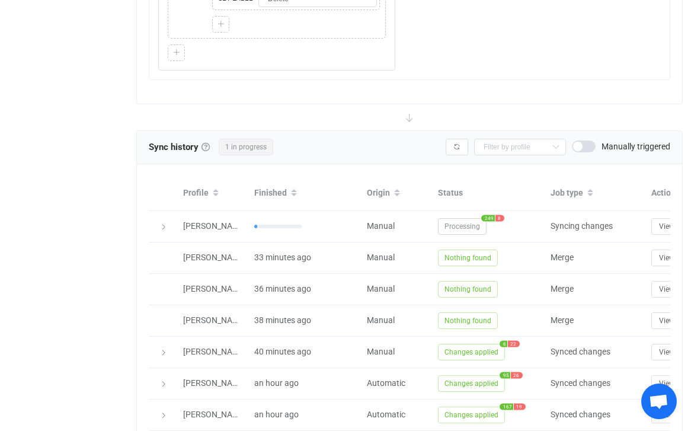
scroll to position [1236, 0]
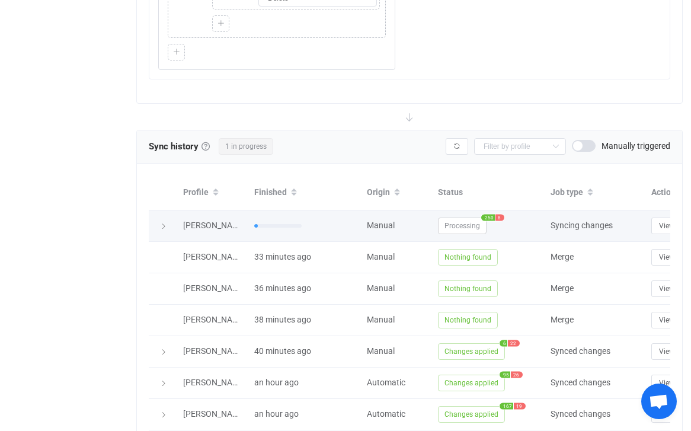
click at [167, 226] on div at bounding box center [163, 226] width 17 height 12
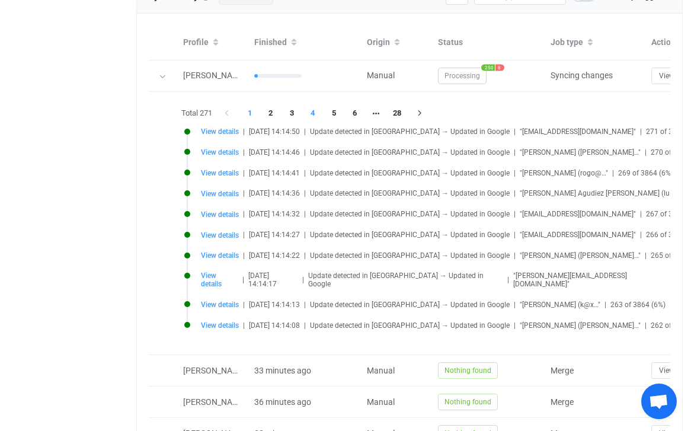
scroll to position [1387, 0]
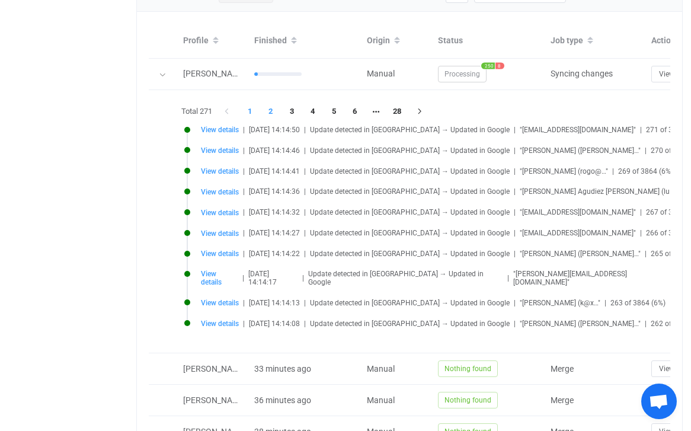
click at [272, 110] on li "2" at bounding box center [270, 111] width 21 height 17
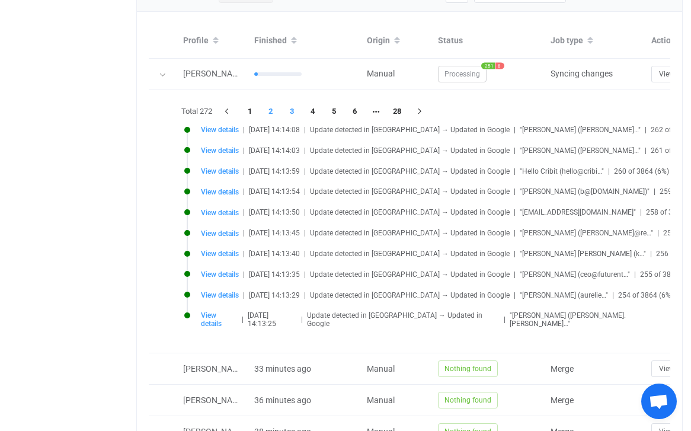
click at [288, 113] on li "3" at bounding box center [291, 111] width 21 height 17
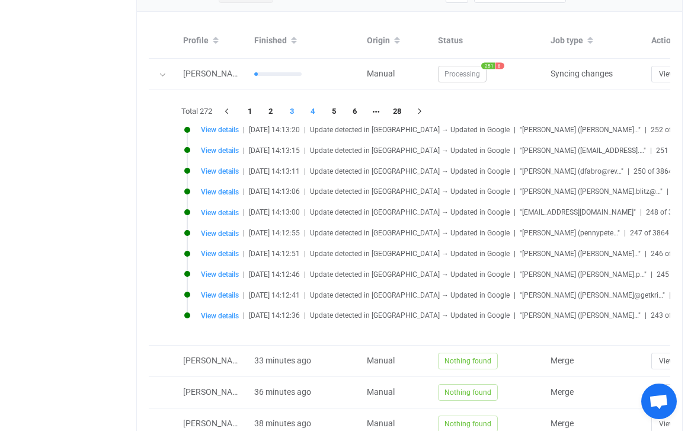
click at [315, 113] on li "4" at bounding box center [312, 111] width 21 height 17
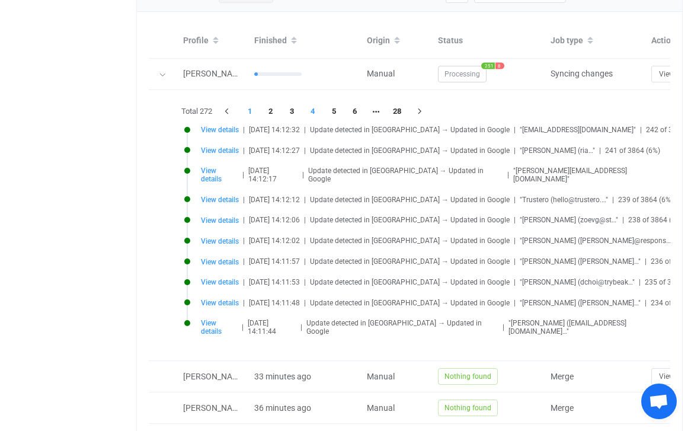
click at [249, 109] on li "1" at bounding box center [249, 111] width 21 height 17
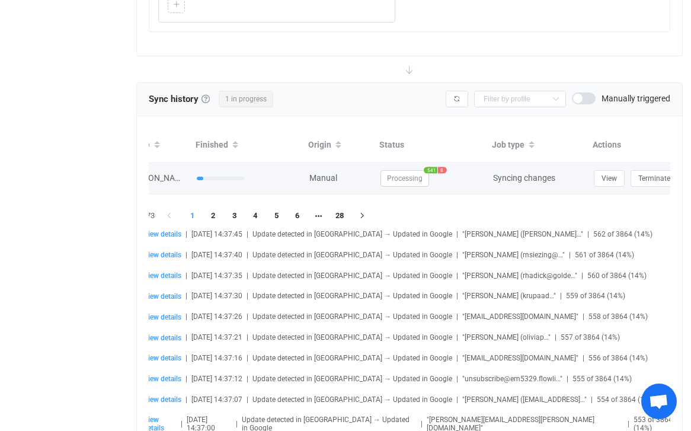
scroll to position [0, 0]
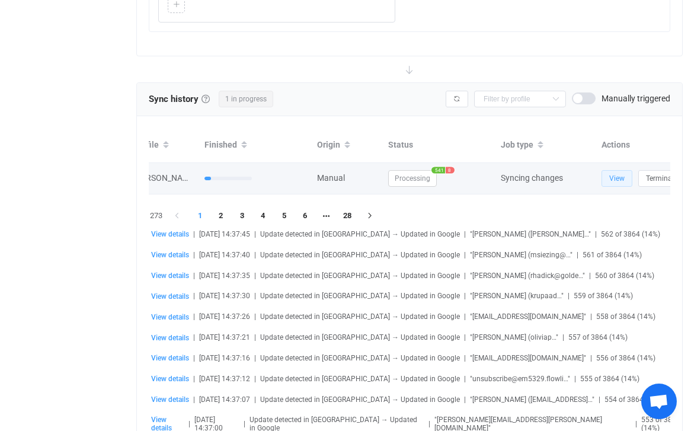
click at [619, 177] on span "View" at bounding box center [616, 178] width 15 height 8
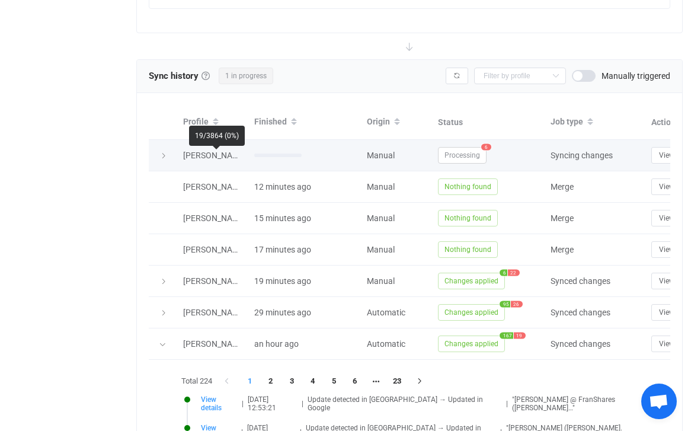
scroll to position [0, 62]
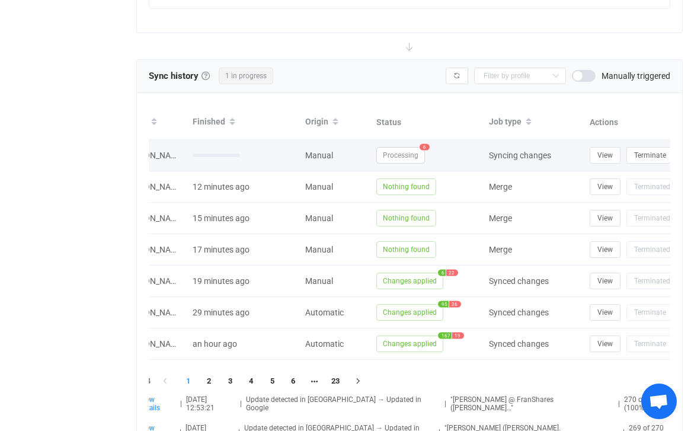
click at [456, 152] on div "Processing 6" at bounding box center [426, 155] width 113 height 17
click at [612, 154] on span "View" at bounding box center [604, 155] width 15 height 8
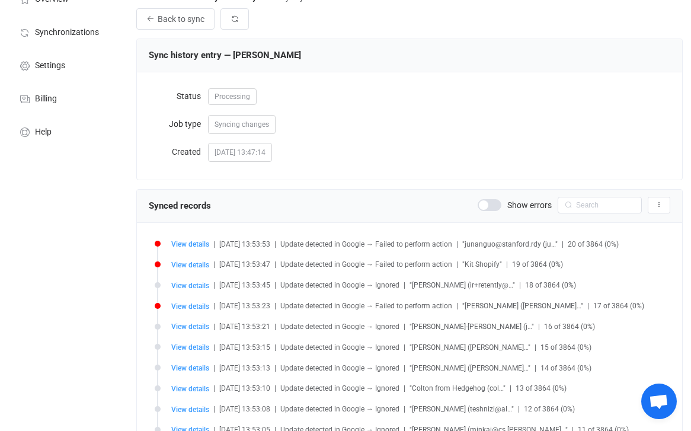
scroll to position [78, 0]
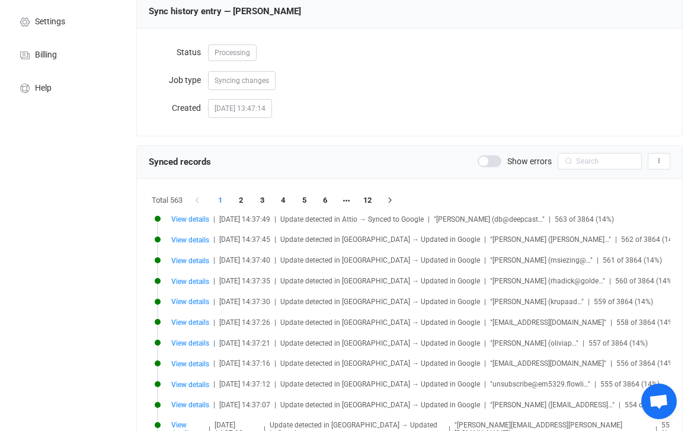
scroll to position [131, 0]
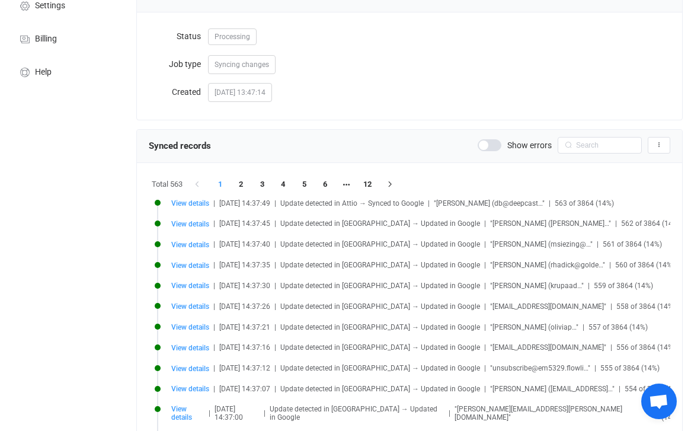
click at [496, 150] on span at bounding box center [489, 145] width 24 height 12
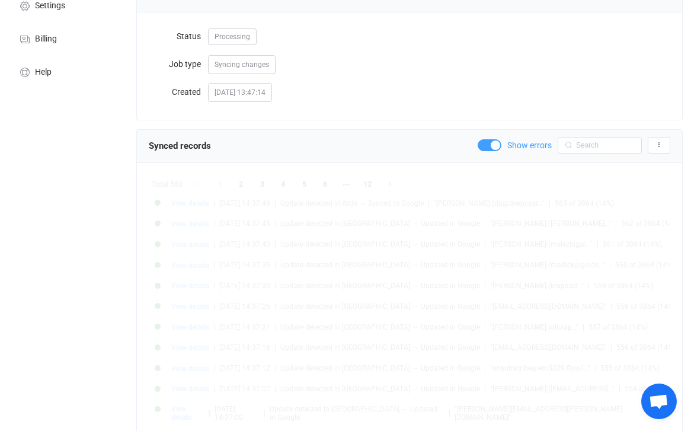
scroll to position [98, 0]
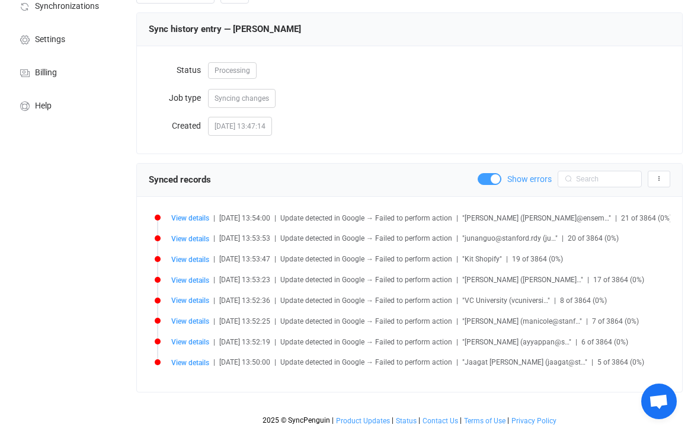
click at [487, 178] on span at bounding box center [489, 179] width 24 height 12
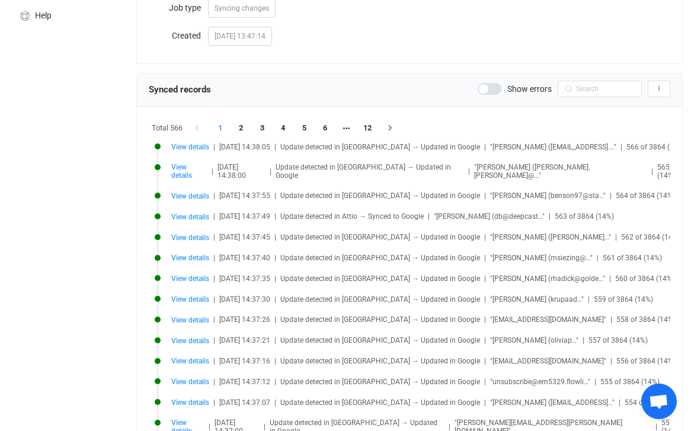
scroll to position [188, 0]
